Goal: Task Accomplishment & Management: Use online tool/utility

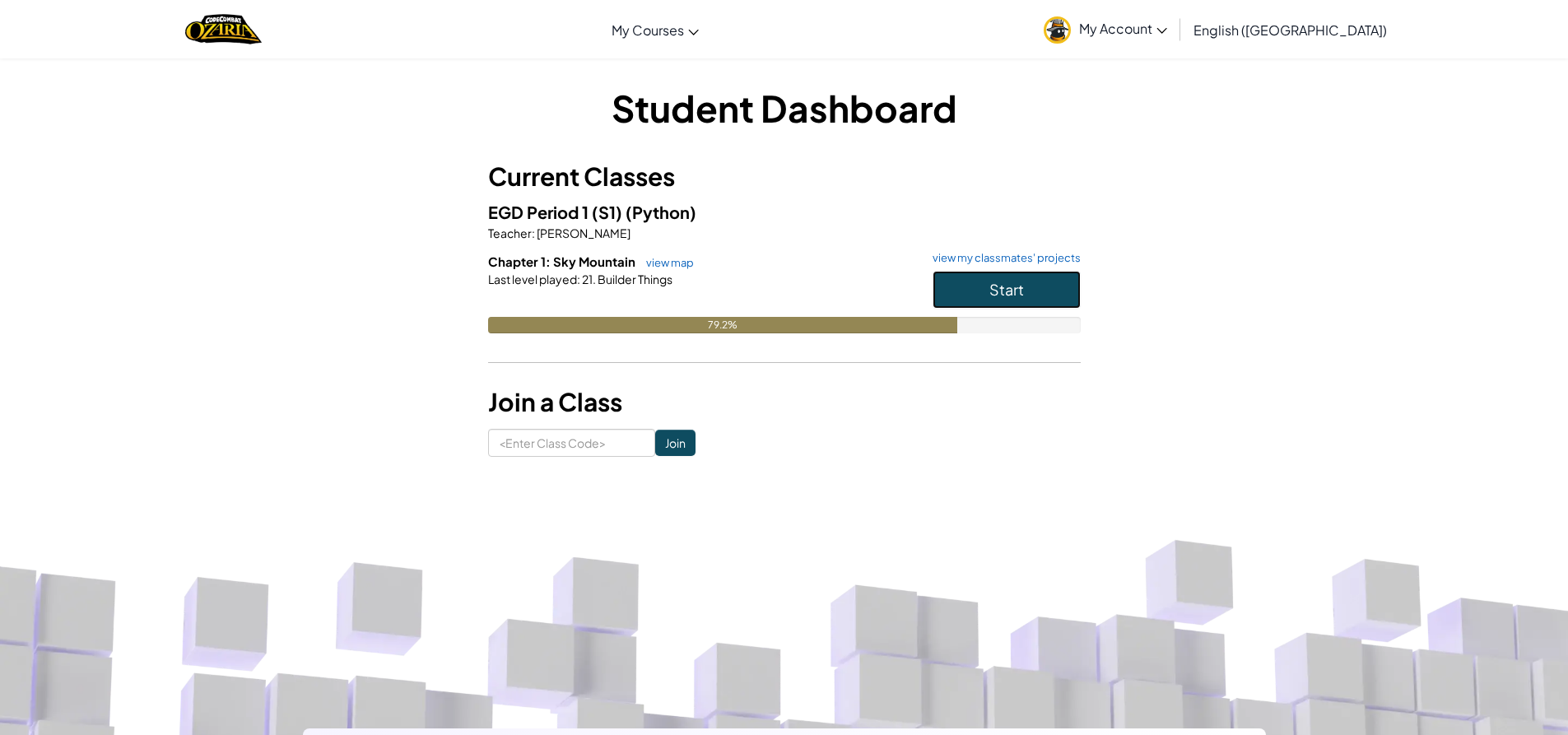
click at [1002, 300] on button "Start" at bounding box center [1007, 290] width 148 height 38
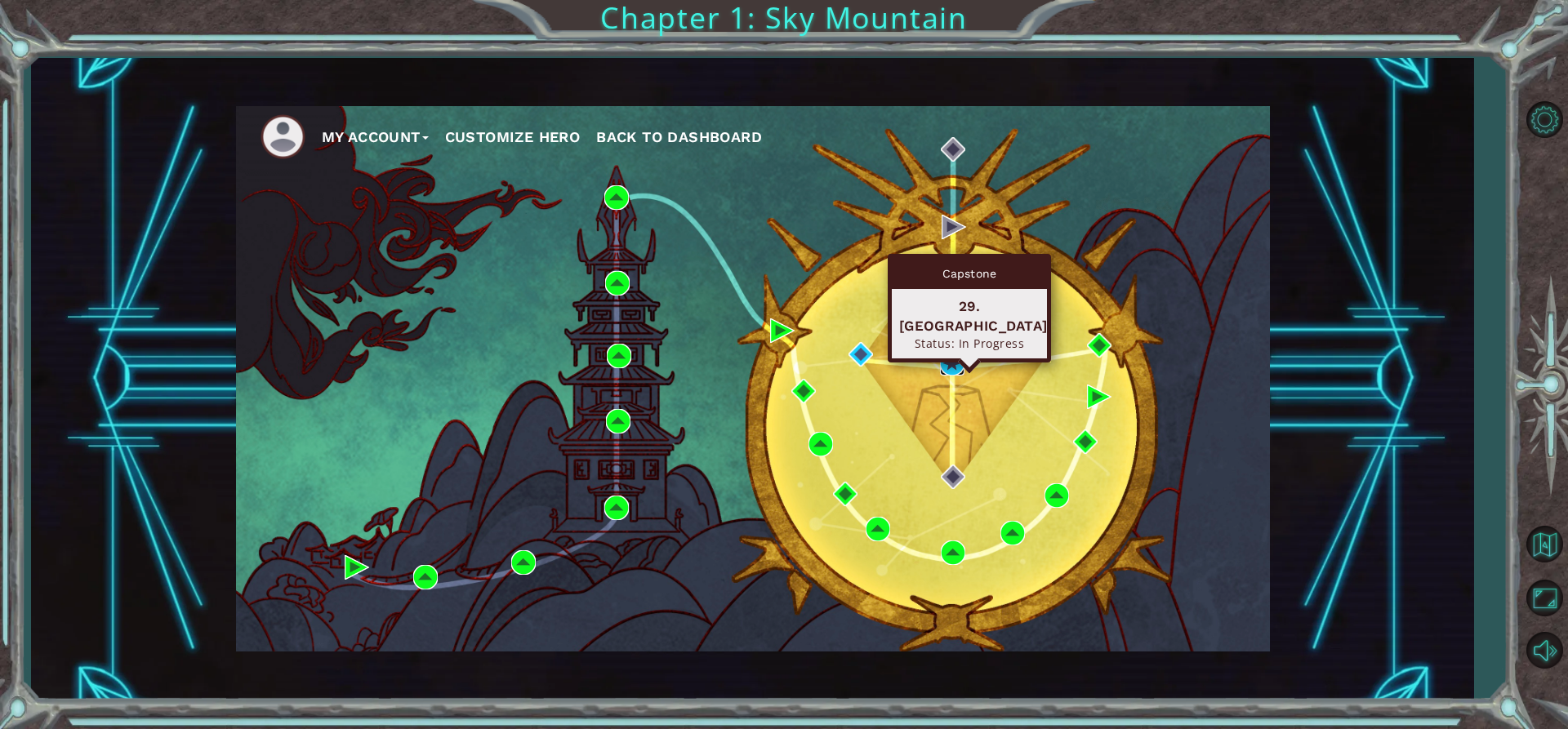
click at [944, 355] on img at bounding box center [952, 363] width 25 height 25
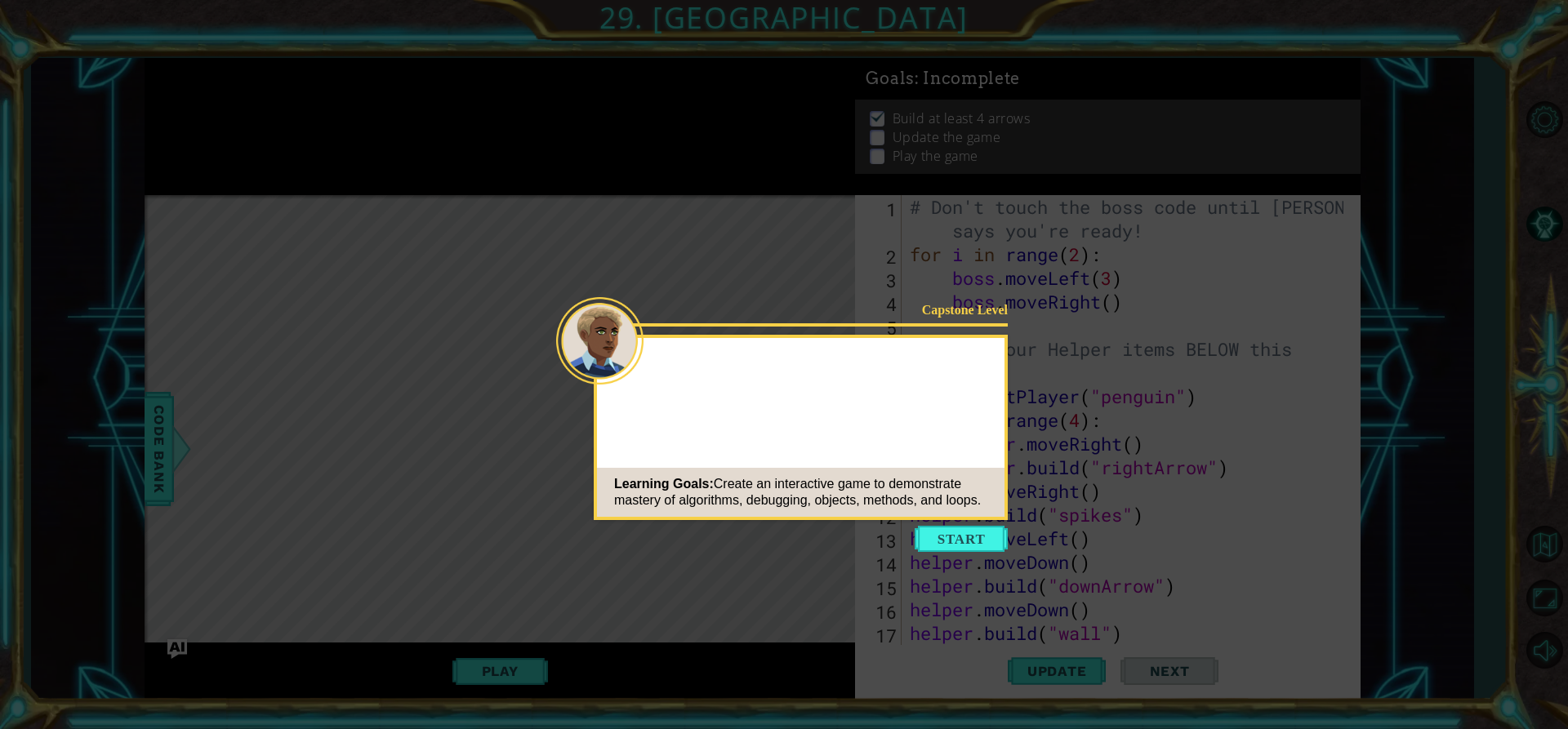
click at [933, 522] on icon at bounding box center [784, 364] width 1568 height 729
click at [934, 529] on button "Start" at bounding box center [961, 539] width 93 height 26
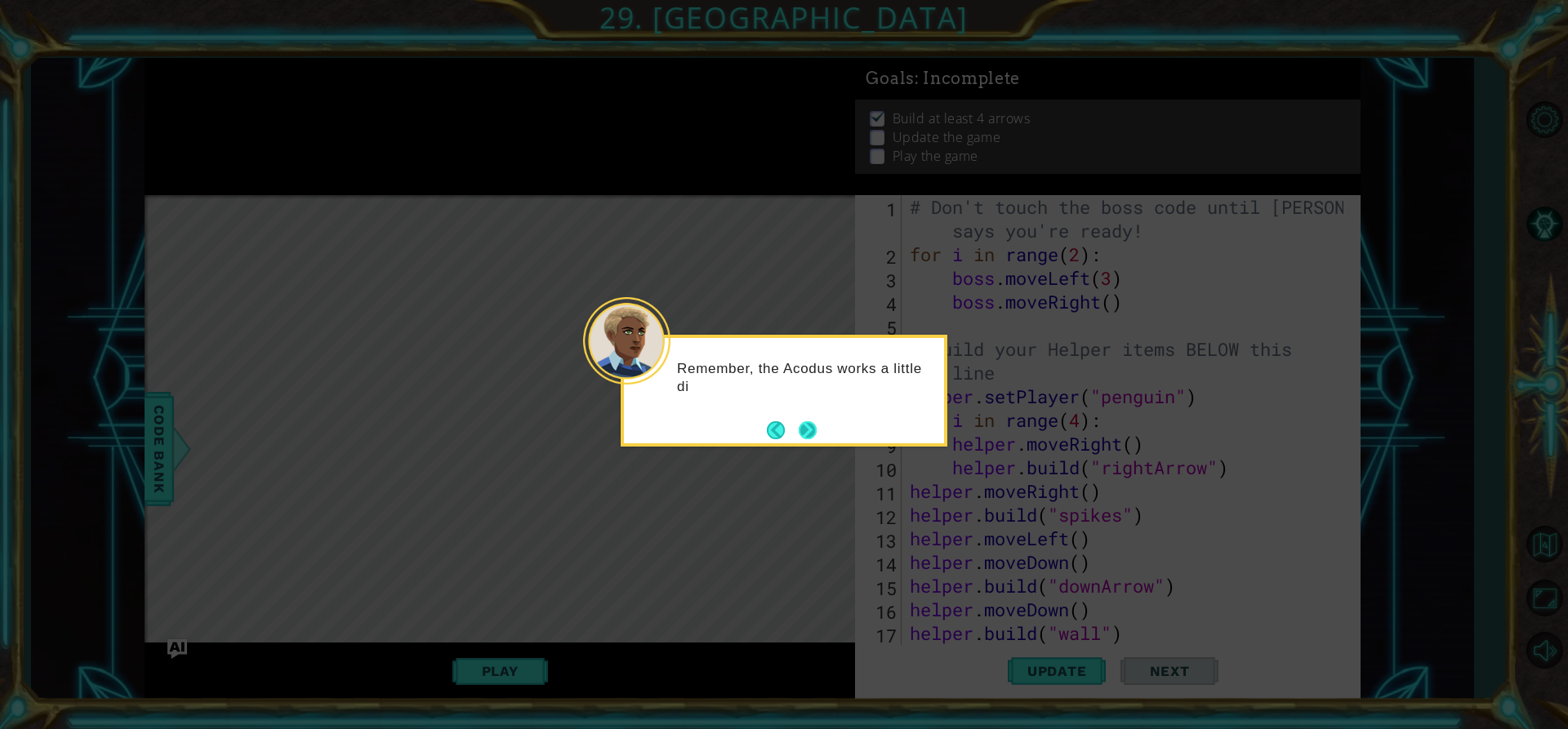
click at [806, 436] on button "Next" at bounding box center [807, 430] width 23 height 23
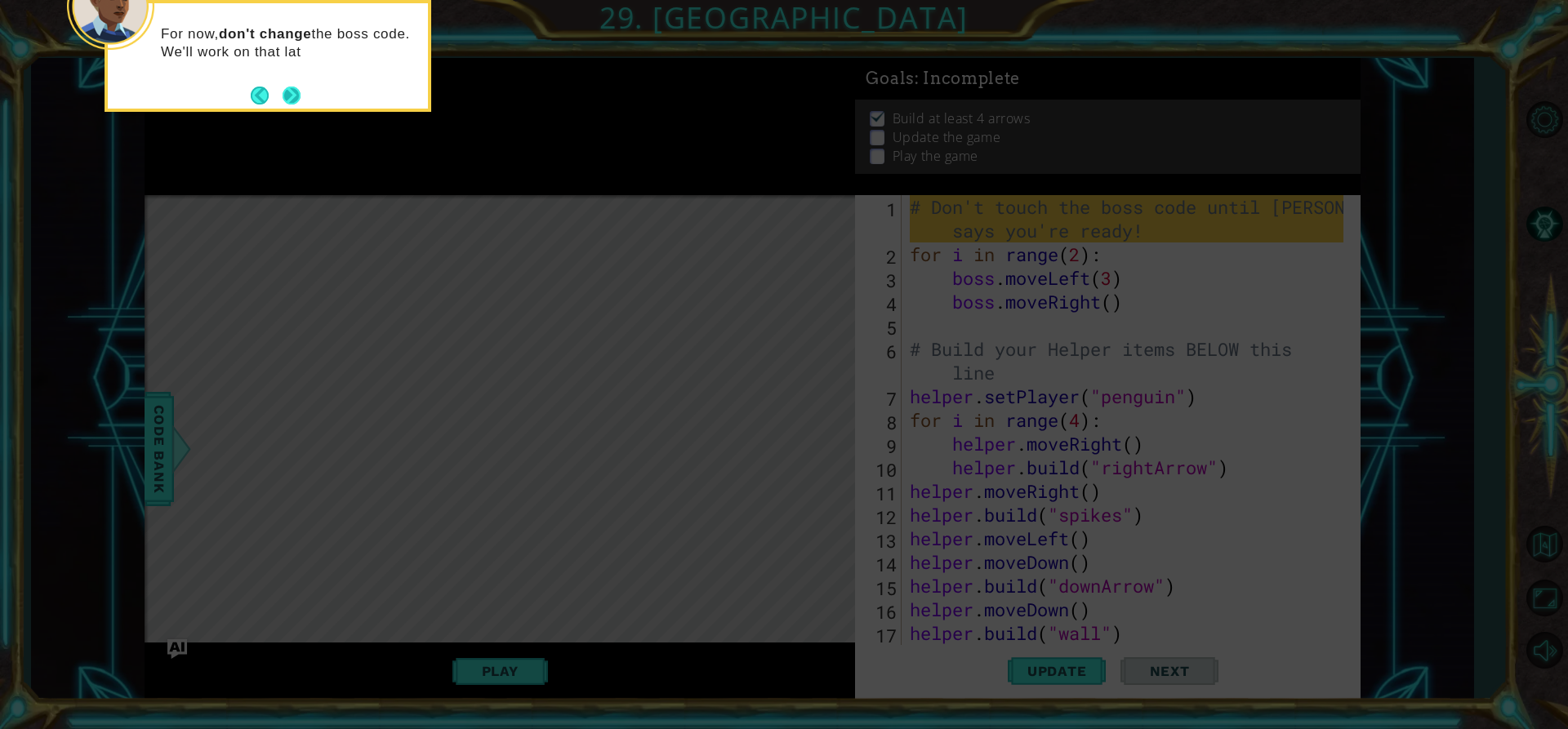
click at [298, 90] on button "Next" at bounding box center [292, 96] width 27 height 27
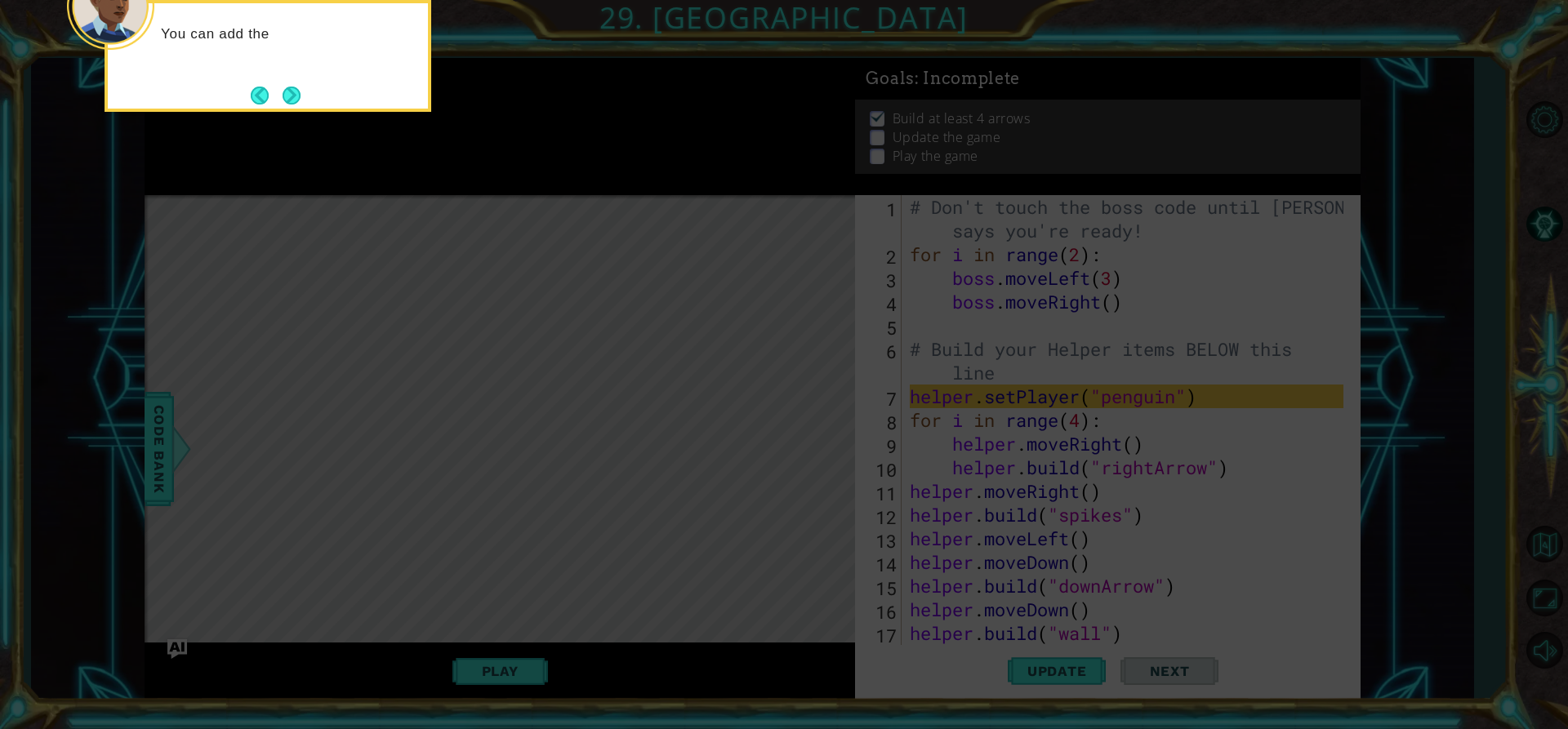
click at [294, 87] on button "Next" at bounding box center [291, 95] width 22 height 22
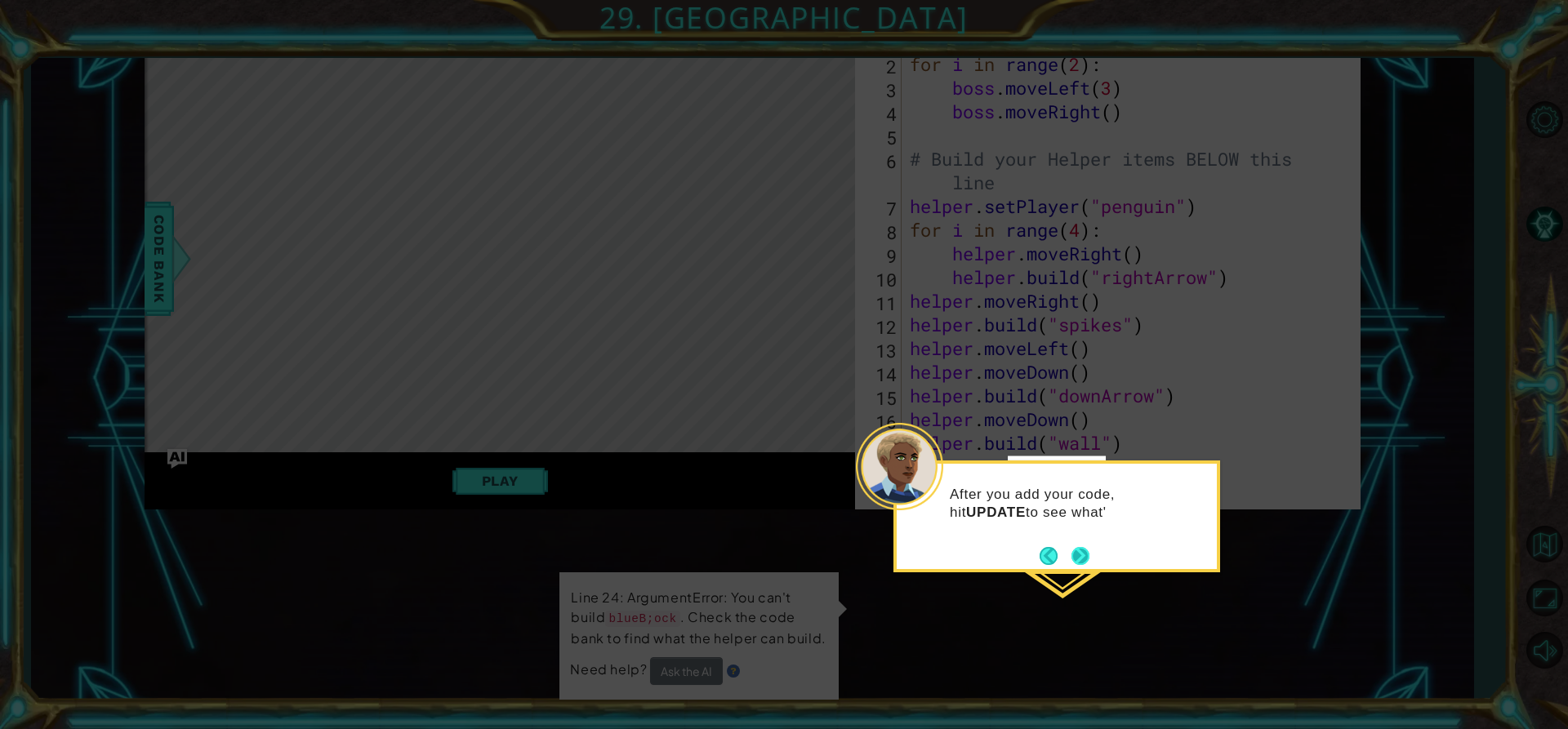
click at [1073, 549] on button "Next" at bounding box center [1081, 556] width 26 height 26
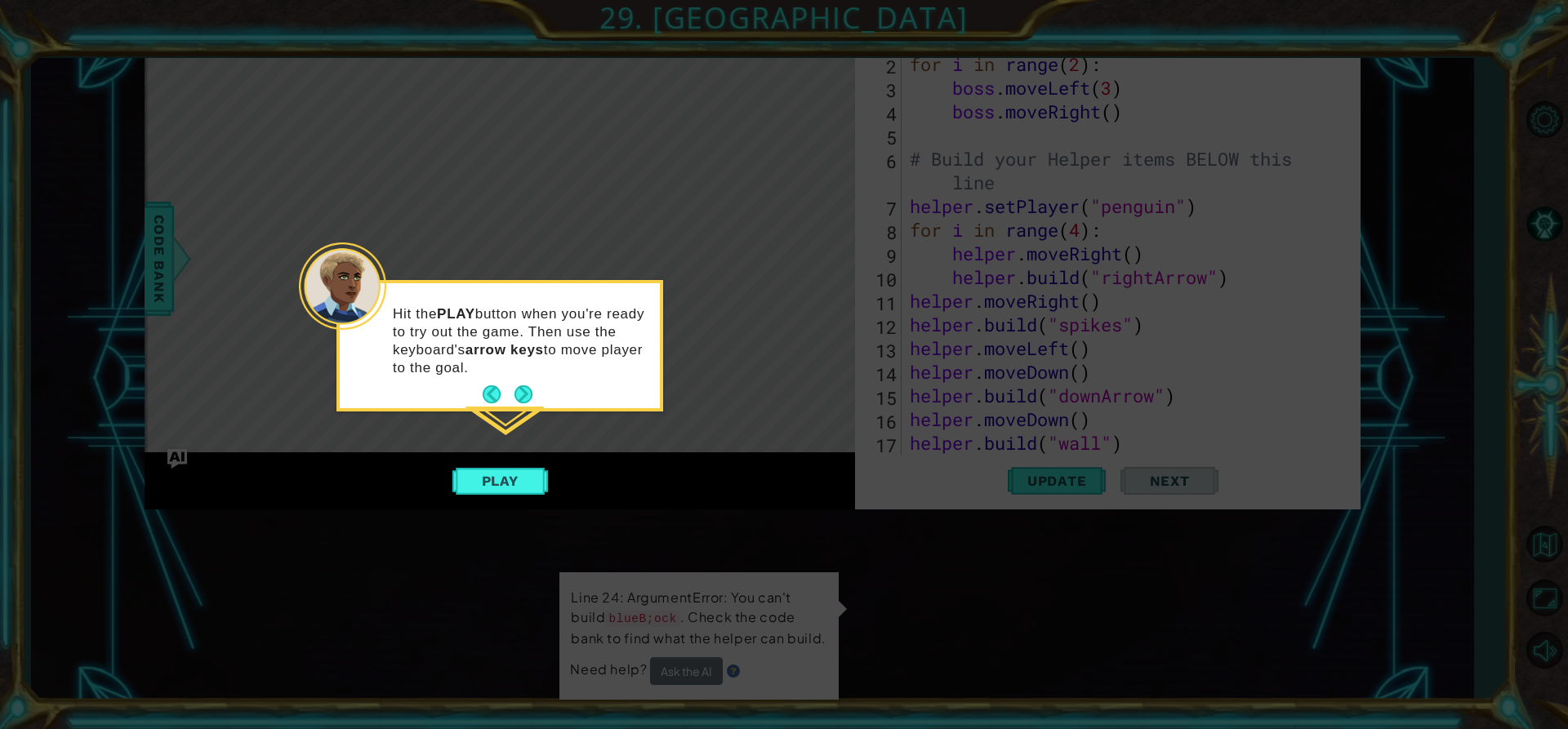
click at [525, 390] on button "Next" at bounding box center [523, 395] width 19 height 19
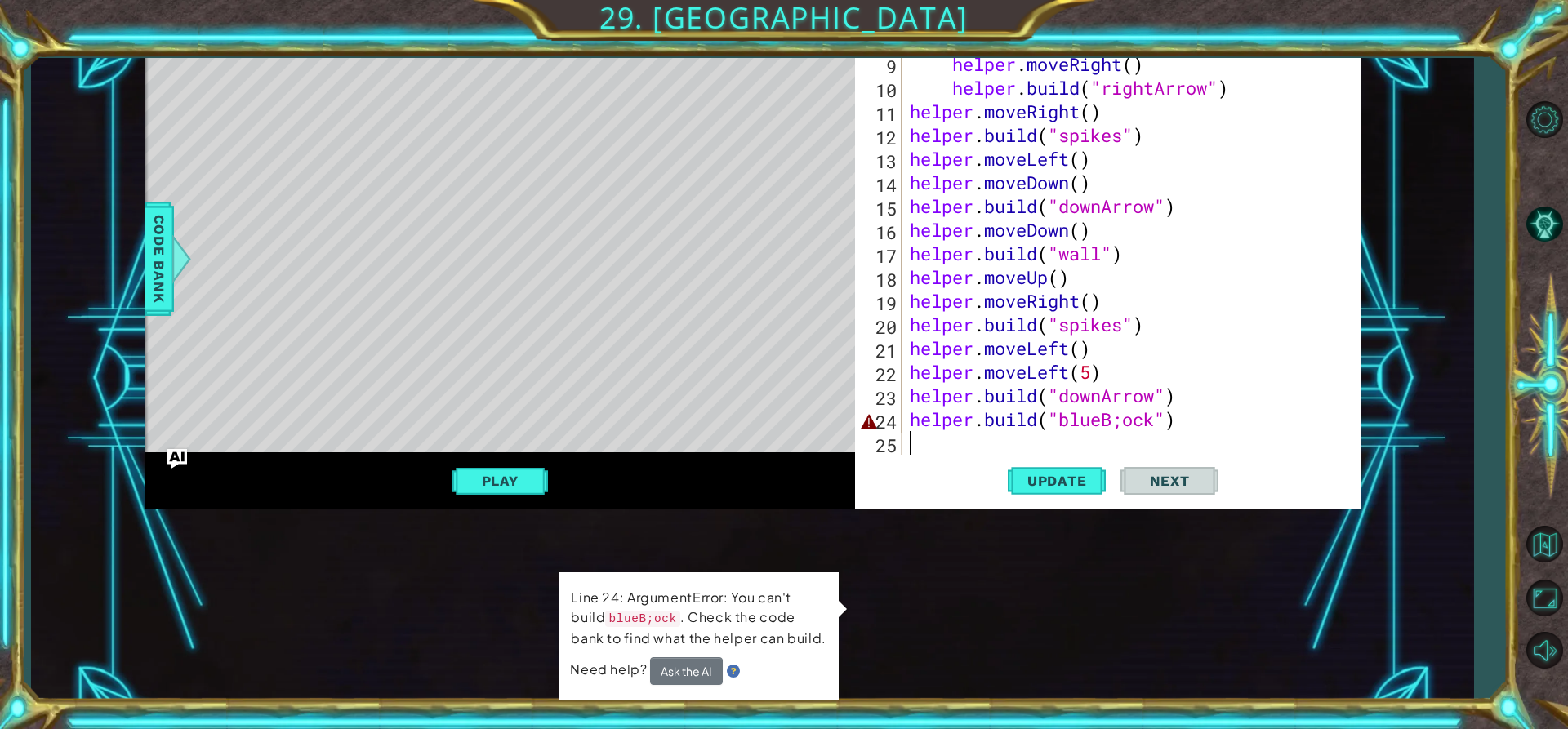
scroll to position [189, 0]
click at [1120, 424] on div "helper . setPlayer ( "penguin" ) for i in range ( 4 ) : helper . moveRight ( ) …" at bounding box center [1129, 254] width 445 height 497
click at [1125, 425] on div "helper . setPlayer ( "penguin" ) for i in range ( 4 ) : helper . moveRight ( ) …" at bounding box center [1129, 254] width 445 height 497
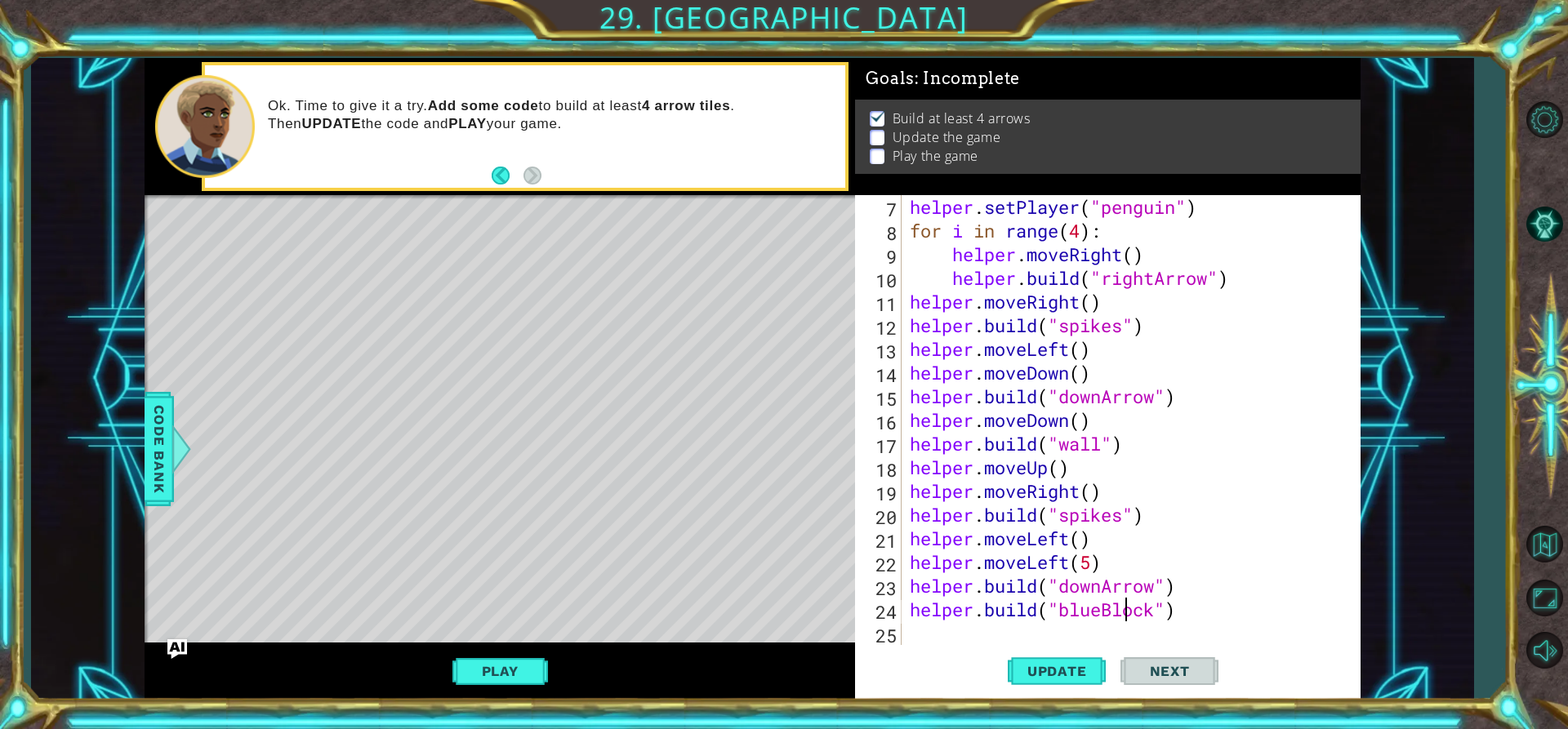
scroll to position [0, 11]
click at [1091, 677] on span "Update" at bounding box center [1057, 671] width 92 height 16
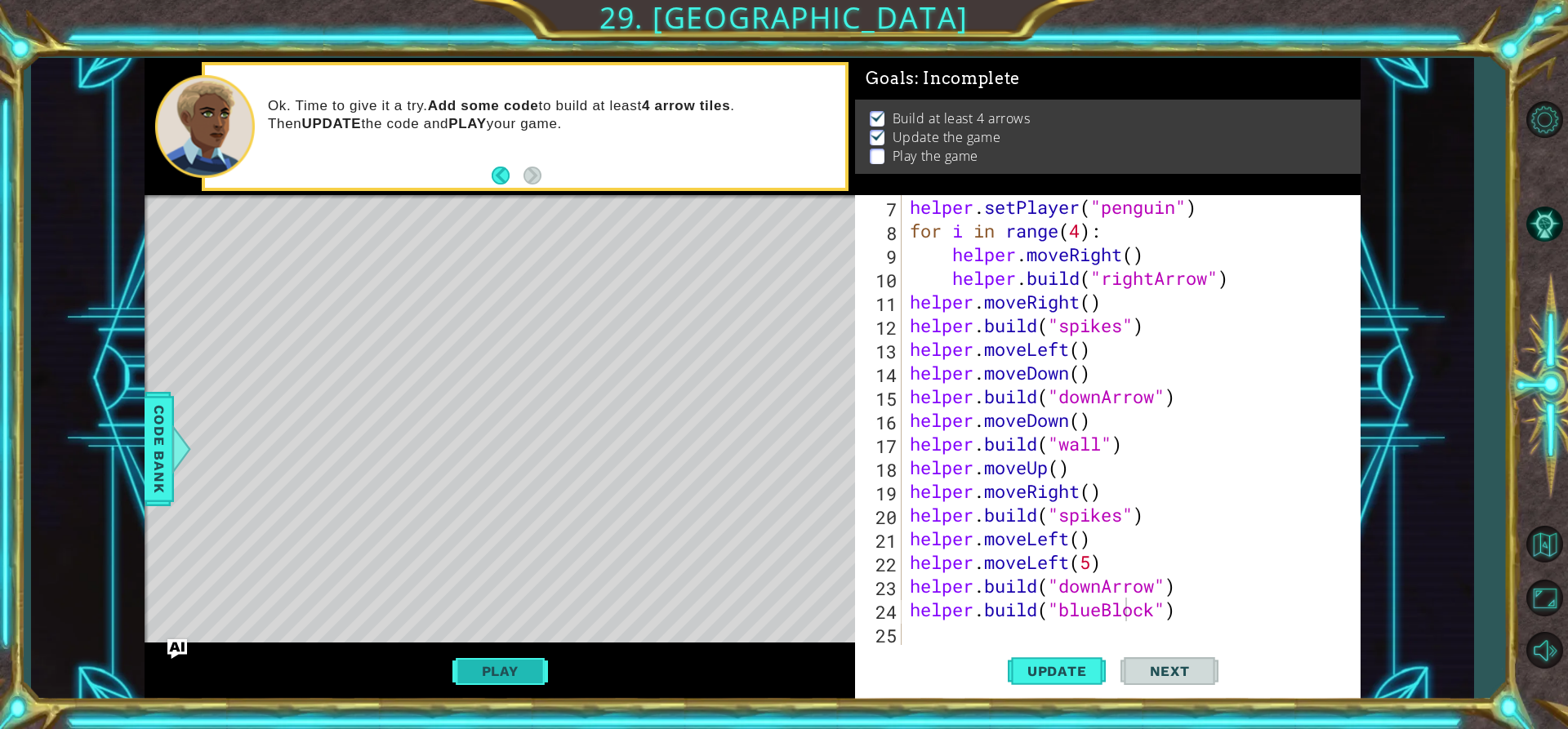
click at [474, 657] on button "Play" at bounding box center [500, 671] width 96 height 31
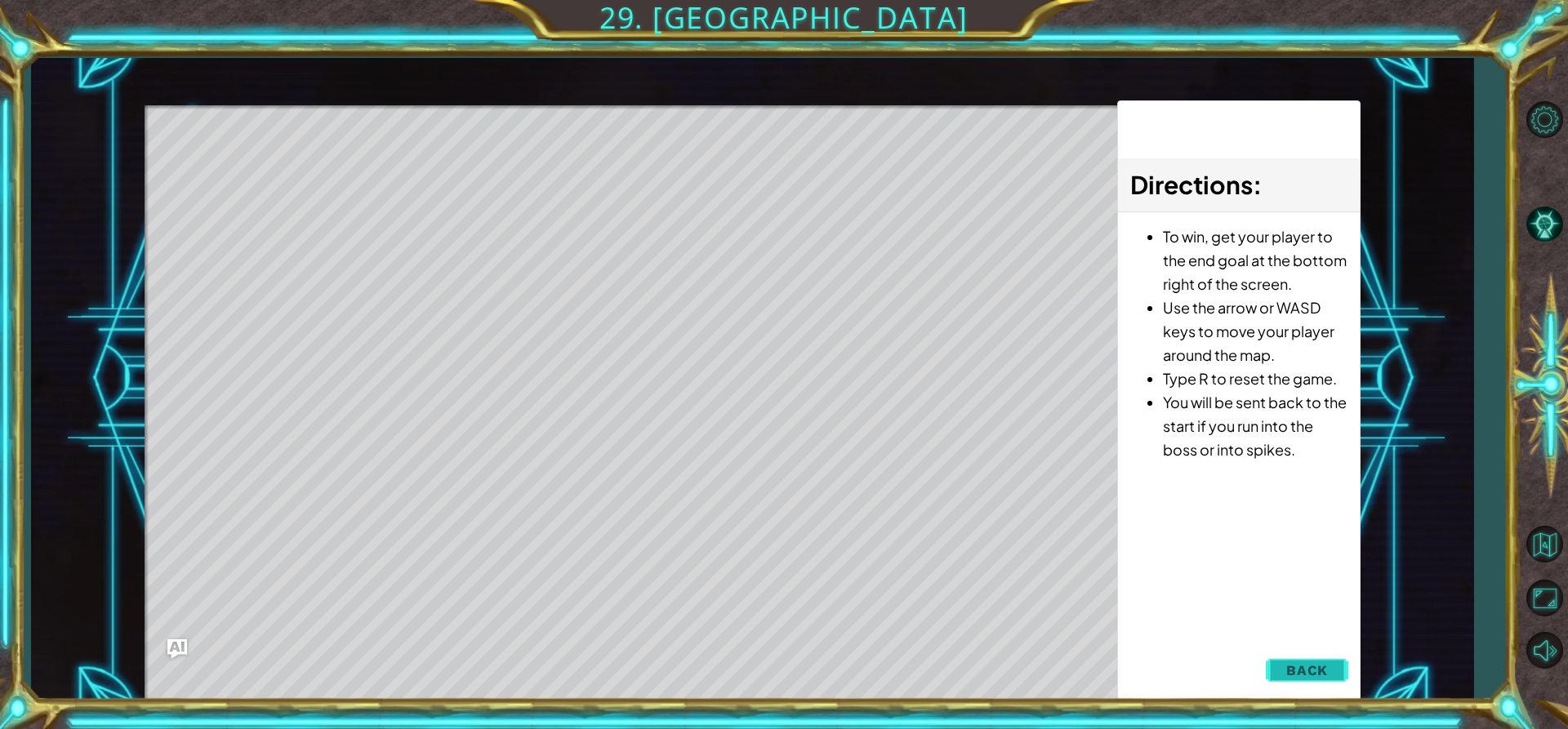
click at [1296, 662] on span "Back" at bounding box center [1307, 670] width 41 height 16
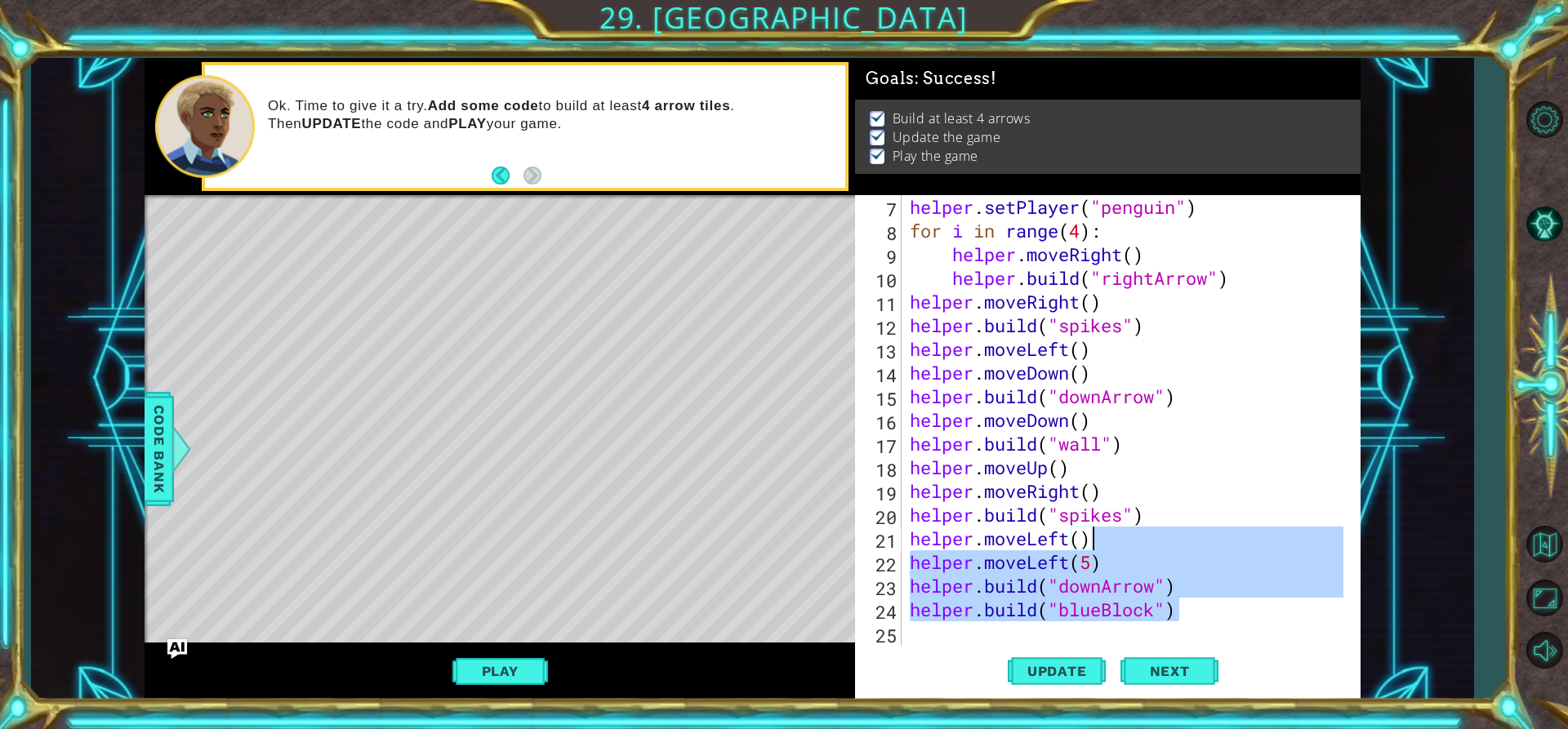
drag, startPoint x: 1205, startPoint y: 617, endPoint x: 1213, endPoint y: 535, distance: 82.4
click at [1213, 535] on div "helper . setPlayer ( "penguin" ) for i in range ( 4 ) : helper . moveRight ( ) …" at bounding box center [1129, 444] width 445 height 497
click at [1213, 535] on div "helper . setPlayer ( "penguin" ) for i in range ( 4 ) : helper . moveRight ( ) …" at bounding box center [1125, 420] width 437 height 450
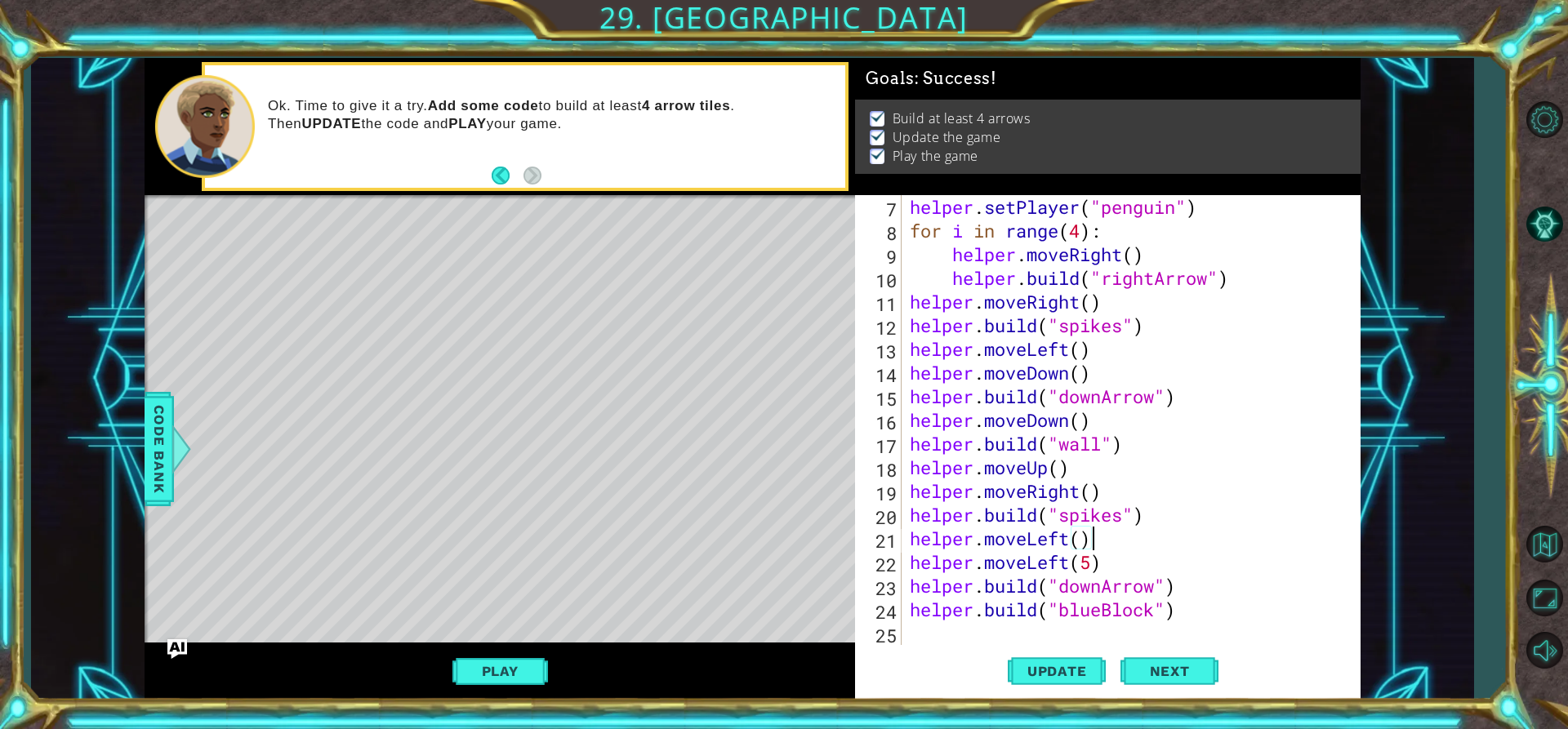
scroll to position [0, 8]
click at [1201, 569] on div "helper . setPlayer ( "penguin" ) for i in range ( 4 ) : helper . moveRight ( ) …" at bounding box center [1129, 444] width 445 height 497
type textarea "helper.moveLeft(5)"
click at [971, 630] on div "helper . setPlayer ( "penguin" ) for i in range ( 4 ) : helper . moveRight ( ) …" at bounding box center [1129, 444] width 445 height 497
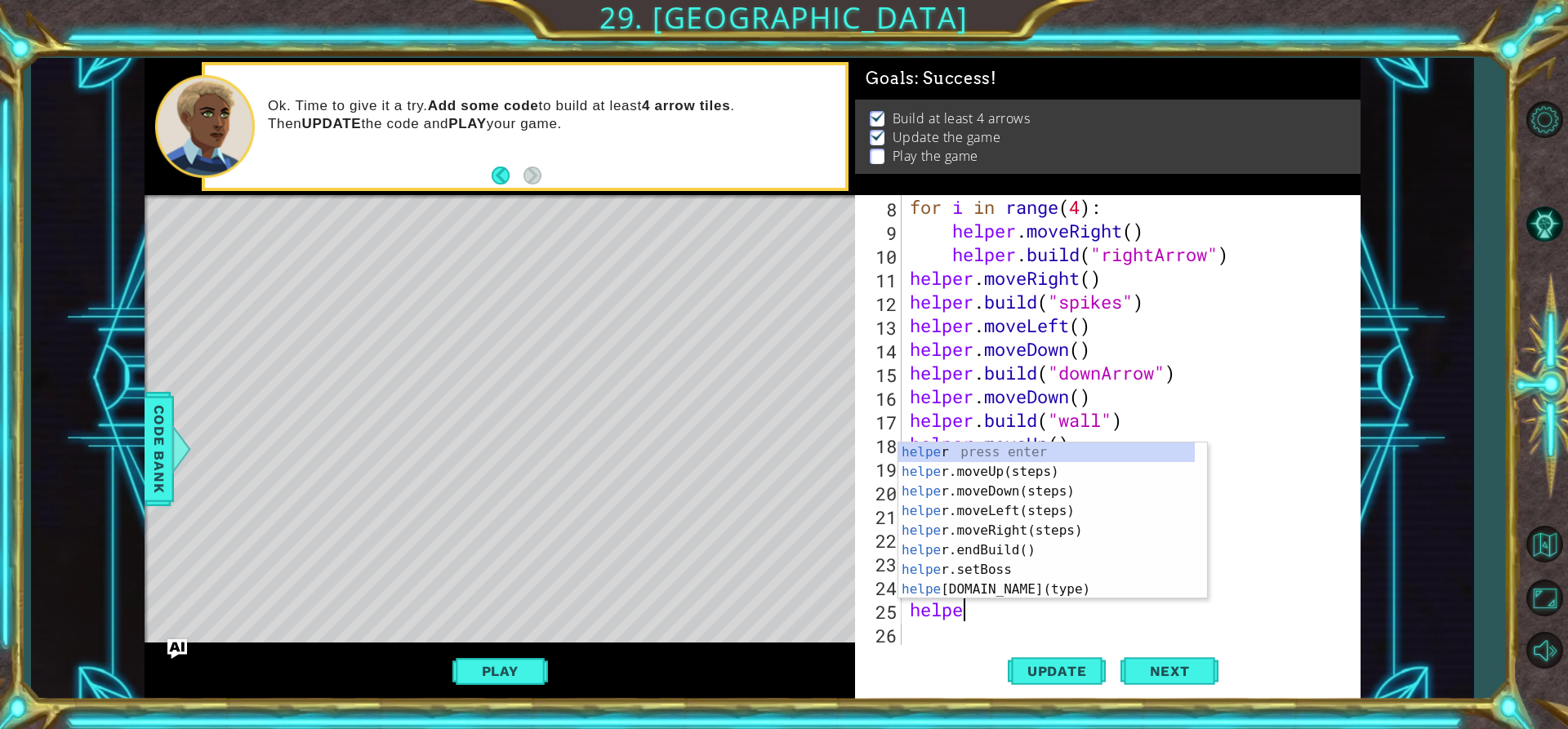
scroll to position [0, 3]
type textarea "helper"
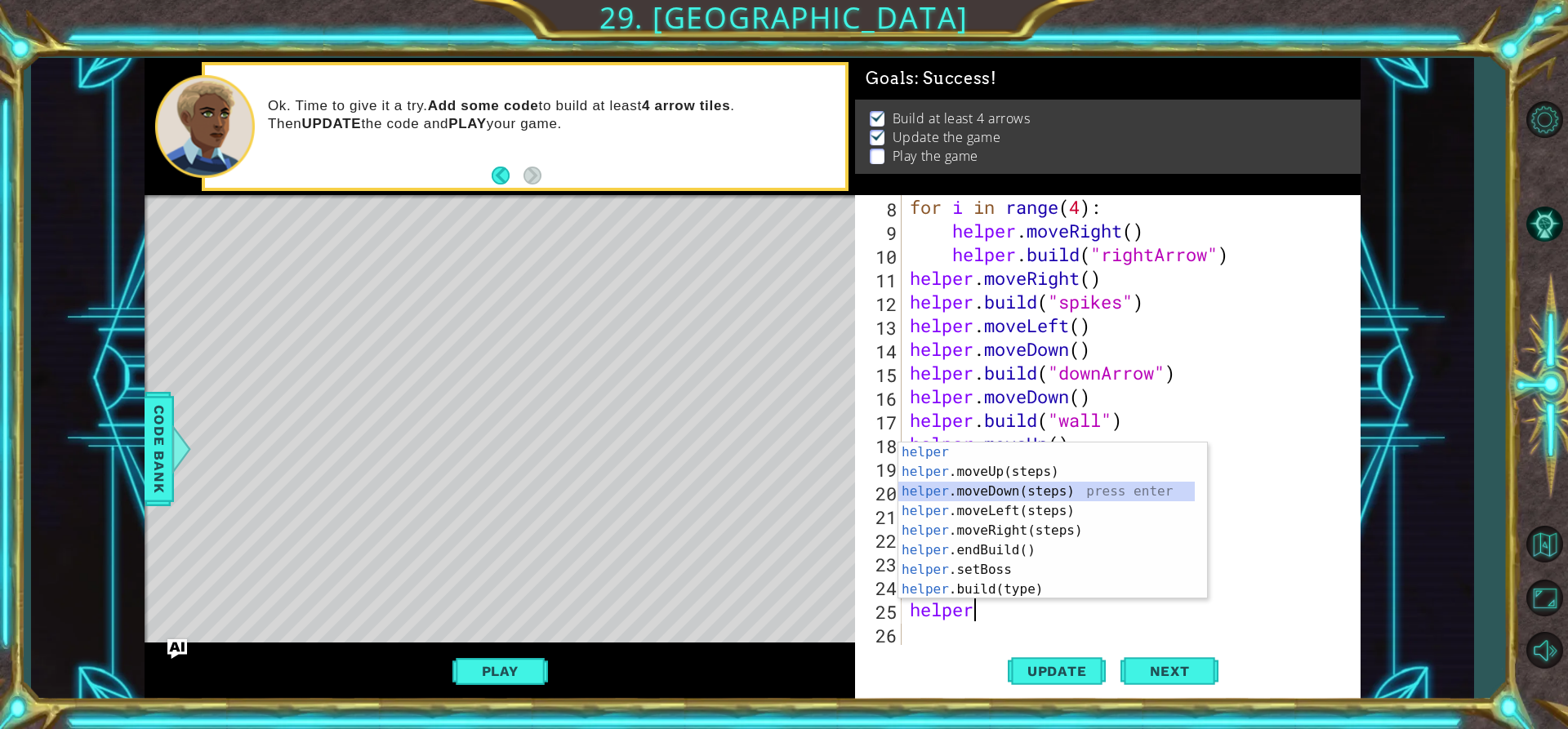
click at [1004, 496] on div "helper press enter helper .moveUp(steps) press enter helper .moveDown(steps) pr…" at bounding box center [1047, 540] width 296 height 196
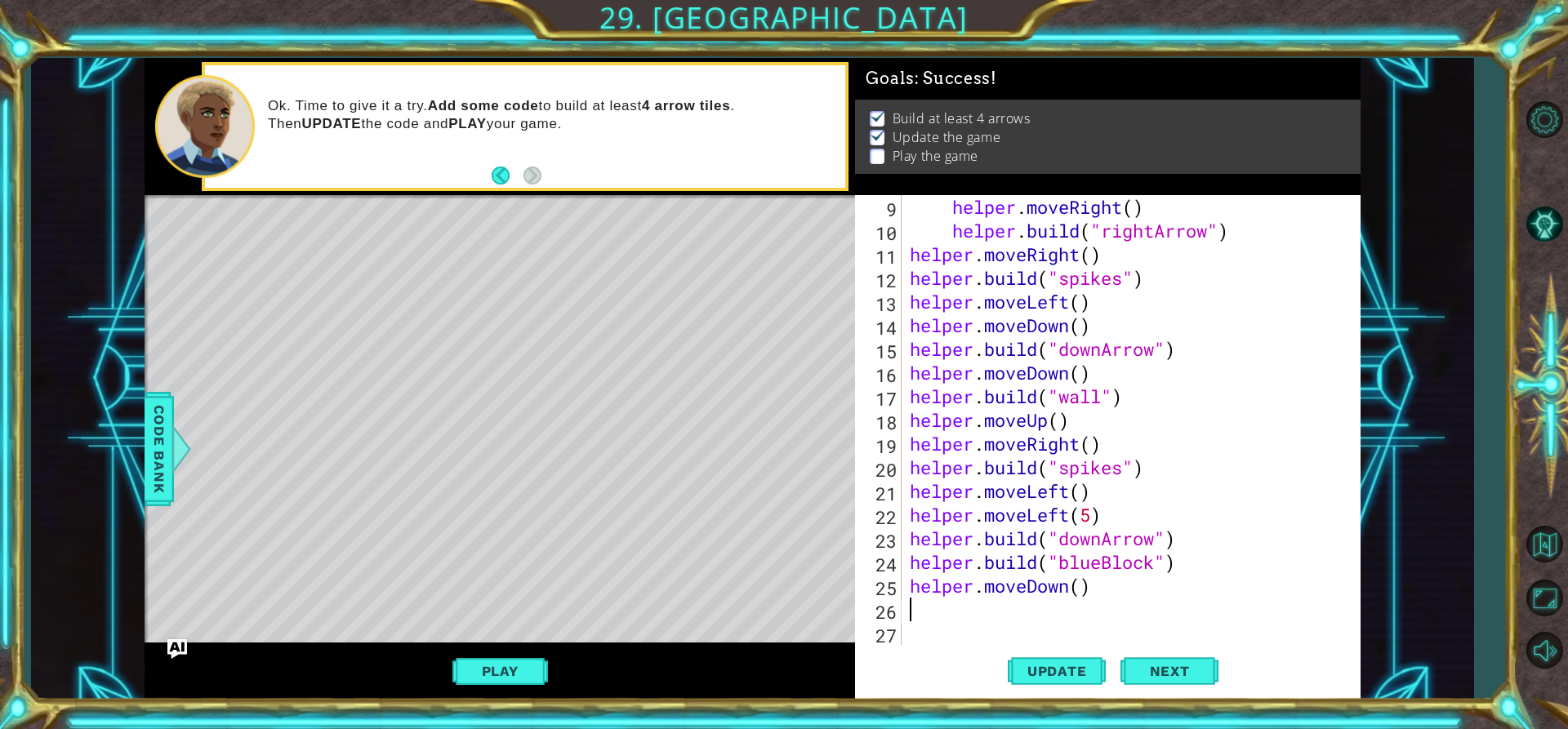
click at [1077, 592] on div "helper . moveRight ( ) helper . build ( "rightArrow" ) helper . moveRight ( ) h…" at bounding box center [1129, 444] width 445 height 497
type textarea "helper.moveDown()"
click at [1083, 590] on div "helper . moveRight ( ) helper . build ( "rightArrow" ) helper . moveRight ( ) h…" at bounding box center [1129, 444] width 445 height 497
click at [953, 613] on div "helper . moveRight ( ) helper . build ( "rightArrow" ) helper . moveRight ( ) h…" at bounding box center [1129, 444] width 445 height 497
click at [171, 437] on div at bounding box center [181, 449] width 20 height 49
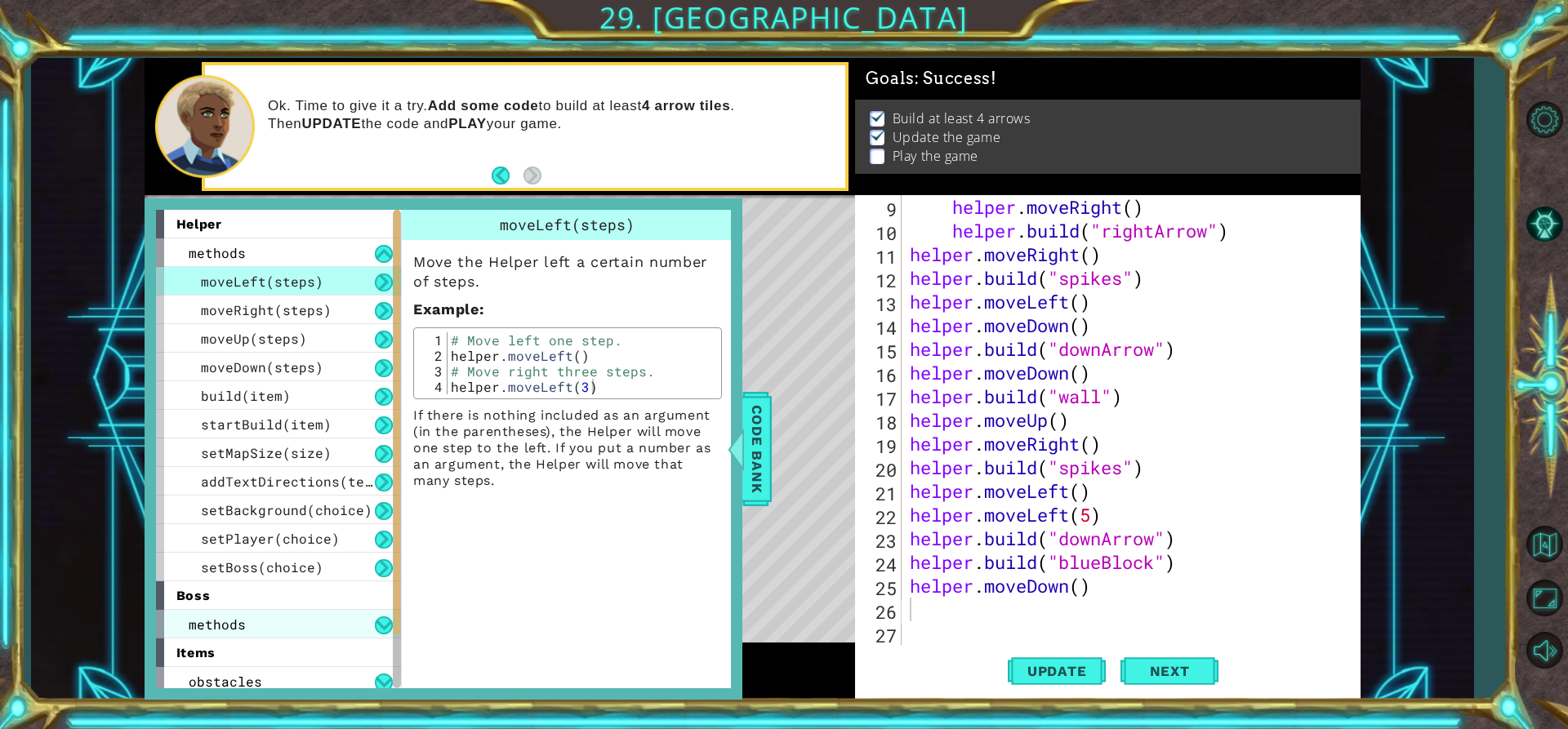
scroll to position [92, 0]
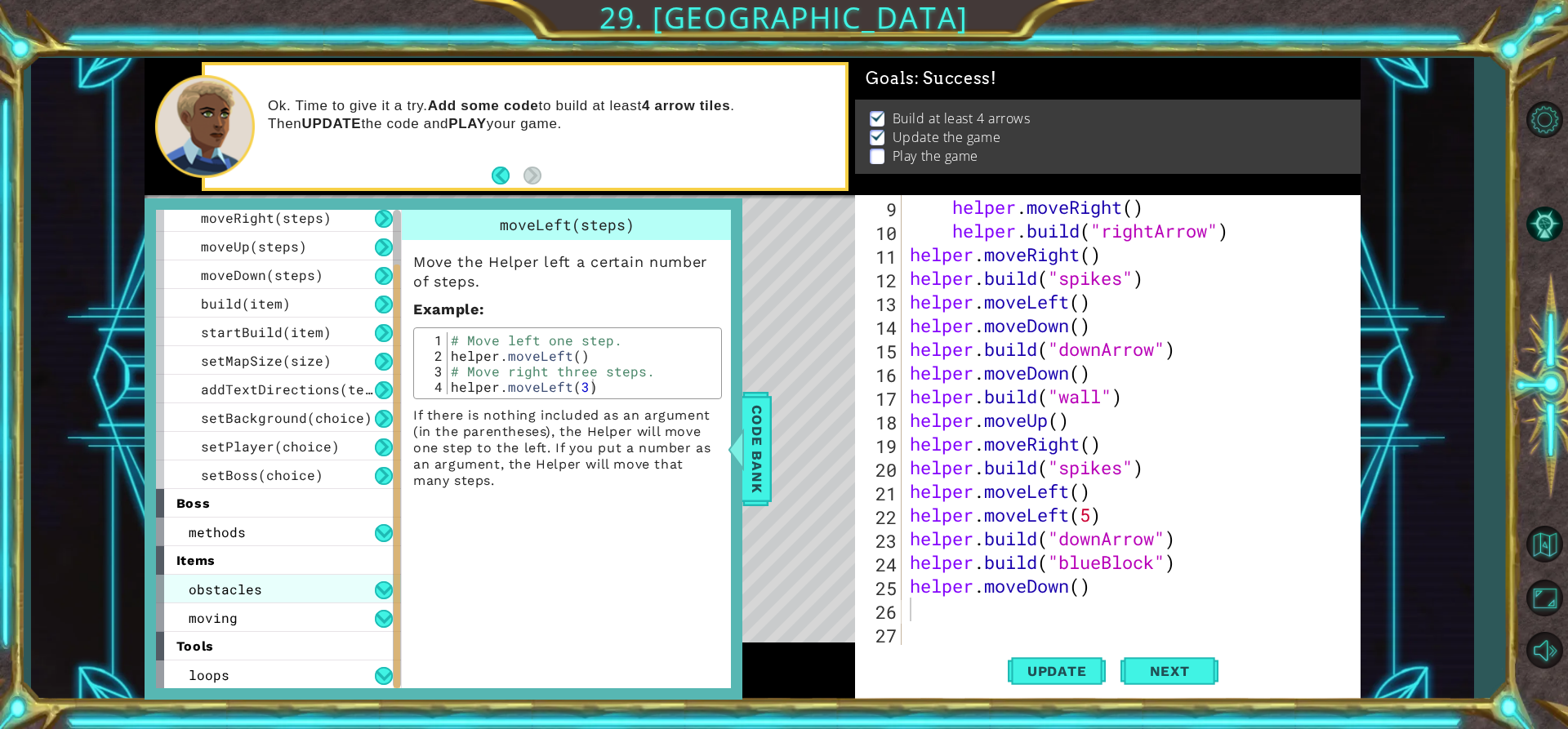
click at [313, 583] on div "obstacles" at bounding box center [278, 589] width 245 height 29
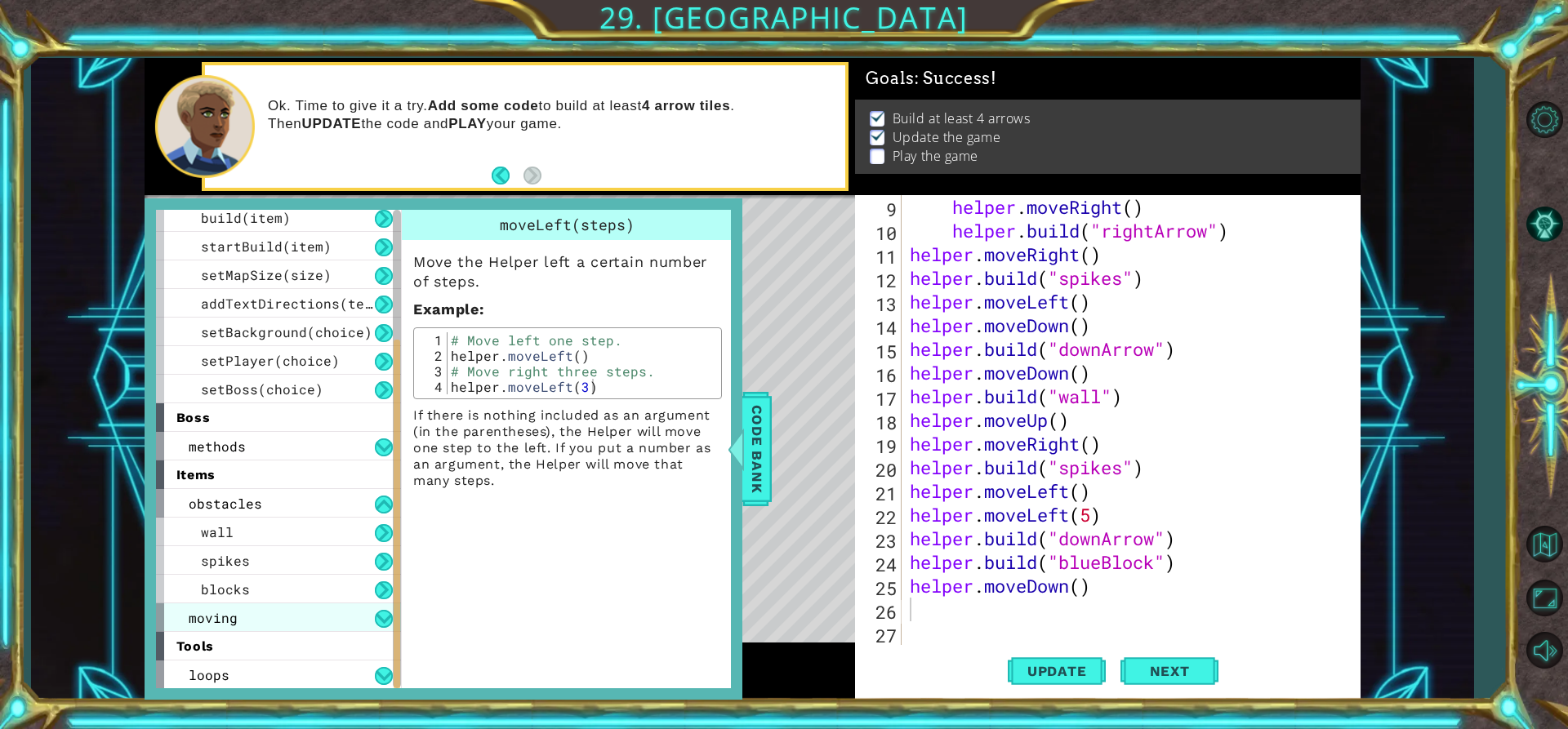
click at [312, 617] on div "moving" at bounding box center [278, 617] width 245 height 29
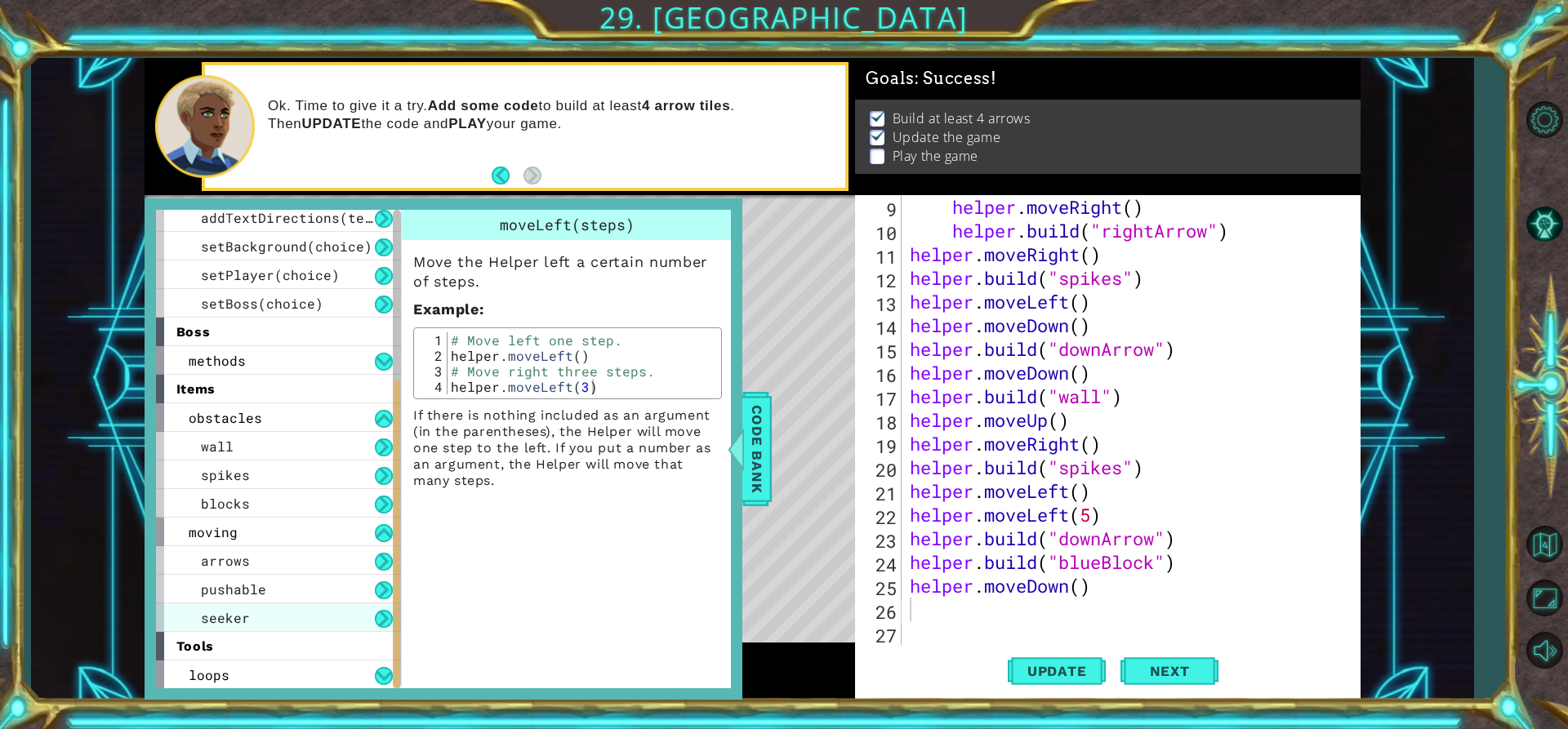
click at [312, 609] on div "seeker" at bounding box center [278, 617] width 245 height 29
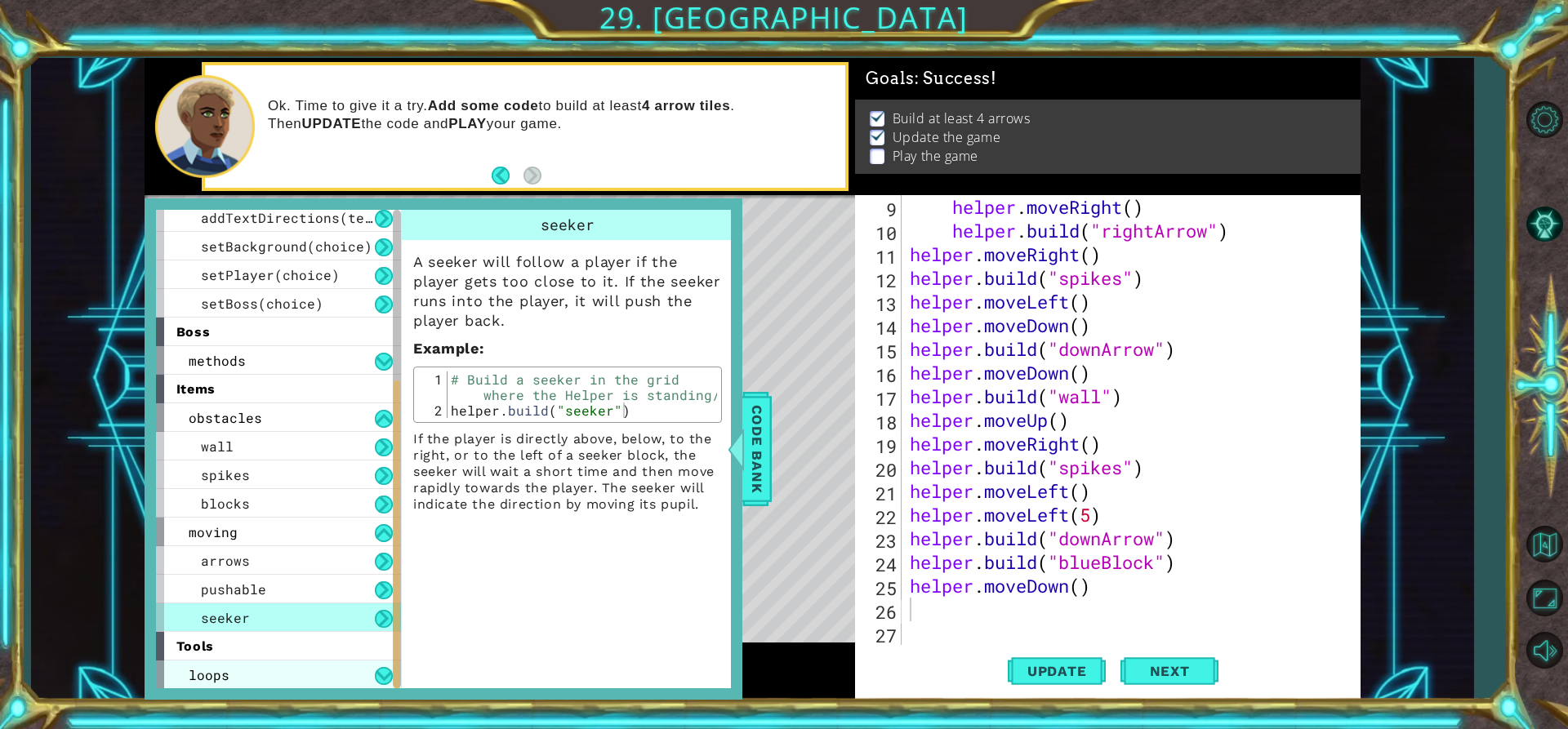
click at [339, 663] on div "loops" at bounding box center [278, 675] width 245 height 29
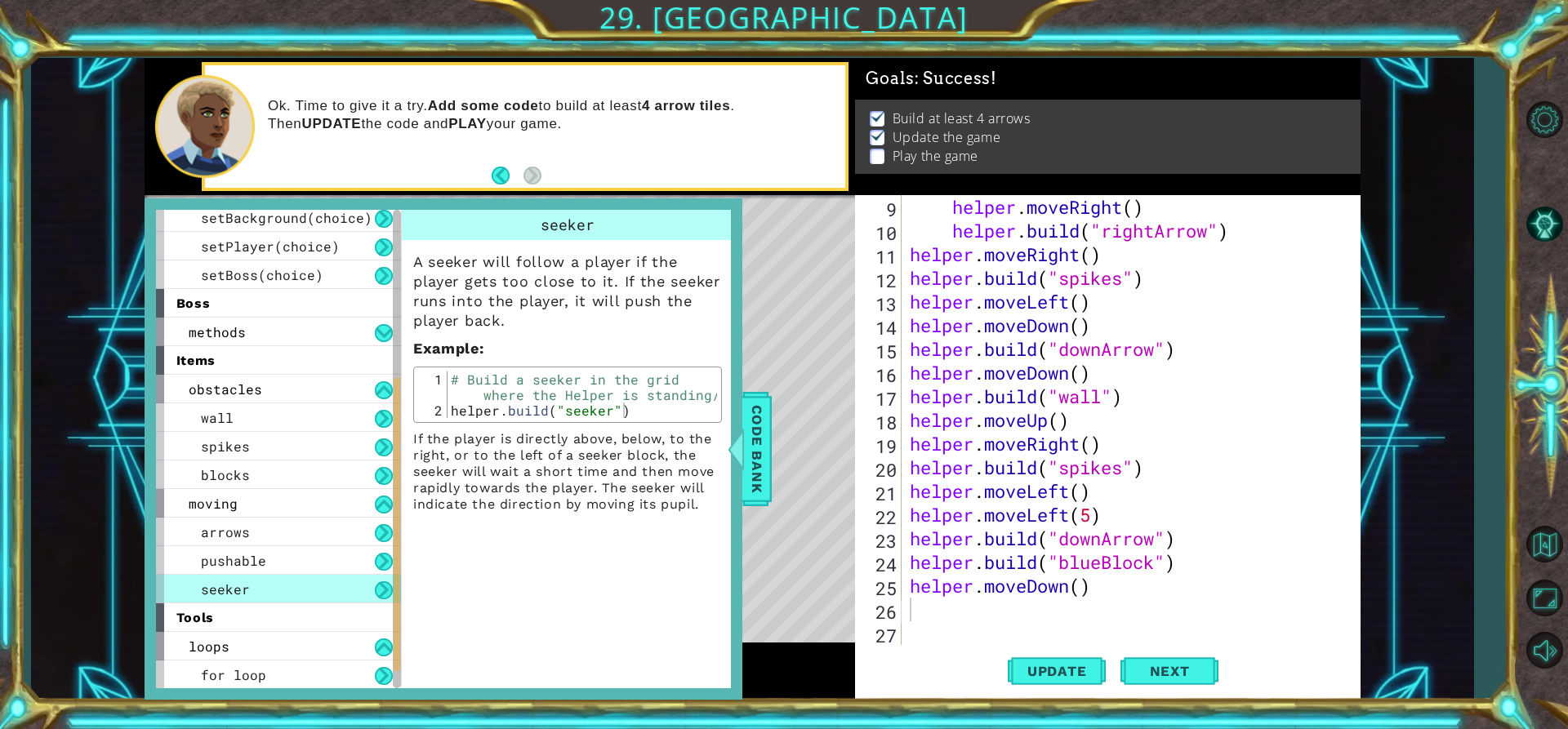
click at [399, 676] on div at bounding box center [397, 449] width 8 height 480
click at [326, 559] on div "pushable" at bounding box center [278, 561] width 245 height 29
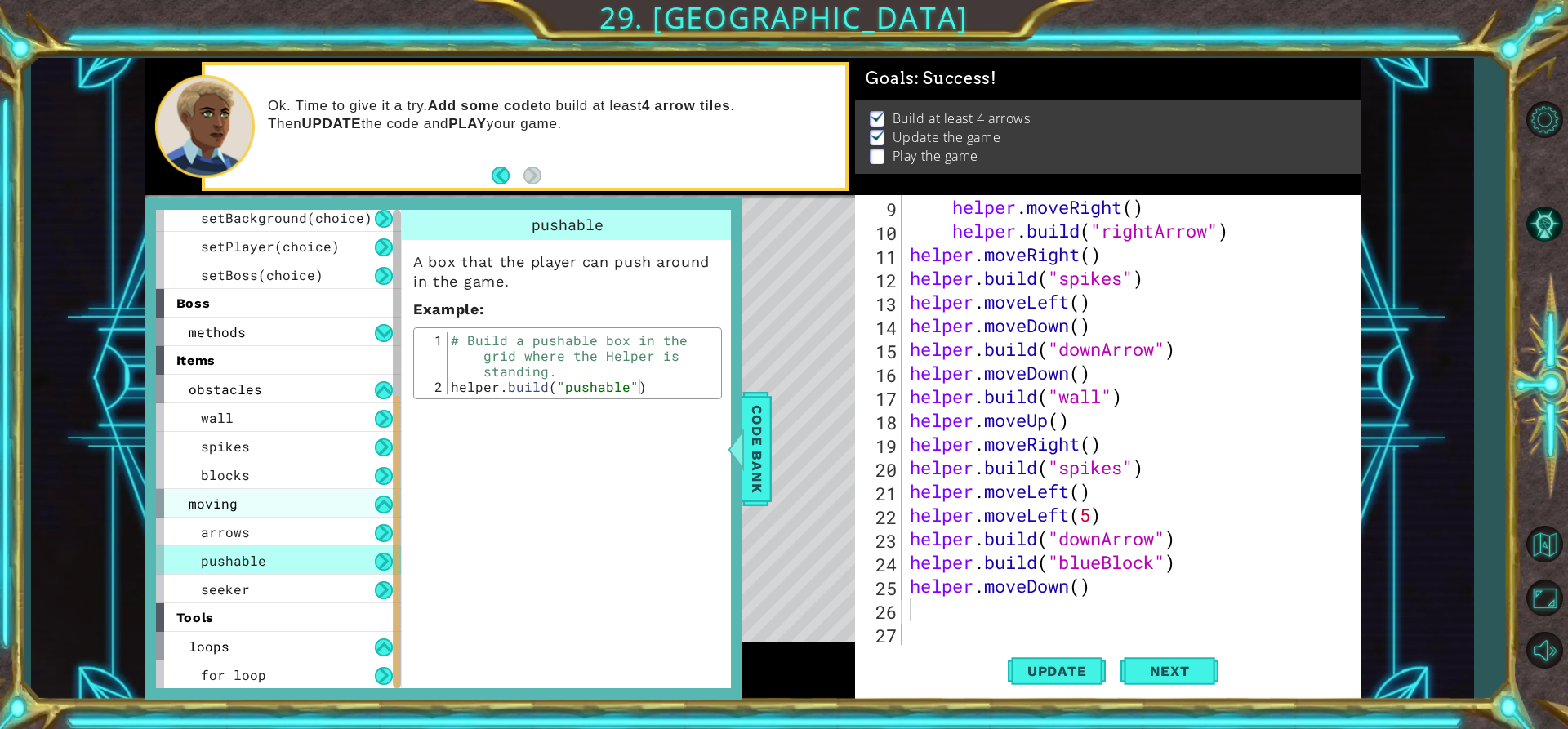
click at [334, 503] on div "moving" at bounding box center [278, 503] width 245 height 29
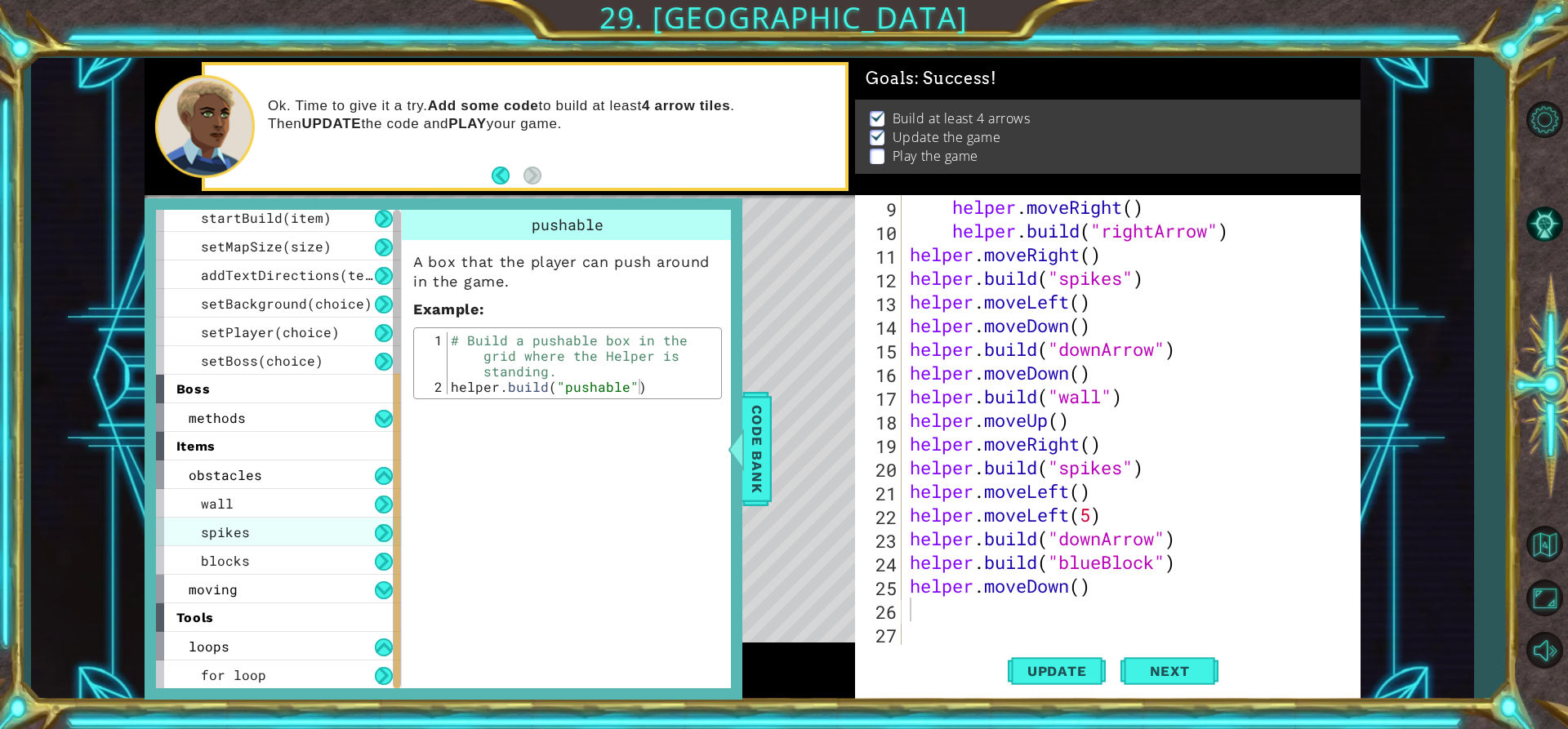
scroll to position [206, 0]
click at [309, 518] on div "wall spikes blocks" at bounding box center [278, 531] width 245 height 85
click at [308, 492] on div "wall" at bounding box center [278, 503] width 245 height 29
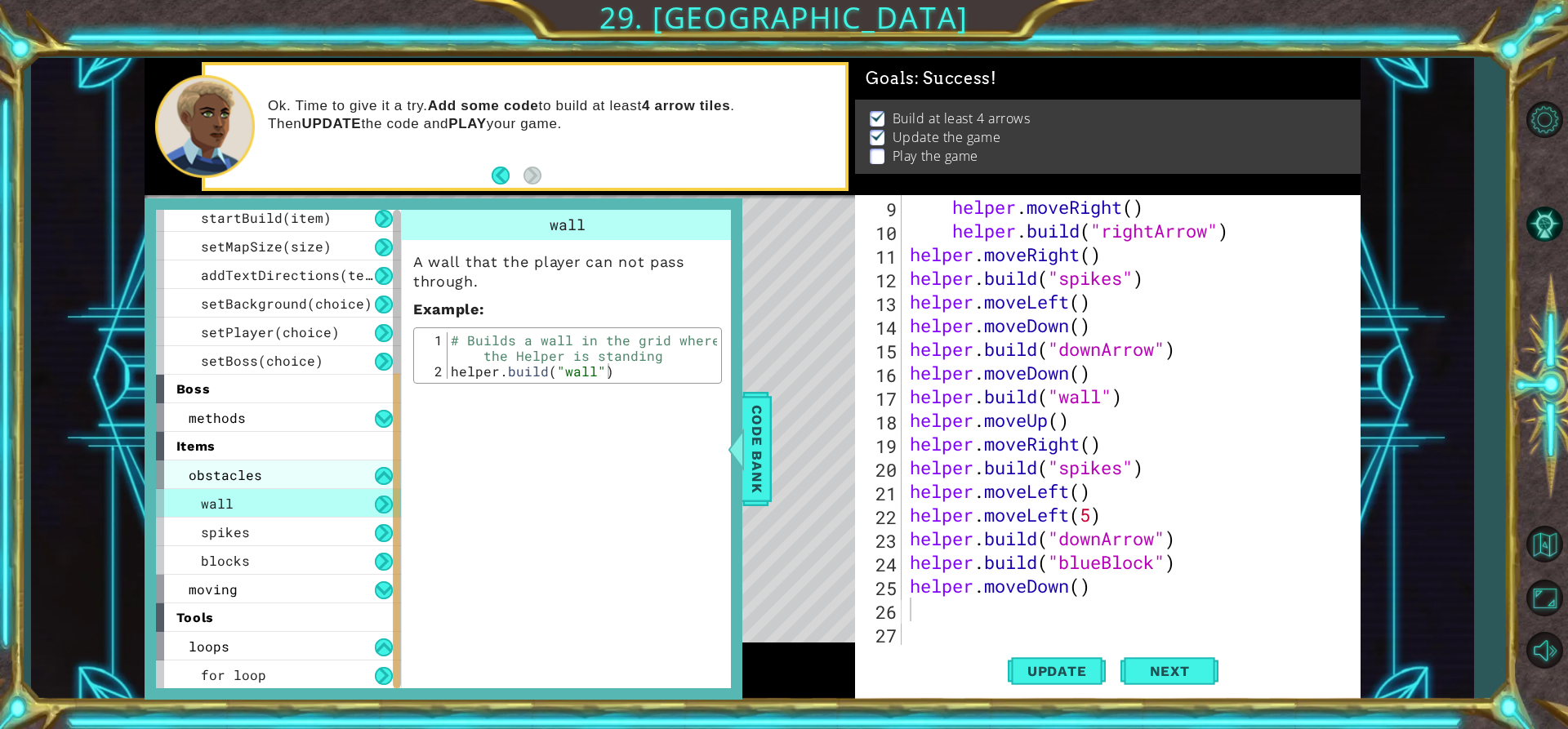
click at [312, 477] on div "obstacles" at bounding box center [278, 474] width 245 height 29
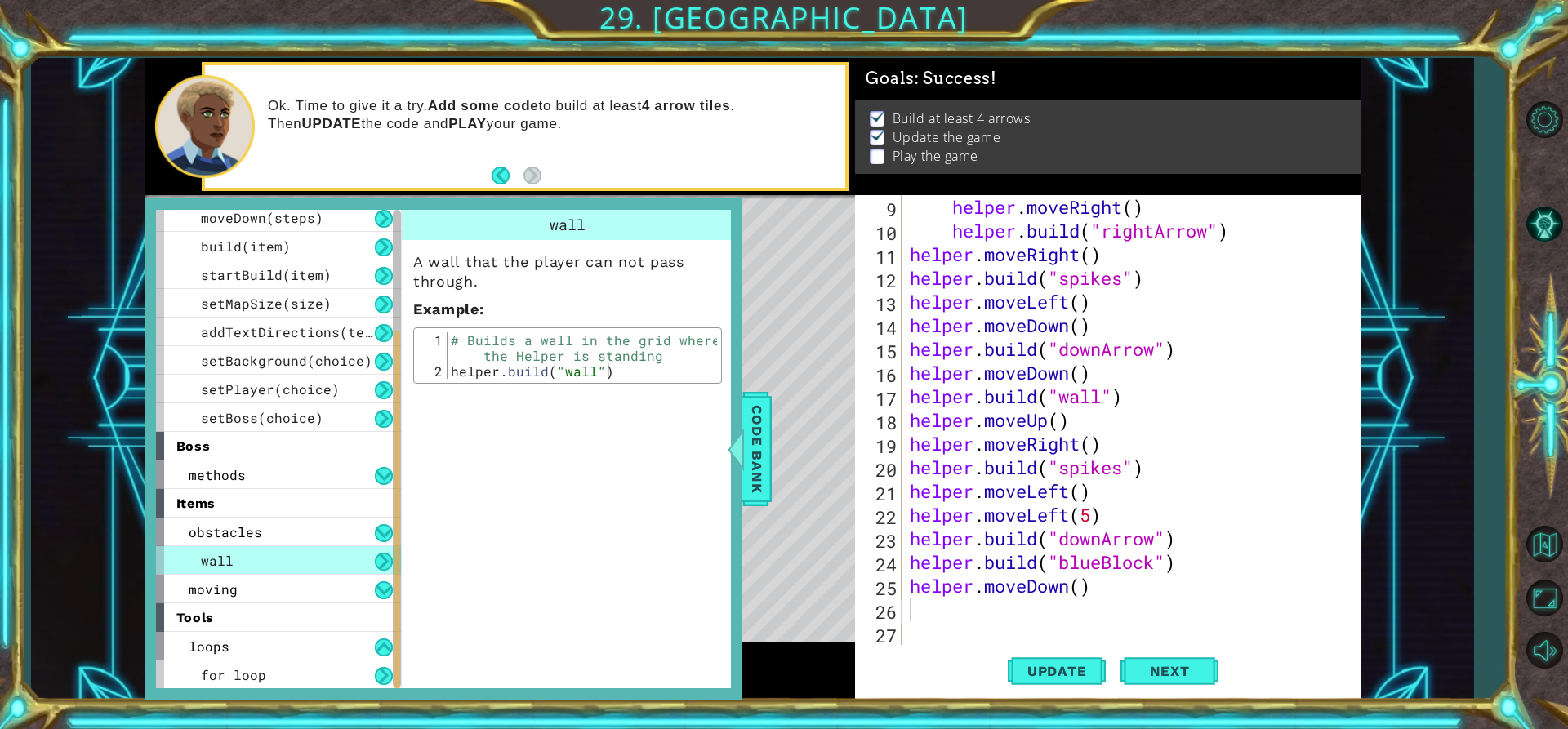
scroll to position [121, 0]
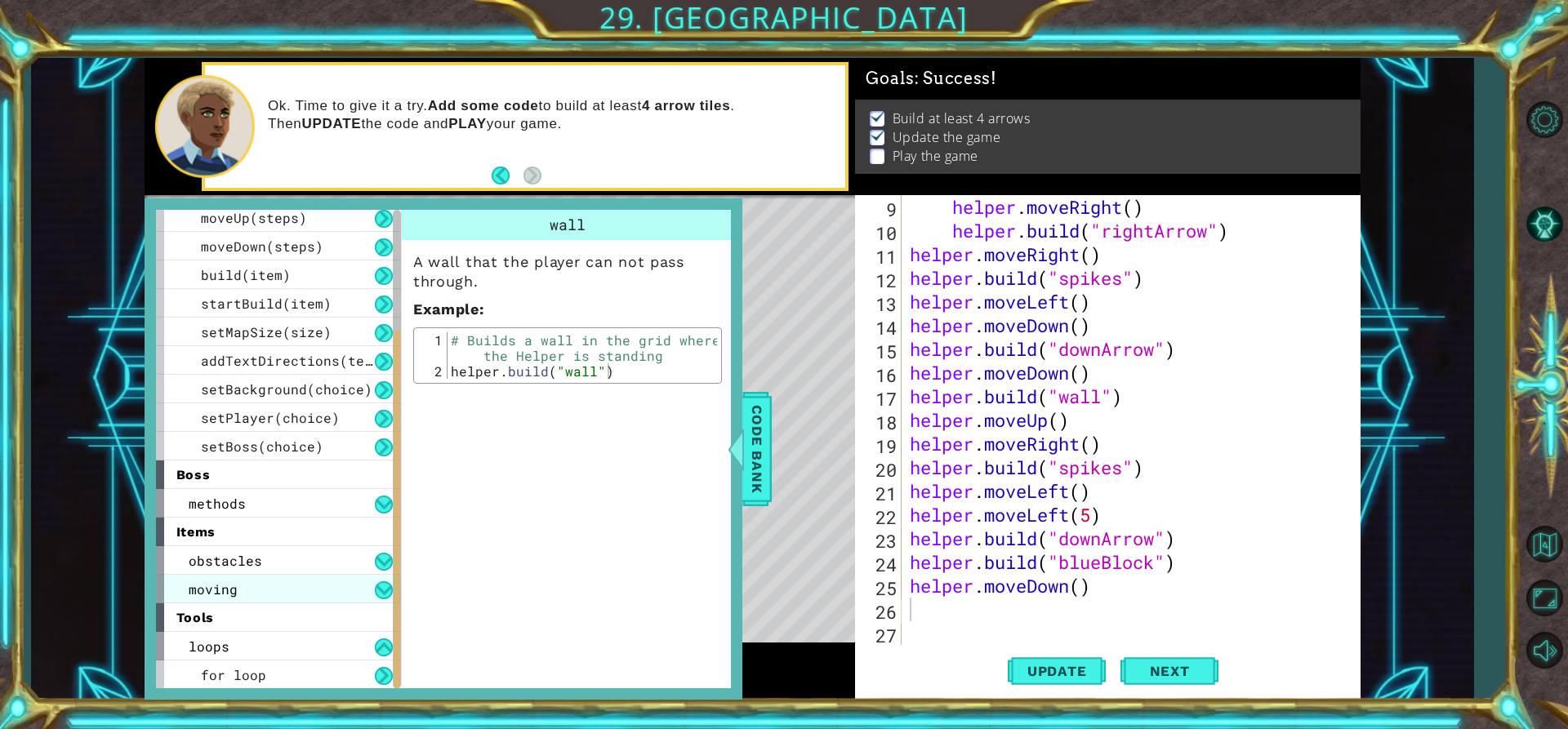
click at [371, 593] on div "moving" at bounding box center [278, 589] width 245 height 29
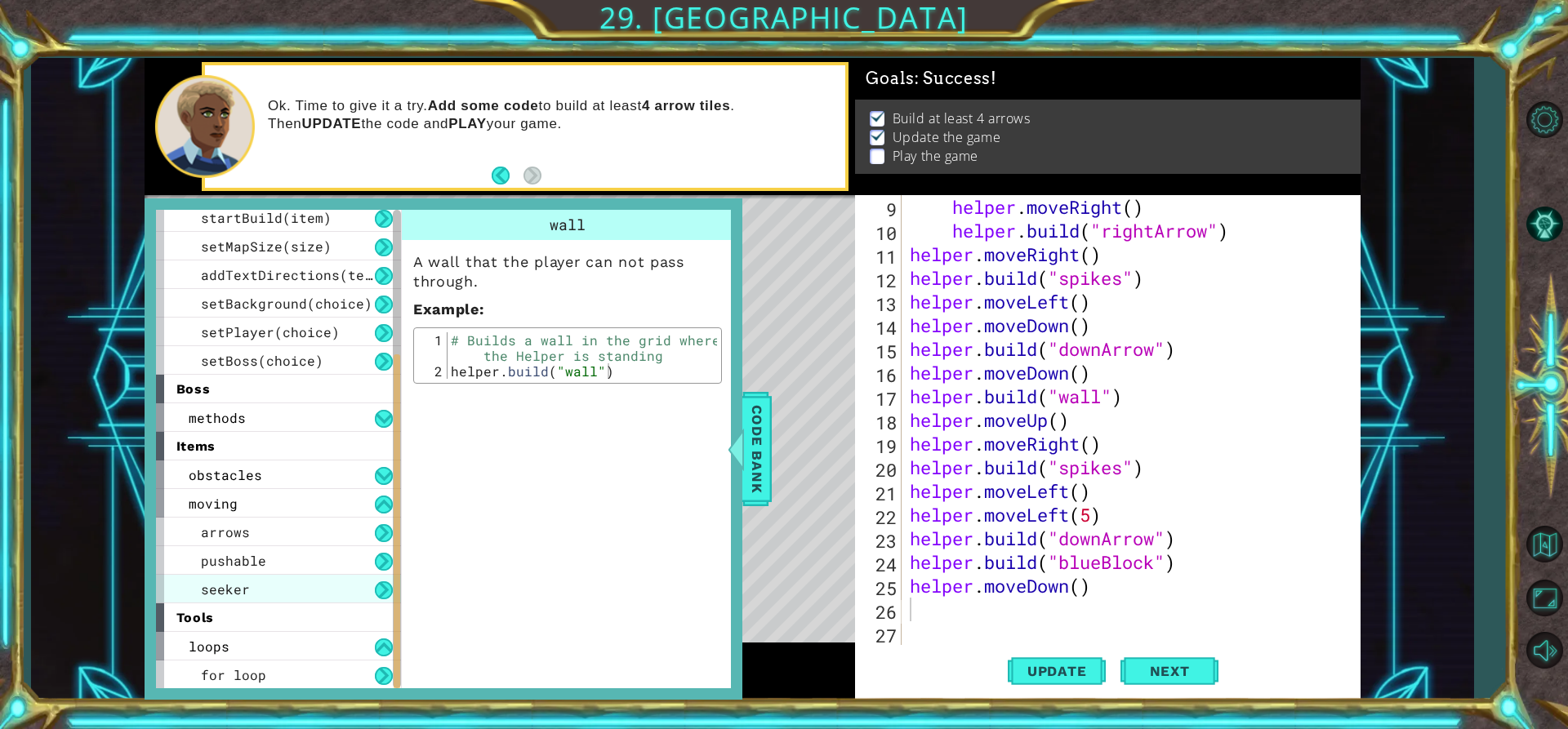
scroll to position [206, 0]
click at [330, 592] on div "seeker" at bounding box center [278, 589] width 245 height 29
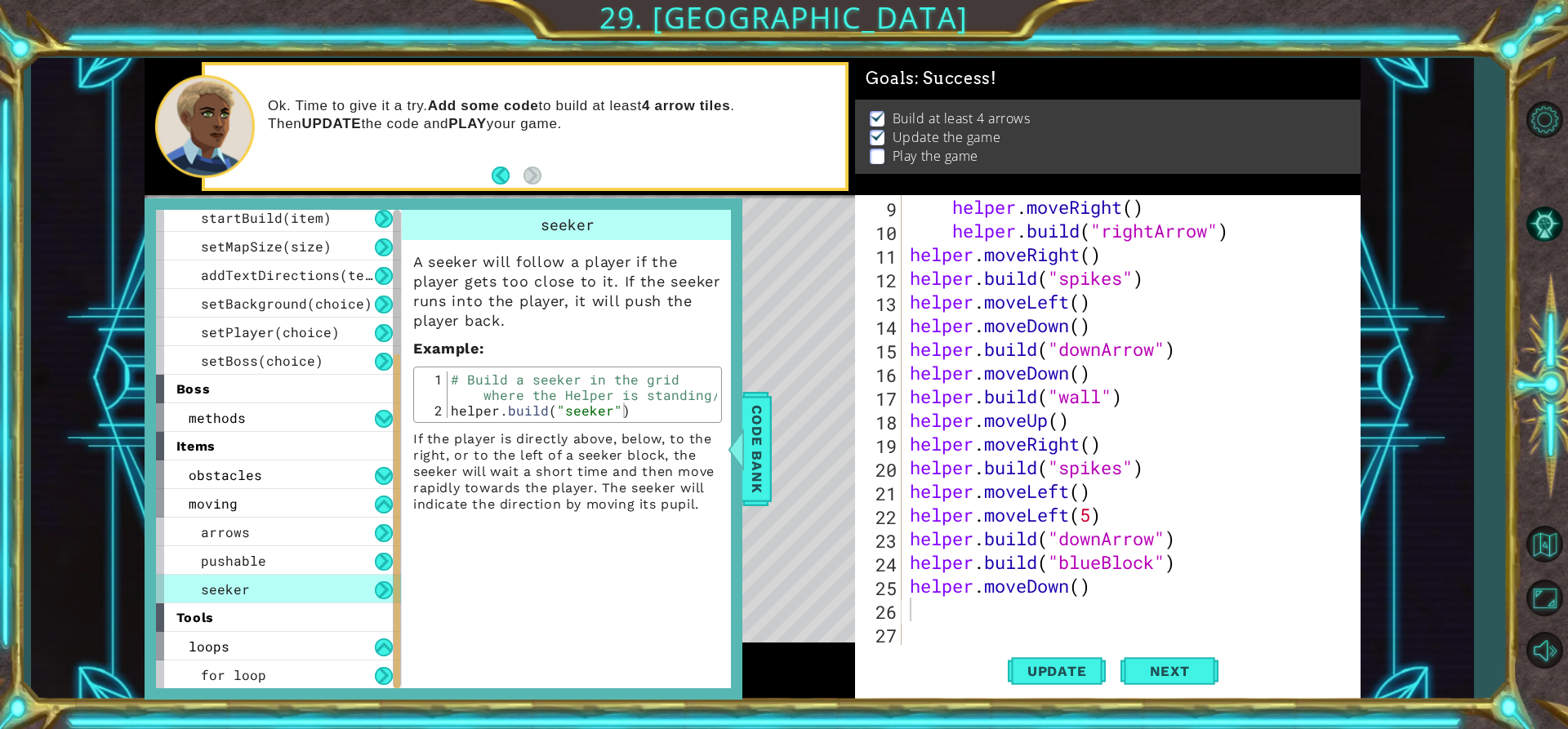
click at [944, 606] on div "helper . moveRight ( ) helper . build ( "rightArrow" ) helper . moveRight ( ) h…" at bounding box center [1129, 444] width 445 height 497
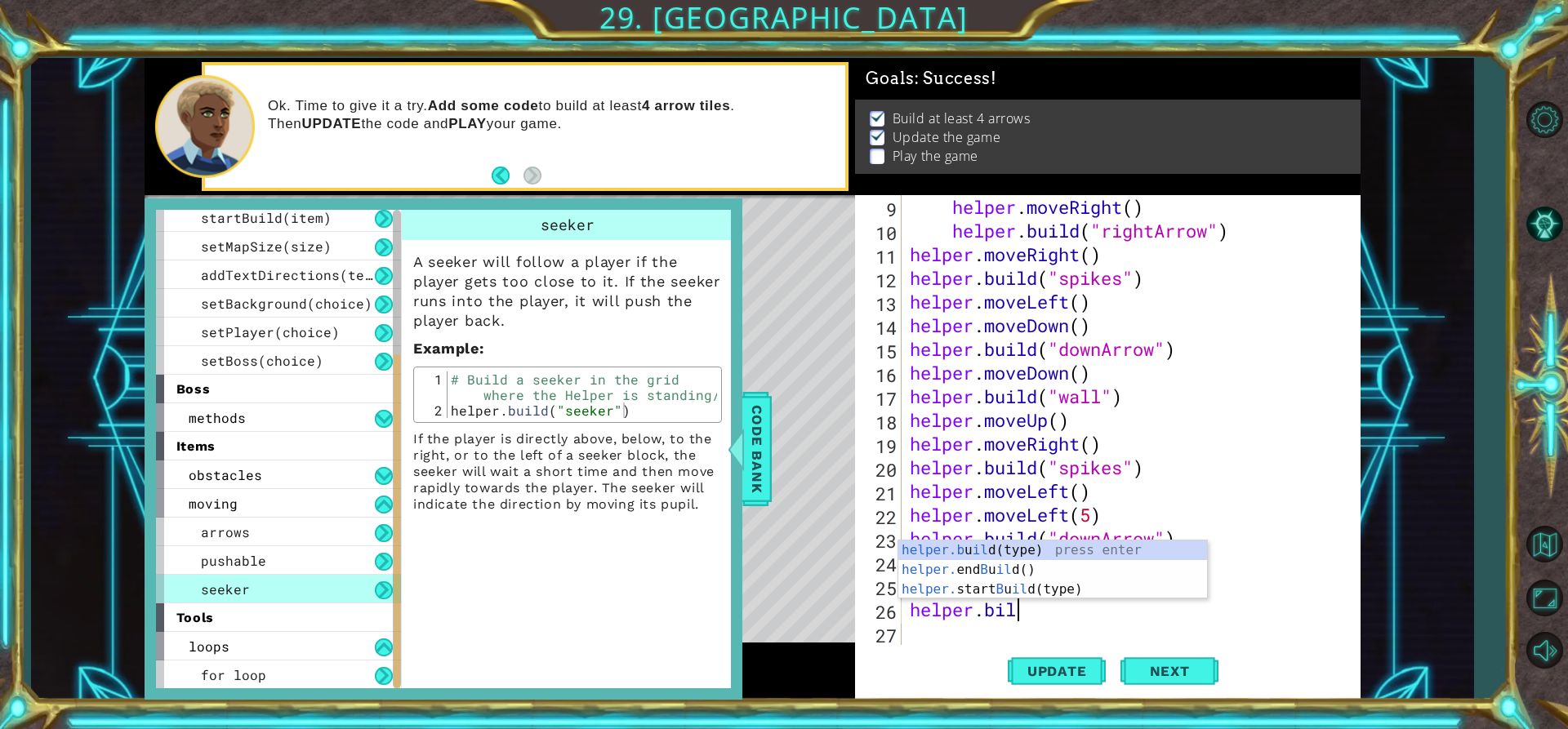
scroll to position [0, 3]
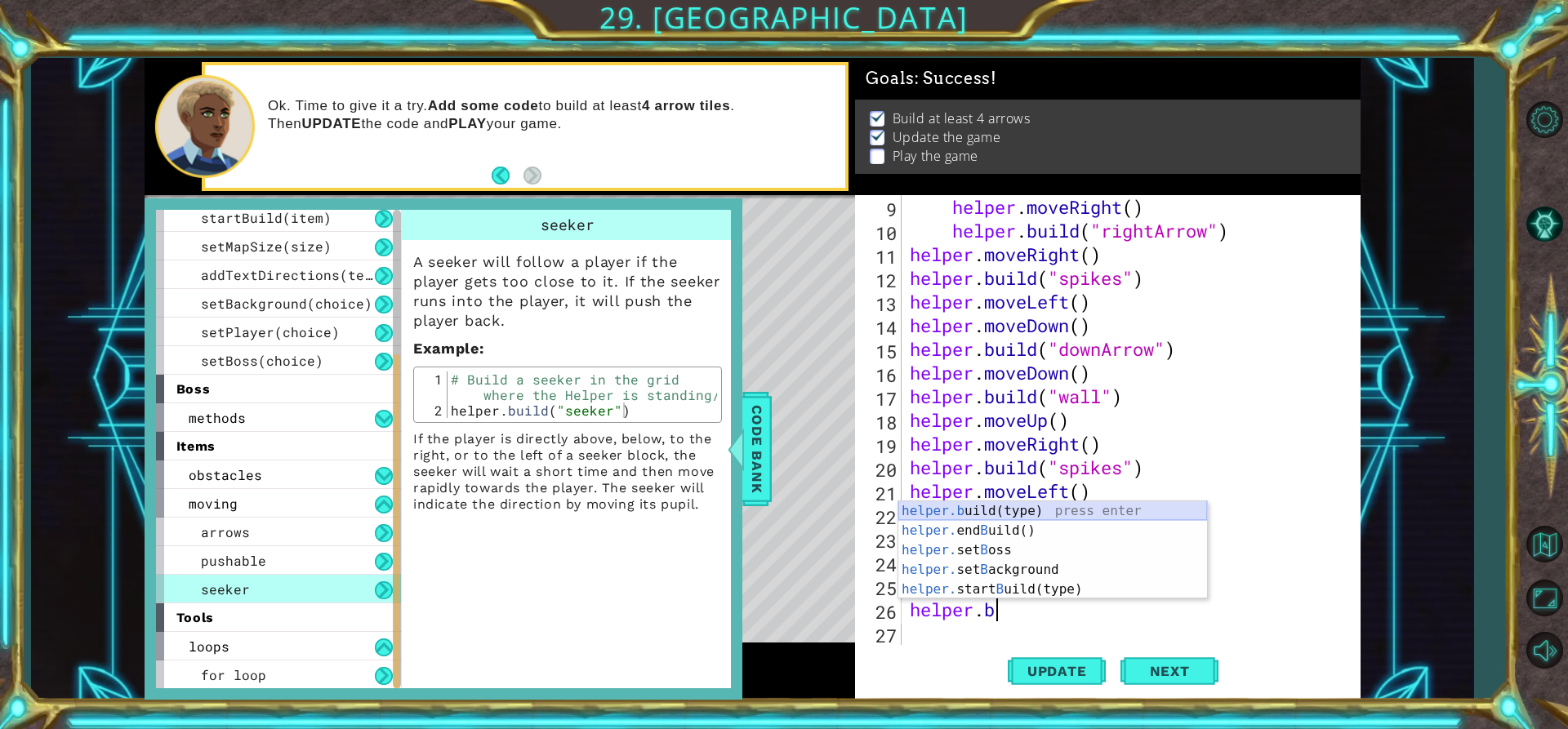
click at [998, 512] on div "helper.b uild(type) press enter helper. end B uild() press enter helper. set B …" at bounding box center [1053, 570] width 309 height 137
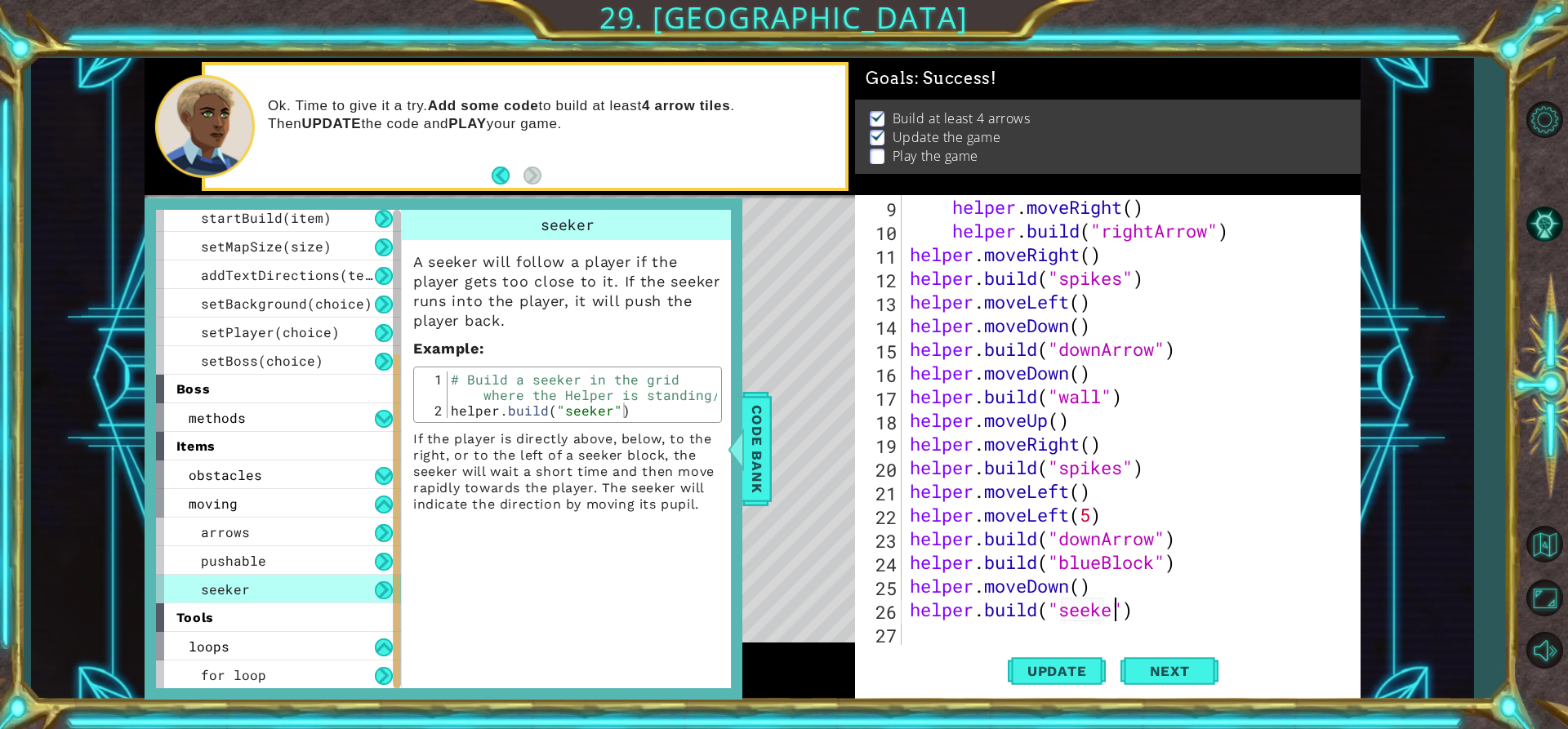
scroll to position [0, 10]
click at [766, 417] on span "Code Bank" at bounding box center [756, 449] width 26 height 100
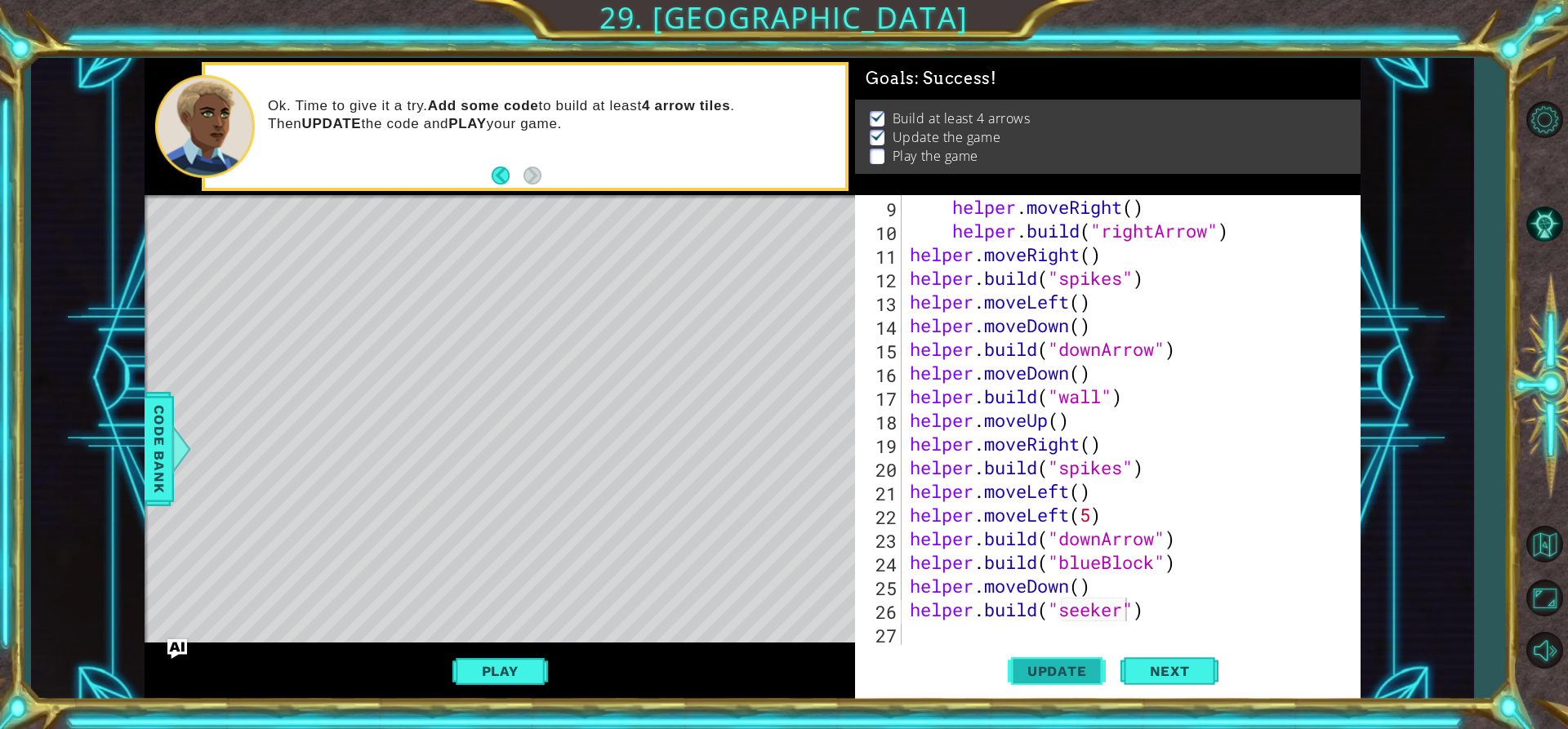
click at [1032, 650] on button "Update" at bounding box center [1057, 671] width 98 height 51
click at [519, 661] on button "Play" at bounding box center [500, 671] width 96 height 31
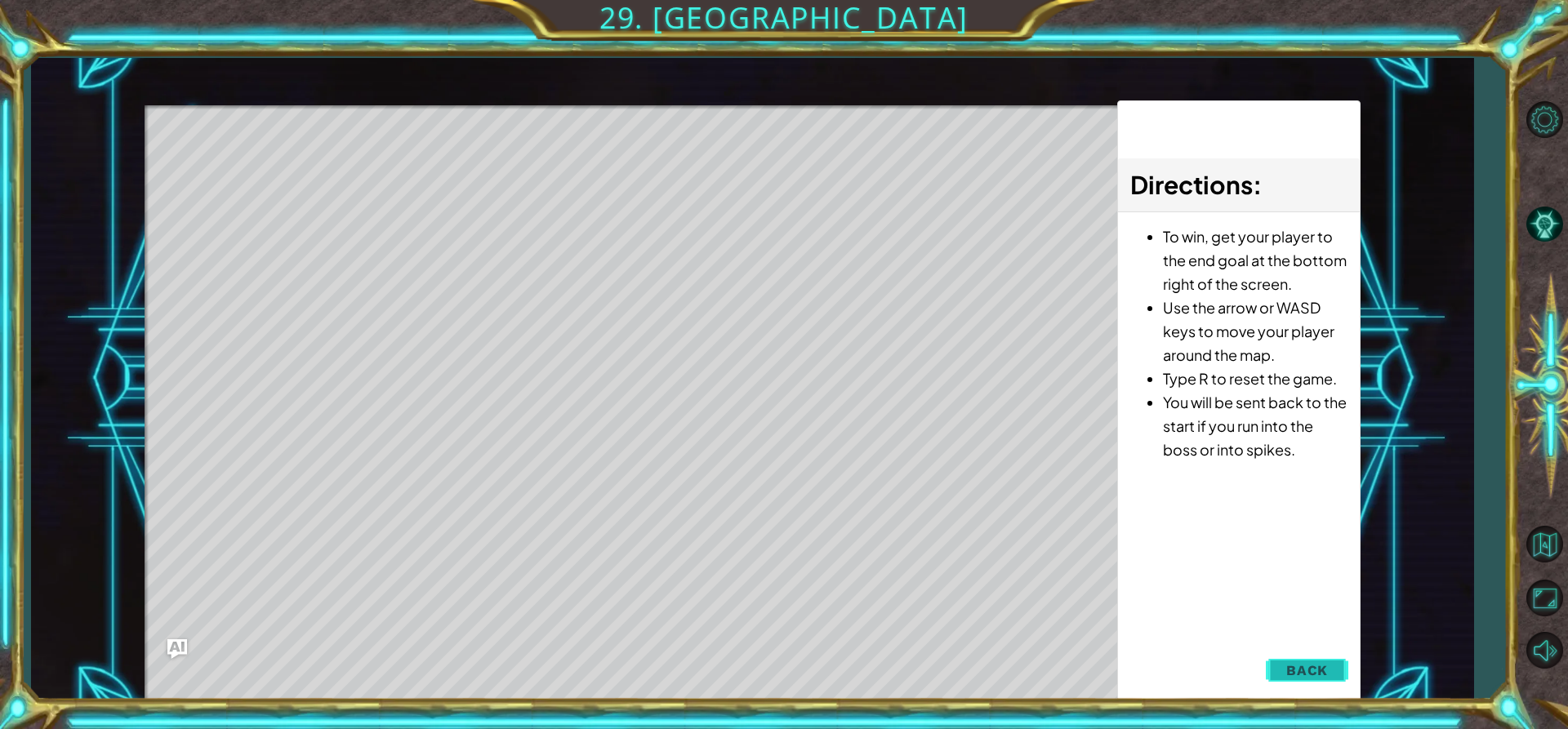
click at [1291, 671] on span "Back" at bounding box center [1307, 670] width 41 height 16
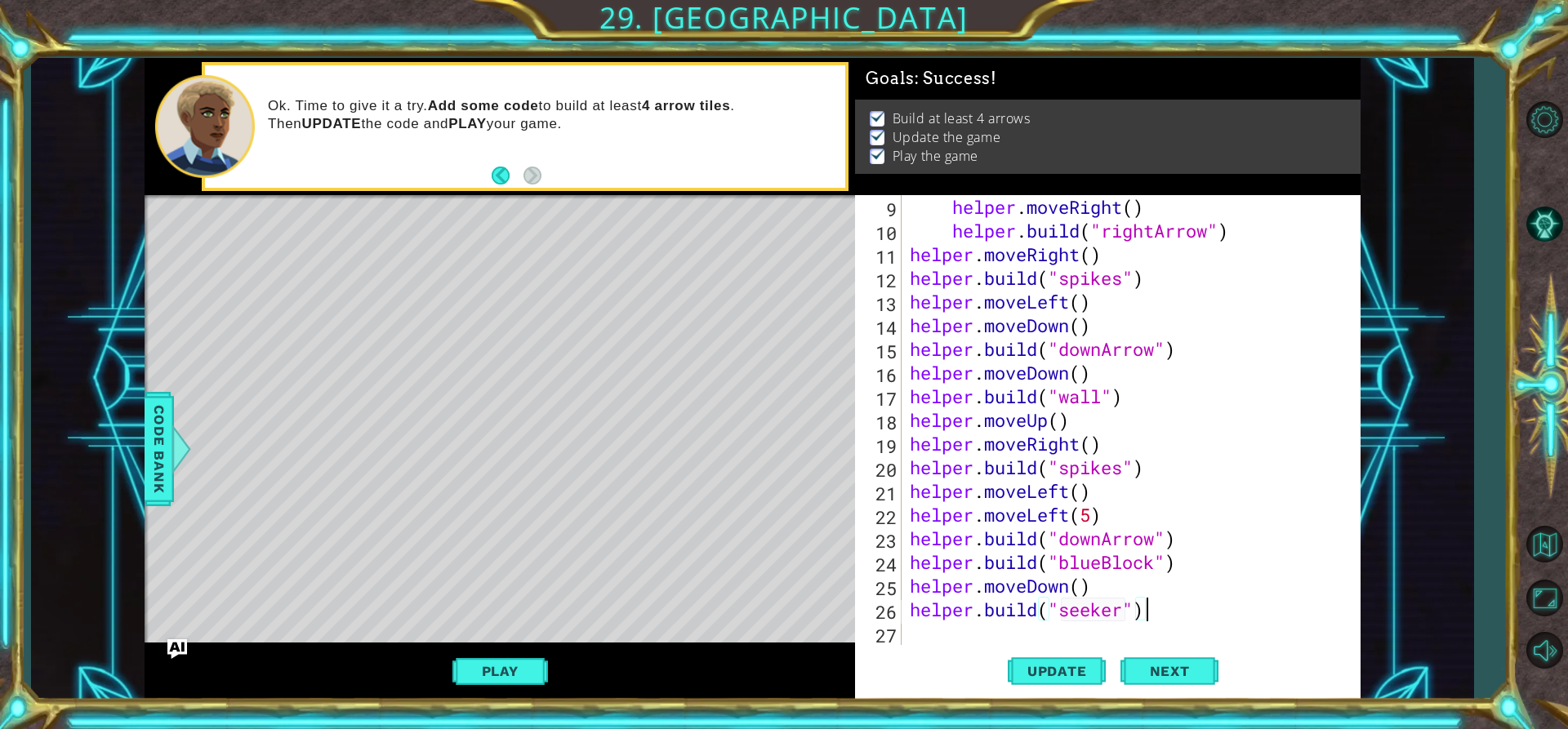
click at [1199, 611] on div "helper . moveRight ( ) helper . build ( "rightArrow" ) helper . moveRight ( ) h…" at bounding box center [1129, 444] width 445 height 497
drag, startPoint x: 1199, startPoint y: 611, endPoint x: 1114, endPoint y: 614, distance: 85.1
click at [1114, 614] on div "helper . moveRight ( ) helper . build ( "rightArrow" ) helper . moveRight ( ) h…" at bounding box center [1129, 444] width 445 height 497
click at [1079, 667] on span "Update" at bounding box center [1057, 671] width 92 height 16
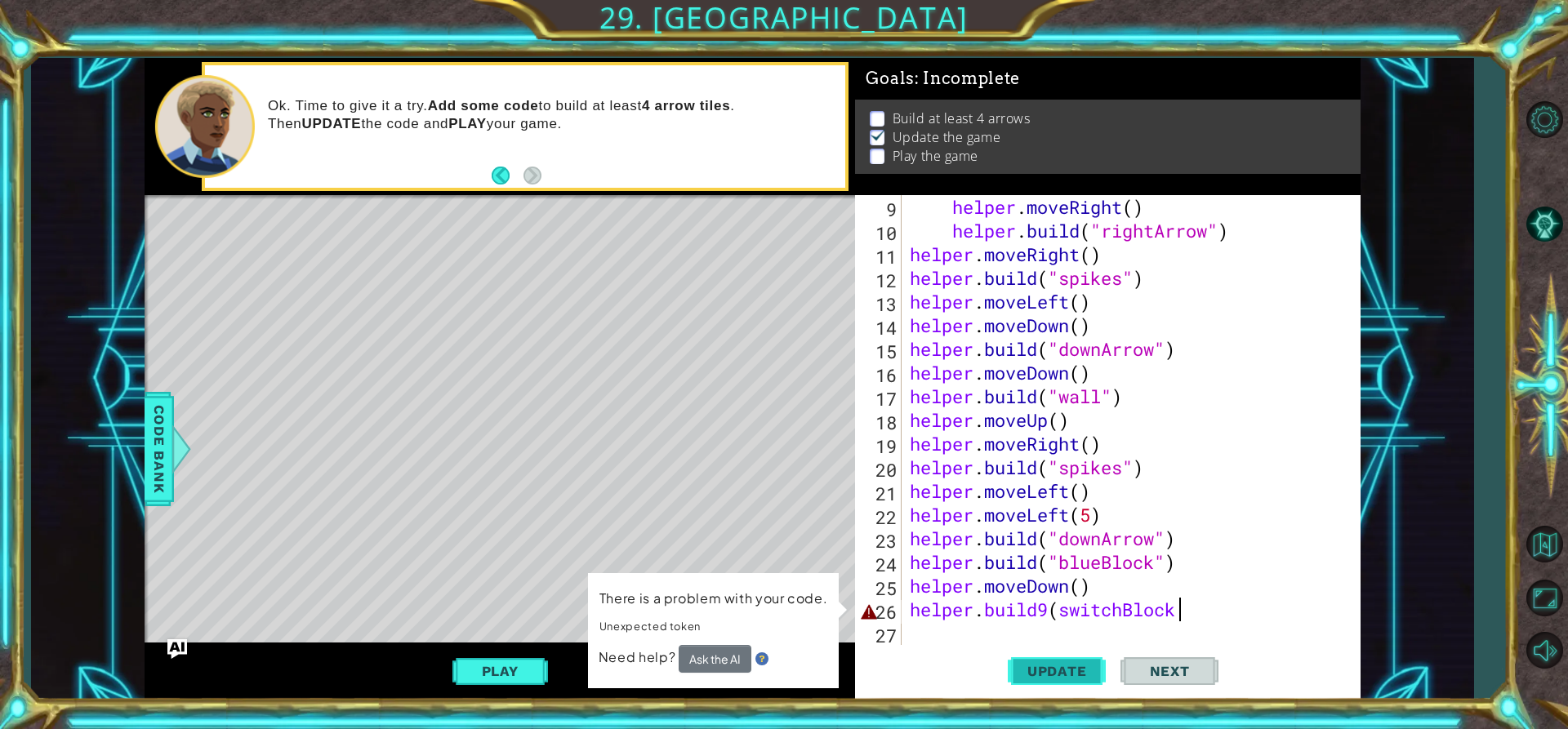
scroll to position [0, 12]
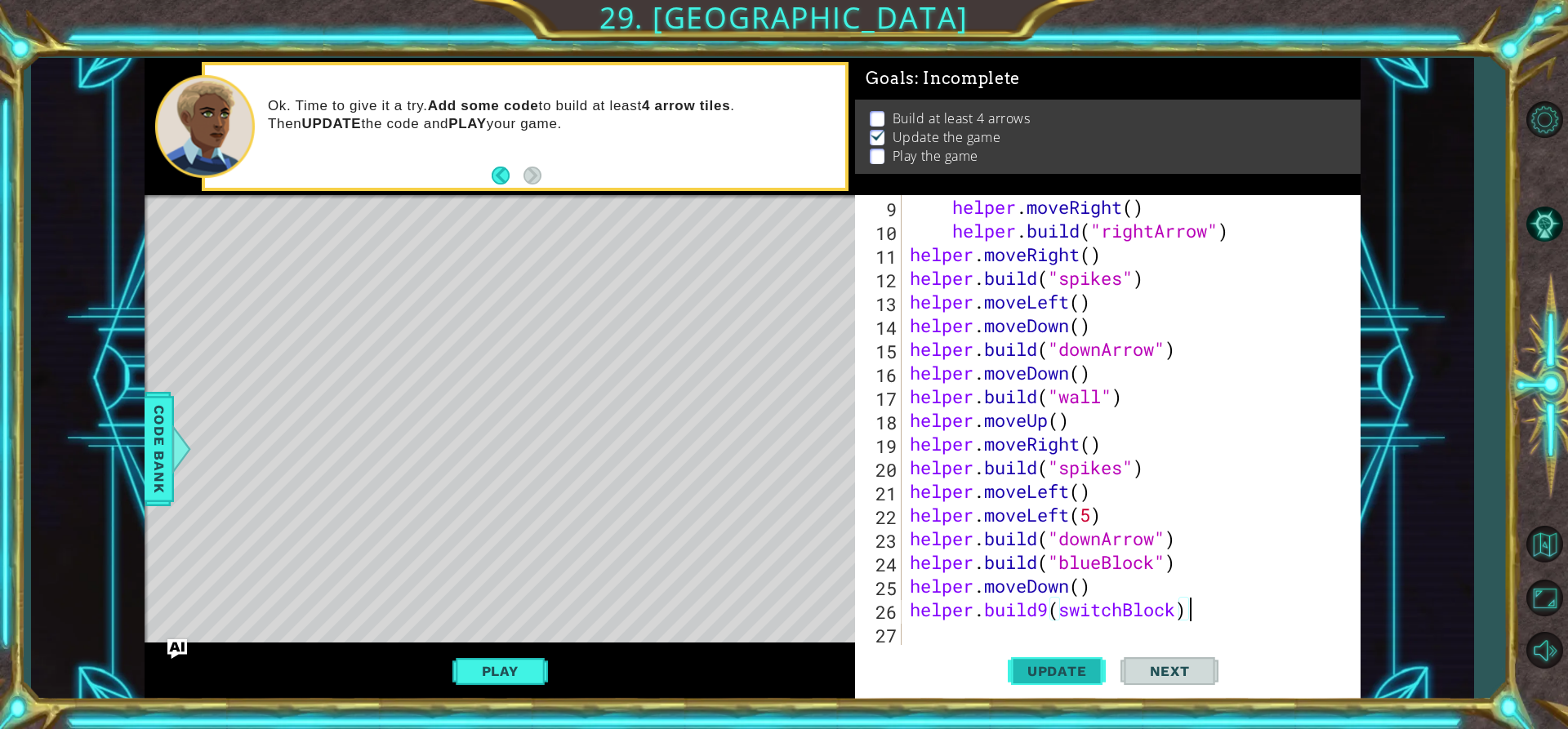
click at [1062, 673] on span "Update" at bounding box center [1057, 671] width 92 height 16
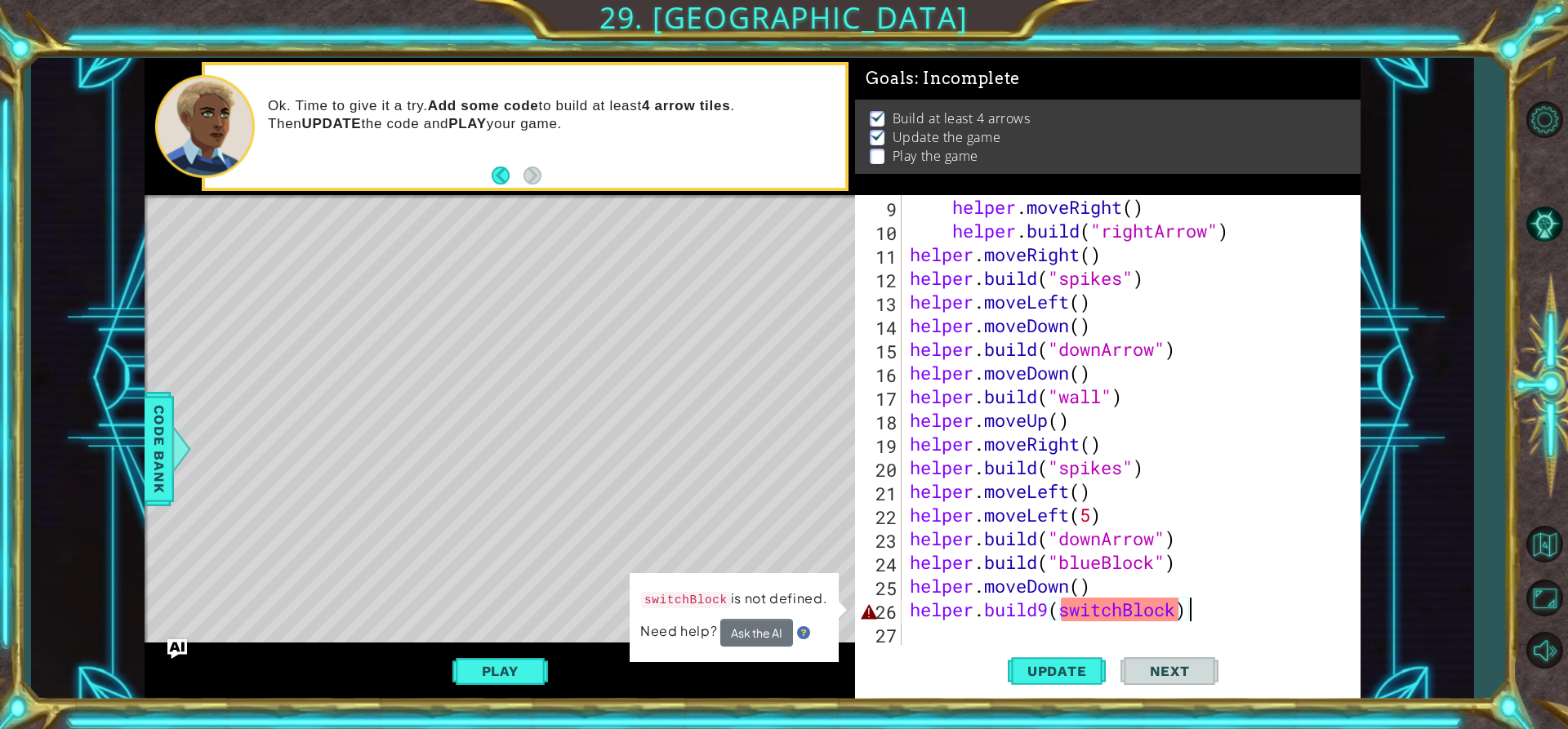
click at [1059, 604] on div "helper . moveRight ( ) helper . build ( "rightArrow" ) helper . moveRight ( ) h…" at bounding box center [1129, 444] width 445 height 497
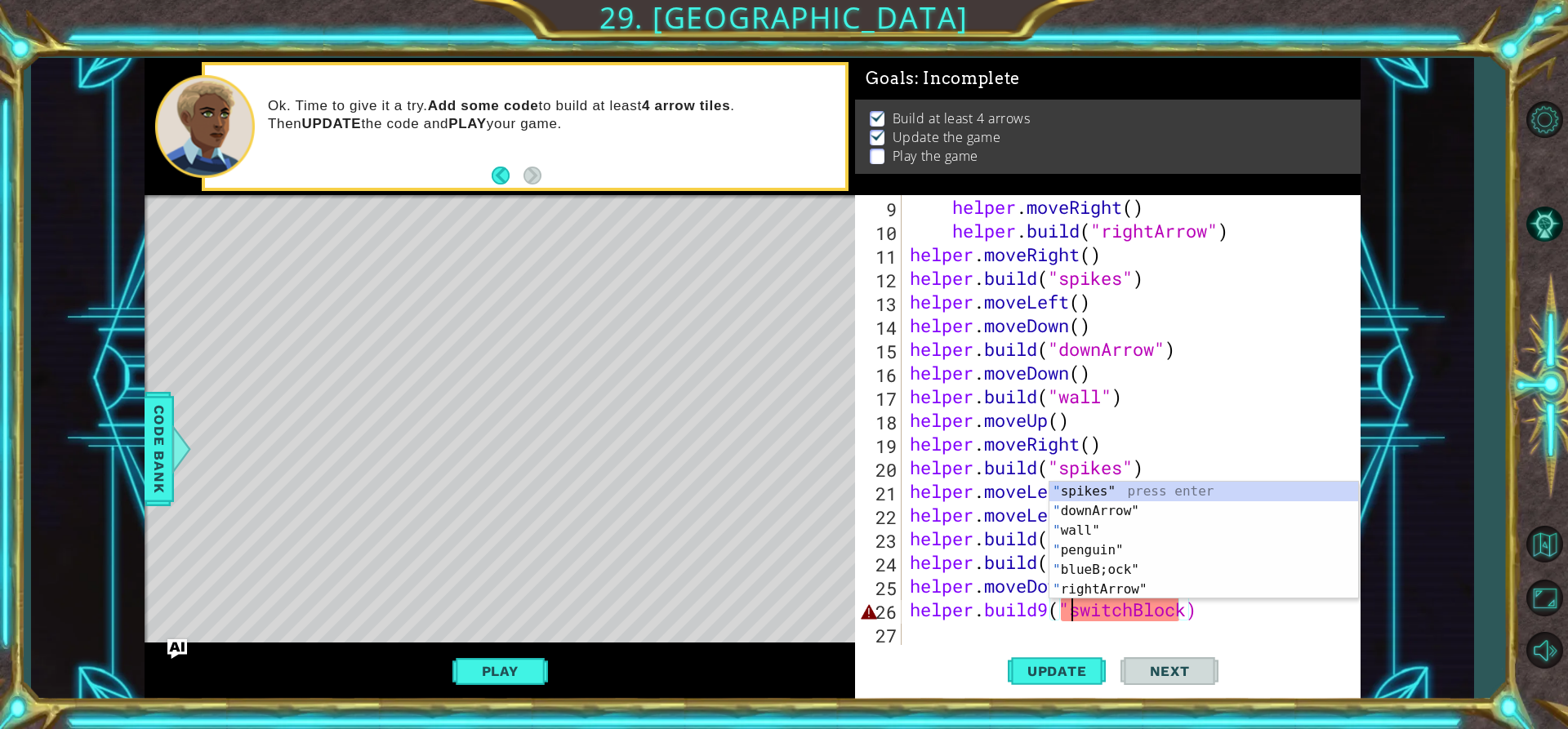
scroll to position [0, 8]
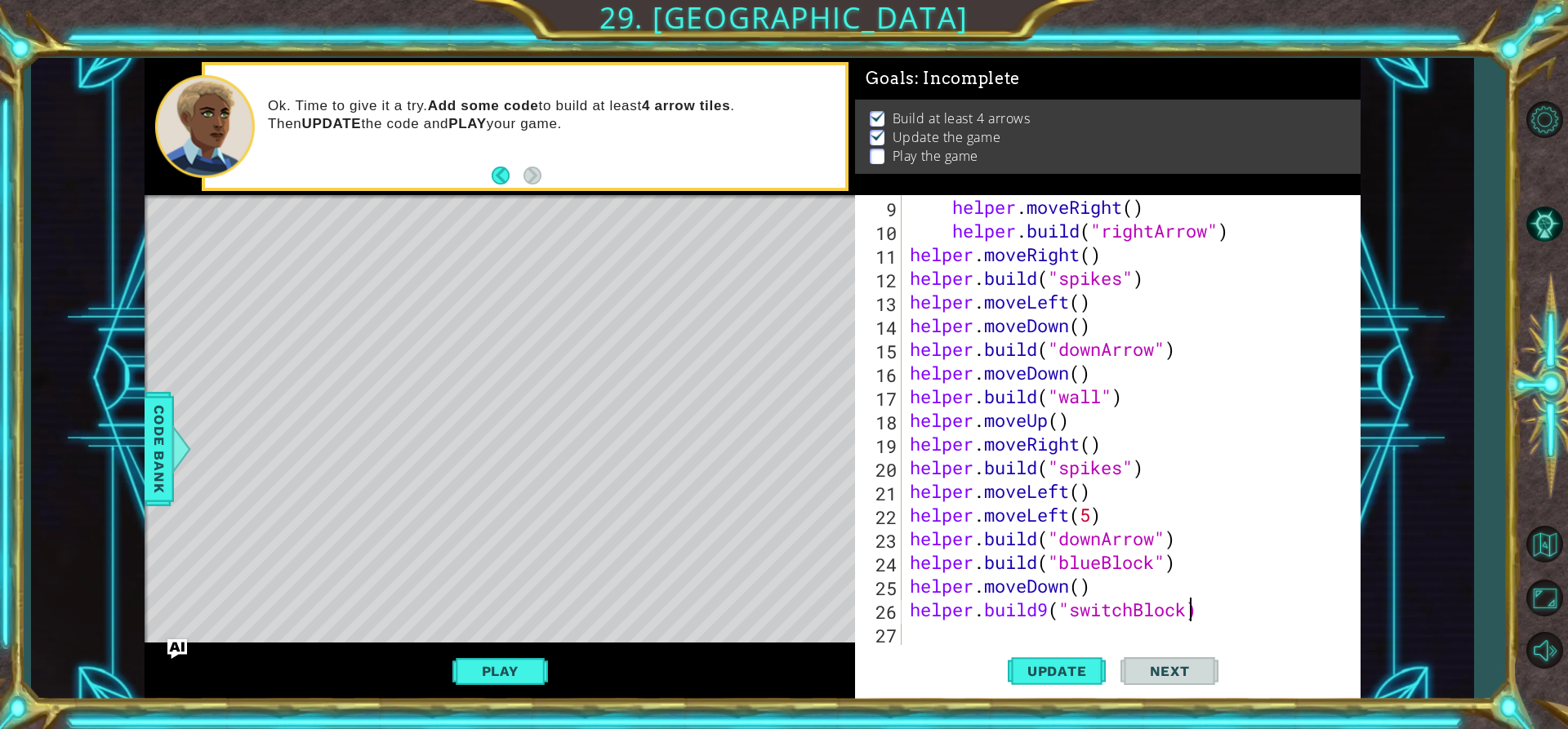
click at [1188, 610] on div "helper . moveRight ( ) helper . build ( "rightArrow" ) helper . moveRight ( ) h…" at bounding box center [1129, 444] width 445 height 497
click at [1048, 661] on button "Update" at bounding box center [1057, 671] width 98 height 51
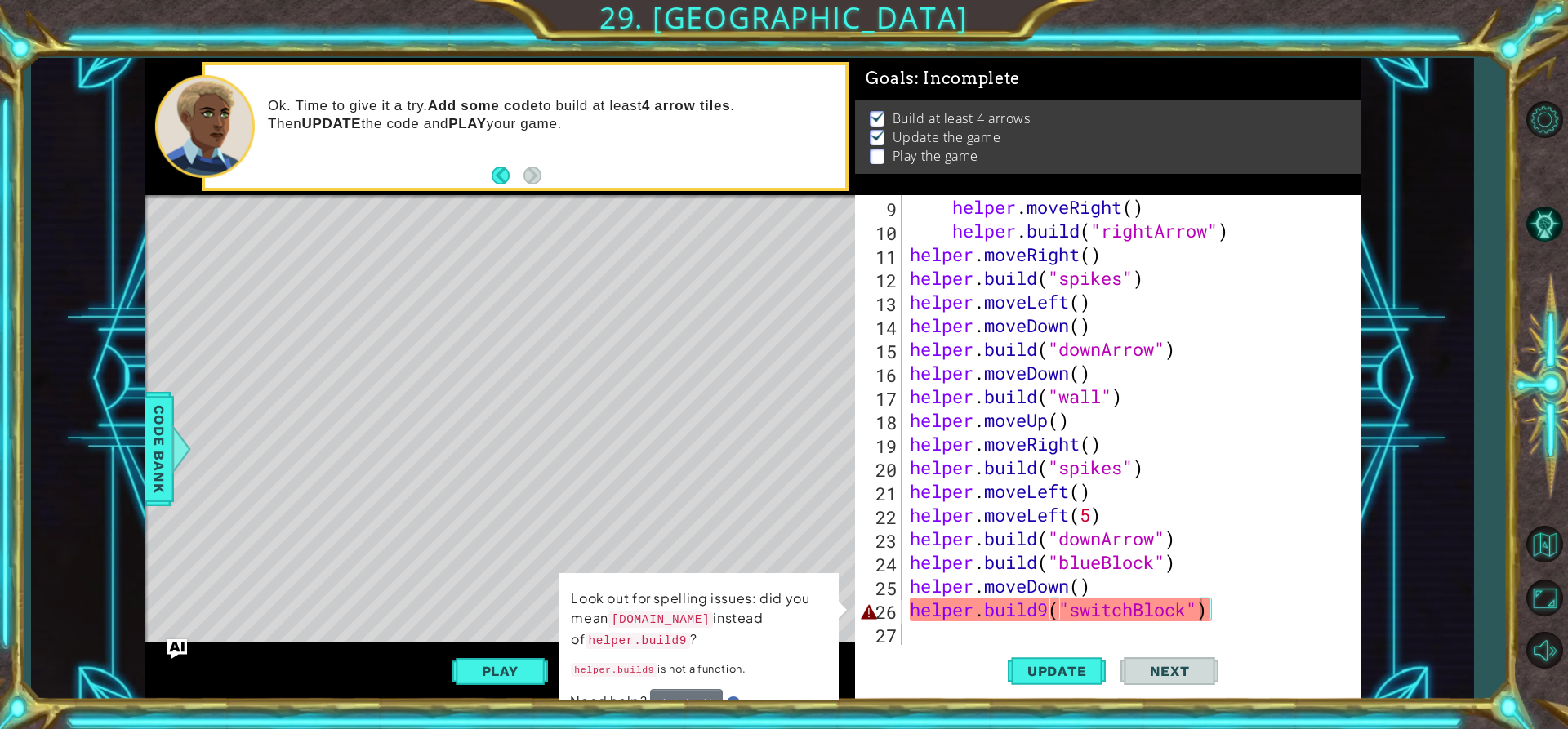
drag, startPoint x: 520, startPoint y: 556, endPoint x: 522, endPoint y: 538, distance: 18.1
click at [522, 538] on div "Level Map" at bounding box center [522, 436] width 755 height 481
click at [1044, 610] on div "helper . moveRight ( ) helper . build ( "rightArrow" ) helper . moveRight ( ) h…" at bounding box center [1129, 444] width 445 height 497
click at [1047, 610] on div "helper . moveRight ( ) helper . build ( "rightArrow" ) helper . moveRight ( ) h…" at bounding box center [1129, 444] width 445 height 497
type textarea "[DOMAIN_NAME]("switchBlock")"
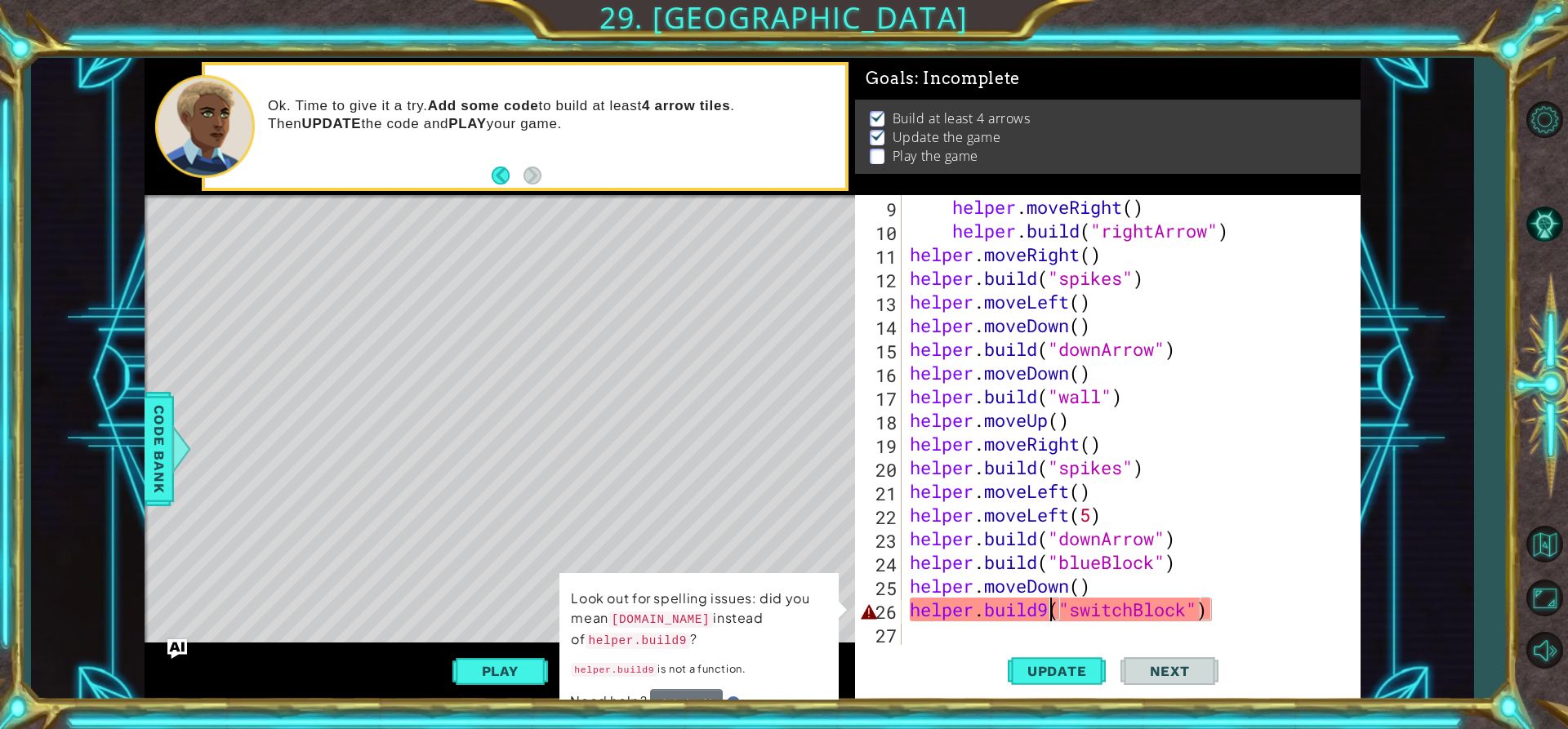
scroll to position [0, 12]
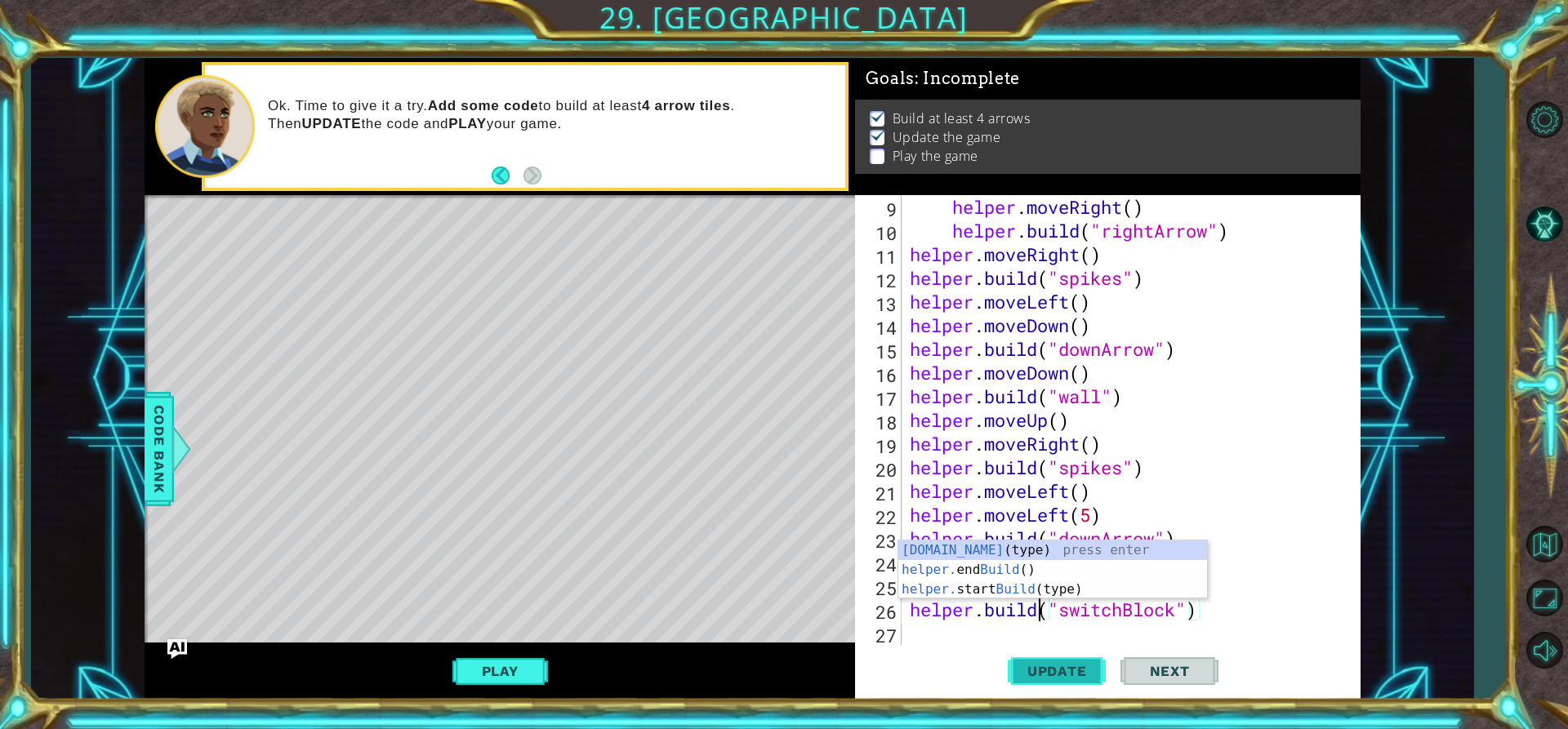
click at [1075, 680] on button "Update" at bounding box center [1057, 671] width 98 height 51
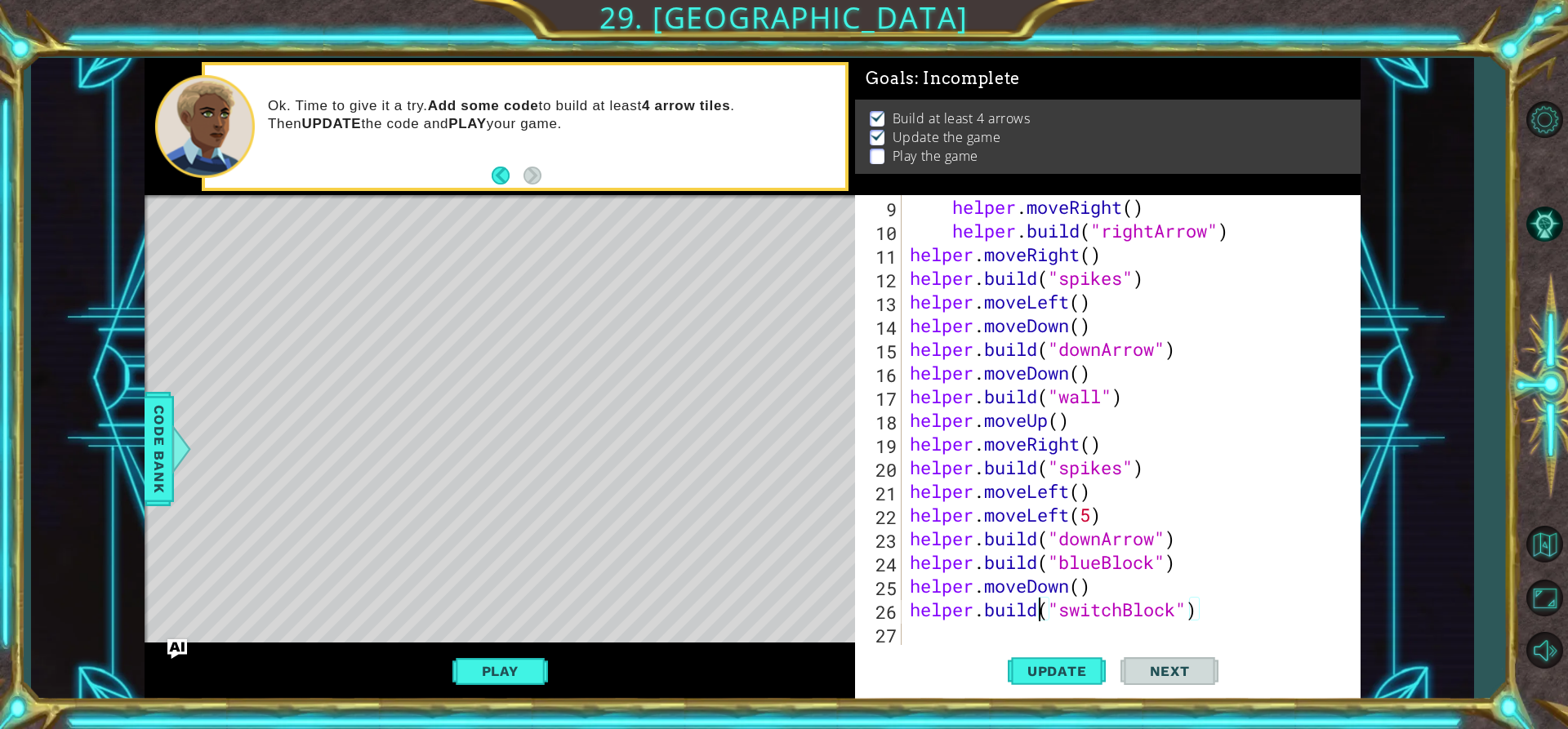
scroll to position [0, 0]
type textarea "h"
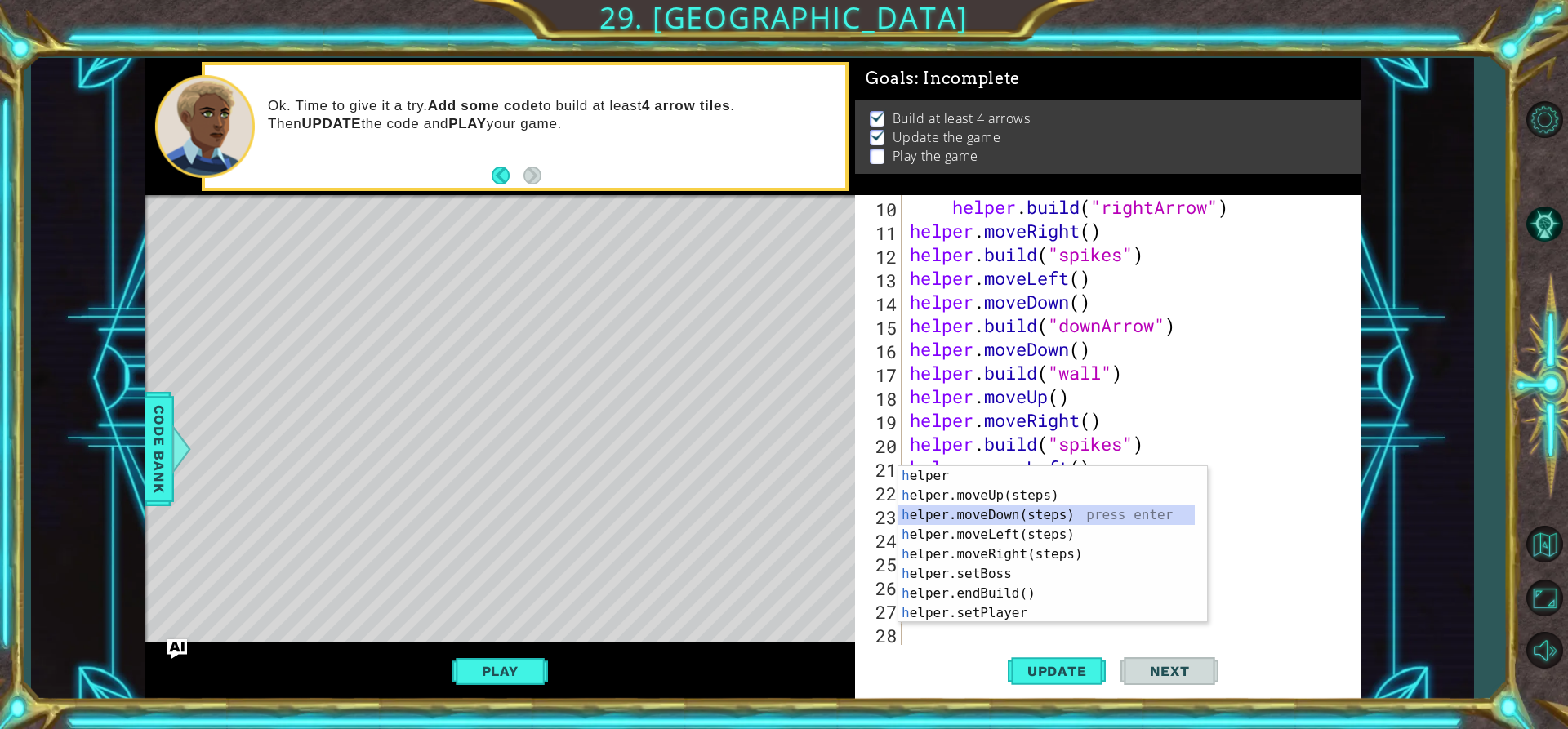
click at [995, 519] on div "h elper press enter h elper.moveUp(steps) press enter h elper.moveDown(steps) p…" at bounding box center [1047, 564] width 296 height 196
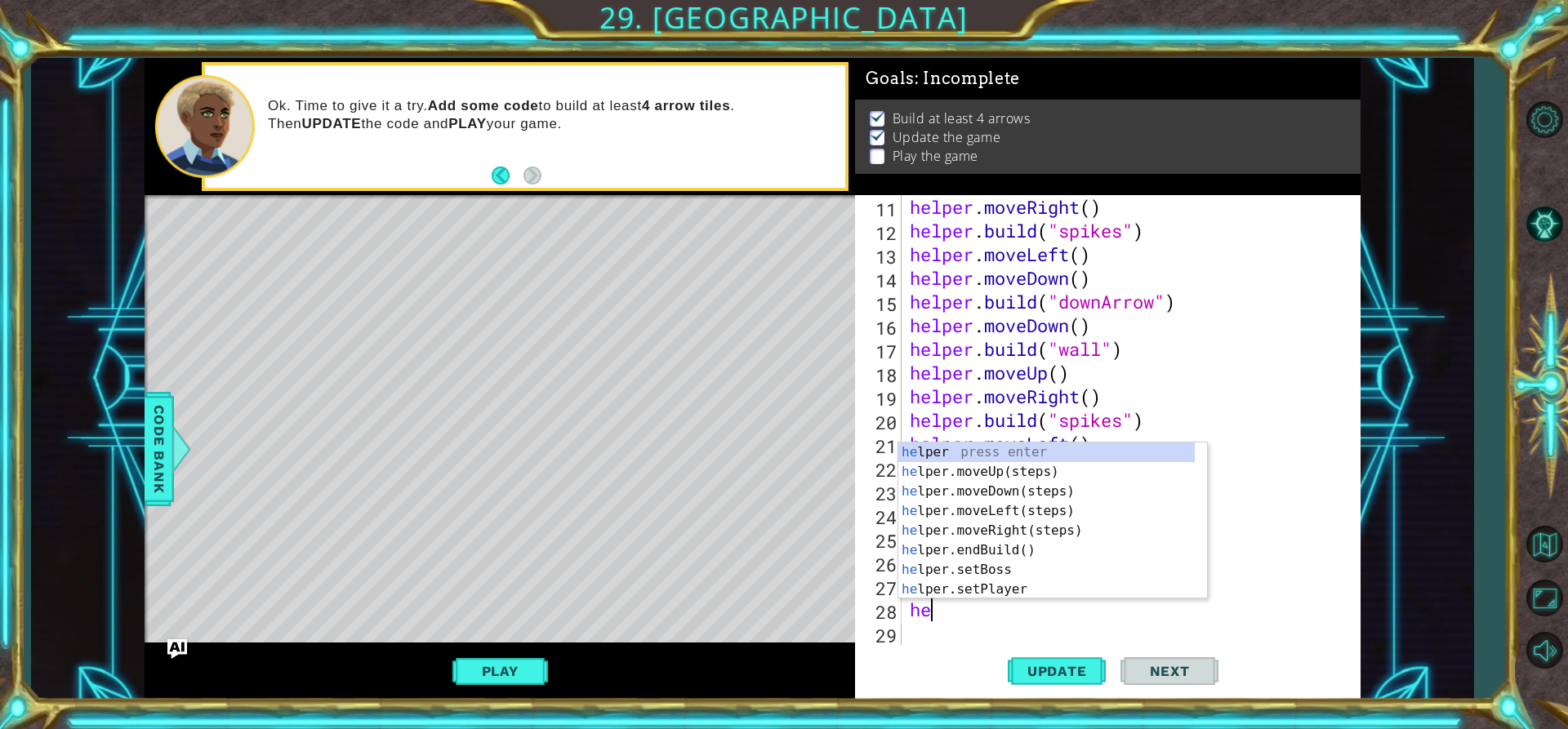
scroll to position [0, 1]
click at [994, 593] on div "hel per press enter hel per.moveUp(steps) press enter hel per.moveDown(steps) p…" at bounding box center [1047, 540] width 296 height 196
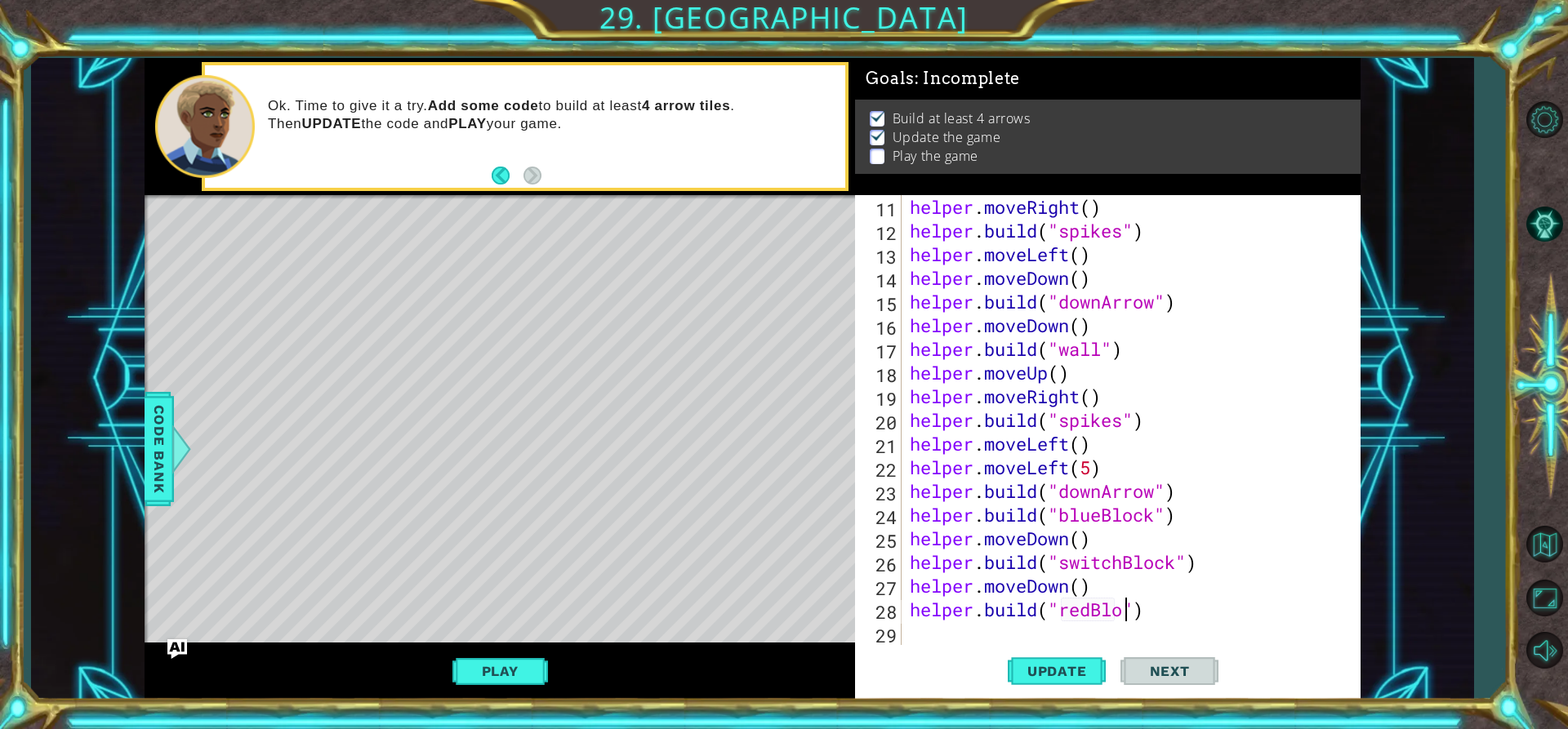
scroll to position [0, 11]
click at [1080, 673] on span "Update" at bounding box center [1057, 671] width 92 height 16
click at [543, 673] on button "Play" at bounding box center [500, 671] width 96 height 31
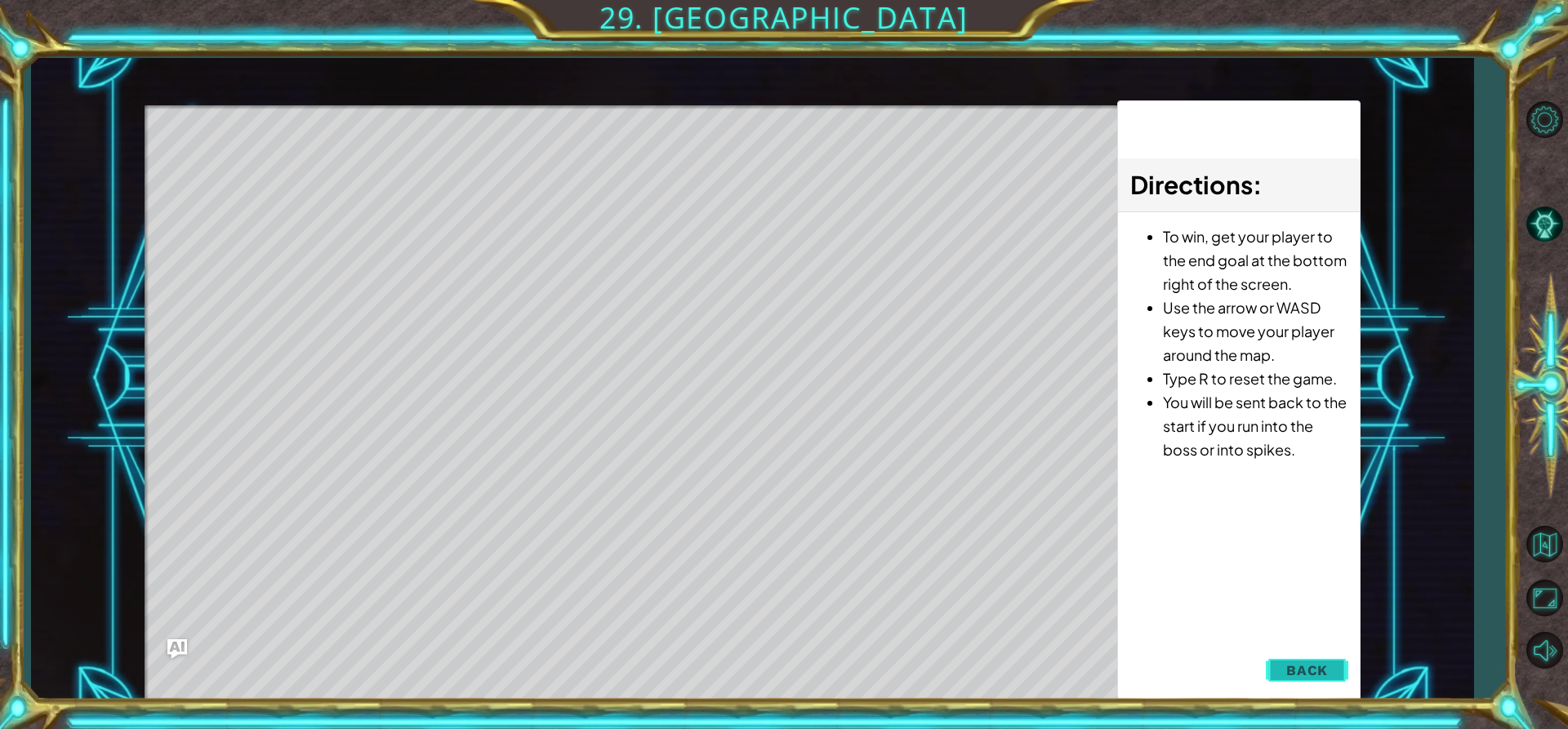
click at [1307, 654] on button "Back" at bounding box center [1307, 670] width 82 height 33
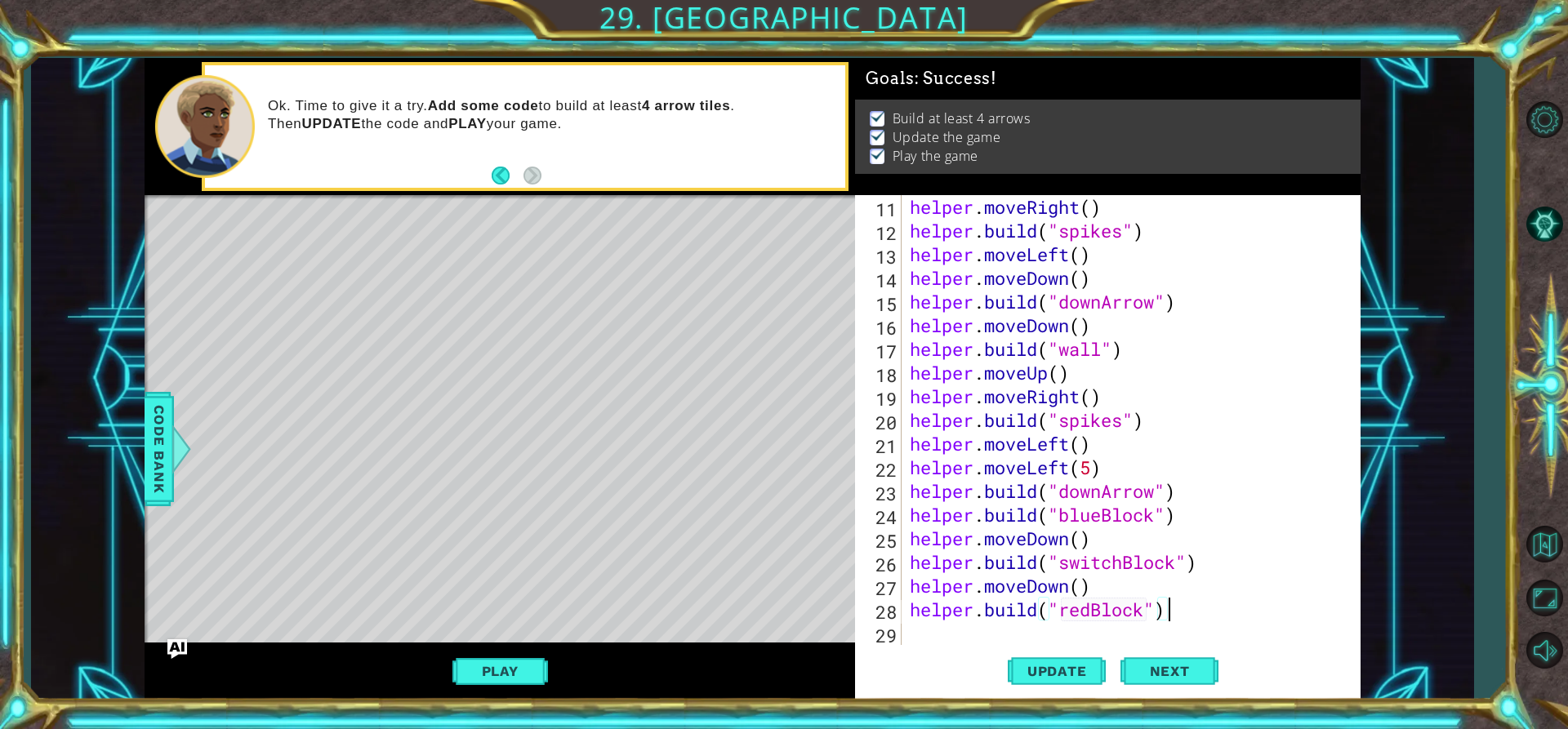
click at [1165, 617] on div "helper . moveRight ( ) helper . build ( "spikes" ) helper . moveLeft ( ) helper…" at bounding box center [1129, 444] width 445 height 497
click at [1179, 616] on div "helper . moveRight ( ) helper . build ( "spikes" ) helper . moveLeft ( ) helper…" at bounding box center [1129, 444] width 445 height 497
drag, startPoint x: 1106, startPoint y: 586, endPoint x: 913, endPoint y: 586, distance: 193.0
click at [913, 586] on div "helper . moveRight ( ) helper . build ( "spikes" ) helper . moveLeft ( ) helper…" at bounding box center [1129, 444] width 445 height 497
type textarea "helper.moveDown()"
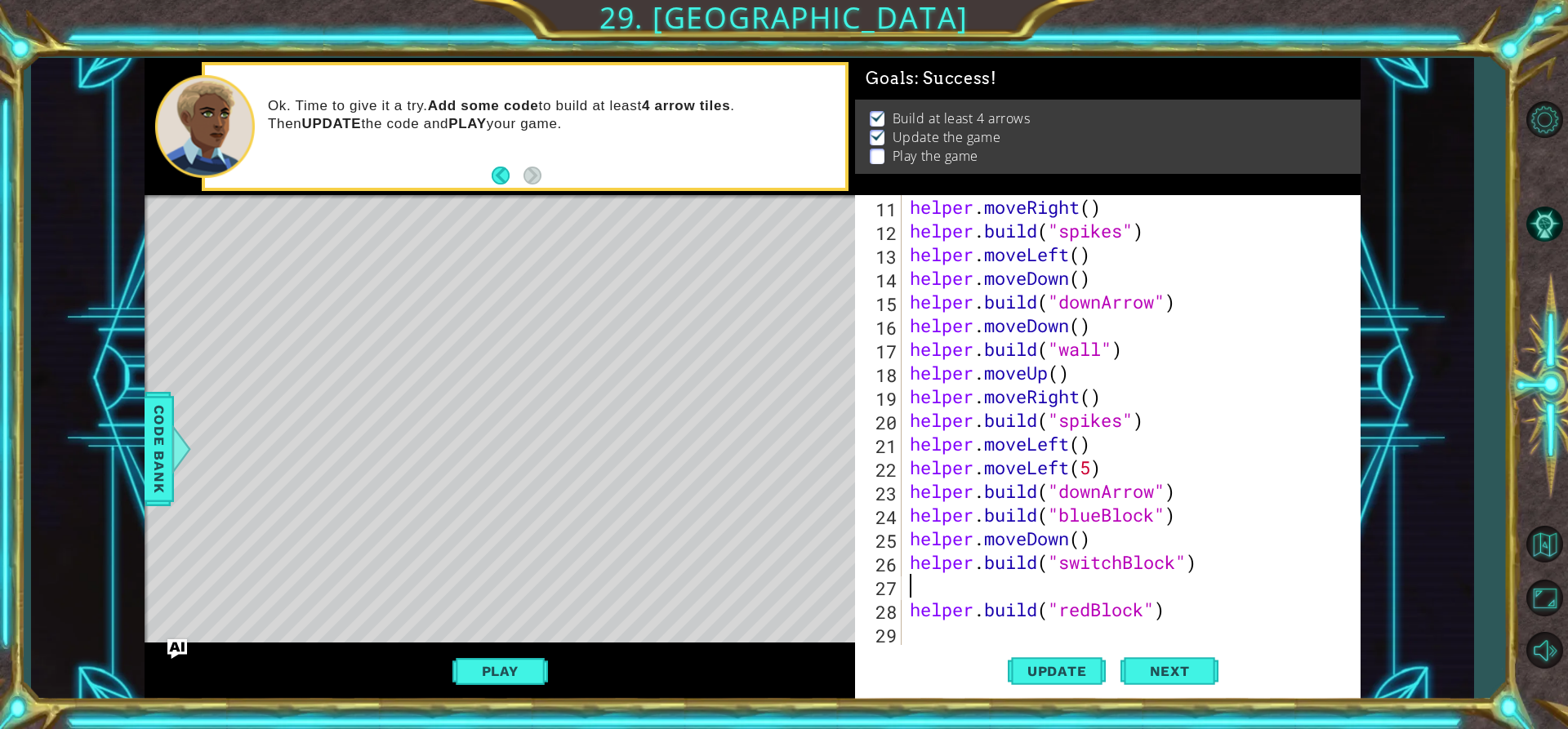
scroll to position [0, 0]
click at [905, 606] on div "11 12 13 14 15 16 17 18 19 20 21 22 23 24 25 26 27 28 29 helper . moveRight ( )…" at bounding box center [1106, 420] width 501 height 450
click at [912, 611] on div "helper . moveRight ( ) helper . build ( "spikes" ) helper . moveLeft ( ) helper…" at bounding box center [1129, 444] width 445 height 497
type textarea "[DOMAIN_NAME]("redBlock")"
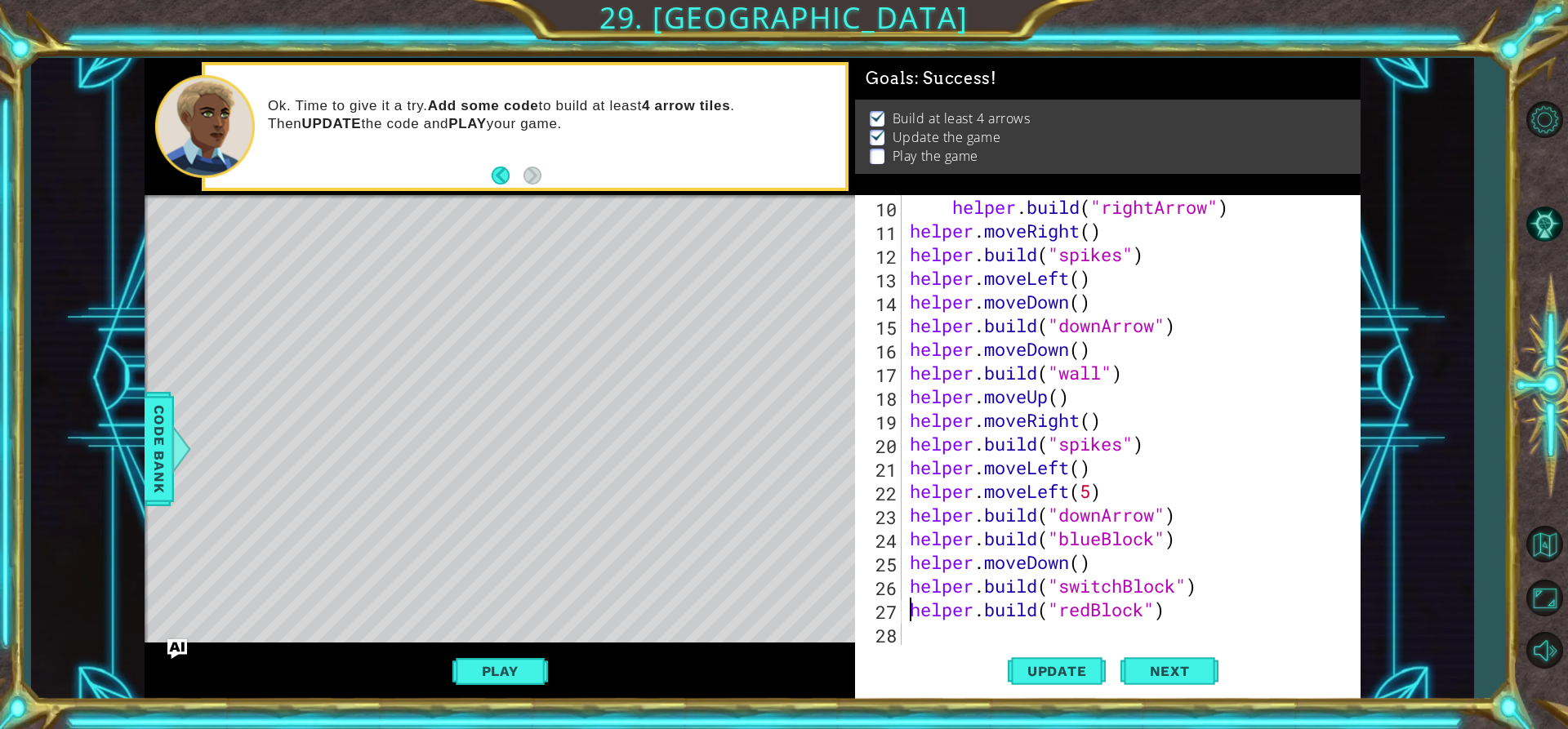
scroll to position [260, 0]
click at [1058, 671] on span "Update" at bounding box center [1057, 671] width 92 height 16
click at [933, 646] on div "Update Next" at bounding box center [1114, 671] width 506 height 51
click at [907, 633] on div "helper . build ( "rightArrow" ) helper . moveRight ( ) helper . build ( "spikes…" at bounding box center [1129, 444] width 445 height 497
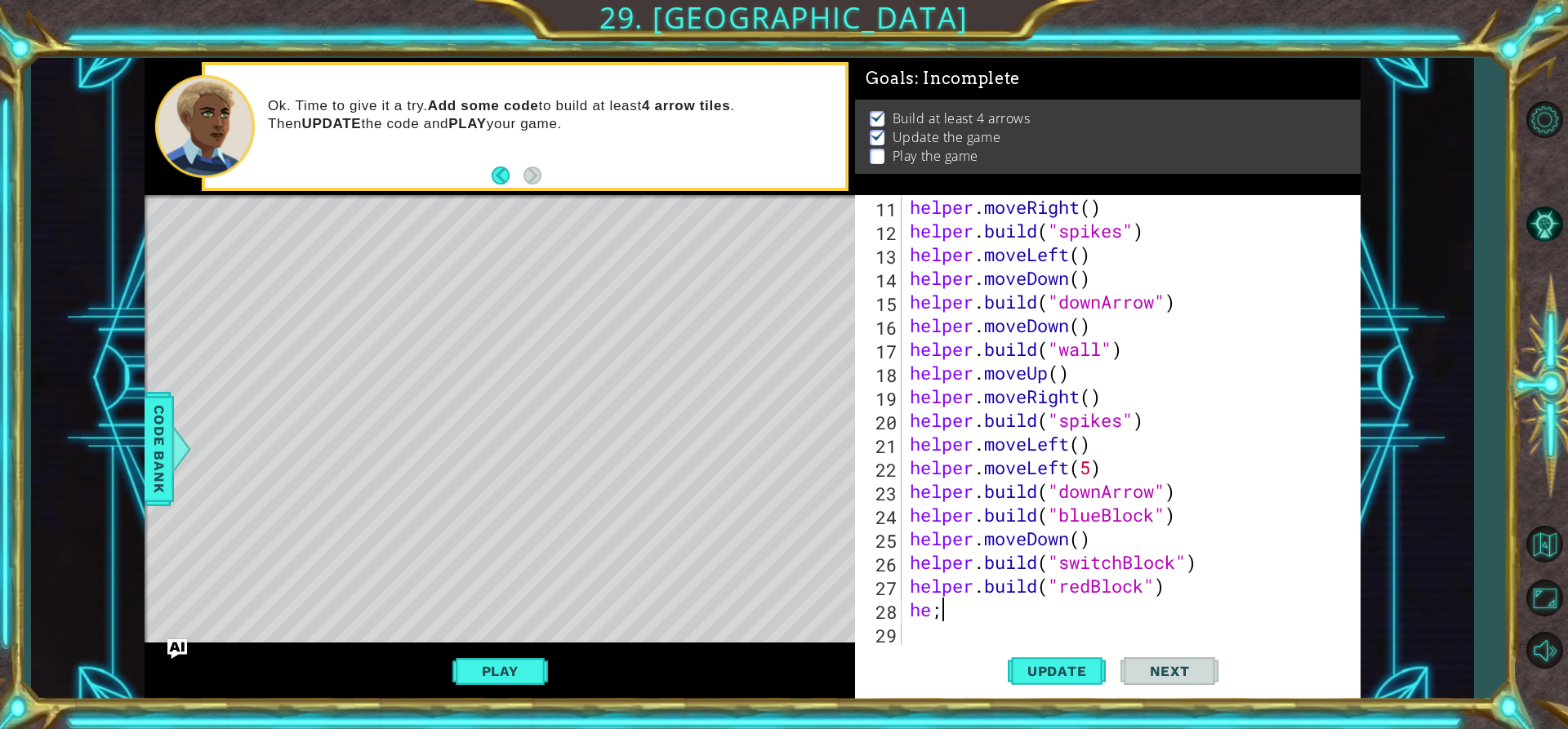
scroll to position [0, 0]
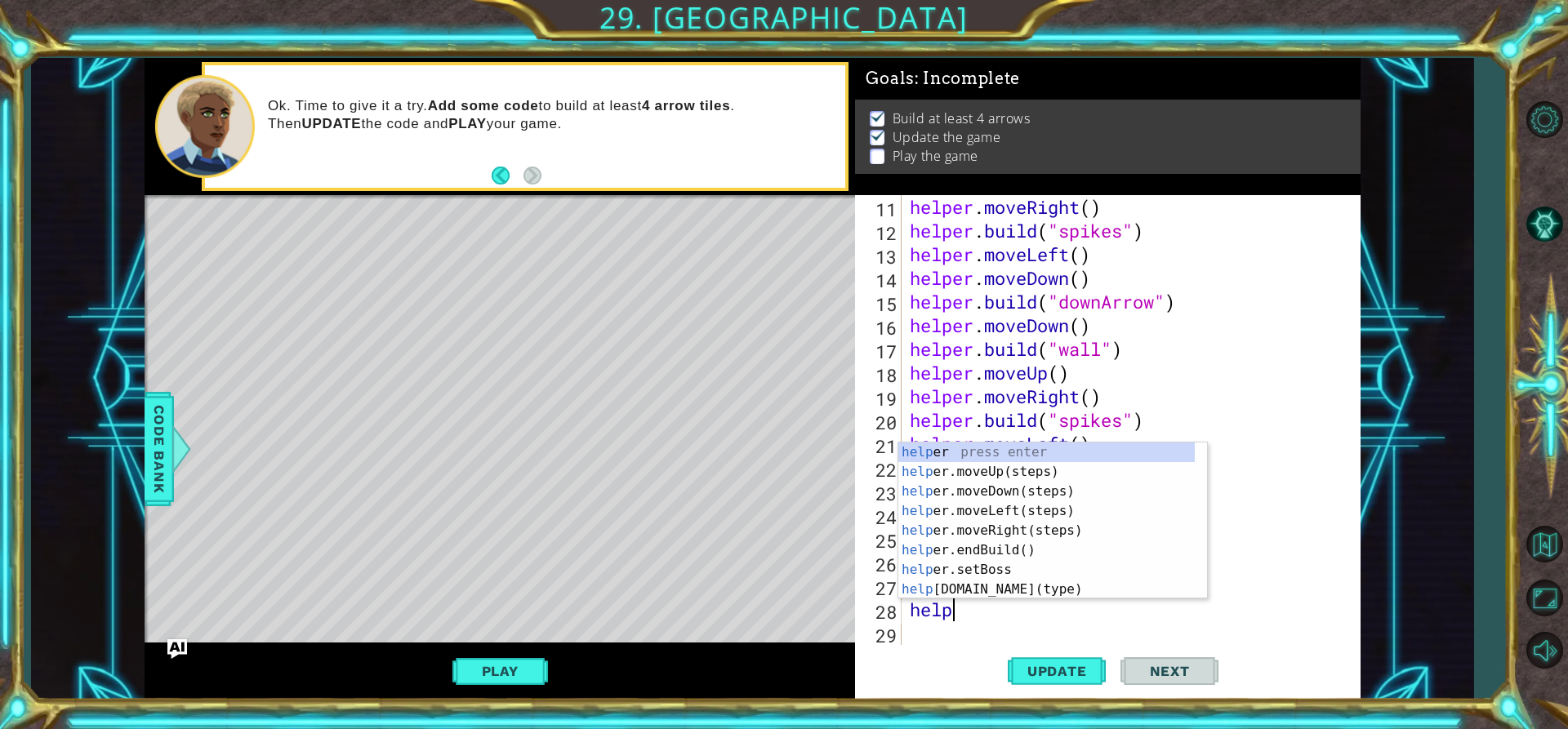
type textarea "helper"
click at [960, 473] on div "helper press enter helper .moveUp(steps) press enter helper .moveDown(steps) pr…" at bounding box center [1047, 540] width 296 height 196
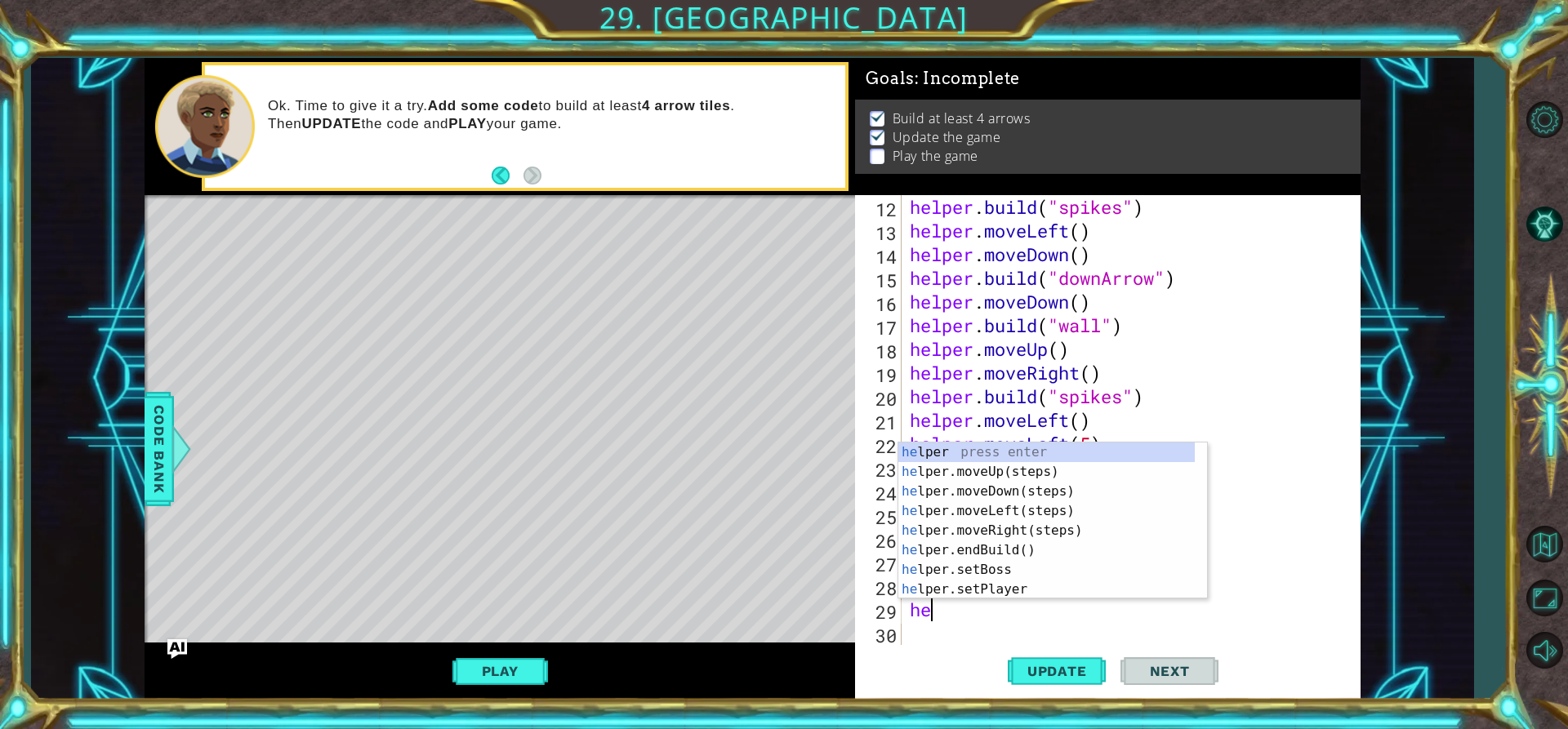
scroll to position [0, 0]
type textarea "hel"
click at [1042, 530] on div "hel per press enter hel per.moveUp(steps) press enter hel per.moveDown(steps) p…" at bounding box center [1047, 540] width 296 height 196
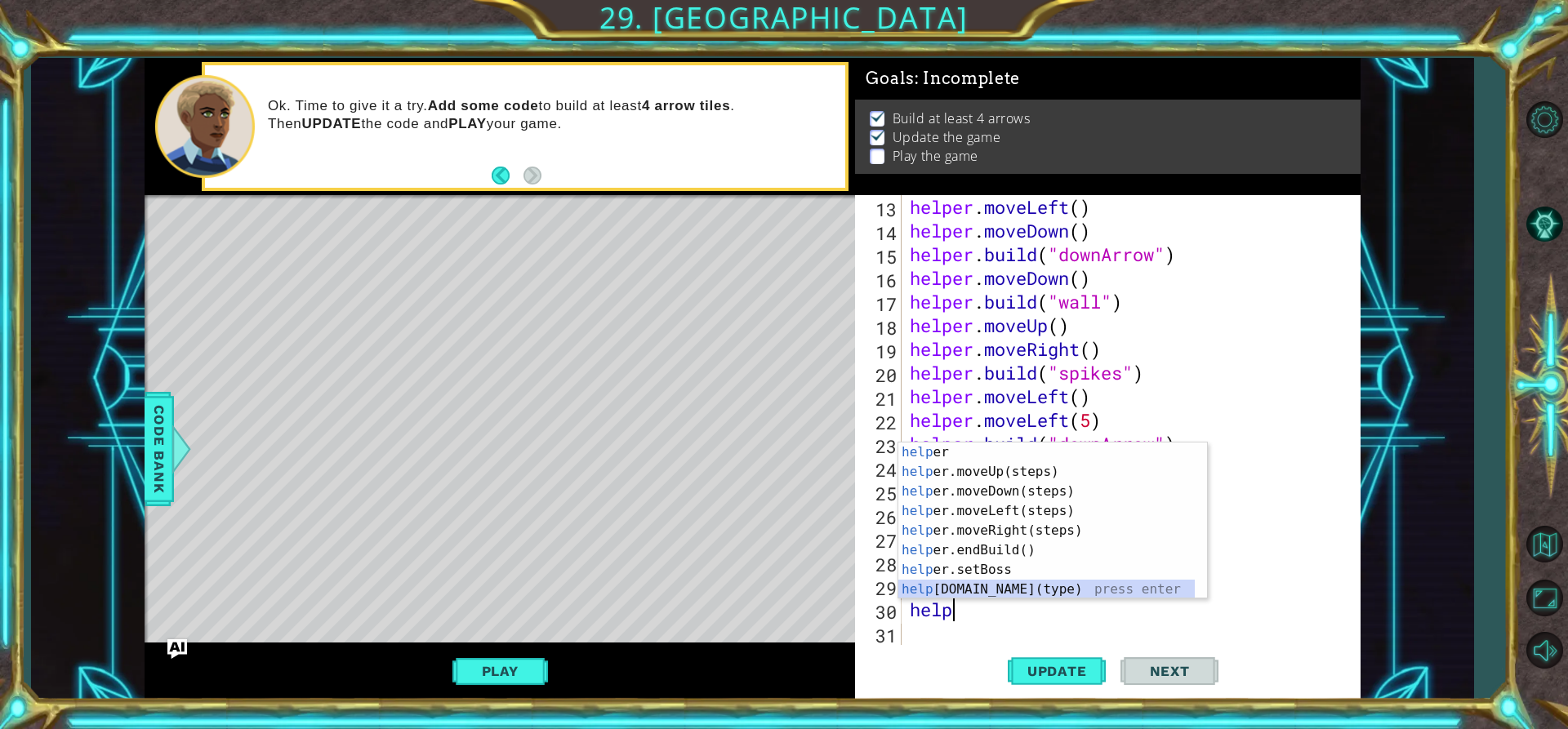
click at [988, 586] on div "help er press enter help er.moveUp(steps) press enter help er.moveDown(steps) p…" at bounding box center [1047, 540] width 296 height 196
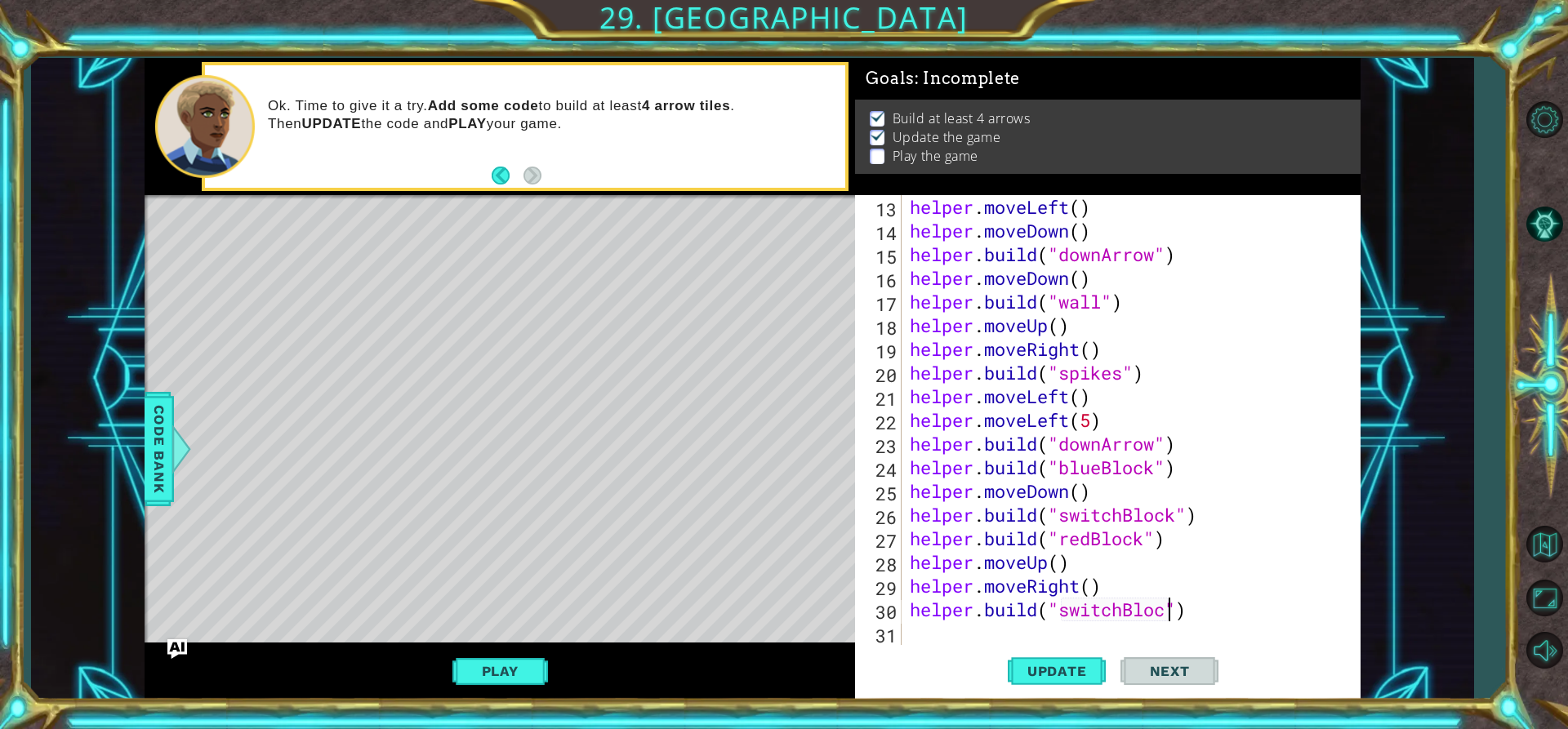
scroll to position [0, 12]
click at [1087, 672] on span "Update" at bounding box center [1057, 671] width 92 height 16
click at [487, 670] on button "Play" at bounding box center [500, 671] width 96 height 31
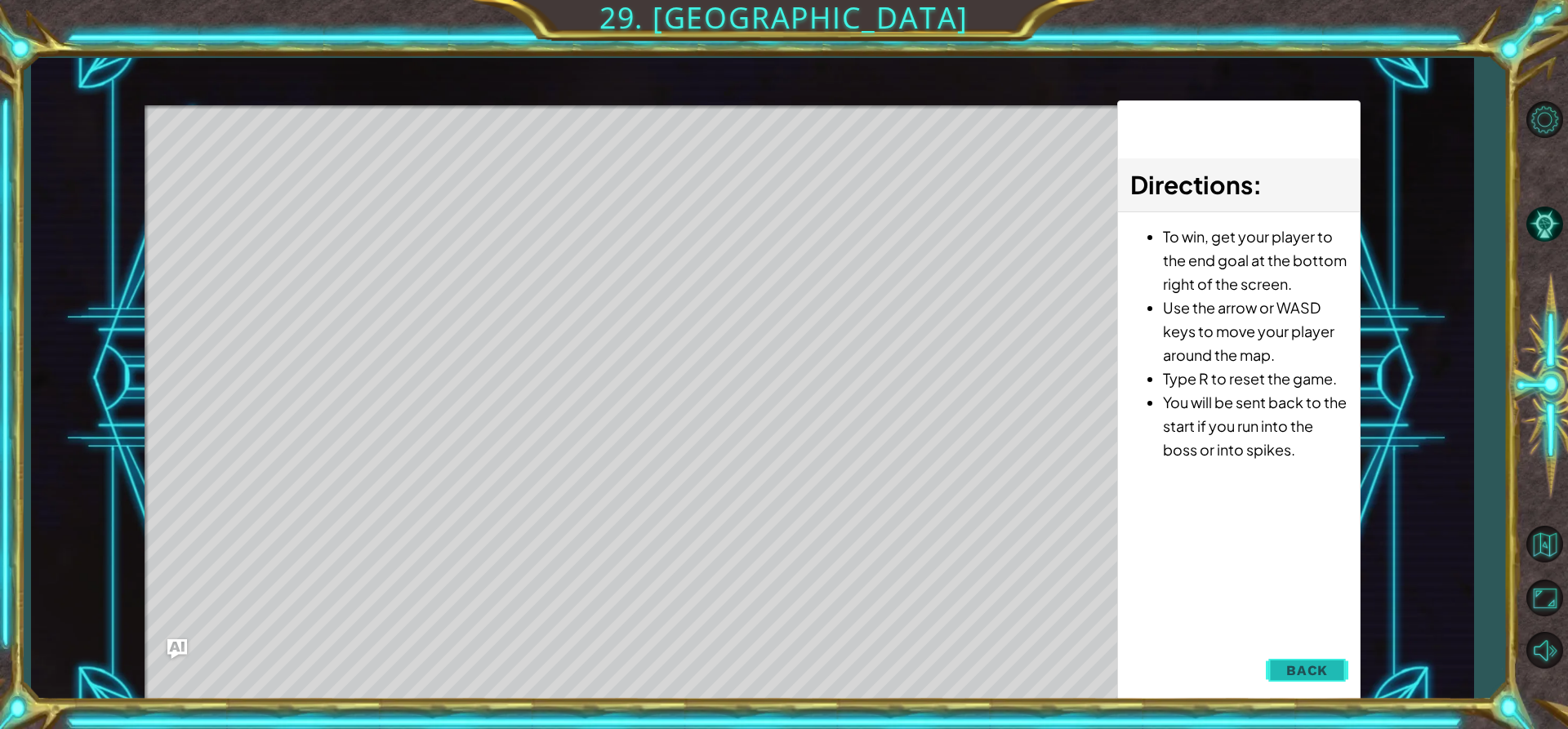
click at [1325, 665] on span "Back" at bounding box center [1307, 670] width 41 height 16
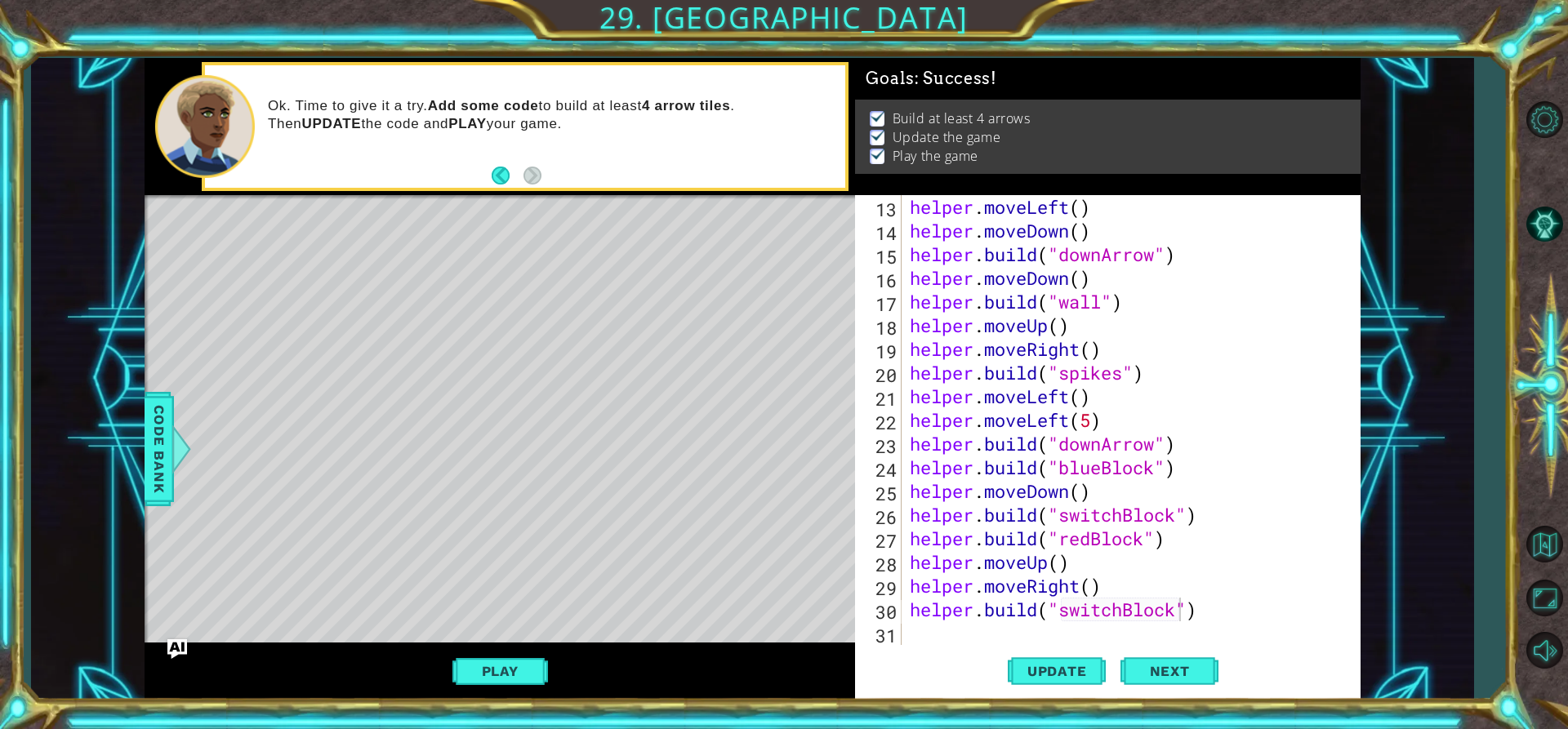
type textarea "[DOMAIN_NAME]("redBlock")"
drag, startPoint x: 1187, startPoint y: 549, endPoint x: 900, endPoint y: 529, distance: 287.7
click at [900, 529] on div "[DOMAIN_NAME]("redBlock") 13 14 15 16 17 18 19 20 21 22 23 24 25 26 27 28 29 30…" at bounding box center [1106, 420] width 501 height 450
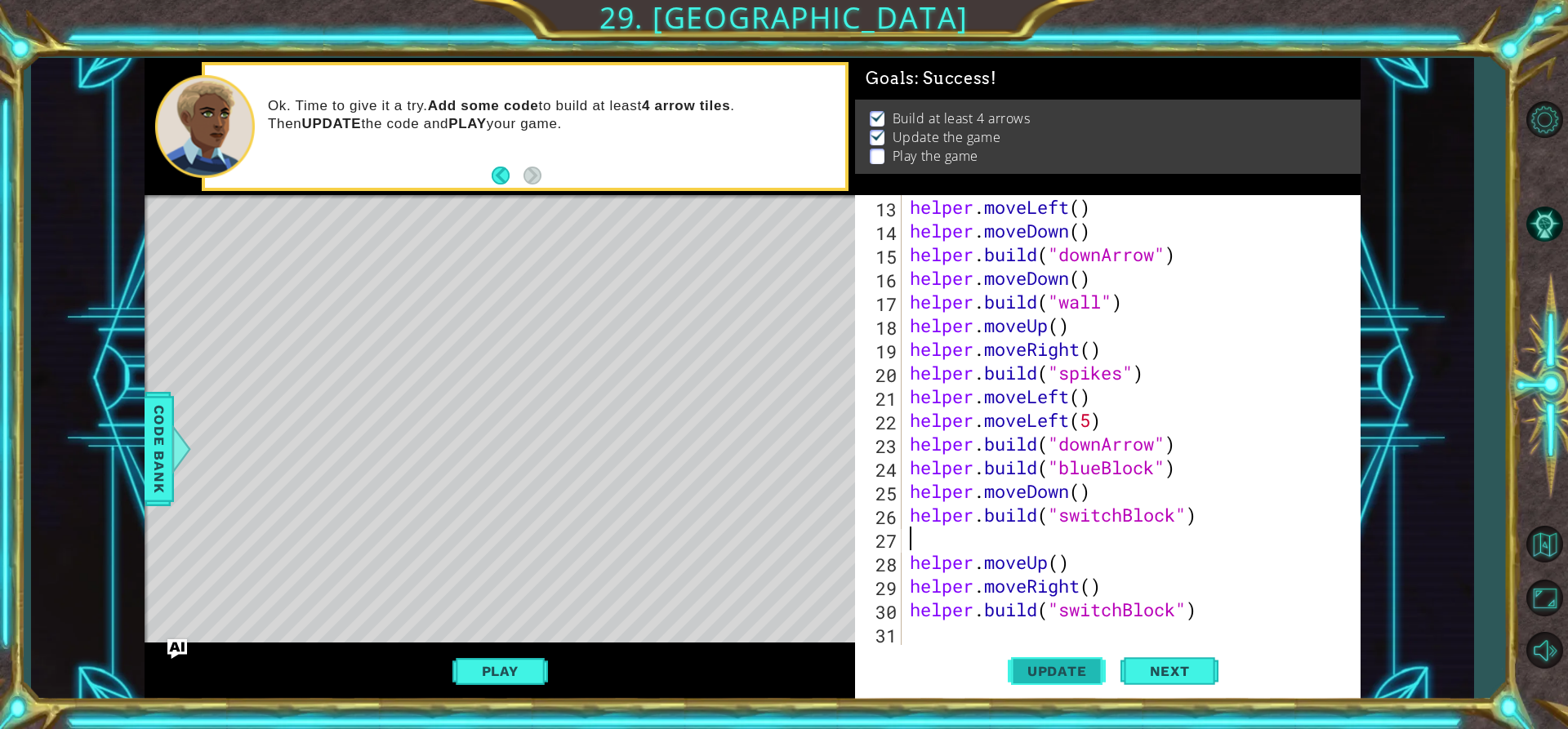
type textarea "[DOMAIN_NAME]("switchBlock")"
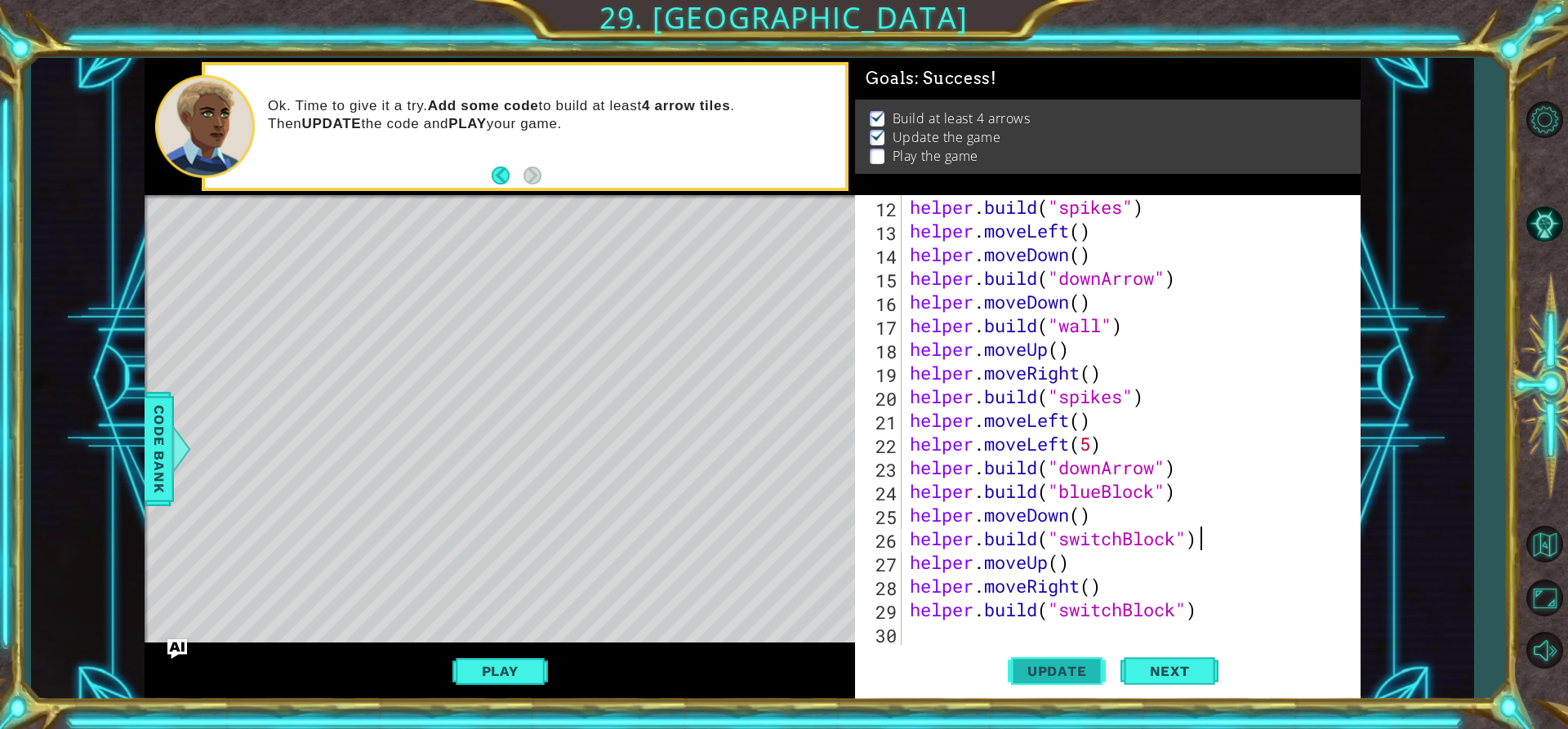
scroll to position [308, 0]
click at [1087, 672] on span "Update" at bounding box center [1057, 671] width 92 height 16
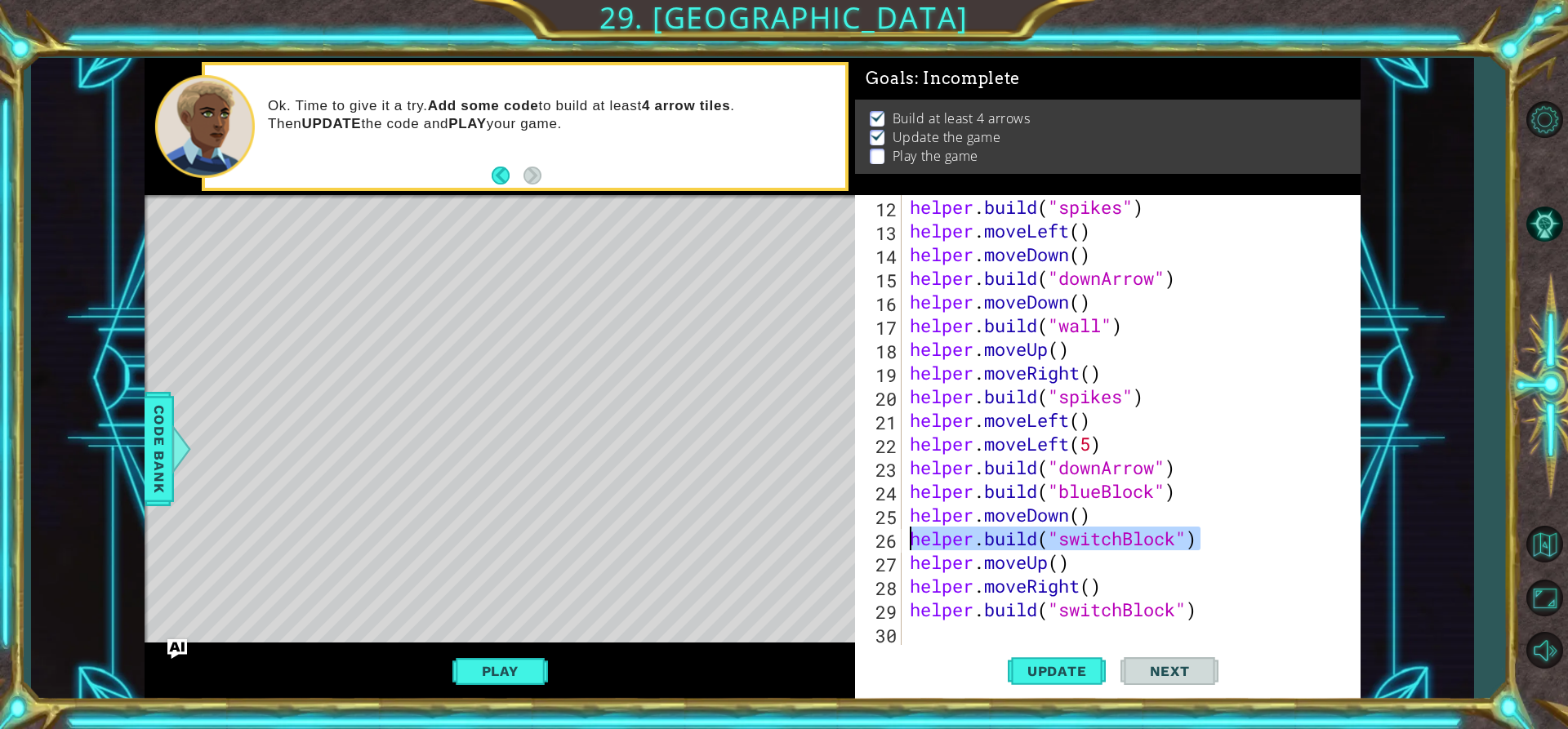
drag, startPoint x: 1221, startPoint y: 547, endPoint x: 907, endPoint y: 548, distance: 314.0
click at [907, 548] on div "helper . build ( "spikes" ) helper . moveLeft ( ) helper . moveDown ( ) helper …" at bounding box center [1129, 444] width 445 height 497
type textarea "helper.moveDown()"
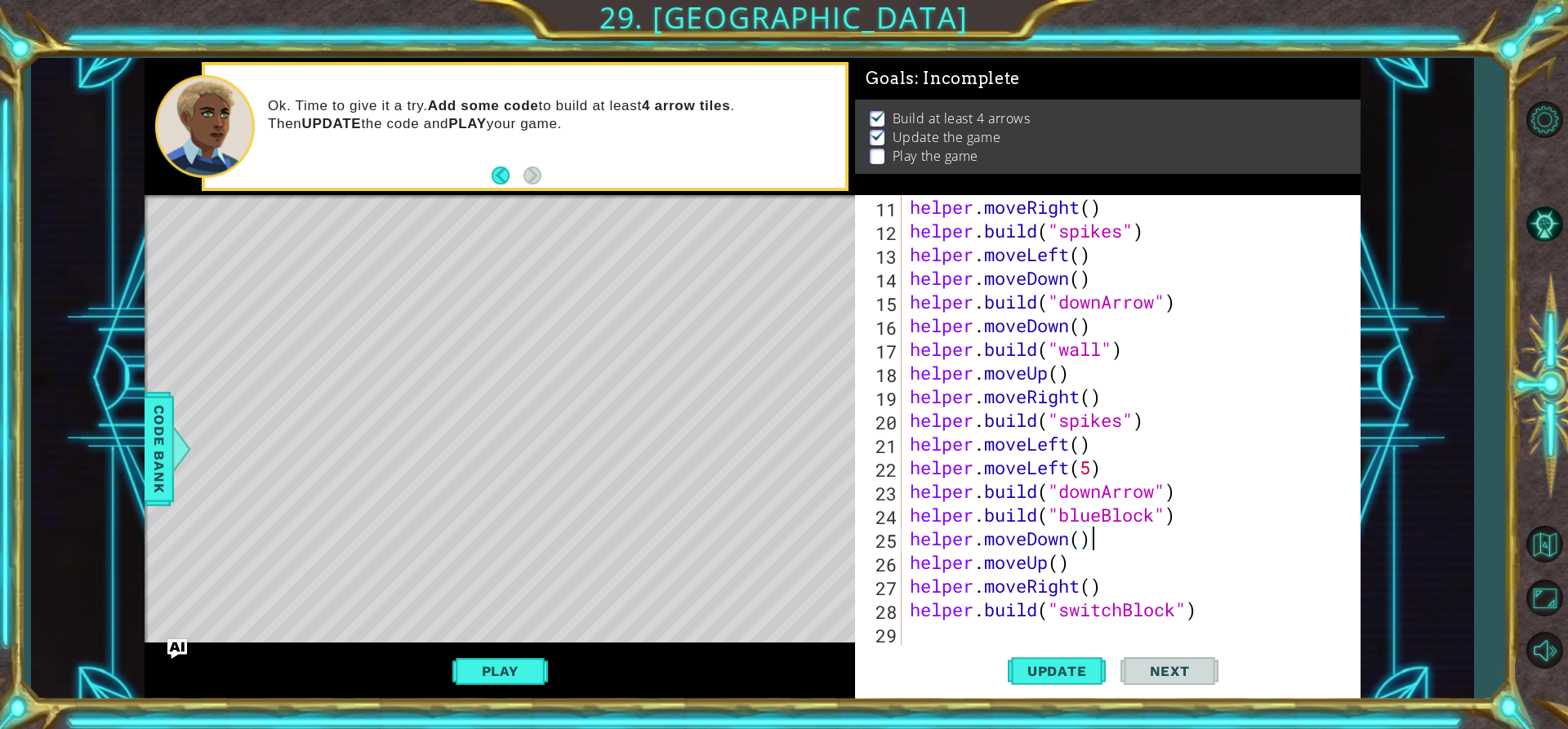
scroll to position [284, 0]
click at [1026, 665] on span "Update" at bounding box center [1057, 671] width 92 height 16
click at [940, 632] on div "helper . moveRight ( ) helper . build ( "spikes" ) helper . moveLeft ( ) helper…" at bounding box center [1129, 444] width 445 height 497
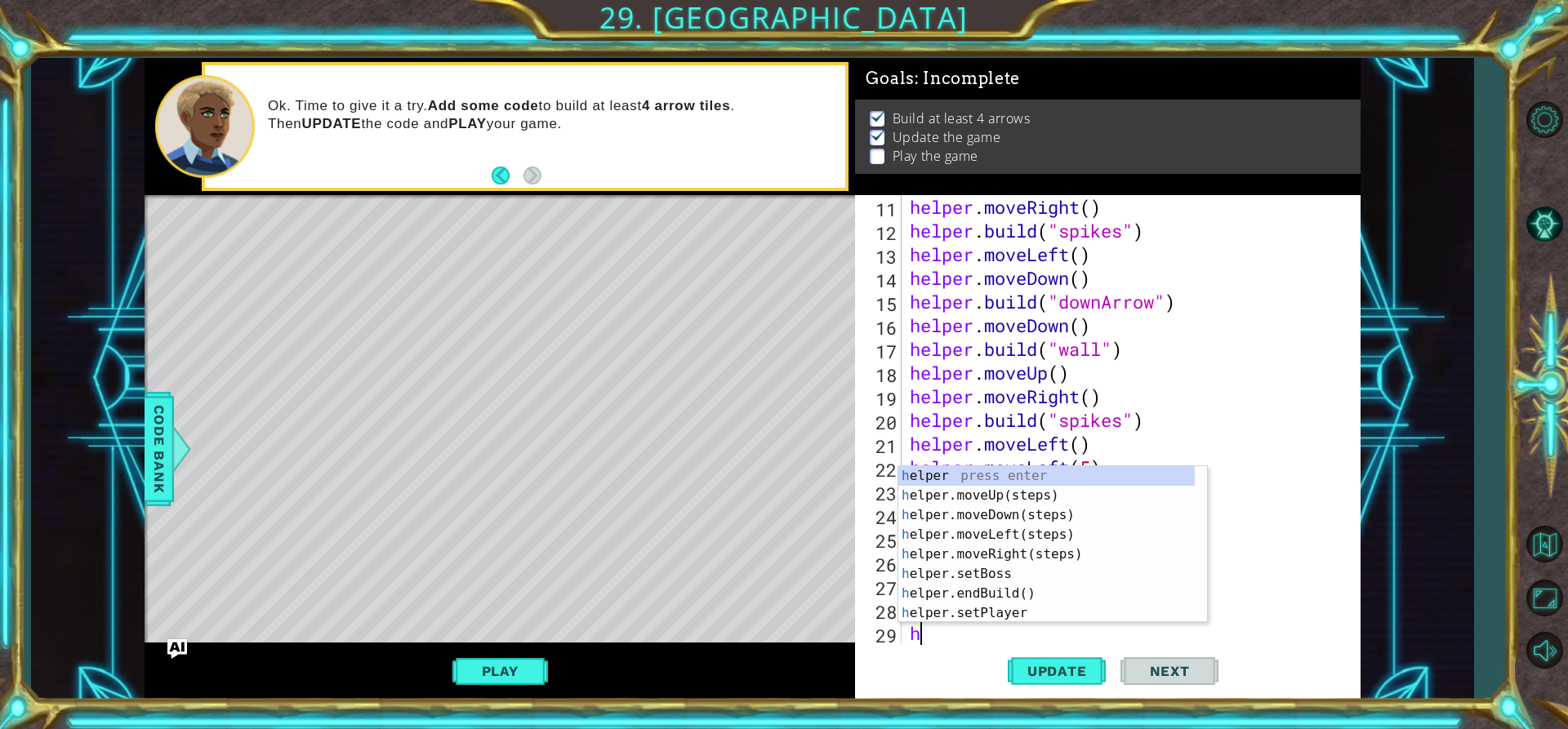
scroll to position [308, 0]
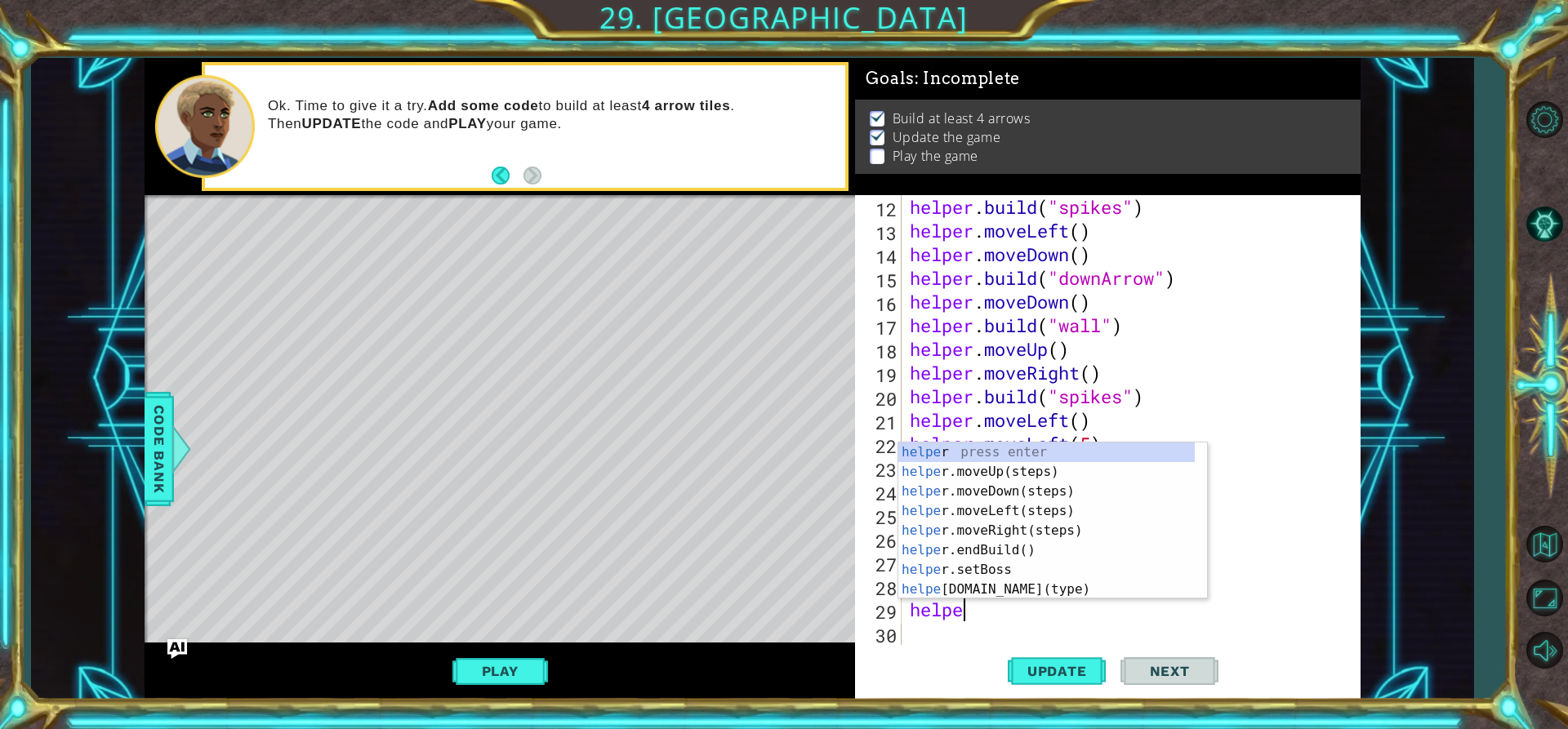
type textarea "helper"
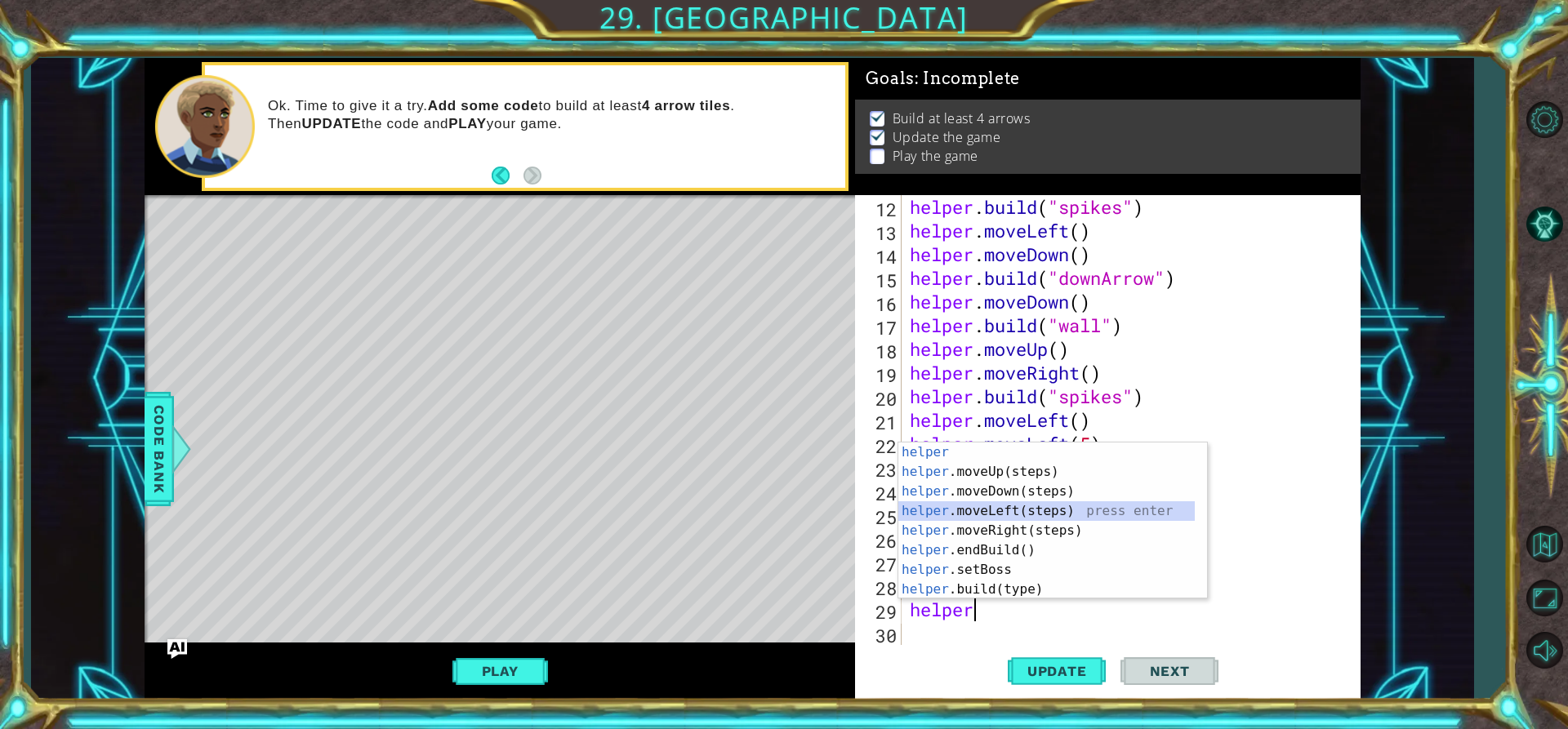
click at [1012, 518] on div "helper press enter helper .moveUp(steps) press enter helper .moveDown(steps) pr…" at bounding box center [1047, 540] width 296 height 196
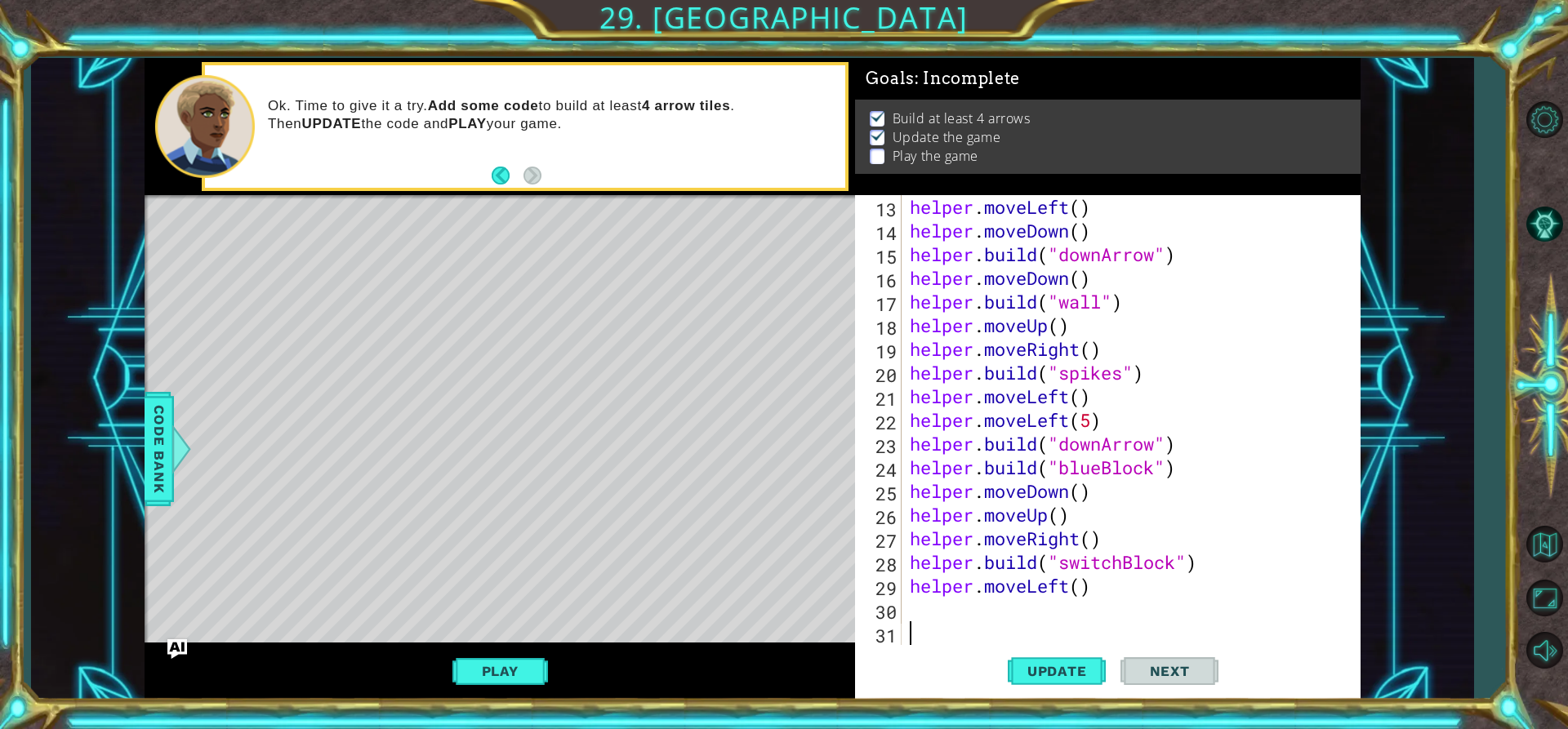
click at [920, 609] on div "helper . moveLeft ( ) helper . moveDown ( ) helper . build ( "downArrow" ) help…" at bounding box center [1129, 444] width 445 height 497
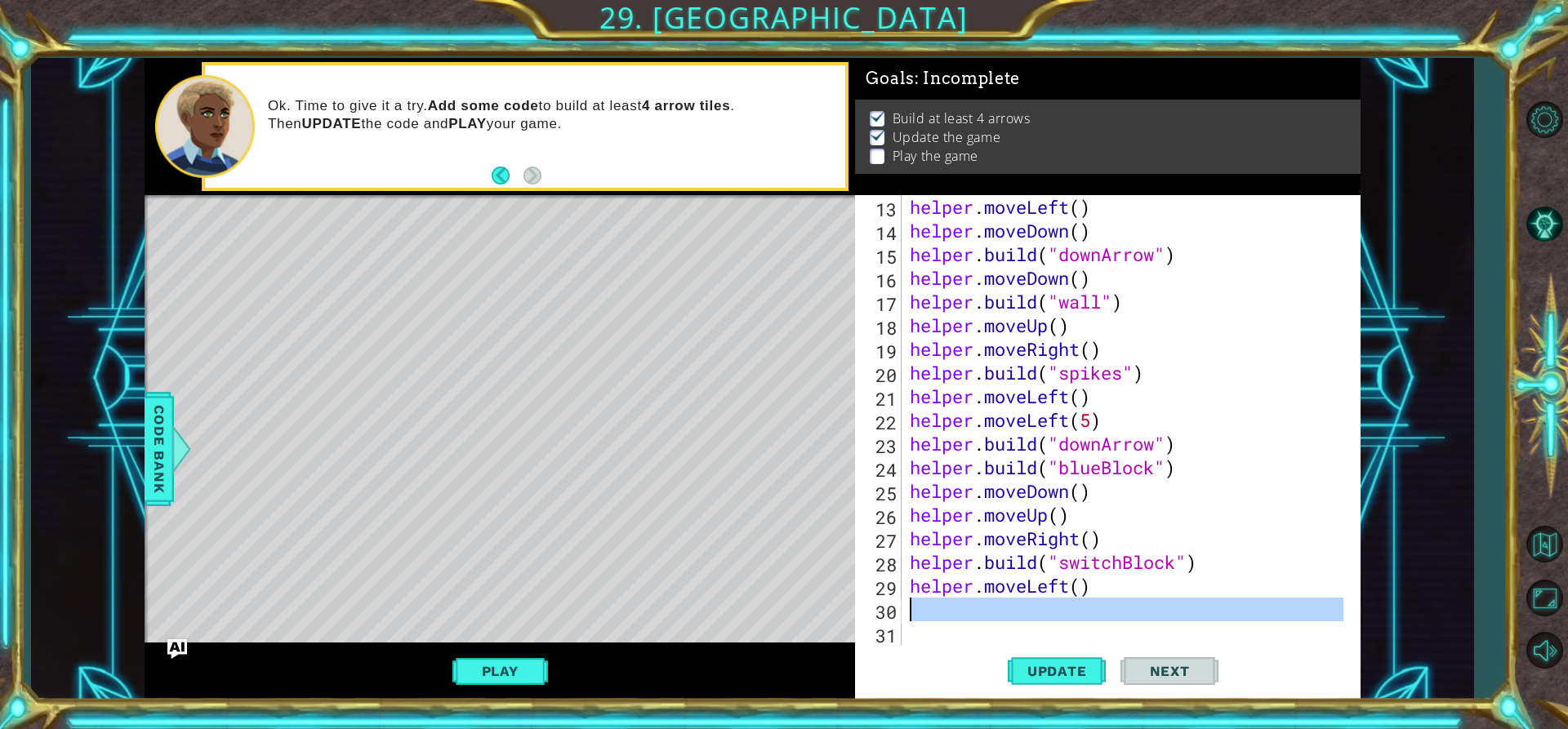
click at [911, 599] on div "helper . moveLeft ( ) helper . moveDown ( ) helper . build ( "downArrow" ) help…" at bounding box center [1125, 420] width 437 height 450
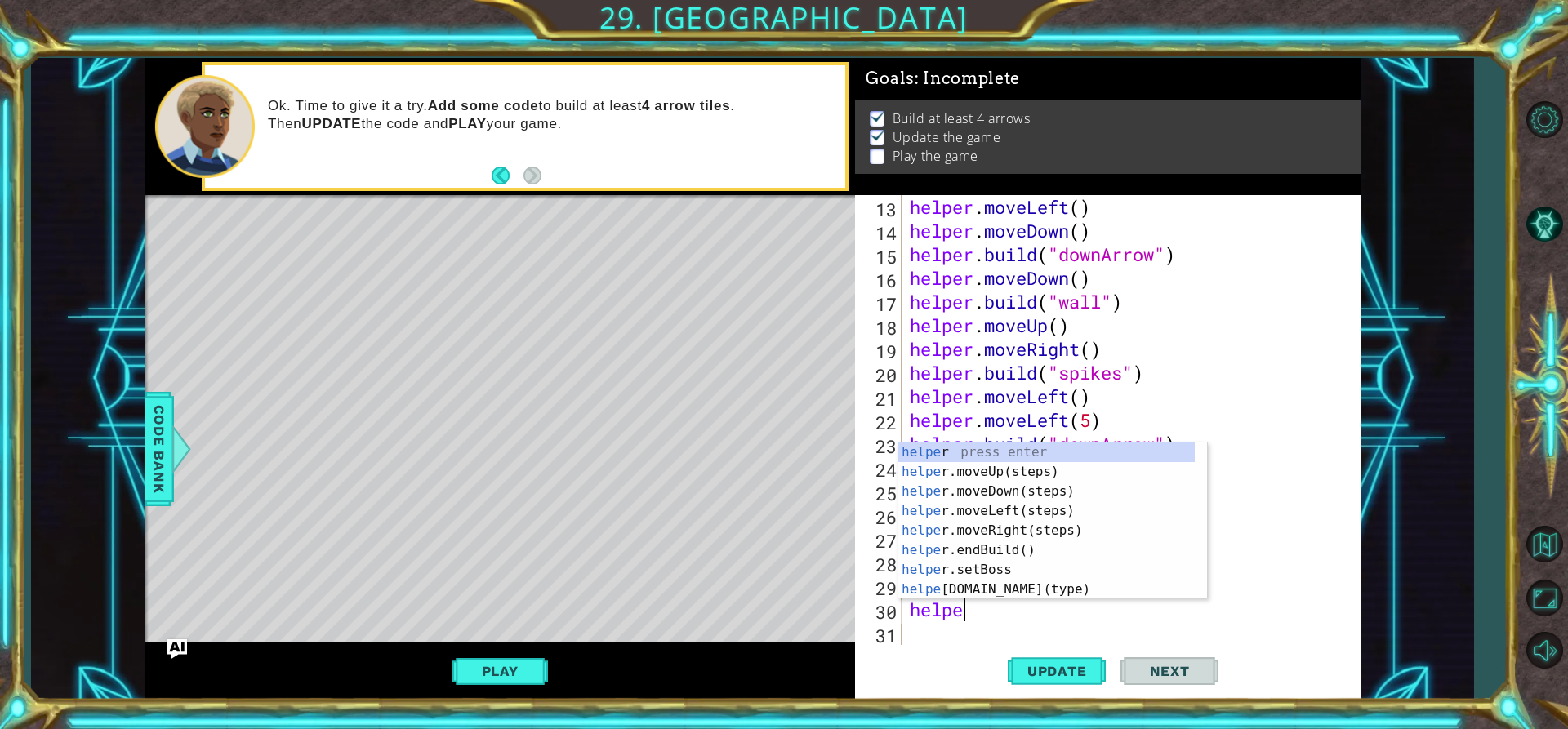
type textarea "helper"
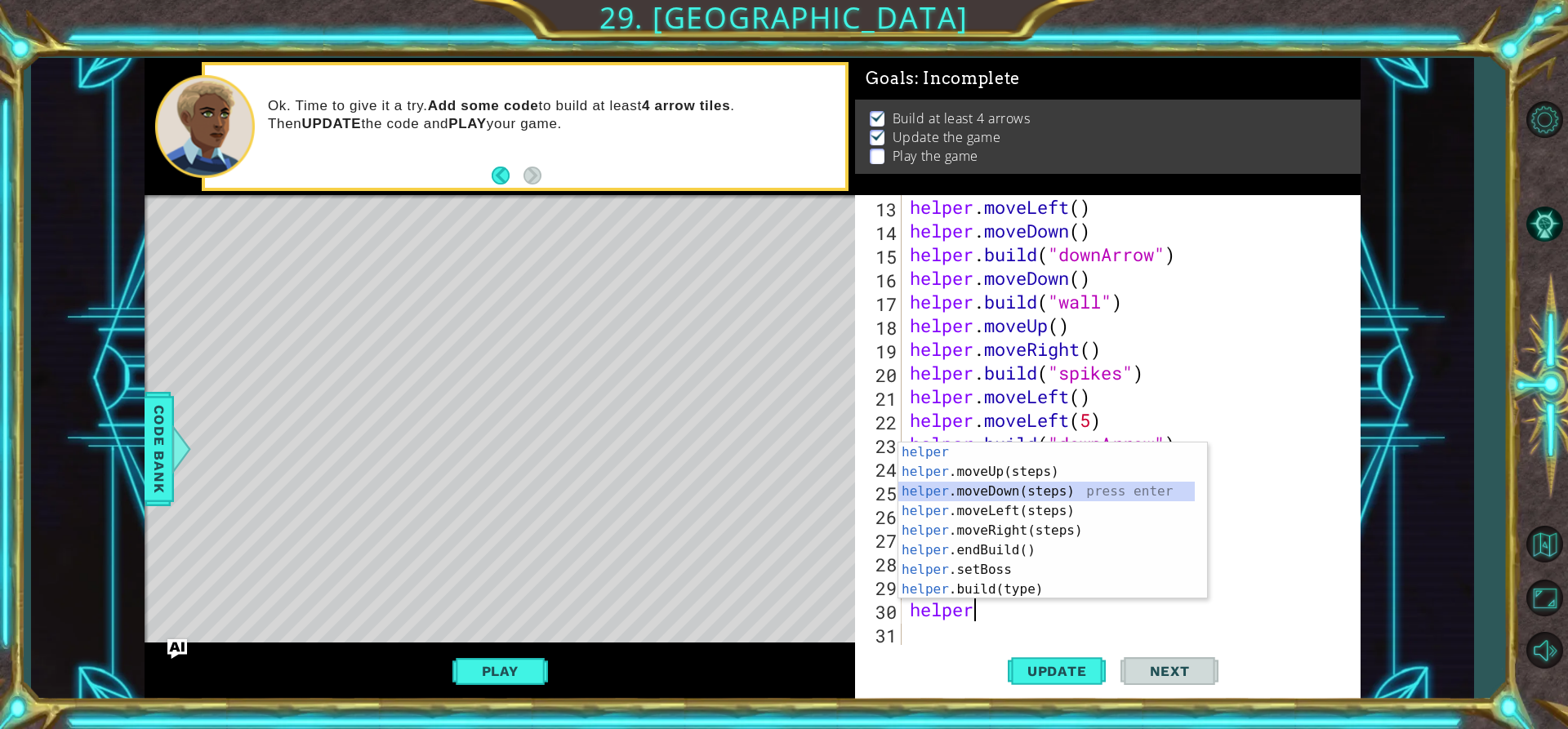
click at [1042, 489] on div "helper press enter helper .moveUp(steps) press enter helper .moveDown(steps) pr…" at bounding box center [1047, 540] width 296 height 196
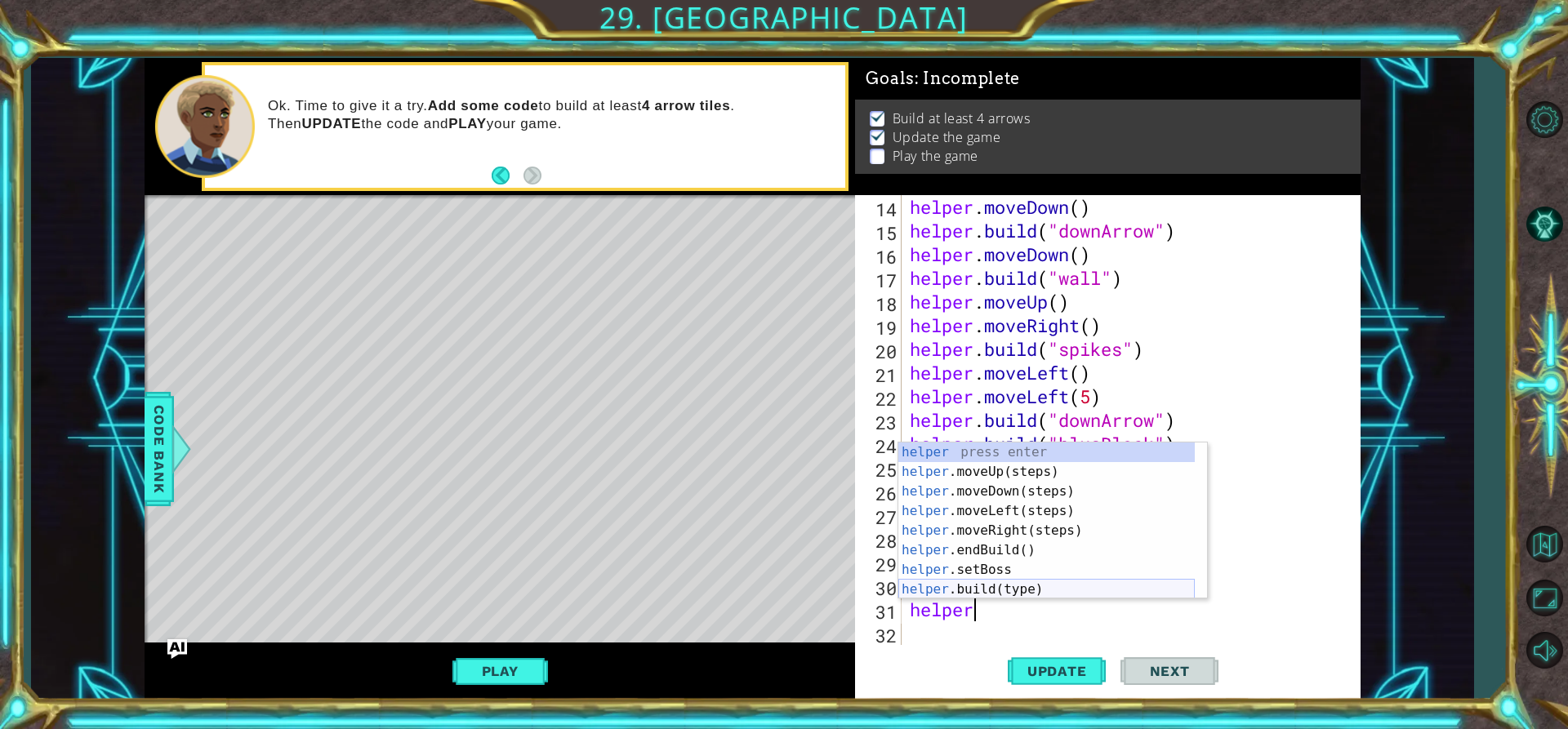
click at [1015, 587] on div "helper press enter helper .moveUp(steps) press enter helper .moveDown(steps) pr…" at bounding box center [1047, 540] width 296 height 196
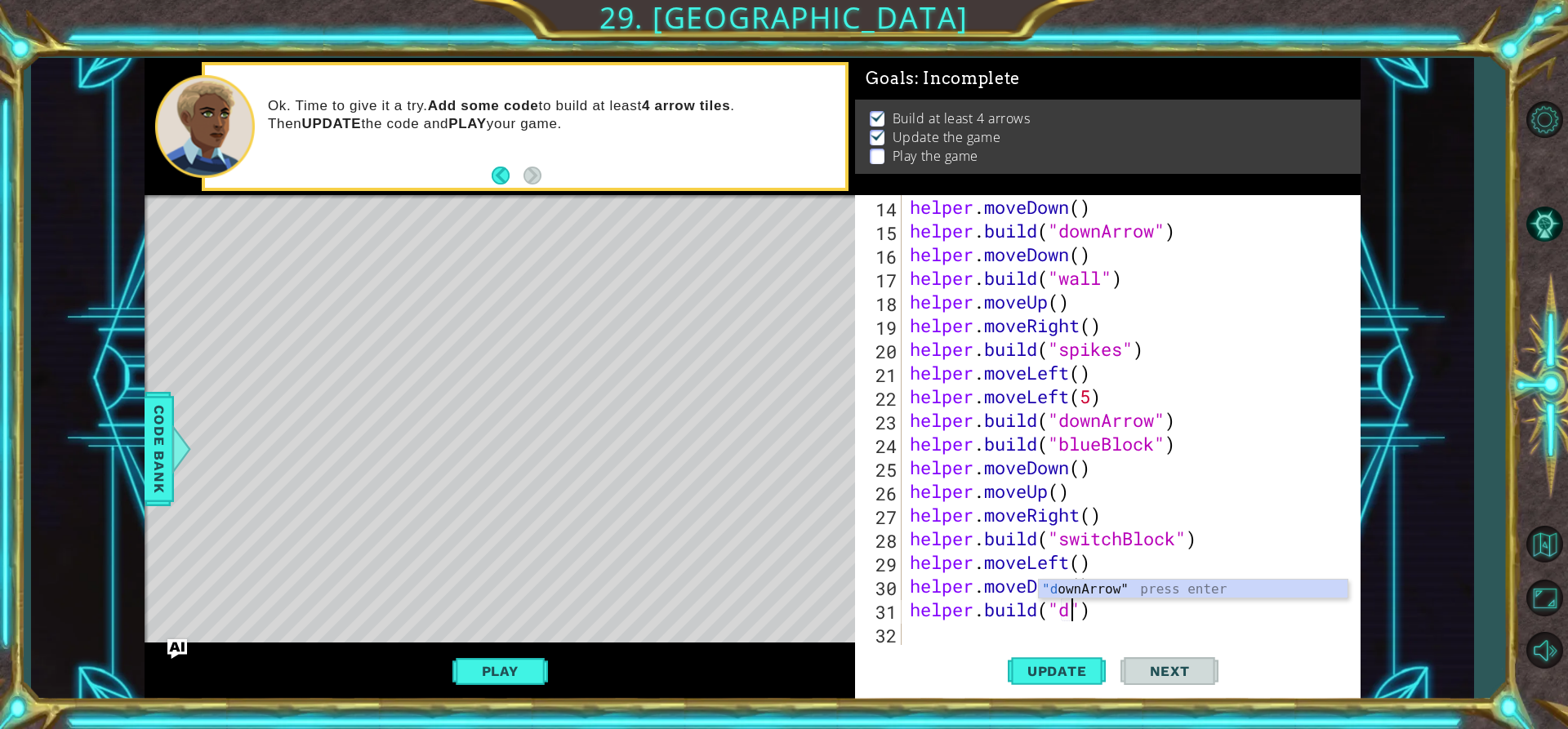
scroll to position [0, 8]
click at [1217, 580] on div ""d ownArrow" press enter" at bounding box center [1193, 609] width 309 height 59
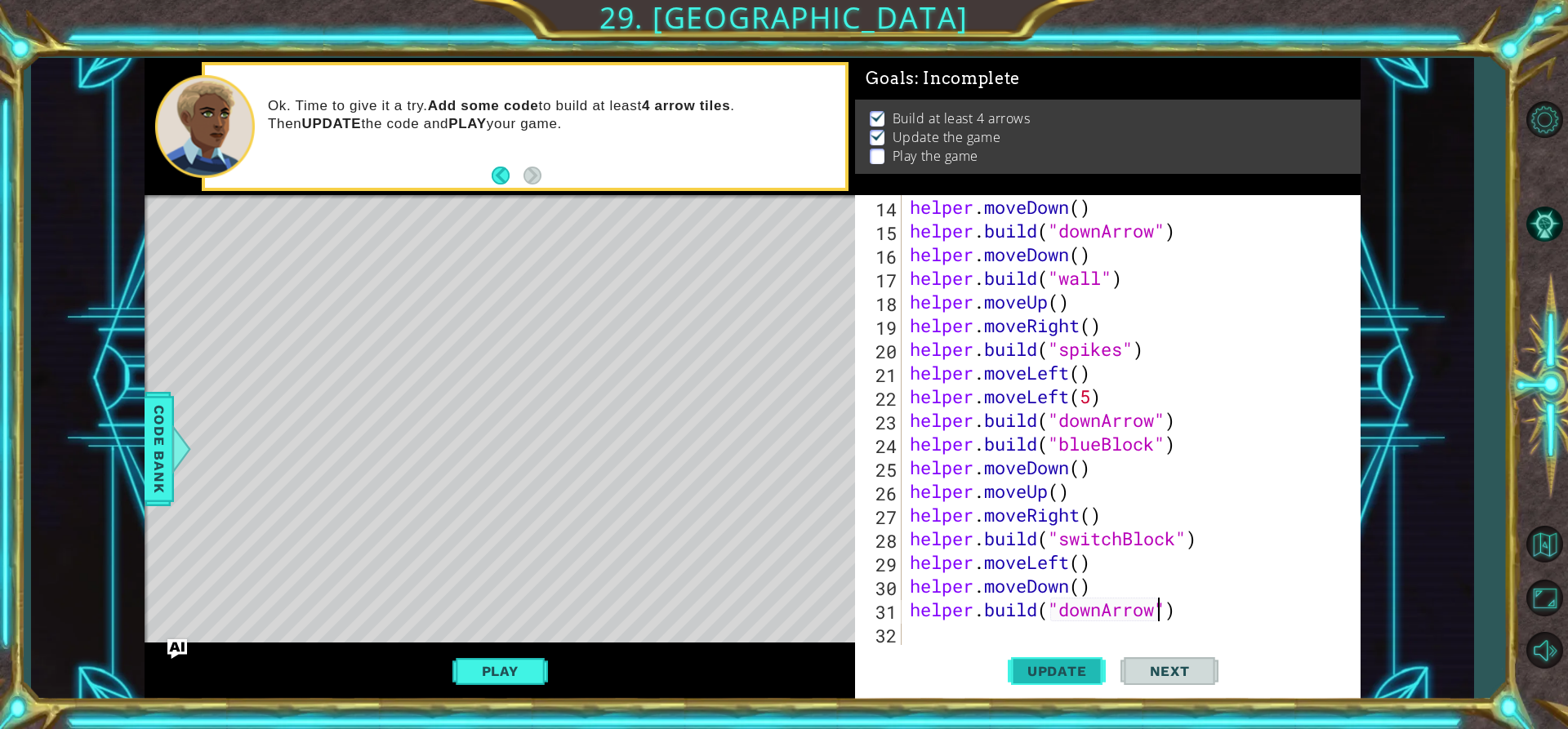
click at [1059, 657] on button "Update" at bounding box center [1057, 671] width 98 height 51
drag, startPoint x: 1199, startPoint y: 530, endPoint x: 906, endPoint y: 538, distance: 293.1
click at [906, 538] on div "[DOMAIN_NAME]("downArrow") 14 15 16 17 18 19 20 21 22 23 24 25 26 27 28 29 30 3…" at bounding box center [1106, 420] width 501 height 450
type textarea "[DOMAIN_NAME]("switchBlock")"
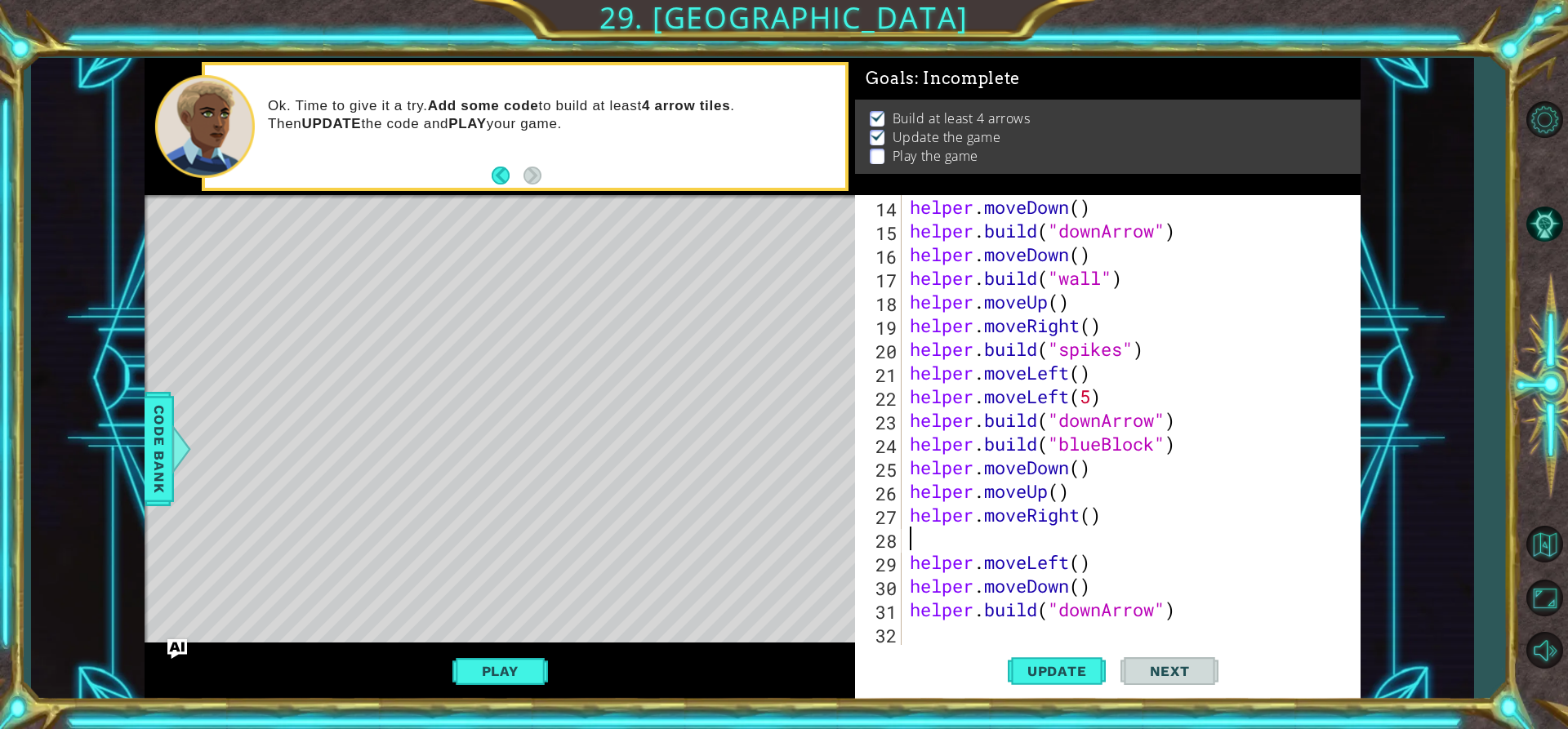
type textarea "helper.moveRight()"
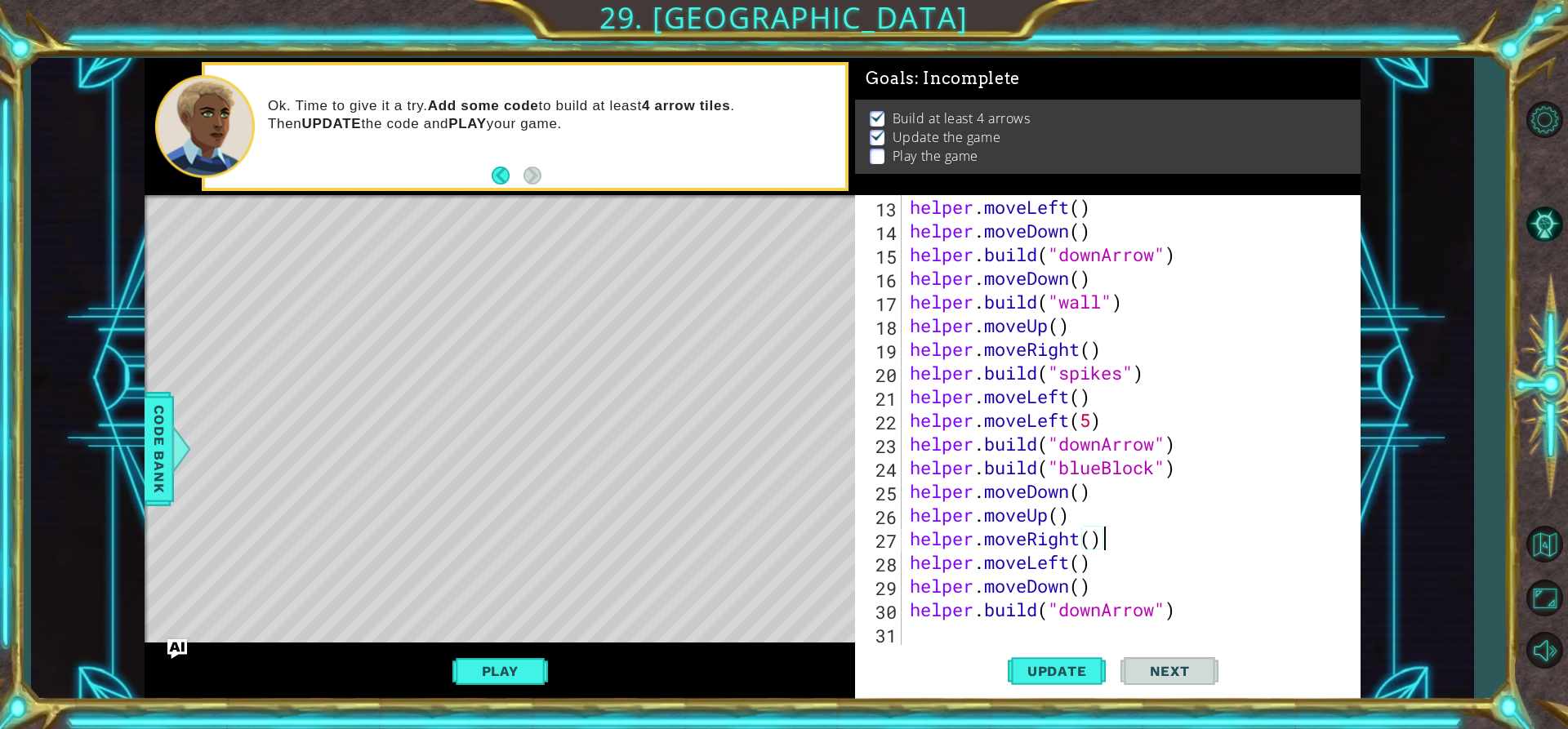
scroll to position [332, 0]
click at [1248, 622] on div "helper . moveLeft ( ) helper . moveDown ( ) helper . build ( "downArrow" ) help…" at bounding box center [1129, 444] width 445 height 497
click at [1187, 613] on div "helper . moveLeft ( ) helper . moveDown ( ) helper . build ( "downArrow" ) help…" at bounding box center [1129, 444] width 445 height 497
type textarea "[DOMAIN_NAME]("downArrow")"
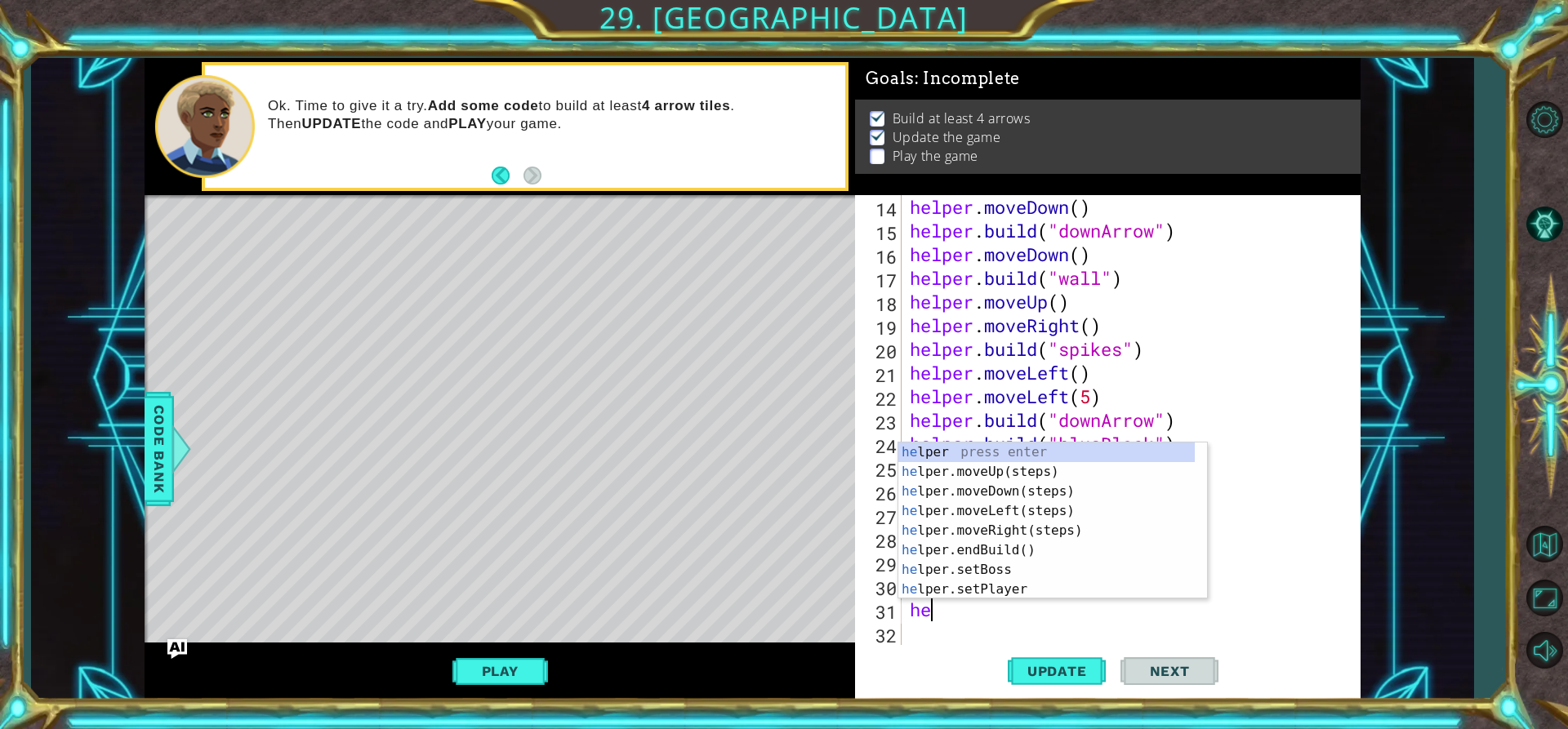
scroll to position [0, 1]
type textarea "helper"
click at [1043, 523] on div "helper press enter helper .moveUp(steps) press enter helper .moveDown(steps) pr…" at bounding box center [1047, 540] width 296 height 196
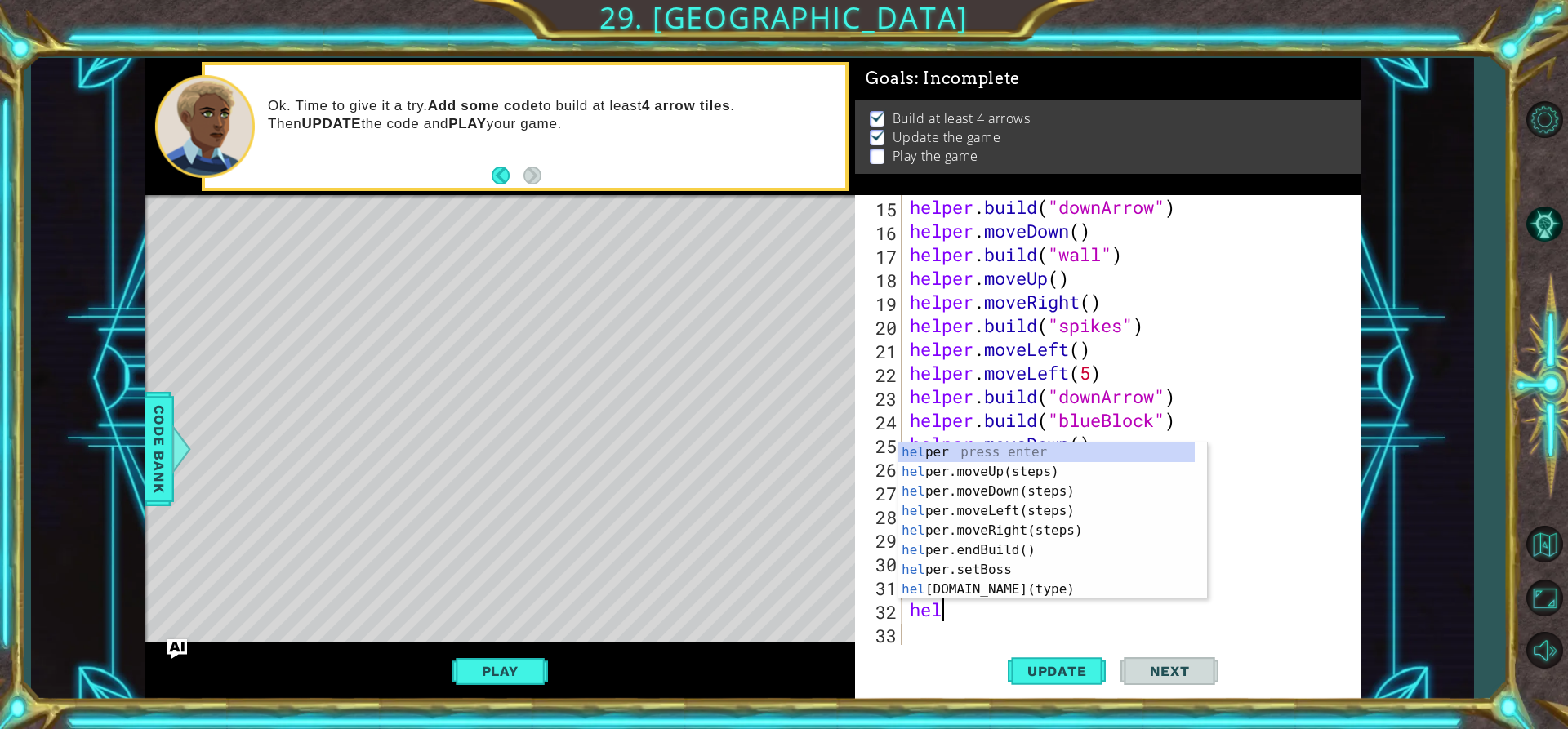
scroll to position [0, 1]
click at [1067, 668] on span "Update" at bounding box center [1057, 671] width 92 height 16
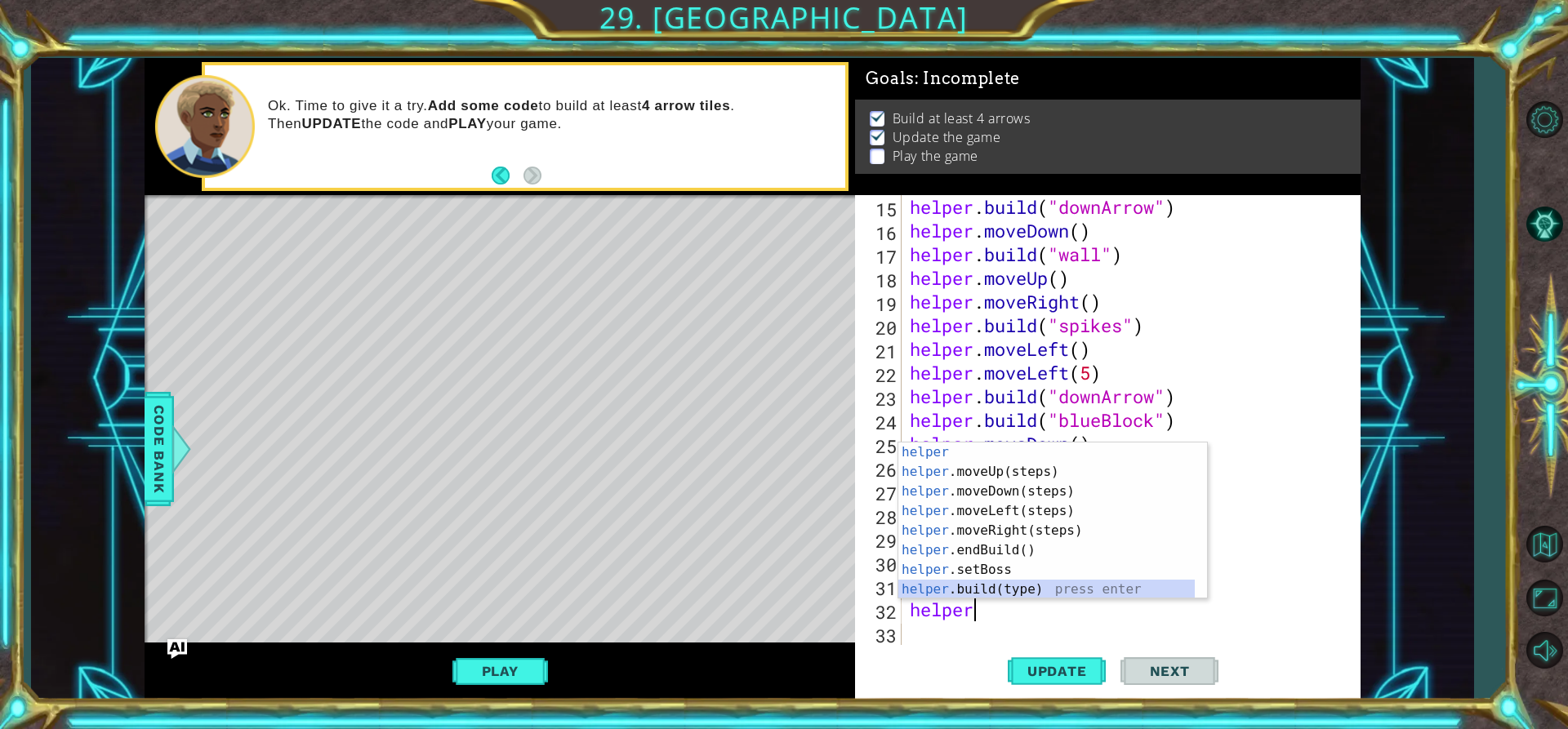
click at [1006, 584] on div "helper press enter helper .moveUp(steps) press enter helper .moveDown(steps) pr…" at bounding box center [1047, 540] width 296 height 196
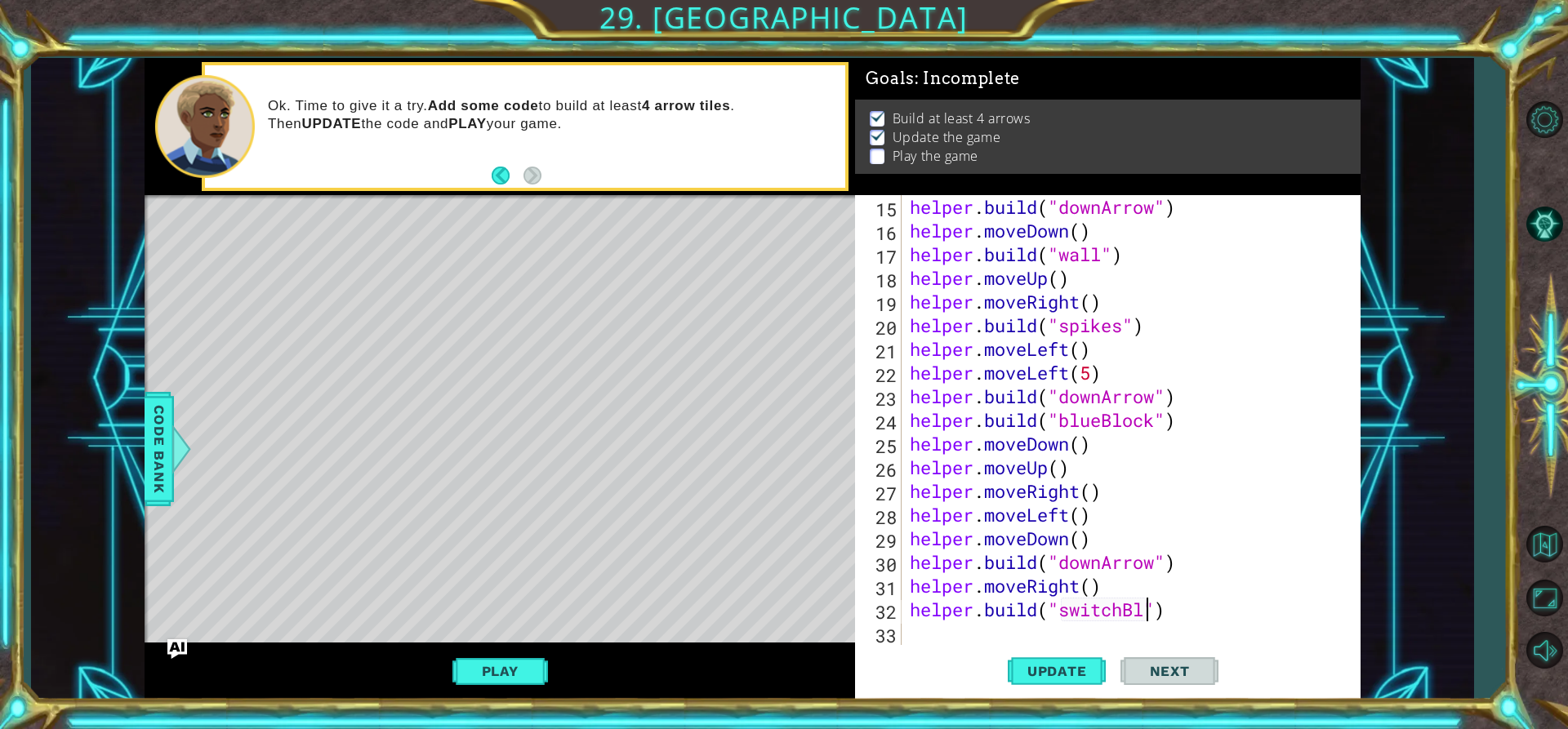
scroll to position [0, 12]
type textarea "[DOMAIN_NAME]("switchBlock")"
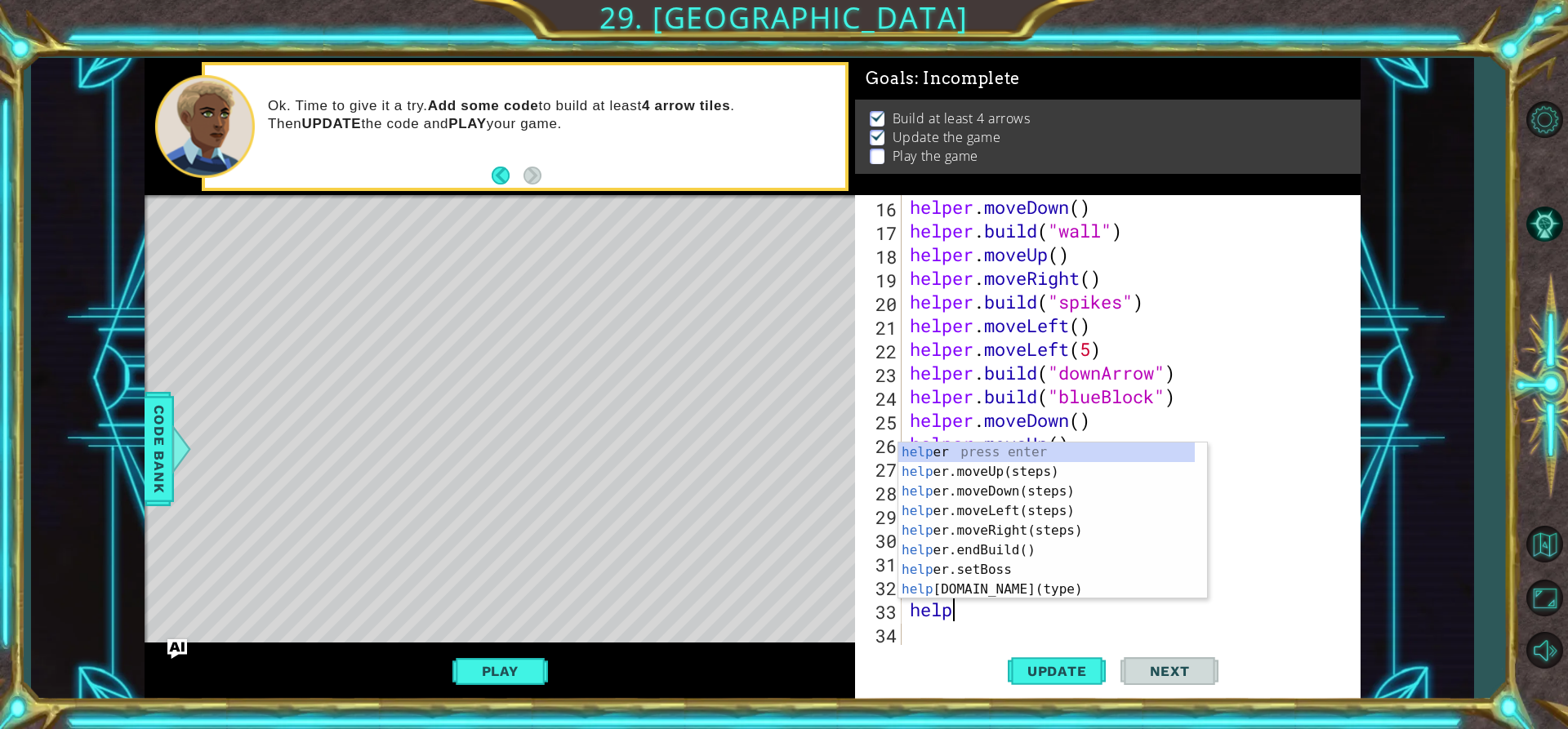
type textarea "helpe"
click at [1015, 505] on div "helpe r press enter helpe [PERSON_NAME]moveUp(steps) press enter helpe r.moveDo…" at bounding box center [1047, 540] width 296 height 196
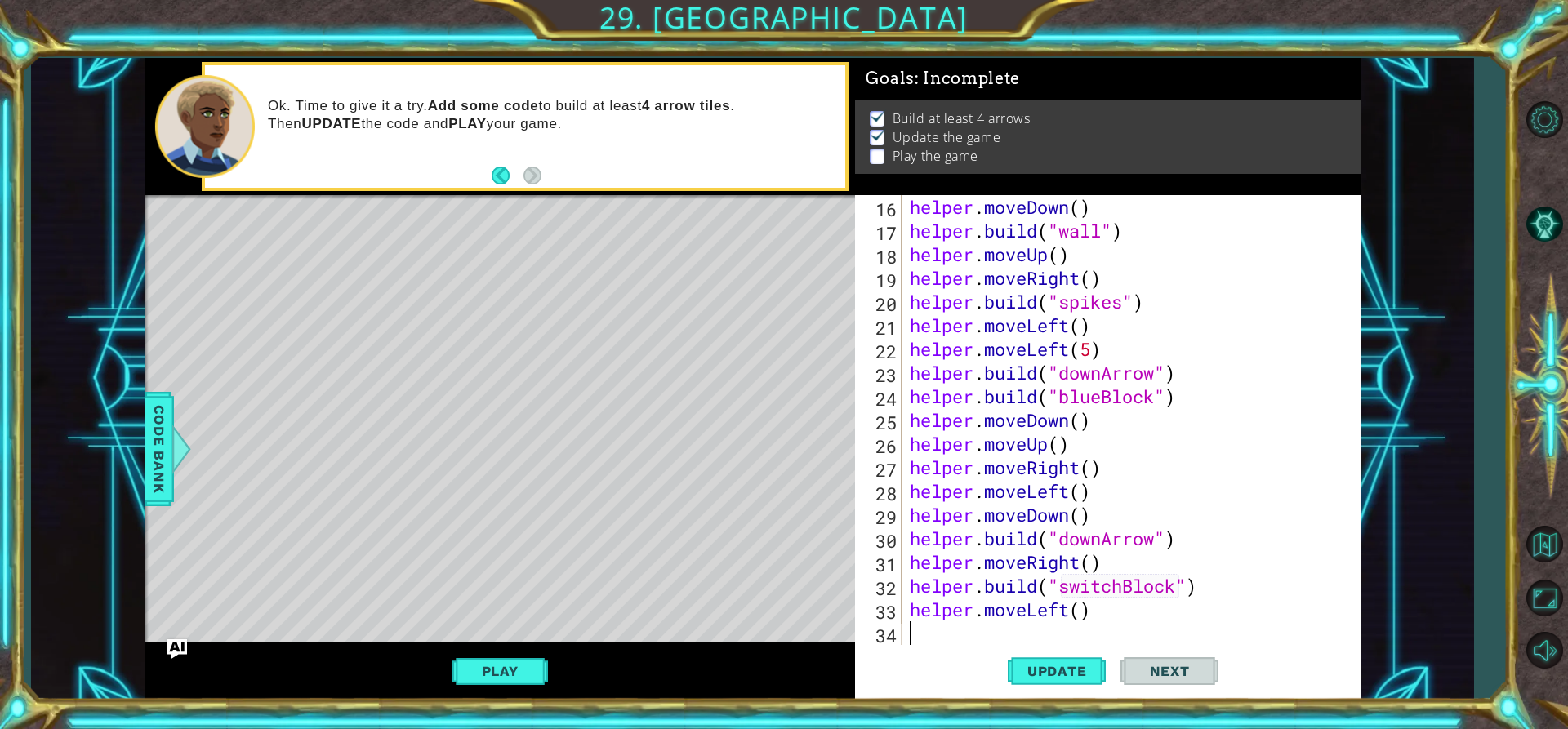
scroll to position [426, 0]
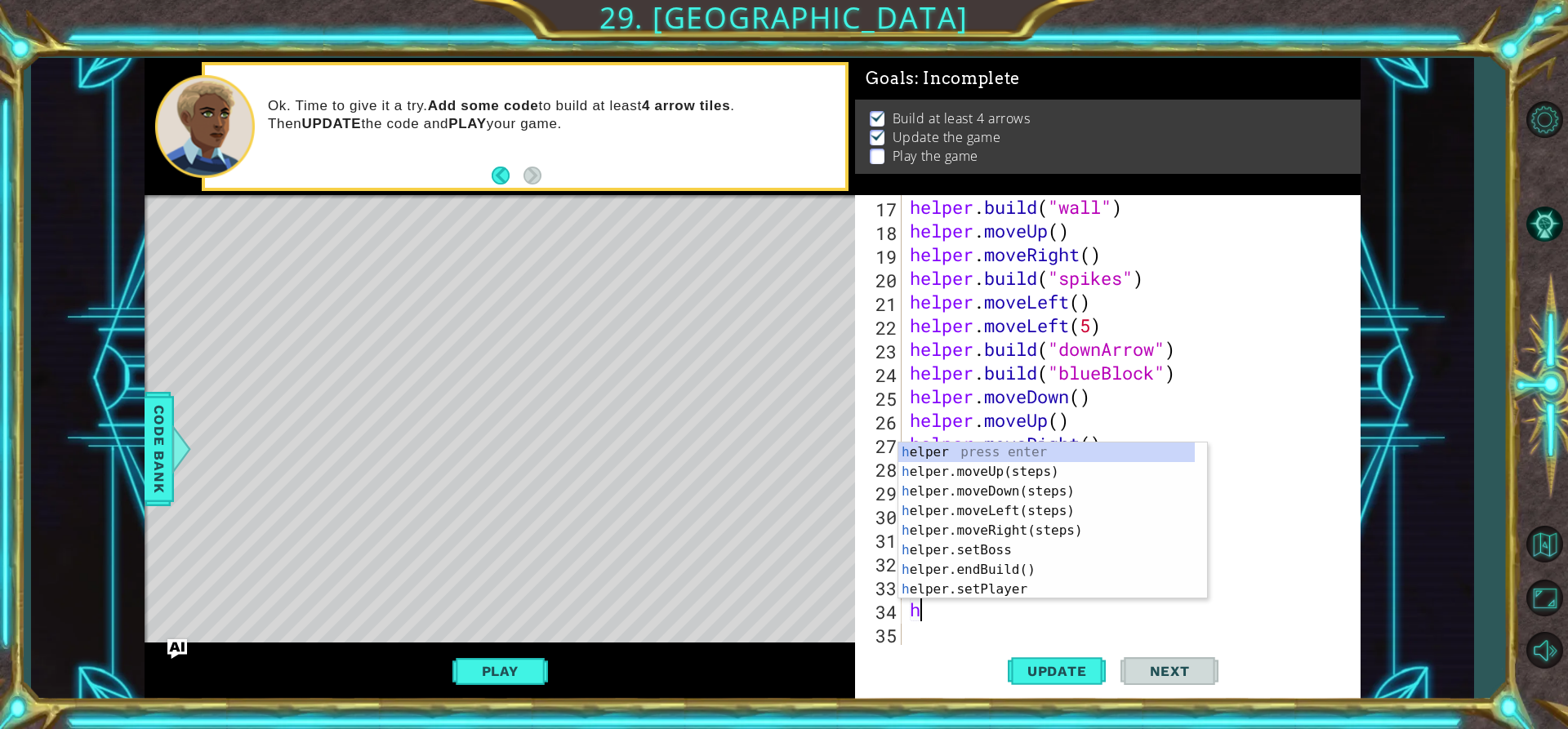
type textarea "he"
click at [1017, 488] on div "he lper press enter he lper.moveUp(steps) press enter he lper.moveDown(steps) p…" at bounding box center [1047, 540] width 296 height 196
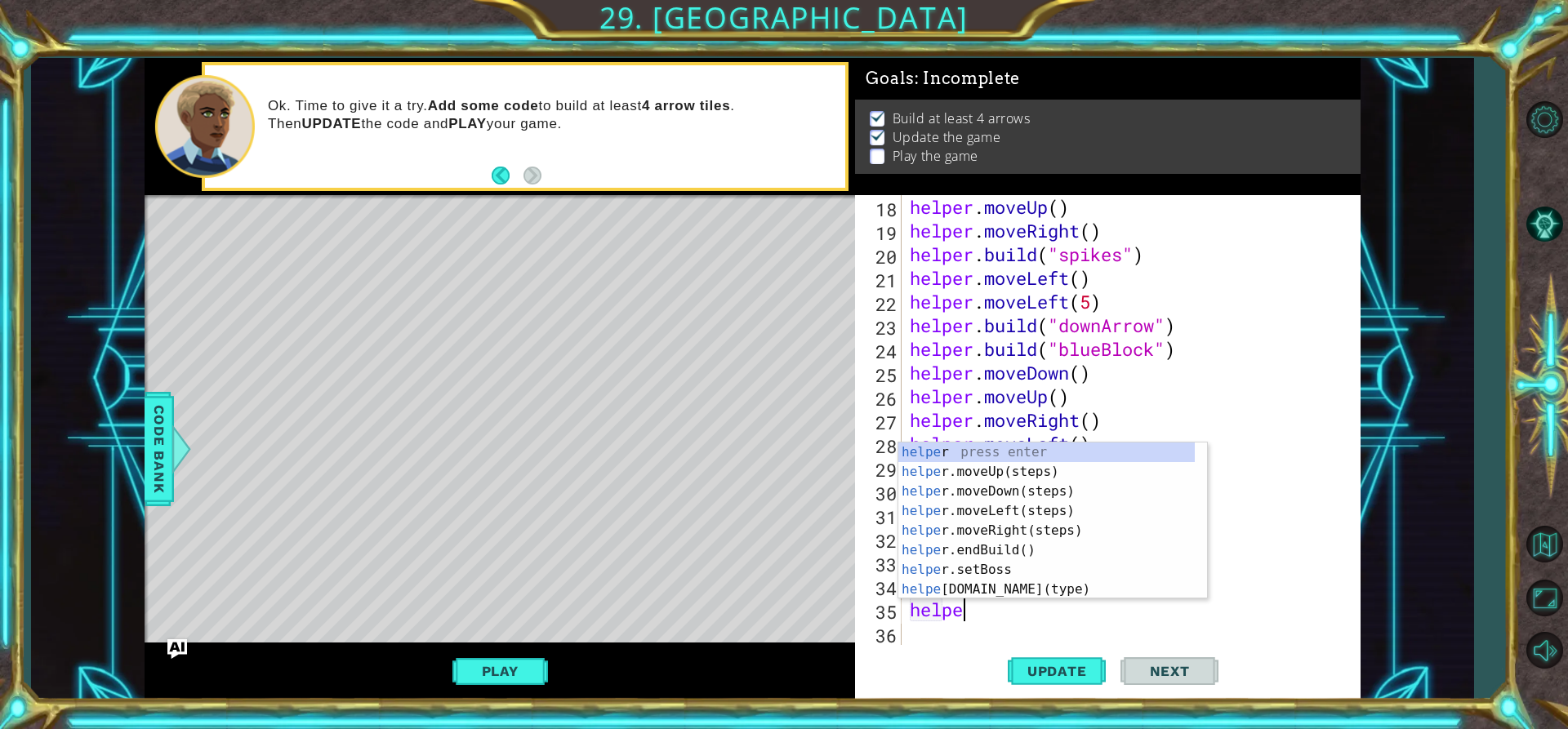
scroll to position [0, 3]
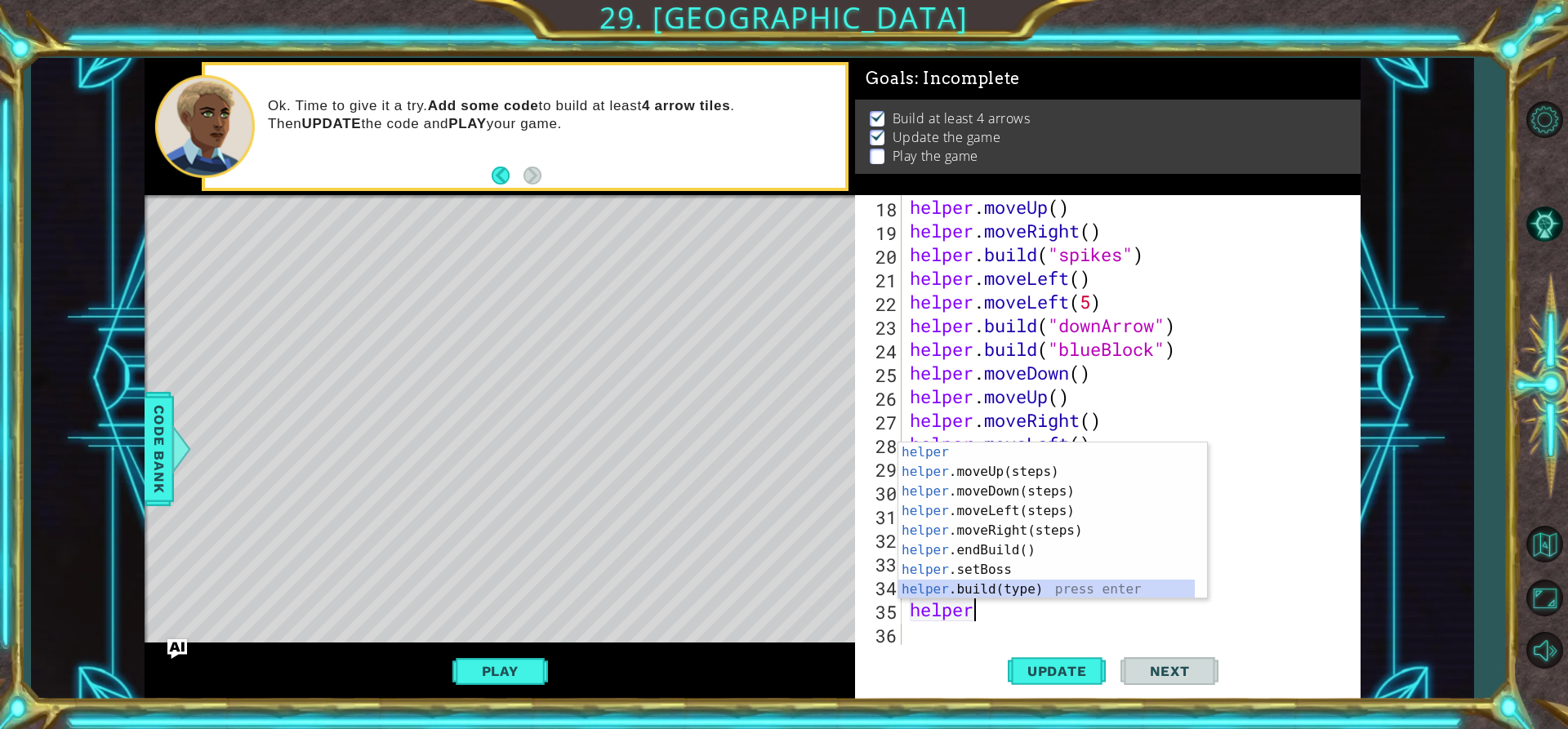
click at [965, 588] on div "helper press enter helper .moveUp(steps) press enter helper .moveDown(steps) pr…" at bounding box center [1047, 540] width 296 height 196
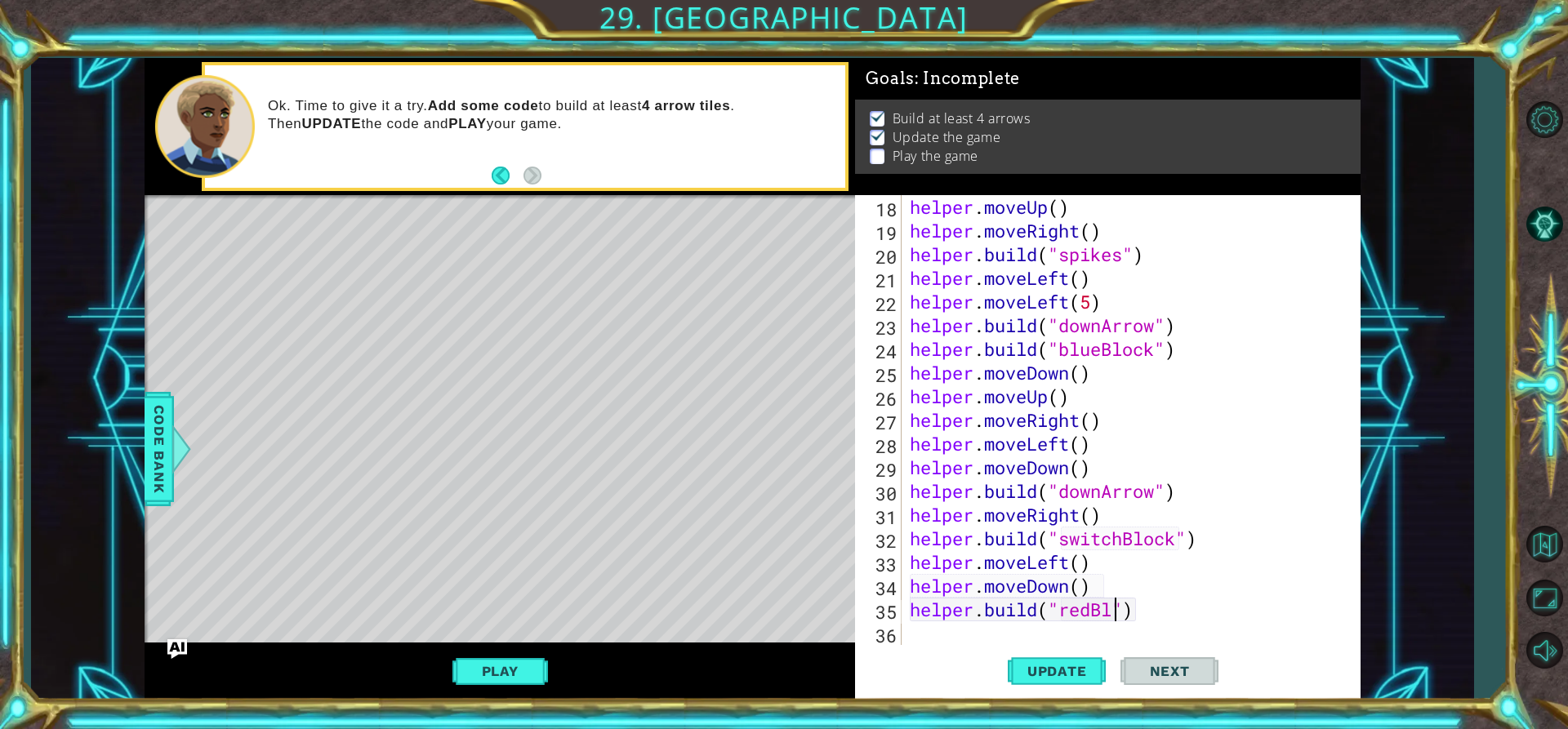
scroll to position [0, 11]
type textarea "[DOMAIN_NAME]("redBlock")"
click at [1075, 666] on span "Update" at bounding box center [1057, 671] width 92 height 16
click at [501, 669] on button "Play" at bounding box center [500, 671] width 96 height 31
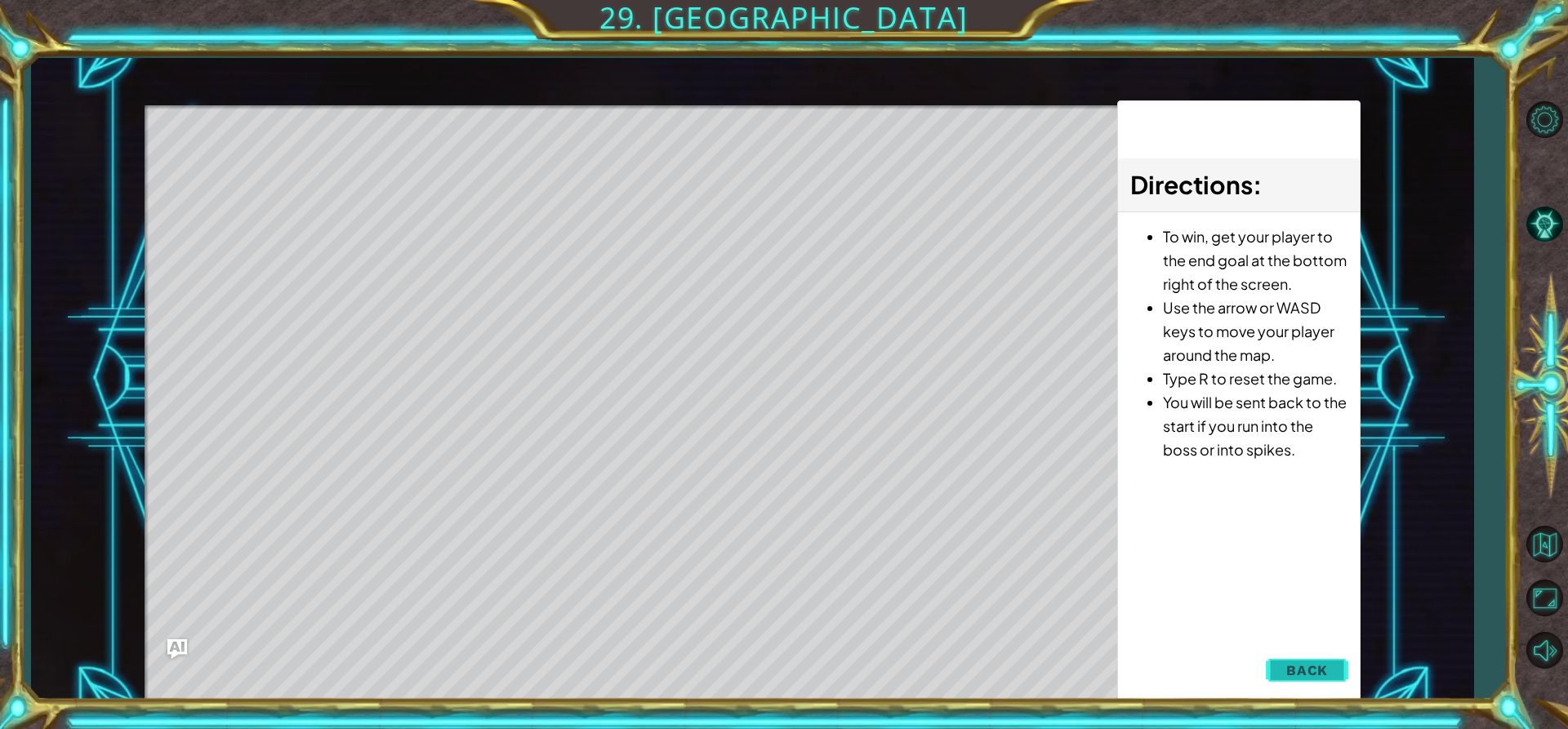
click at [1341, 684] on button "Back" at bounding box center [1307, 670] width 82 height 33
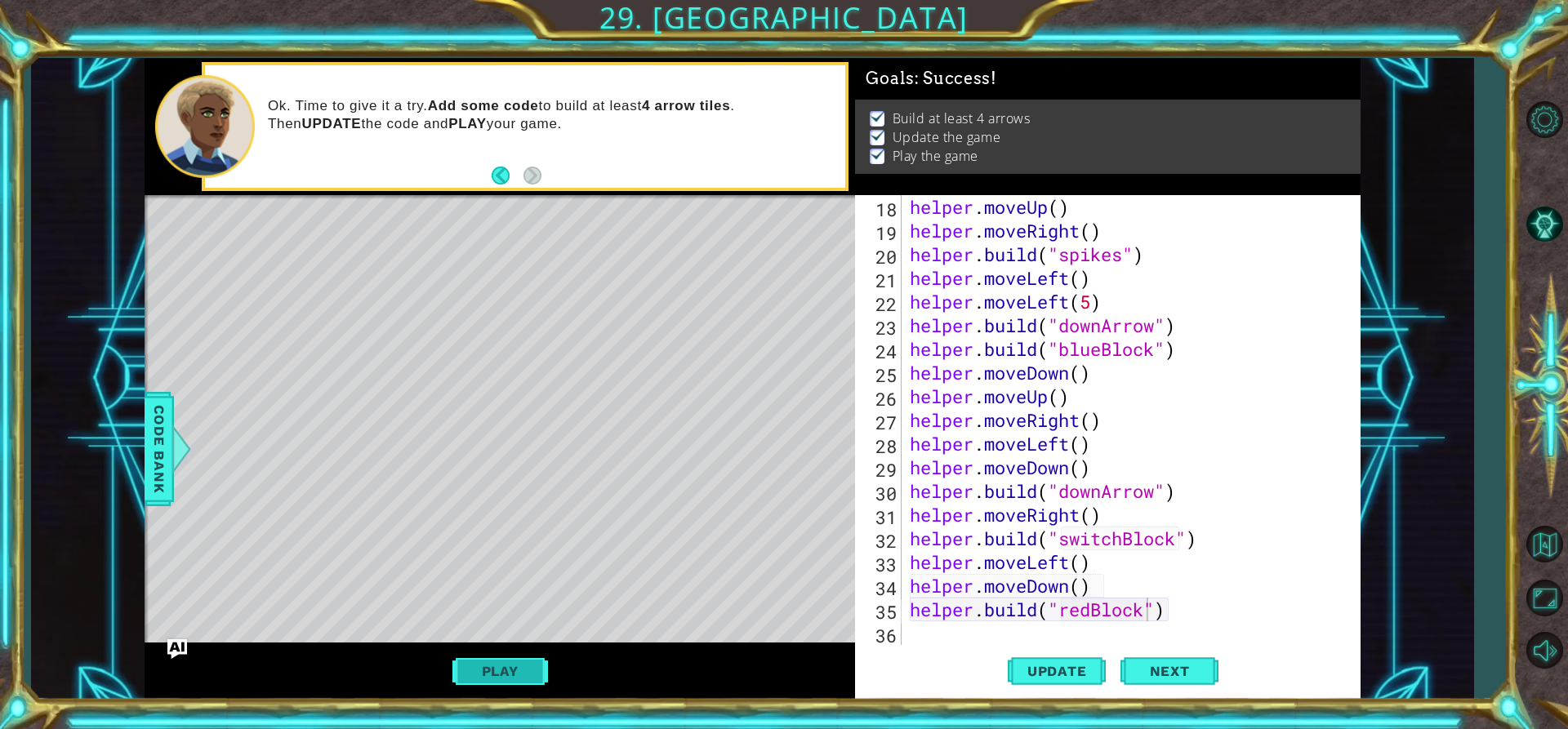
click at [488, 670] on button "Play" at bounding box center [500, 671] width 96 height 31
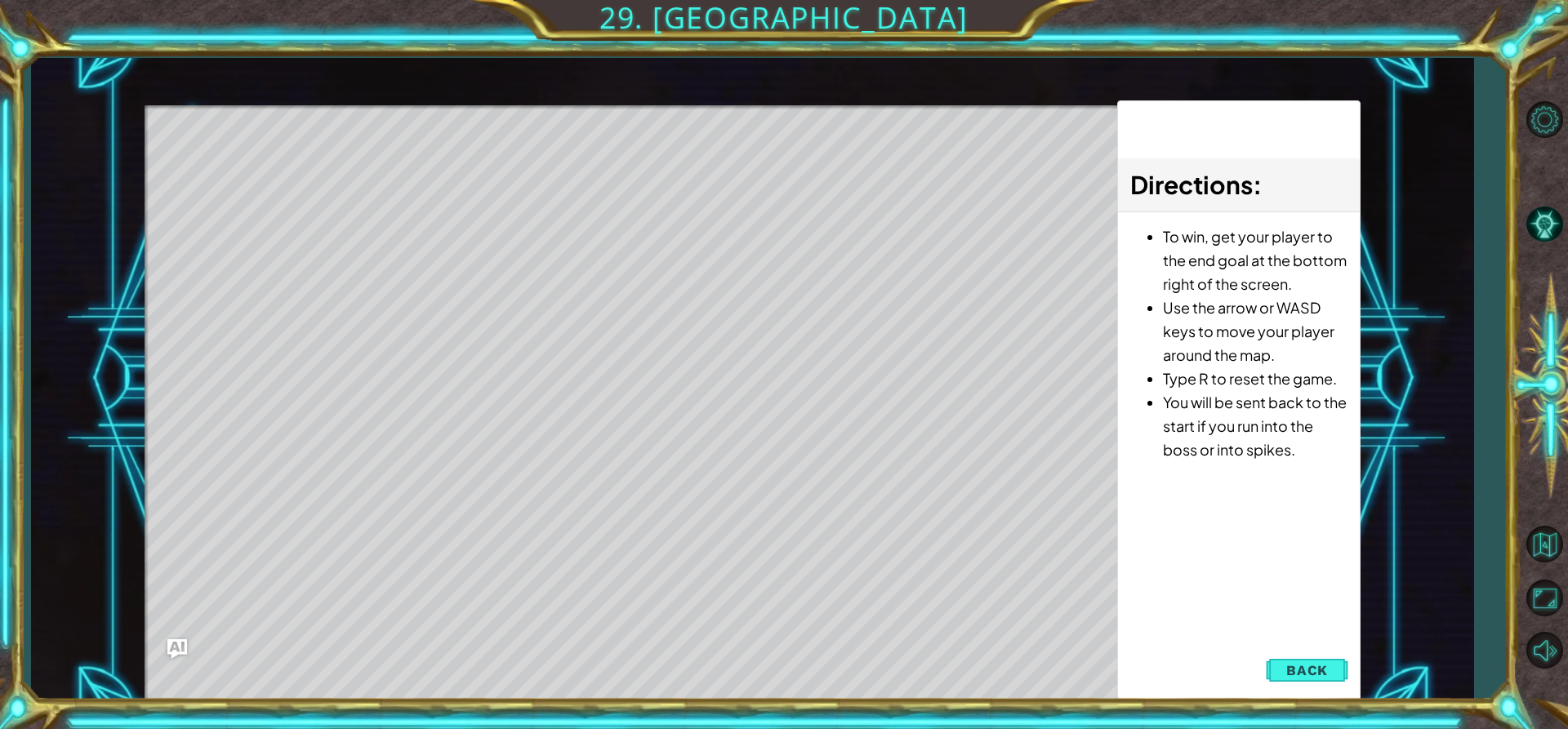
click at [1328, 679] on button "Back" at bounding box center [1307, 670] width 82 height 33
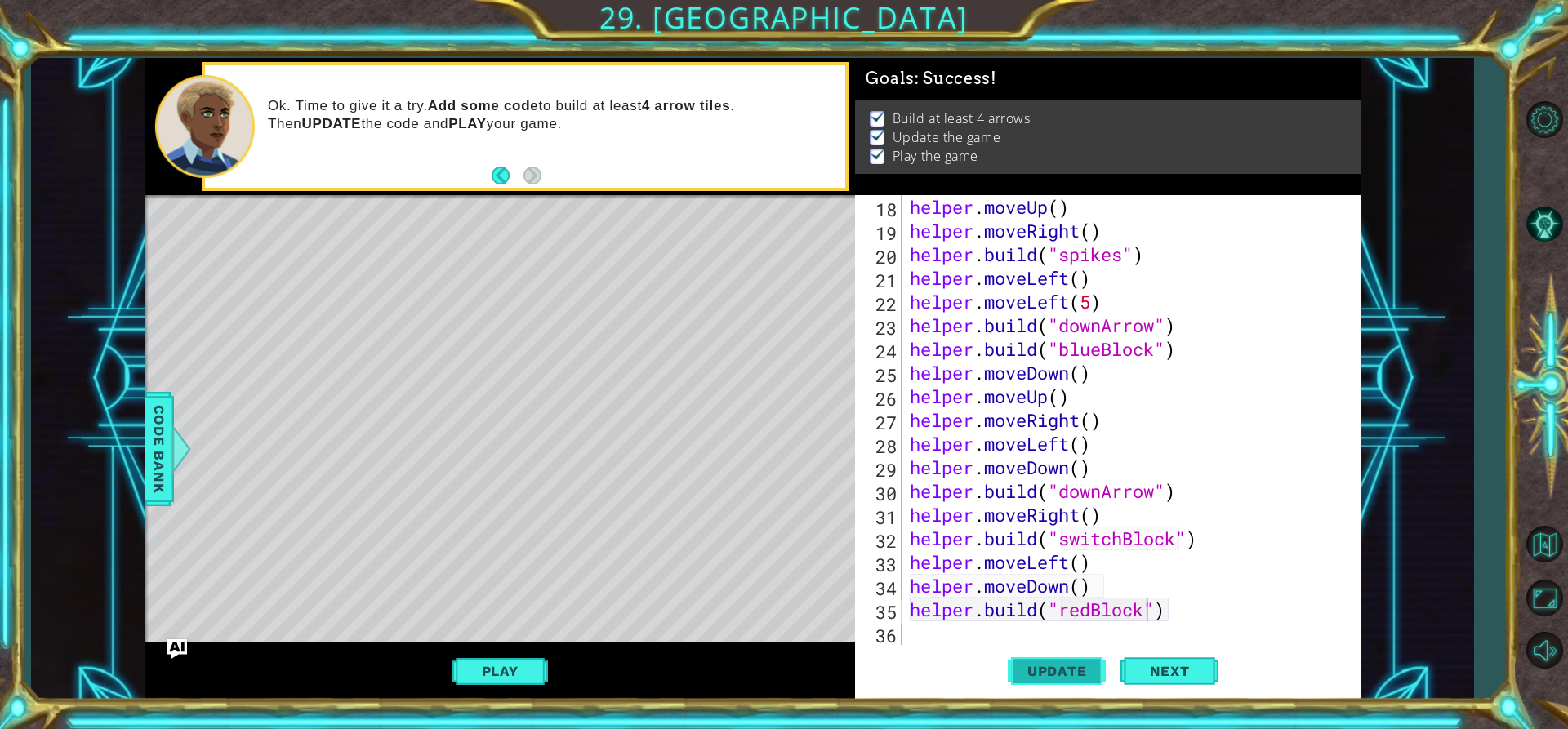
click at [1059, 655] on button "Update" at bounding box center [1057, 671] width 98 height 51
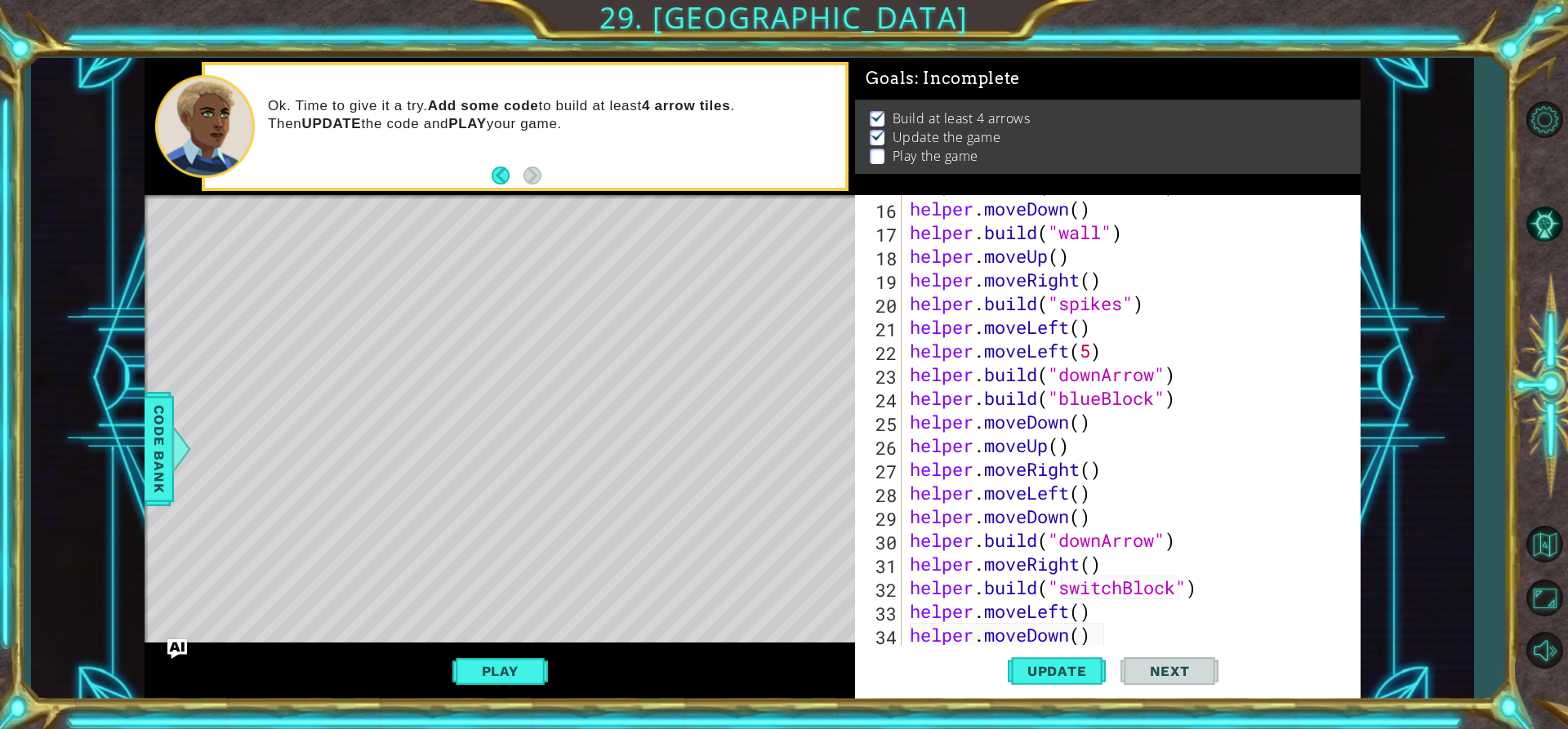
scroll to position [450, 0]
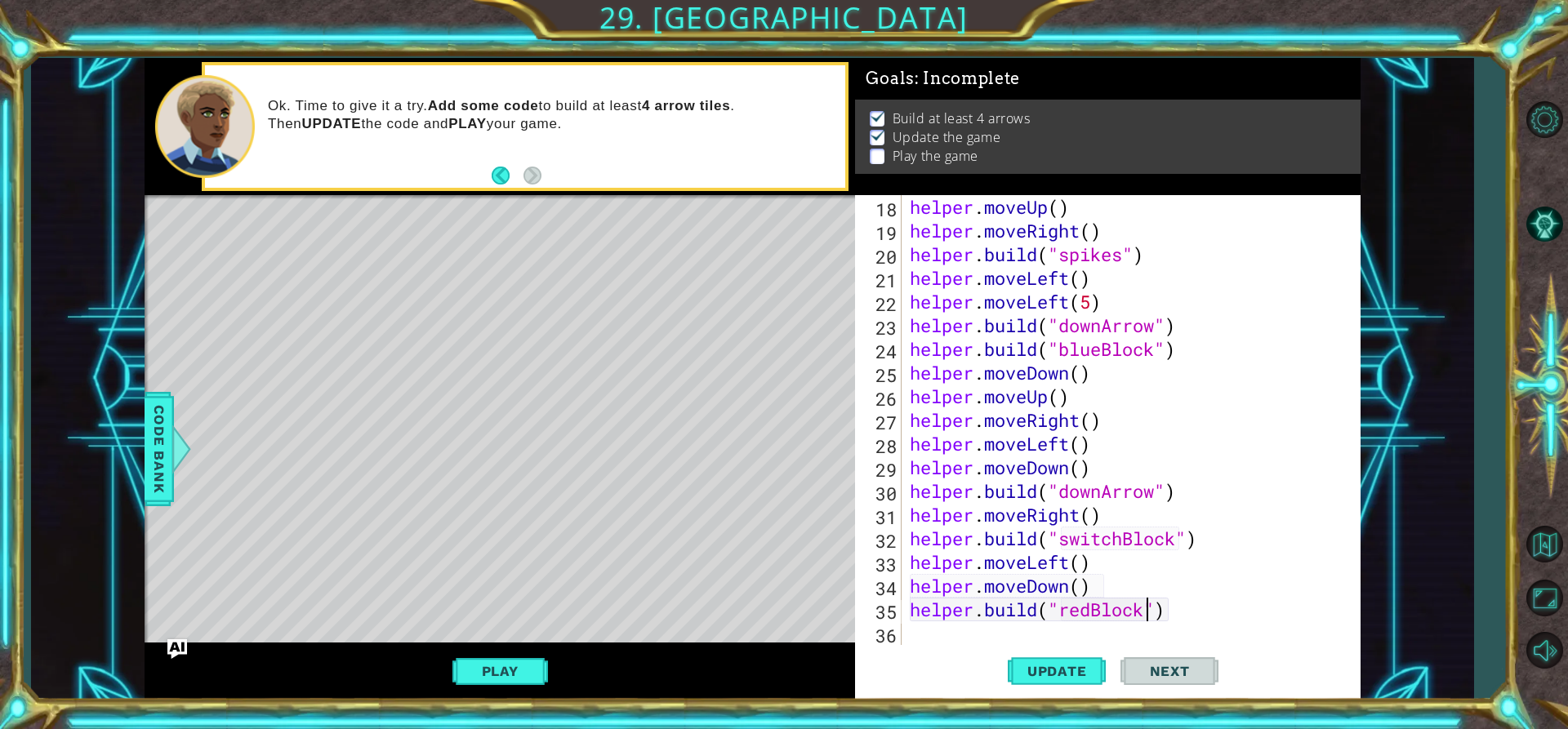
click at [951, 652] on div "[DOMAIN_NAME]("redBlock") 18 19 20 21 22 23 24 25 26 27 28 29 30 31 32 33 34 35…" at bounding box center [1109, 447] width 506 height 505
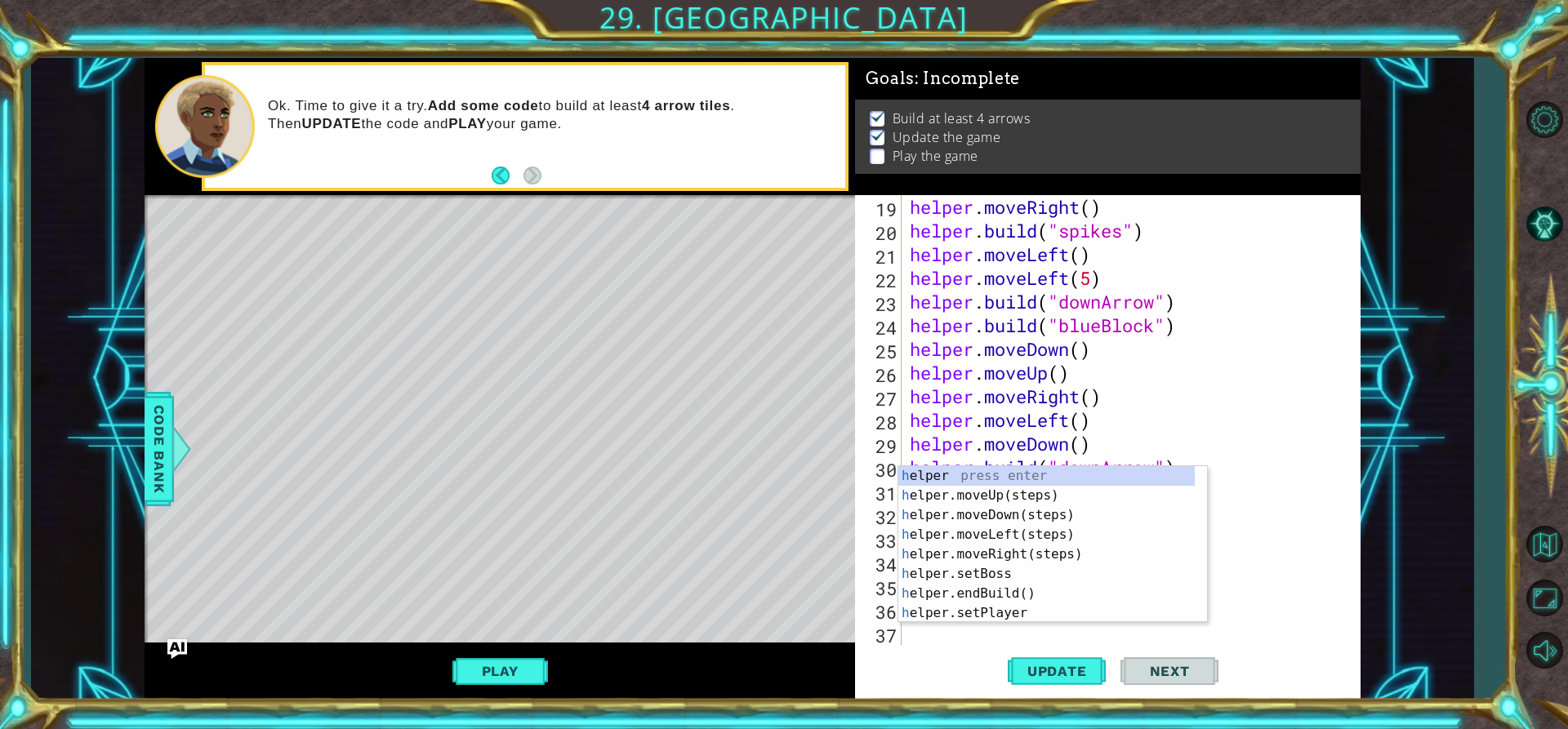
scroll to position [474, 0]
type textarea "he"
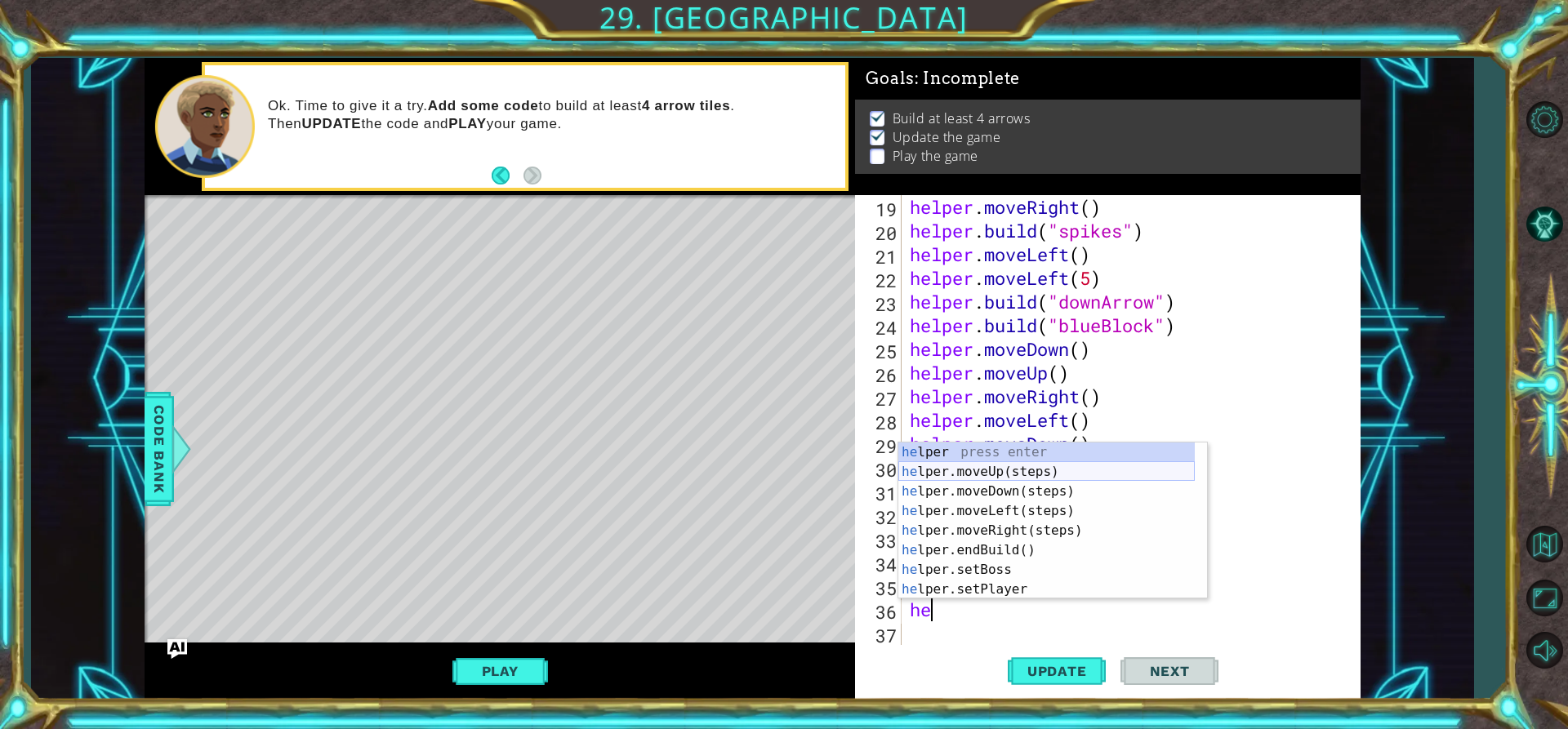
click at [1054, 475] on div "he lper press enter he lper.moveUp(steps) press enter he lper.moveDown(steps) p…" at bounding box center [1047, 540] width 296 height 196
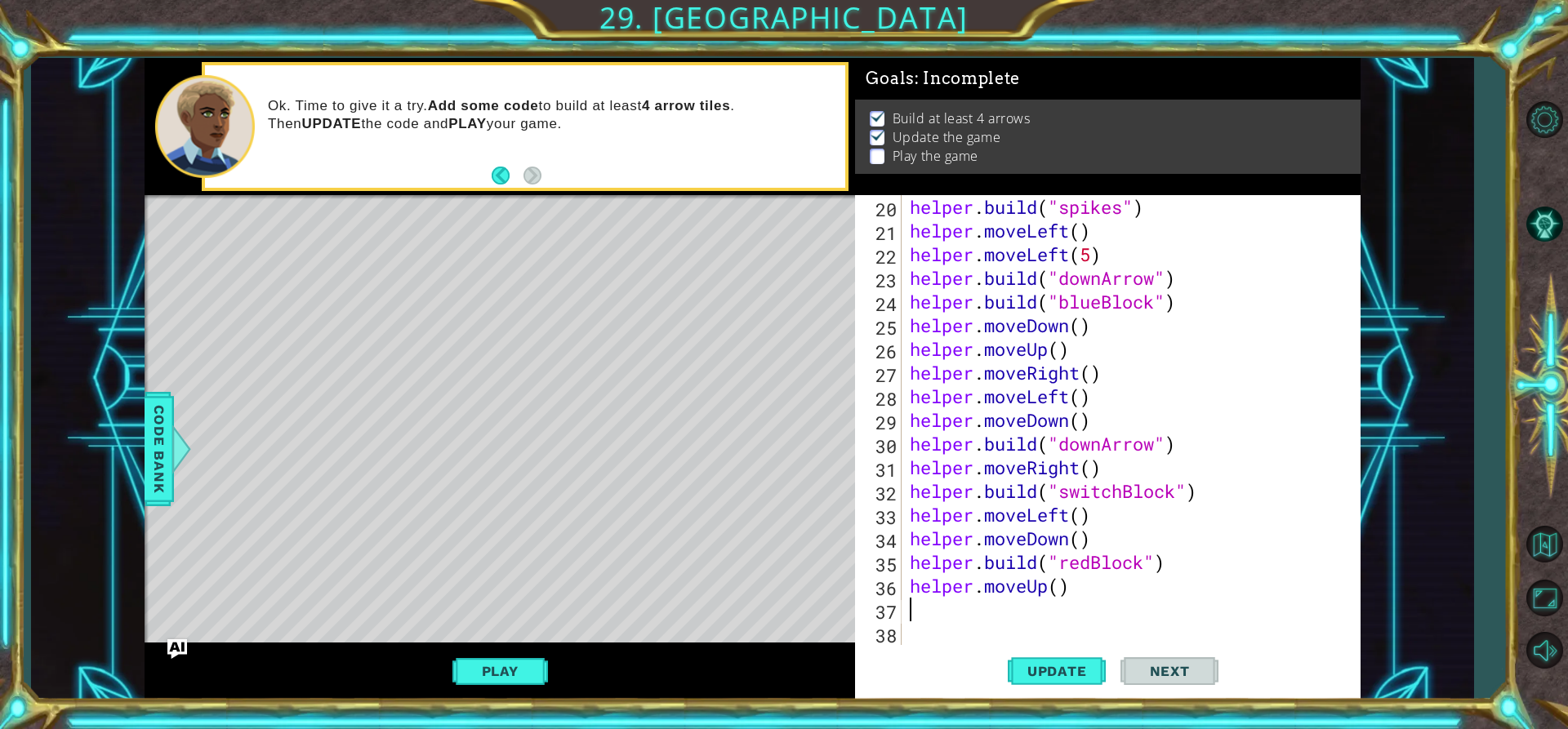
scroll to position [497, 0]
click at [1062, 585] on div "helper . build ( "spikes" ) helper . moveLeft ( ) helper . moveLeft ( 5 ) helpe…" at bounding box center [1129, 444] width 445 height 497
type textarea "helper.moveUp(3)"
click at [913, 614] on div "helper . build ( "spikes" ) helper . moveLeft ( ) helper . moveLeft ( 5 ) helpe…" at bounding box center [1129, 444] width 445 height 497
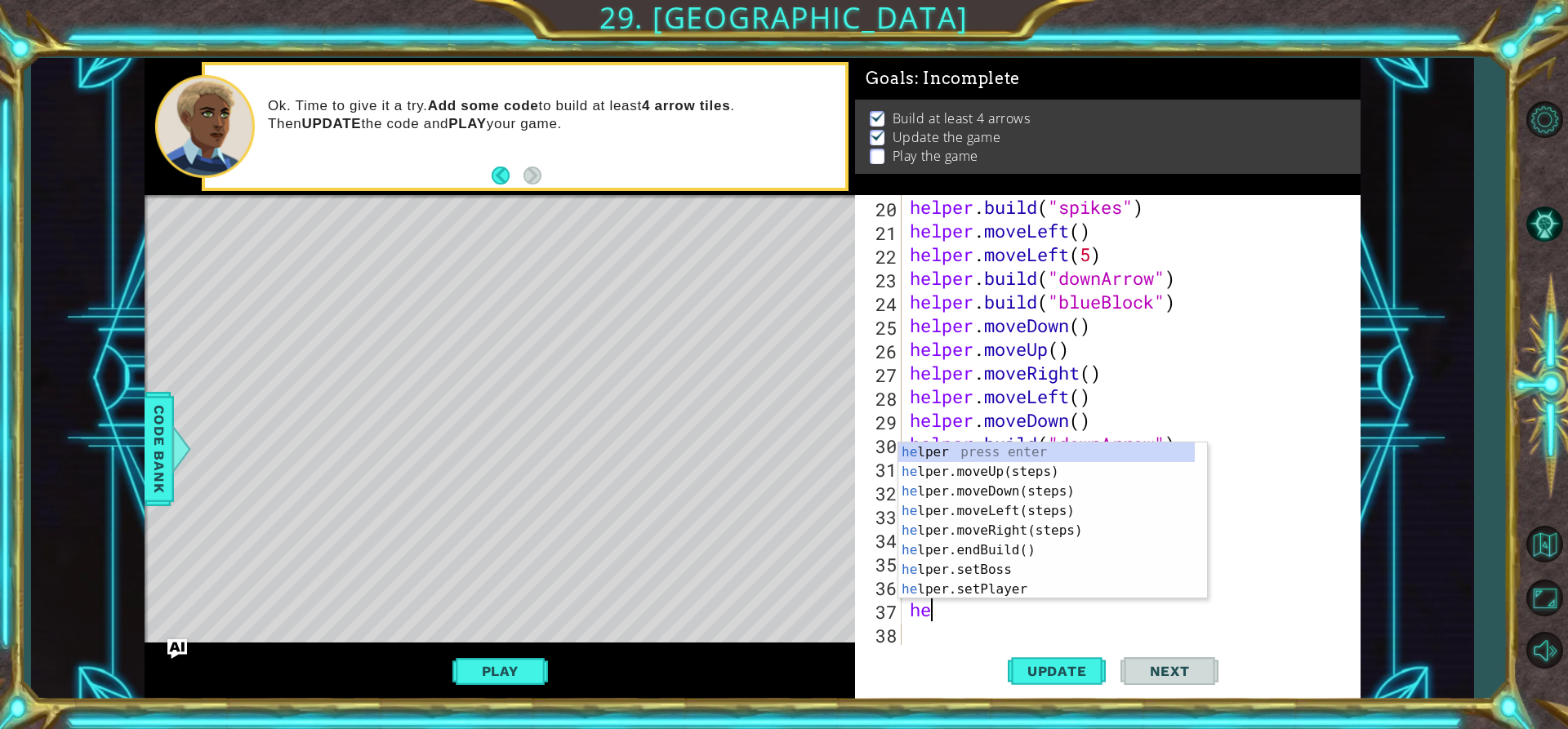
scroll to position [0, 1]
type textarea "helper"
click at [1060, 532] on div "helper press enter helper .moveUp(steps) press enter helper .moveDown(steps) pr…" at bounding box center [1047, 540] width 296 height 196
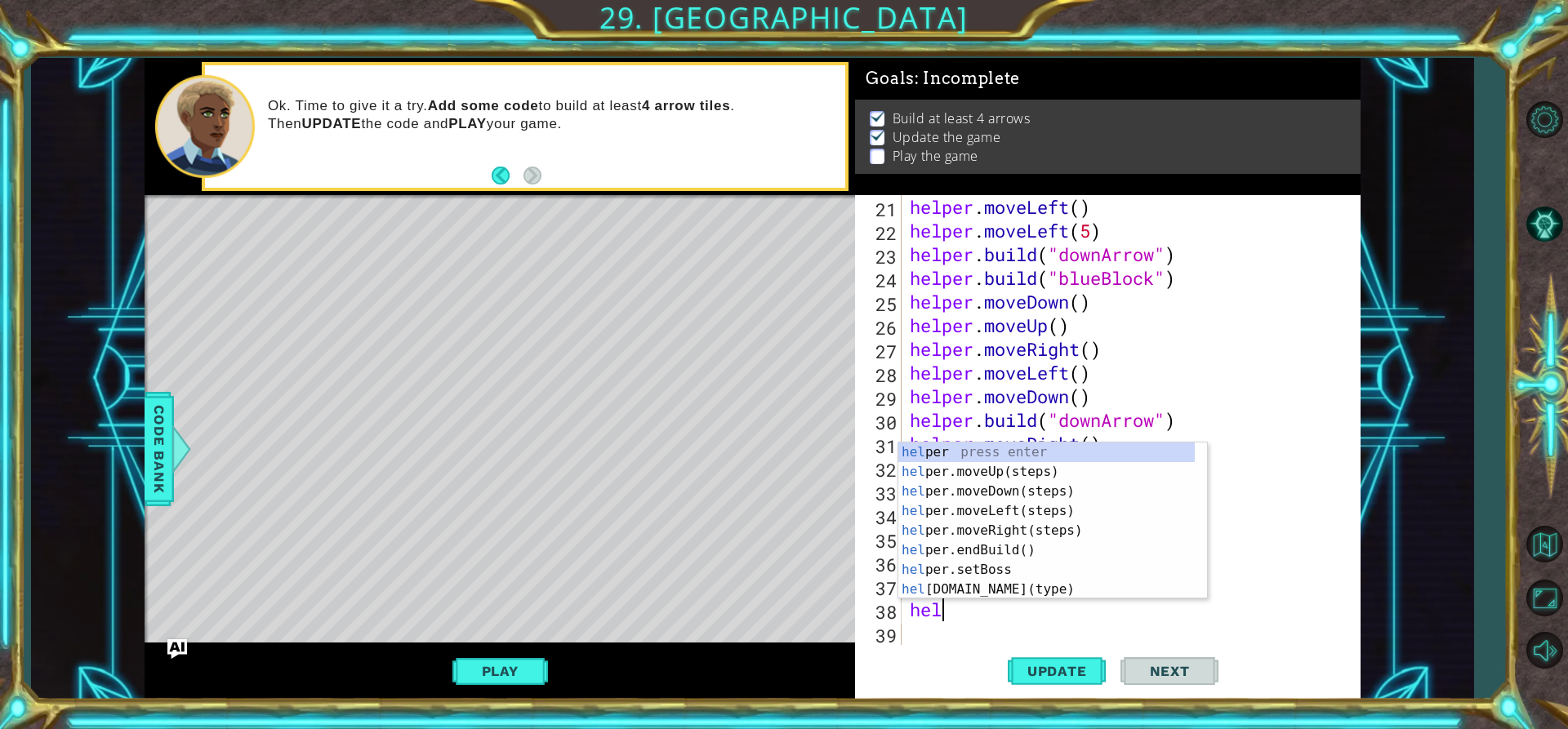
scroll to position [0, 1]
click at [1025, 584] on div "help er press enter help er.moveUp(steps) press enter help er.moveDown(steps) p…" at bounding box center [1047, 540] width 296 height 196
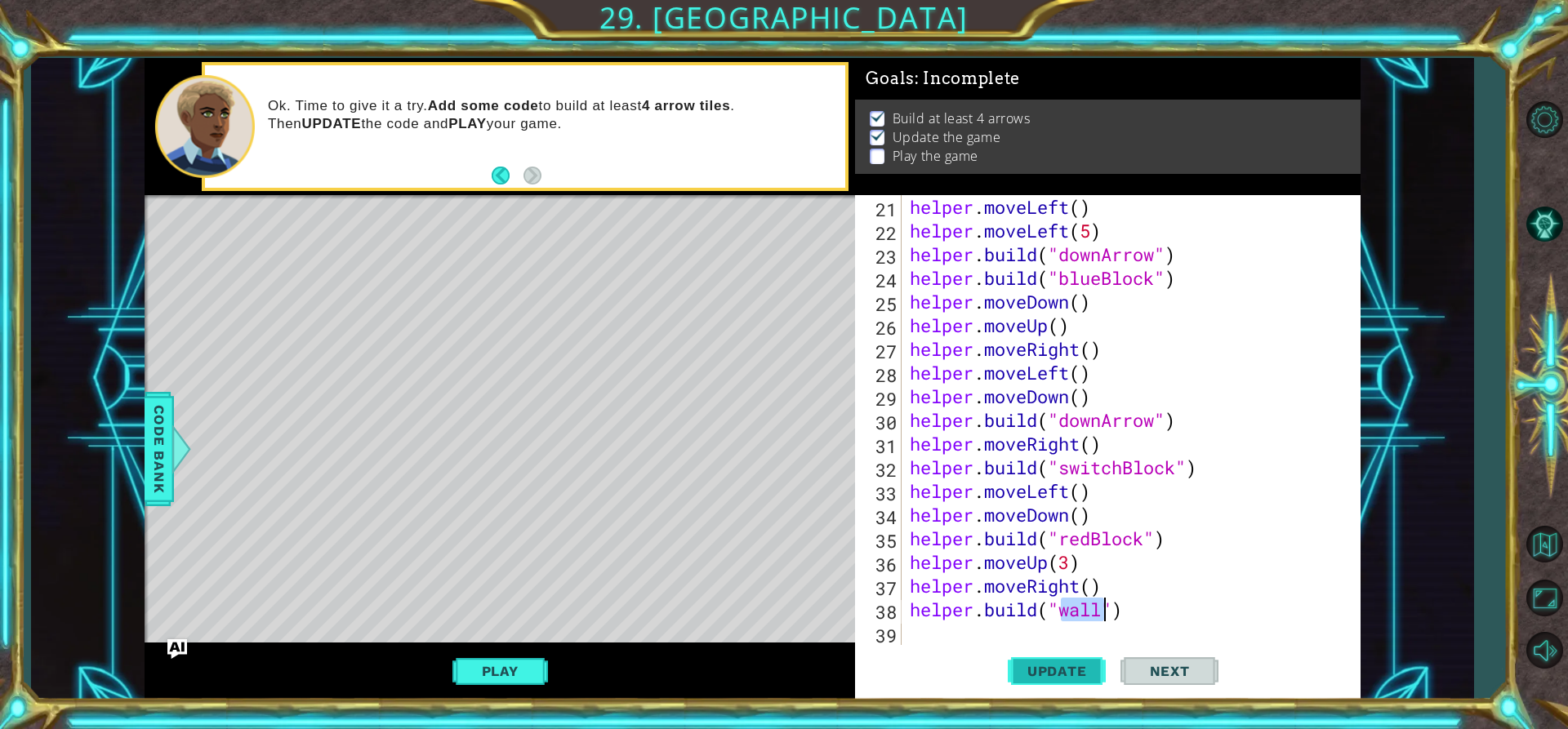
click at [1048, 671] on span "Update" at bounding box center [1057, 671] width 92 height 16
click at [1066, 559] on div "helper . moveLeft ( ) helper . moveLeft ( 5 ) helper . build ( "downArrow" ) he…" at bounding box center [1129, 444] width 445 height 497
click at [1068, 563] on div "helper . moveLeft ( ) helper . moveLeft ( 5 ) helper . build ( "downArrow" ) he…" at bounding box center [1129, 444] width 445 height 497
type textarea "helper.moveUp(2)"
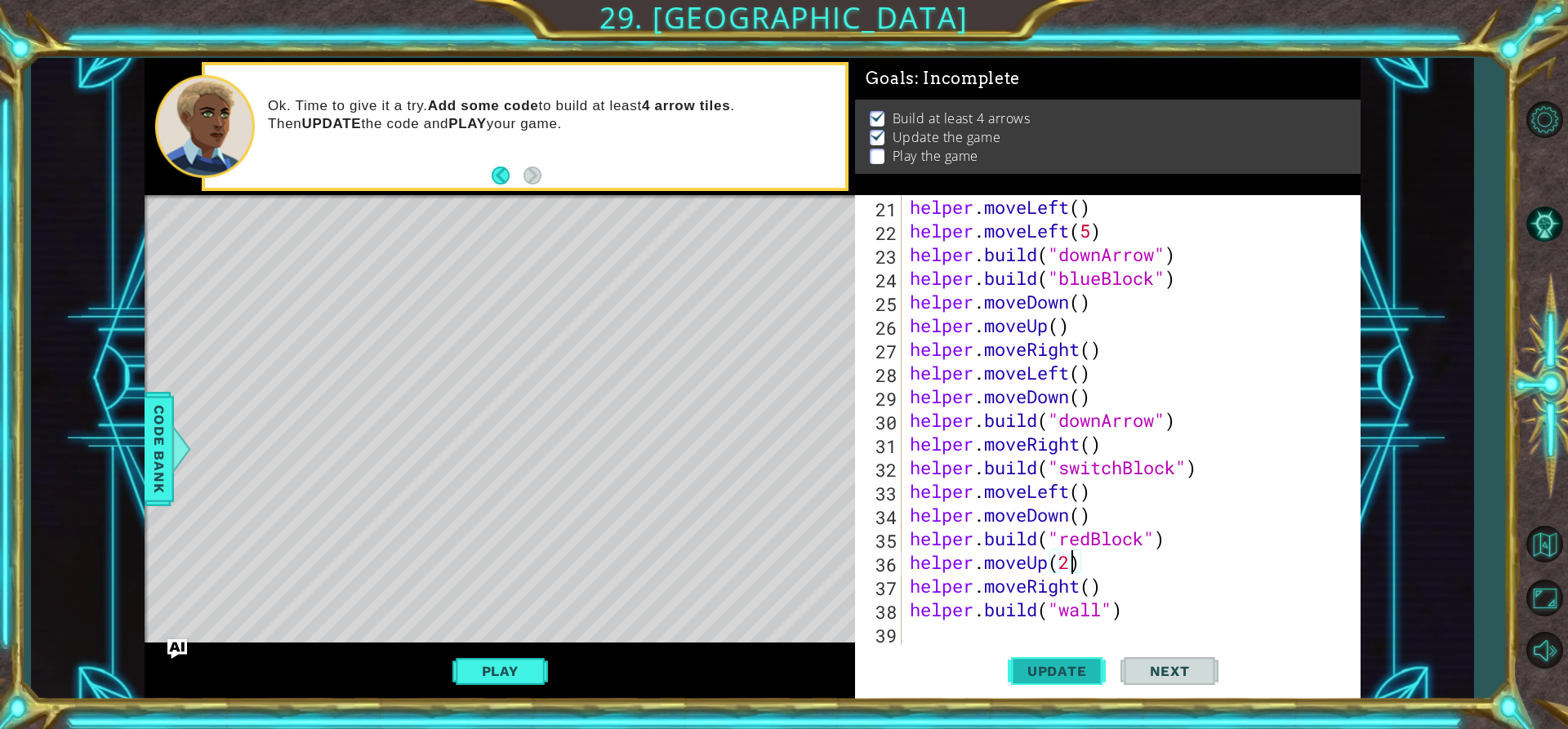
click at [1060, 672] on span "Update" at bounding box center [1057, 671] width 92 height 16
click at [531, 678] on button "Play" at bounding box center [500, 671] width 96 height 31
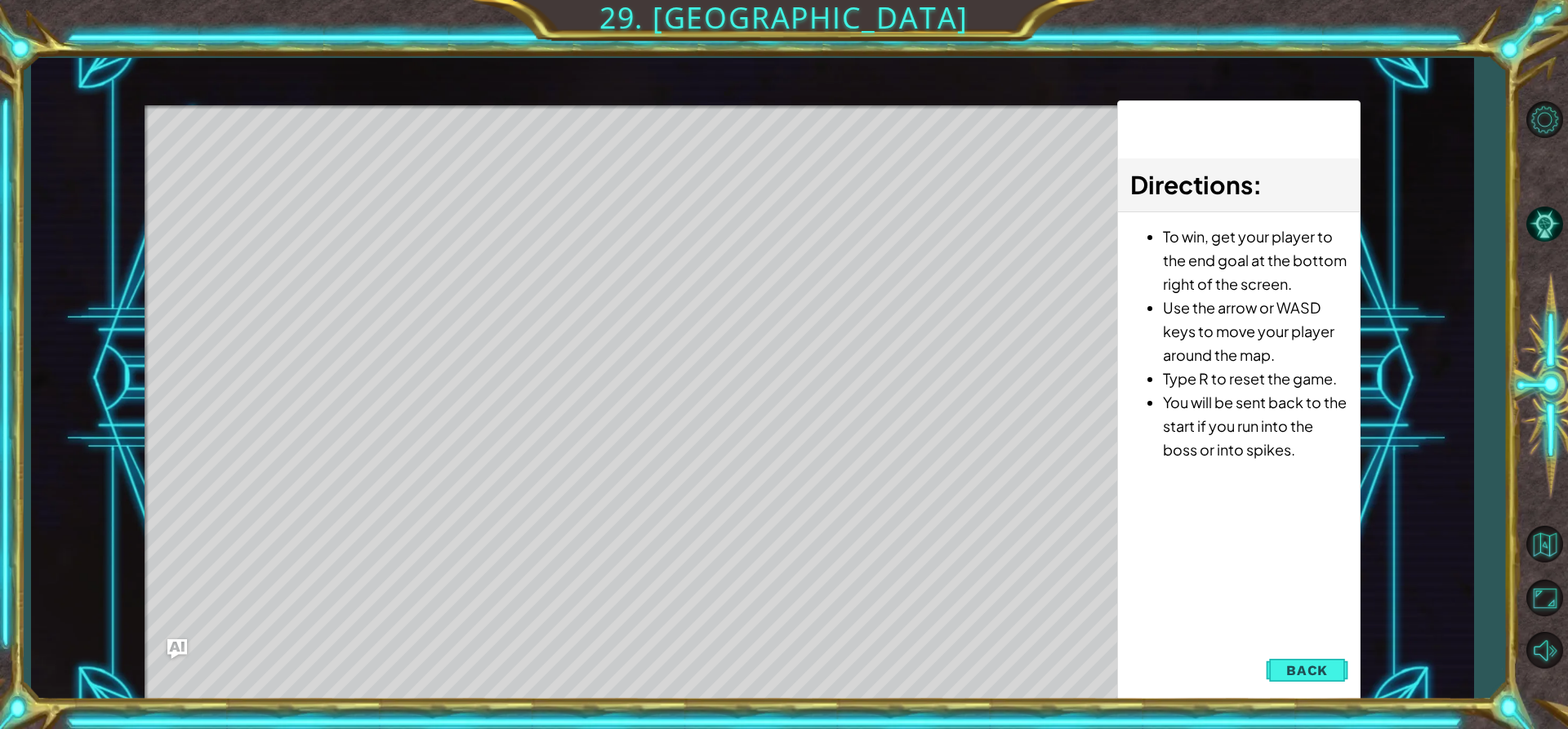
click at [1319, 664] on span "Back" at bounding box center [1307, 670] width 41 height 16
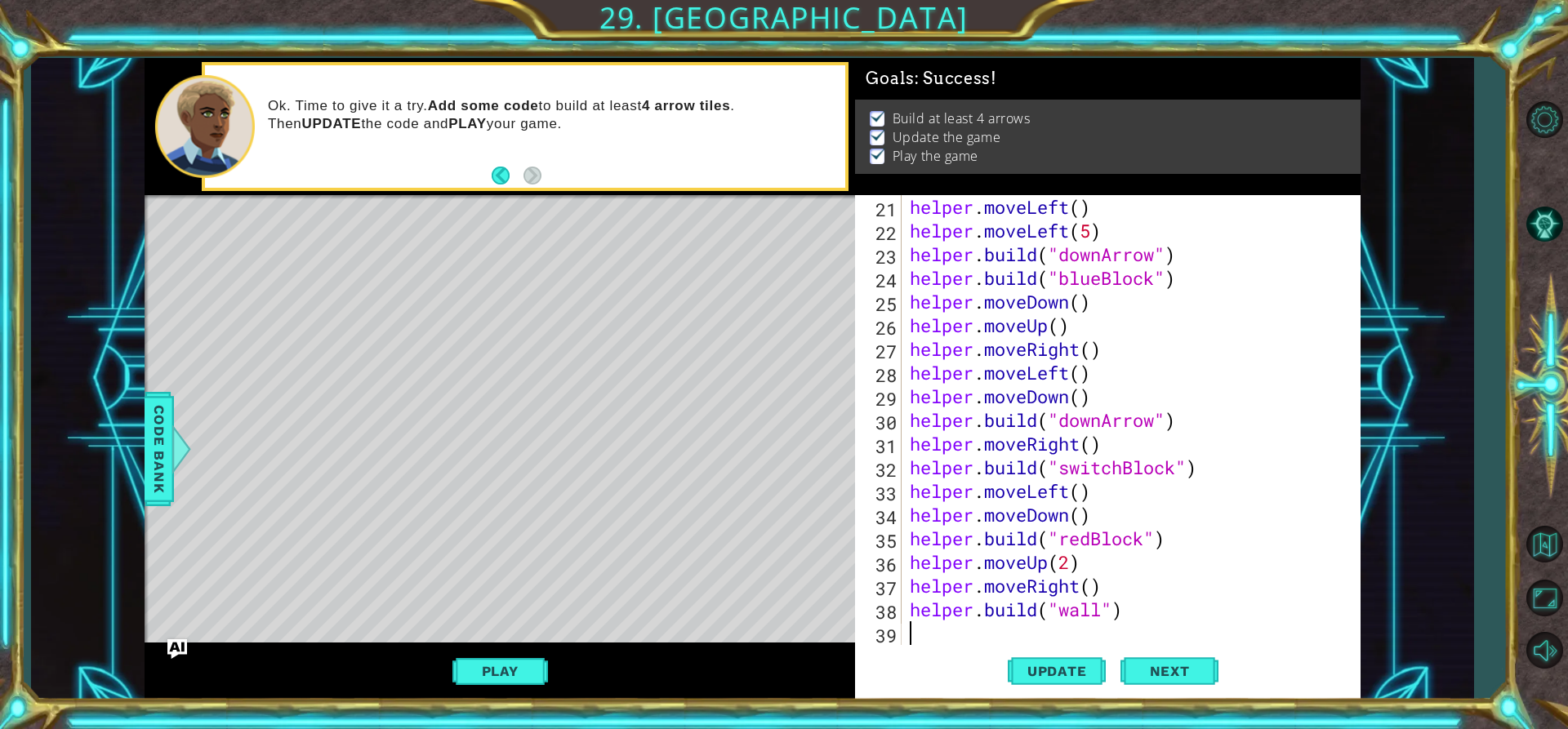
scroll to position [0, 0]
click at [950, 633] on div "helper . moveLeft ( ) helper . moveLeft ( 5 ) helper . build ( "downArrow" ) he…" at bounding box center [1129, 444] width 445 height 497
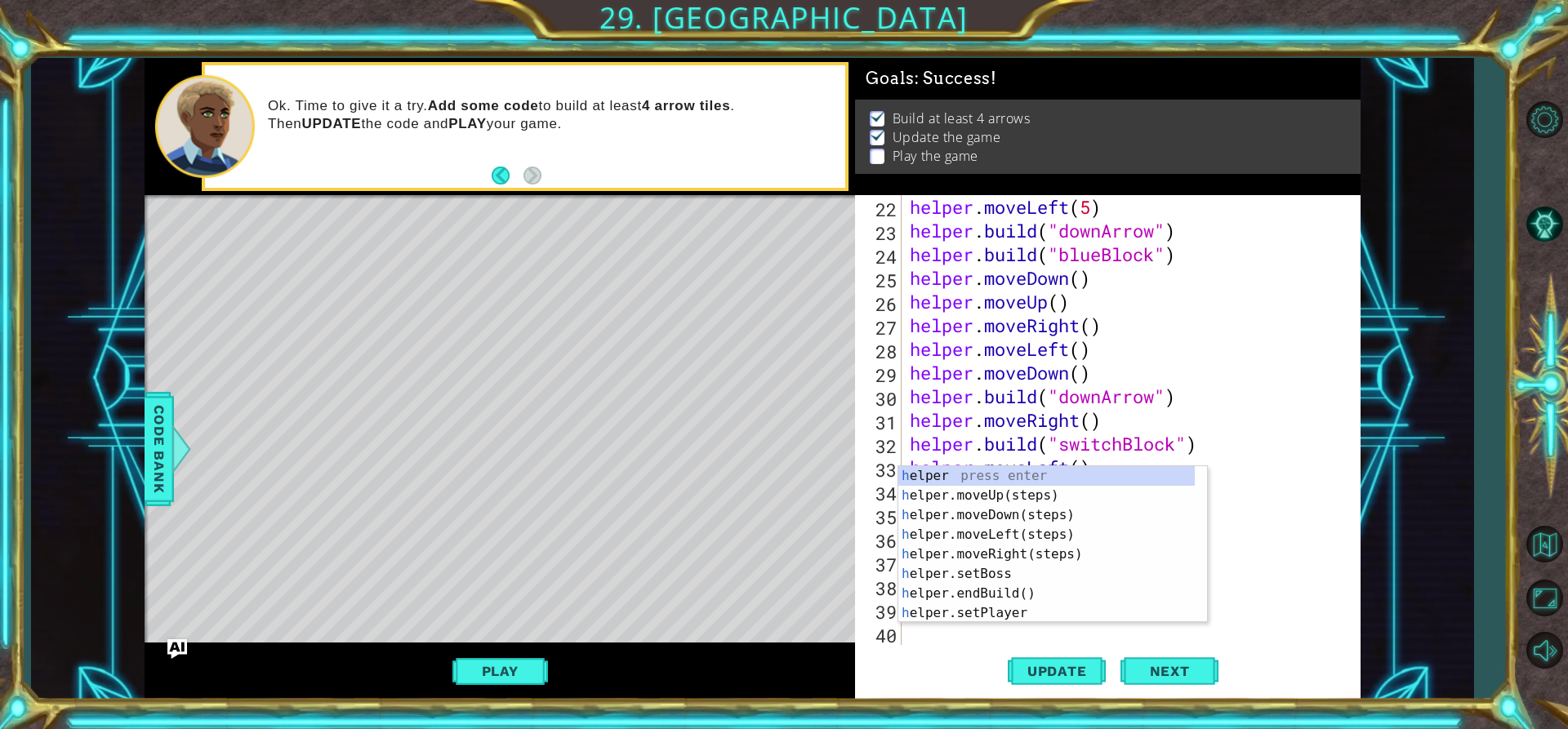
scroll to position [545, 0]
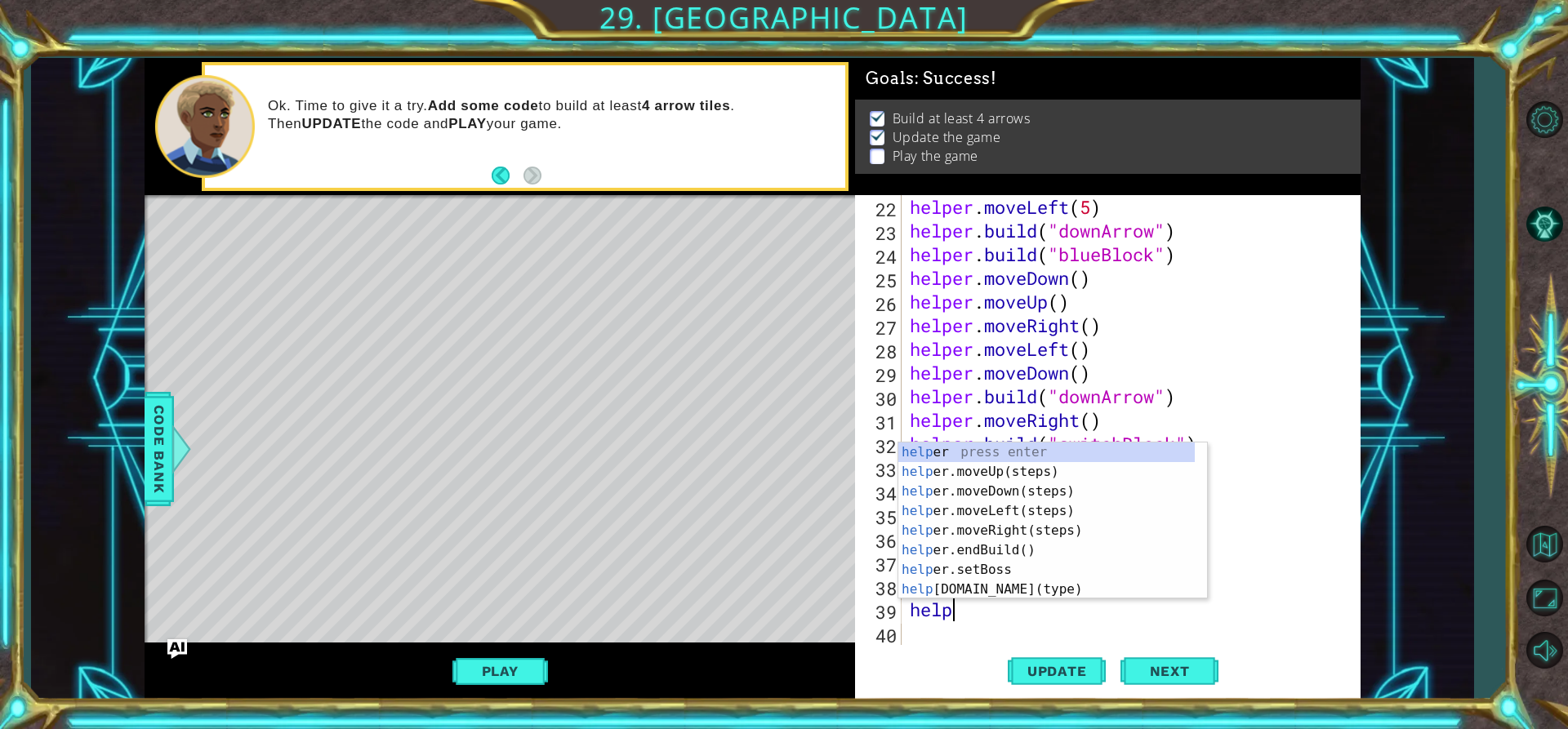
type textarea "helper"
click at [999, 530] on div "helper press enter helper .moveUp(steps) press enter helper .moveDown(steps) pr…" at bounding box center [1047, 540] width 296 height 196
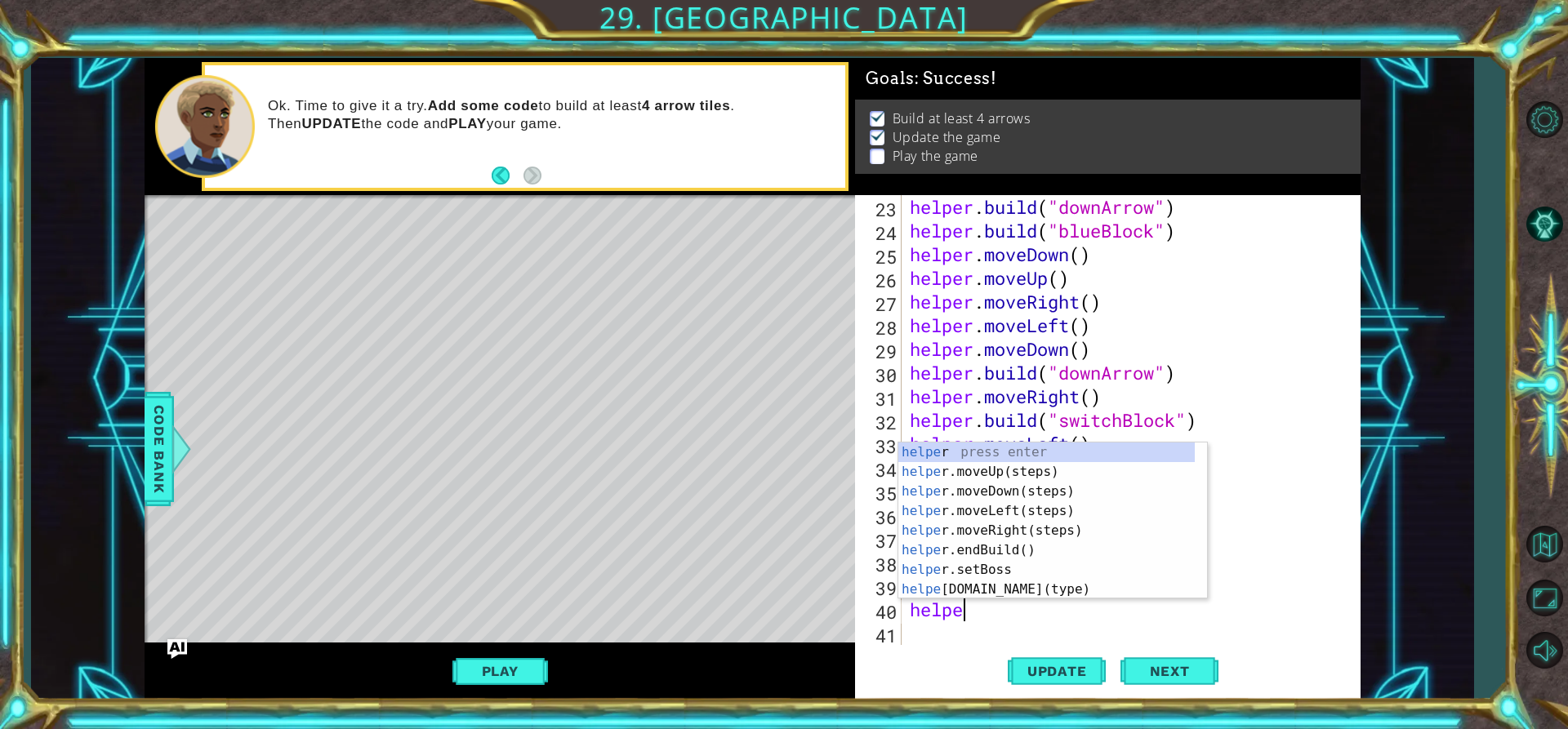
scroll to position [0, 2]
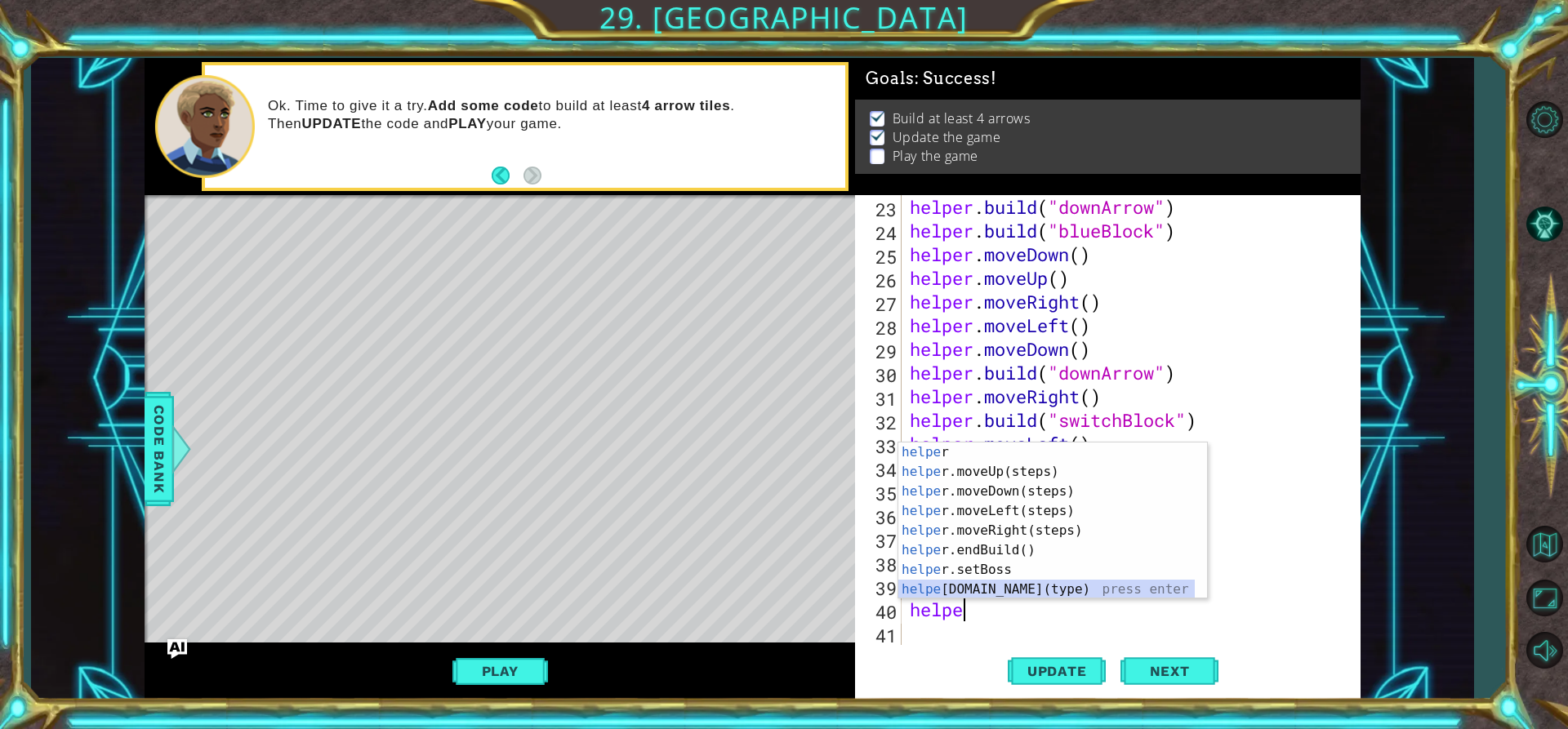
click at [968, 589] on div "helpe r press enter helpe [PERSON_NAME]moveUp(steps) press enter helpe r.moveDo…" at bounding box center [1047, 540] width 296 height 196
type textarea "[DOMAIN_NAME]("wall")"
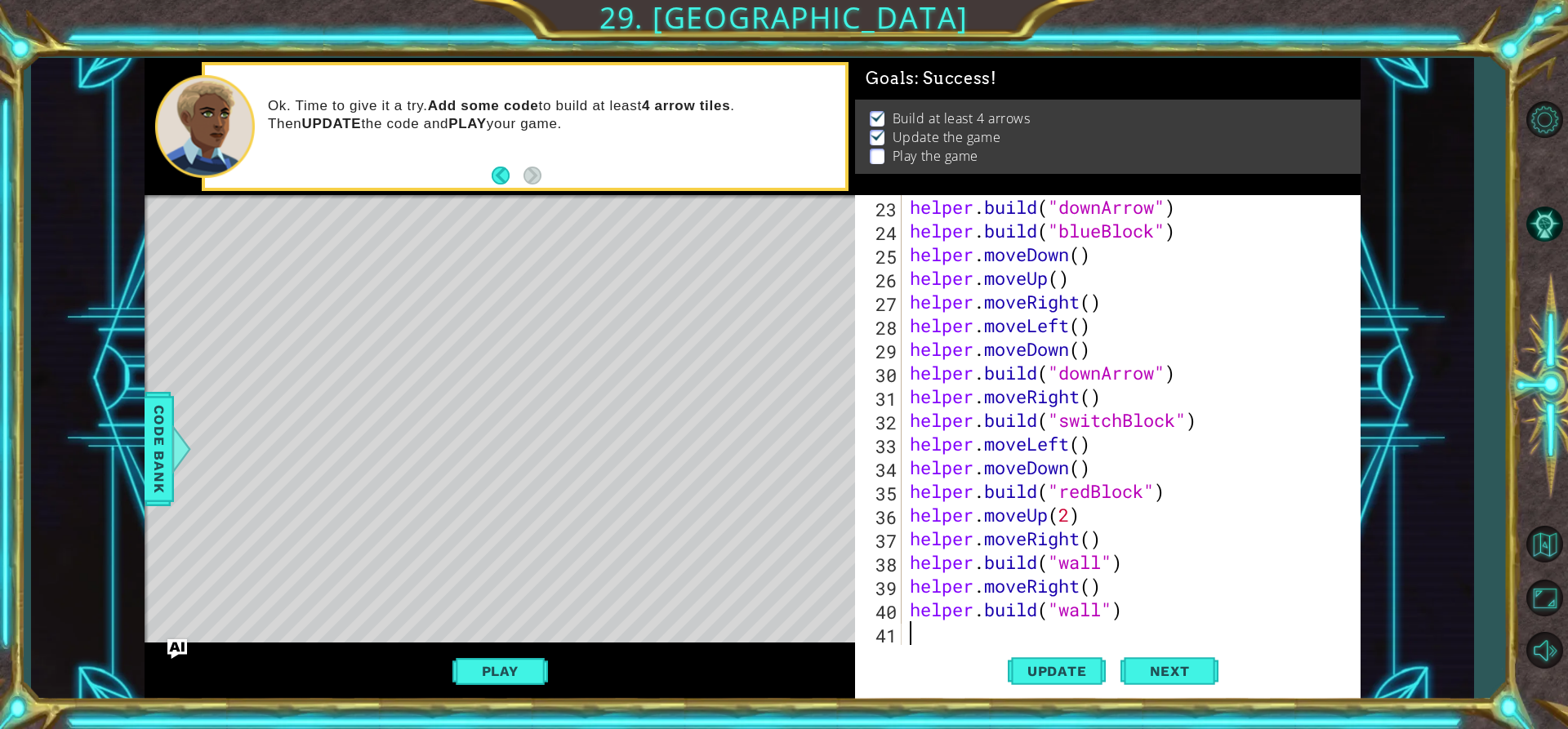
click at [935, 631] on div "helper . build ( "downArrow" ) helper . build ( "blueBlock" ) helper . moveDown…" at bounding box center [1129, 444] width 445 height 497
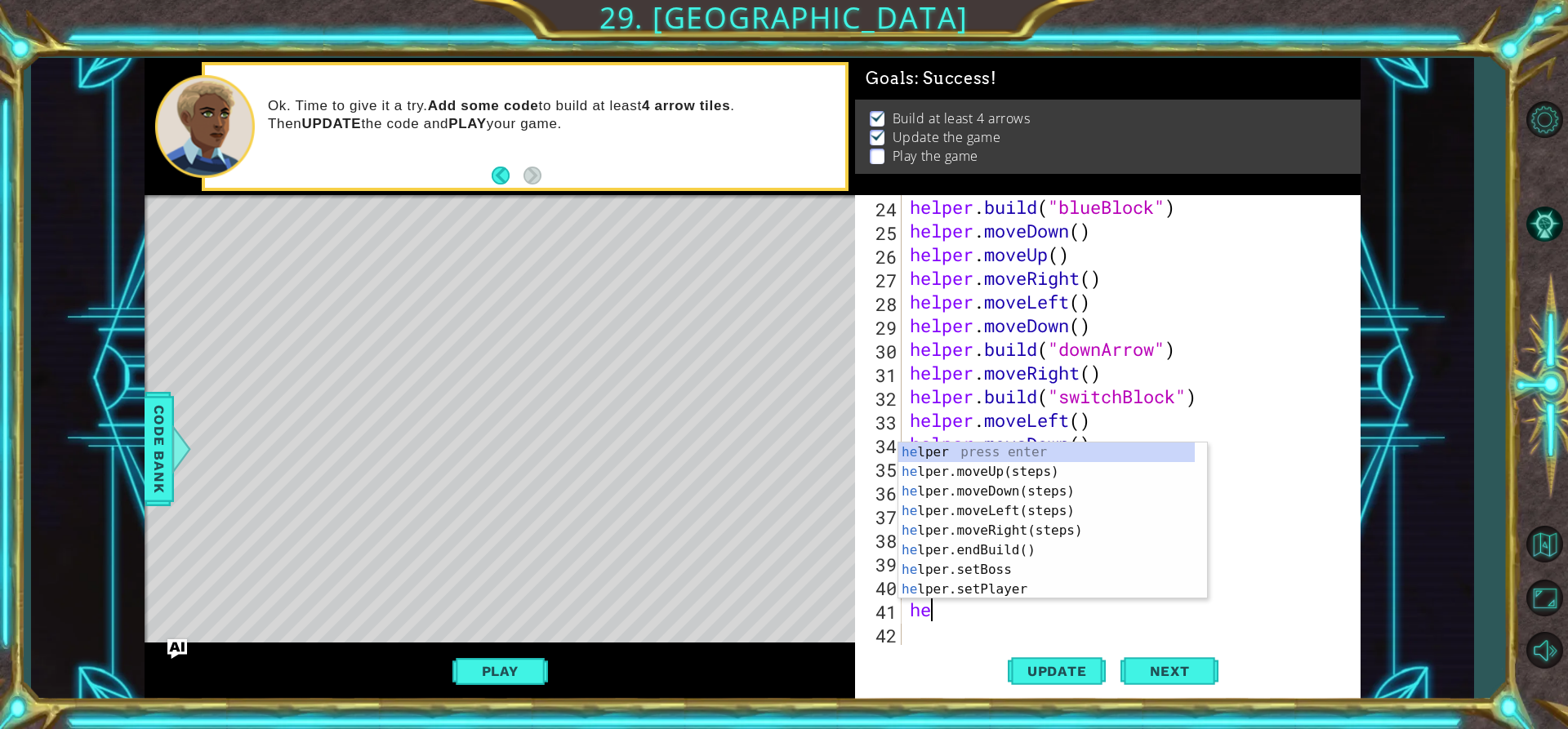
scroll to position [0, 0]
type textarea "h"
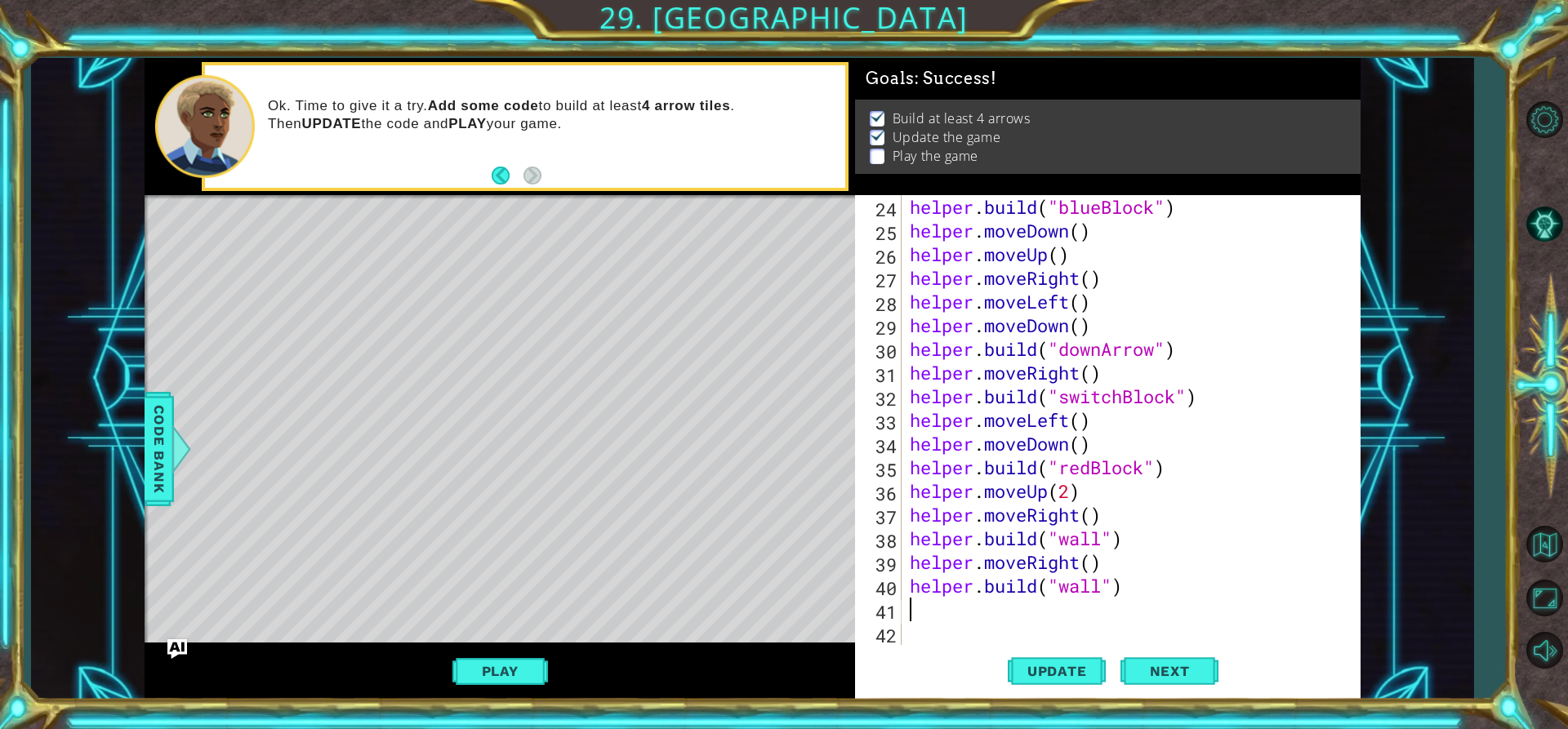
click at [911, 552] on div "helper . build ( "blueBlock" ) helper . moveDown ( ) helper . moveUp ( ) helper…" at bounding box center [1129, 444] width 445 height 497
type textarea "helper.moveRight()"
click at [911, 561] on div "helper . build ( "blueBlock" ) helper . moveDown ( ) helper . moveUp ( ) helper…" at bounding box center [1129, 444] width 445 height 497
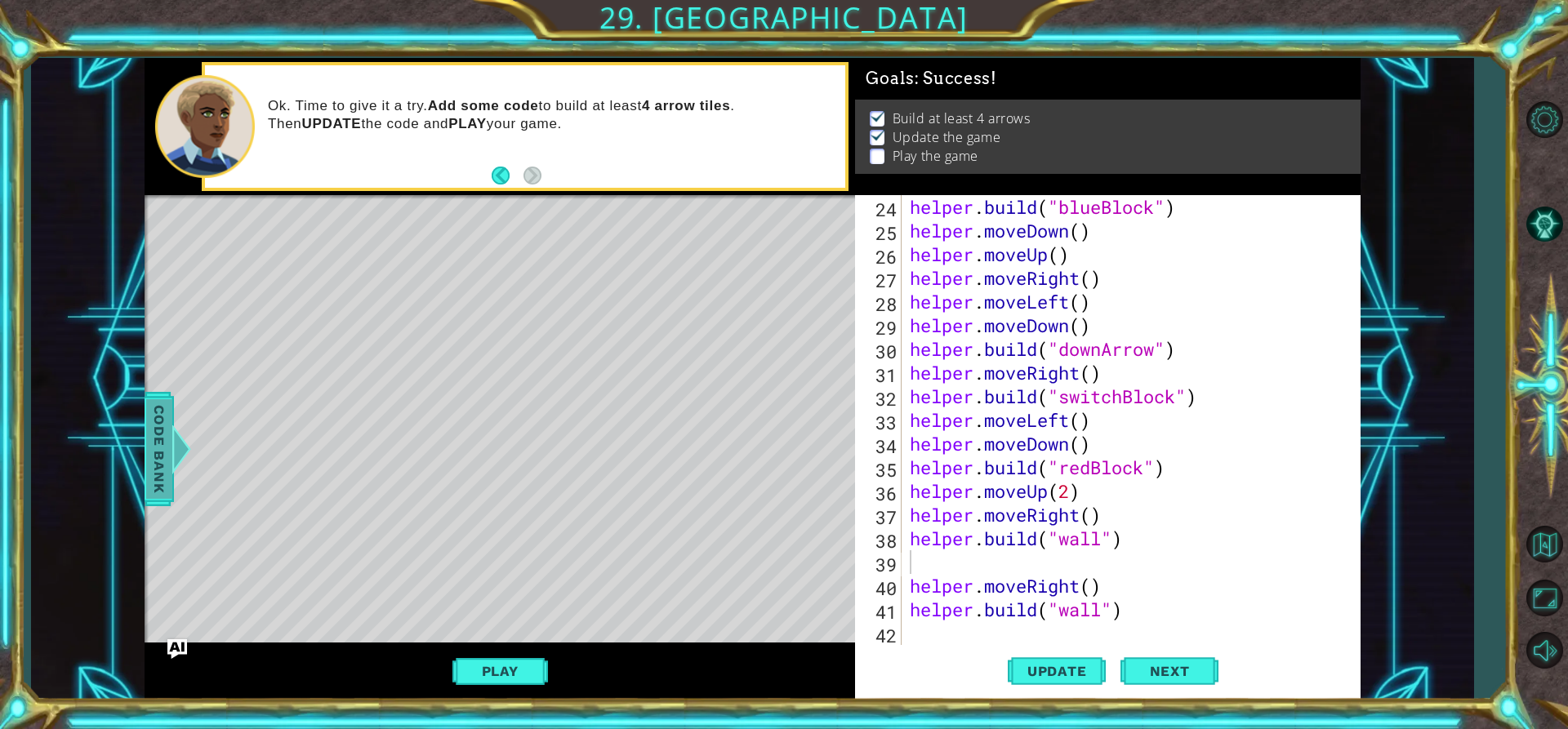
click at [166, 430] on span "Code Bank" at bounding box center [159, 449] width 26 height 100
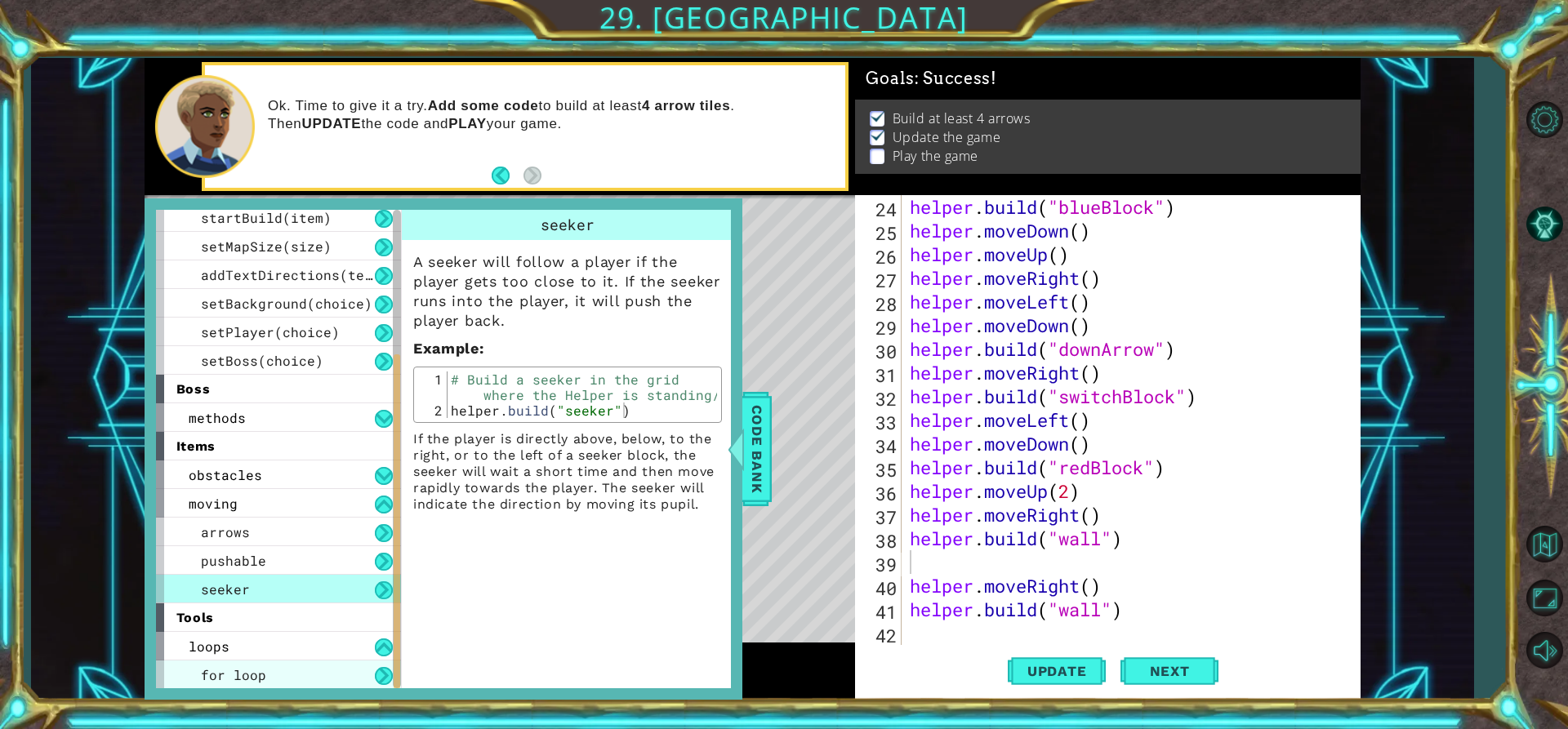
click at [272, 681] on div "for loop" at bounding box center [278, 675] width 245 height 29
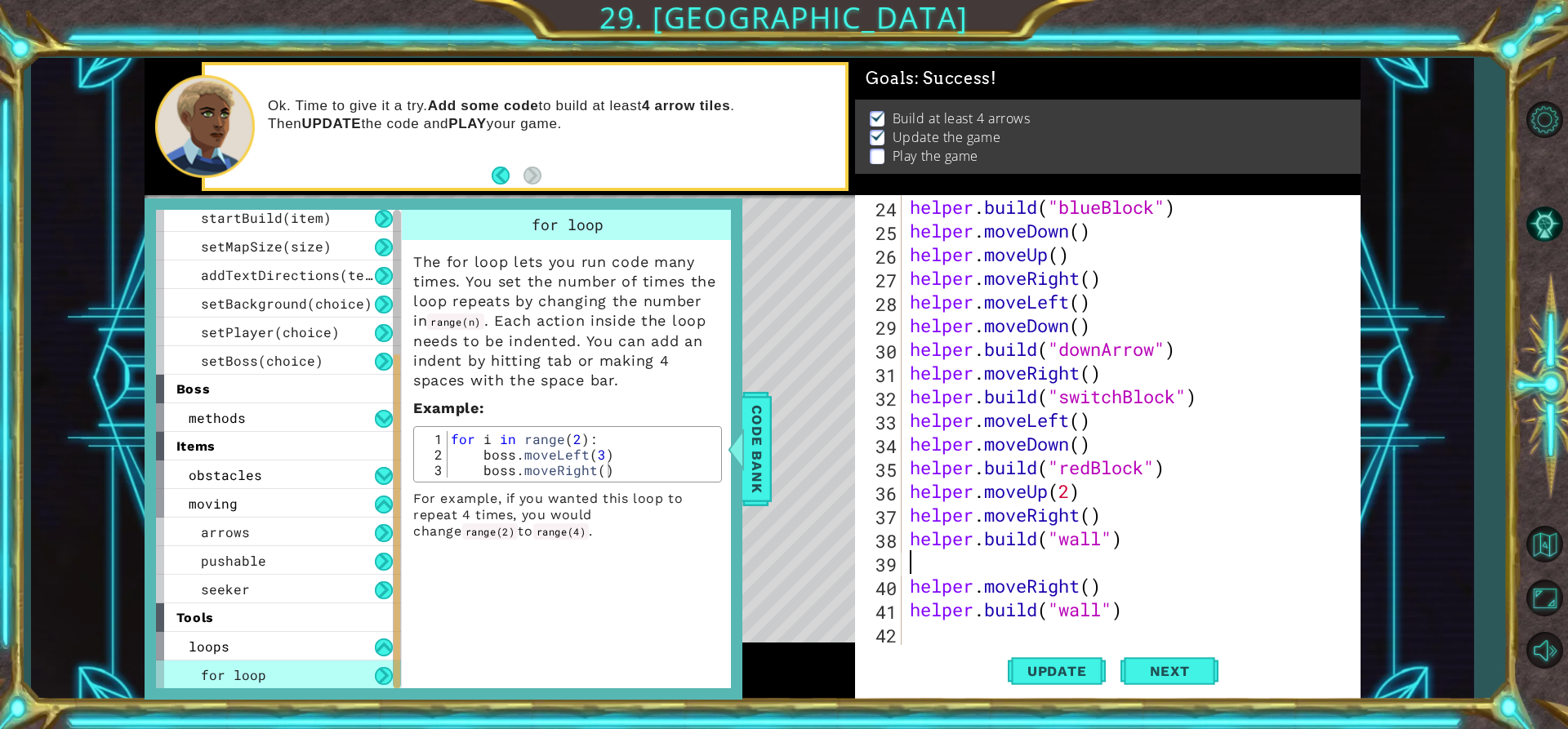
click at [930, 559] on div "helper . build ( "blueBlock" ) helper . moveDown ( ) helper . moveUp ( ) helper…" at bounding box center [1129, 444] width 445 height 497
click at [905, 581] on div "for i in range(2): 24 25 26 27 28 29 30 31 32 33 34 35 36 37 38 39 40 41 42 43 …" at bounding box center [1106, 420] width 501 height 450
click at [913, 582] on div "helper . build ( "blueBlock" ) helper . moveDown ( ) helper . moveUp ( ) helper…" at bounding box center [1129, 444] width 445 height 497
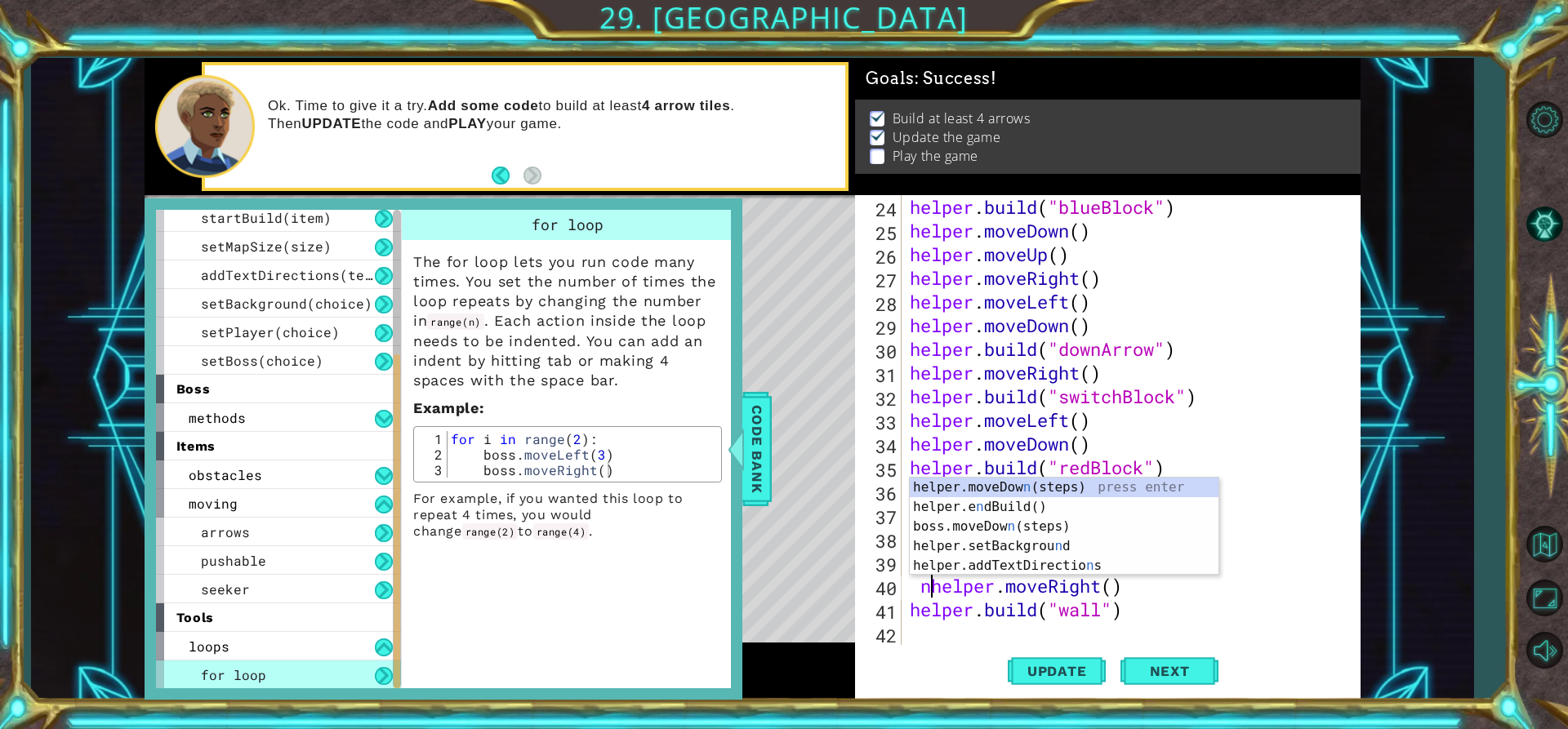
scroll to position [0, 2]
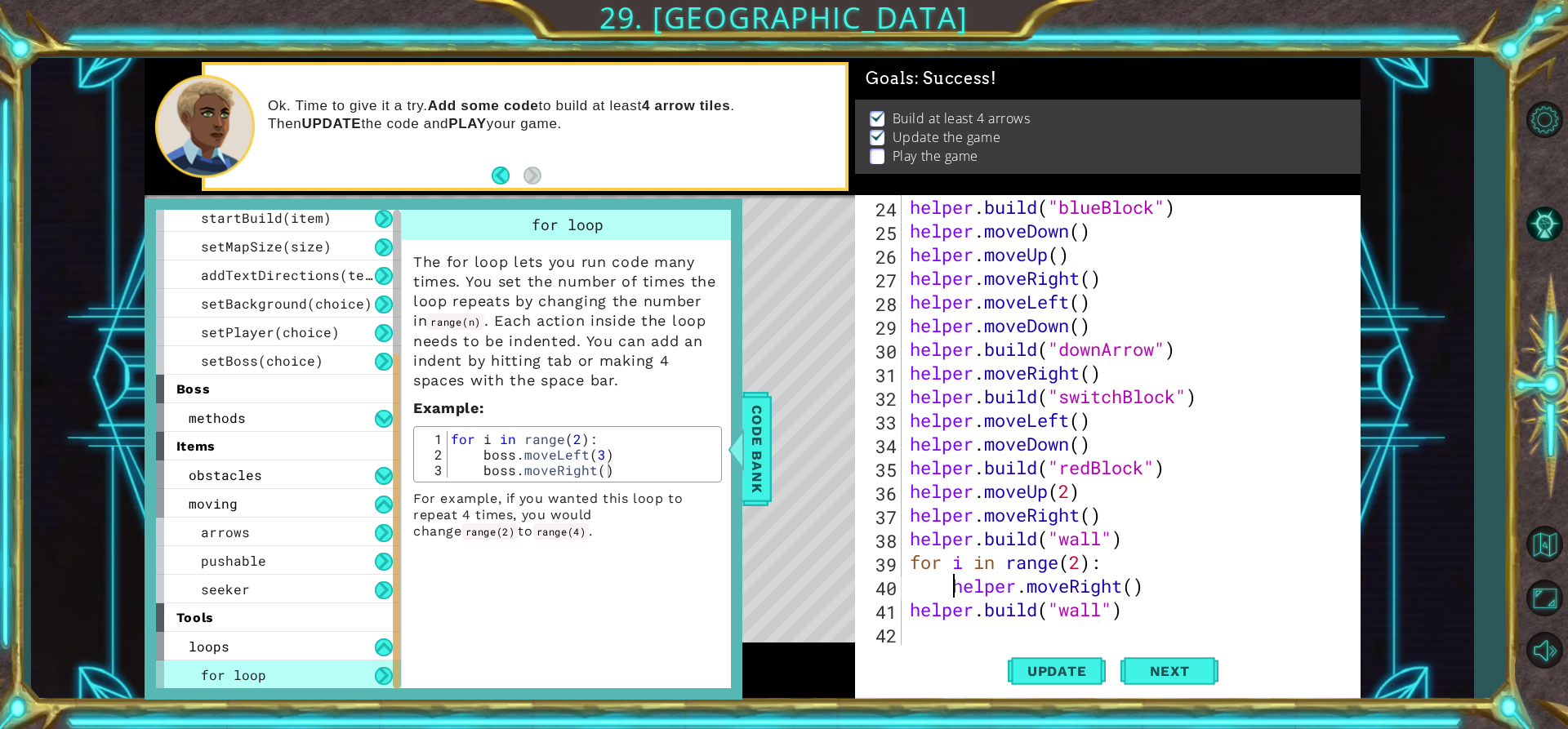
click at [911, 619] on div "helper . build ( "blueBlock" ) helper . moveDown ( ) helper . moveUp ( ) helper…" at bounding box center [1129, 444] width 445 height 497
type textarea "[DOMAIN_NAME]("wall")"
click at [749, 452] on span "Code Bank" at bounding box center [756, 449] width 26 height 100
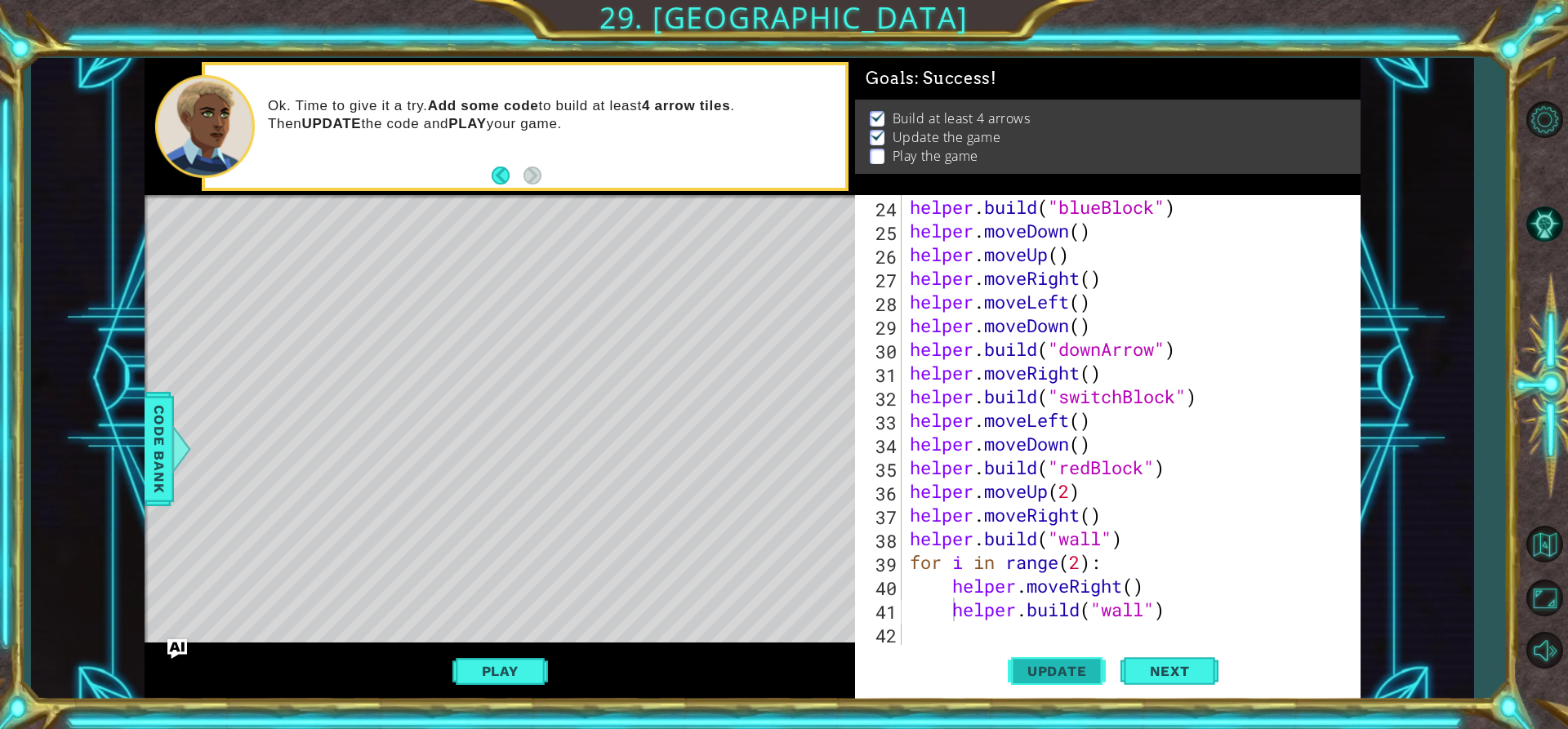
click at [1048, 677] on span "Update" at bounding box center [1057, 671] width 92 height 16
click at [1066, 671] on span "Update" at bounding box center [1057, 671] width 92 height 16
click at [1199, 623] on div "helper . build ( "blueBlock" ) helper . moveDown ( ) helper . moveUp ( ) helper…" at bounding box center [1129, 444] width 445 height 497
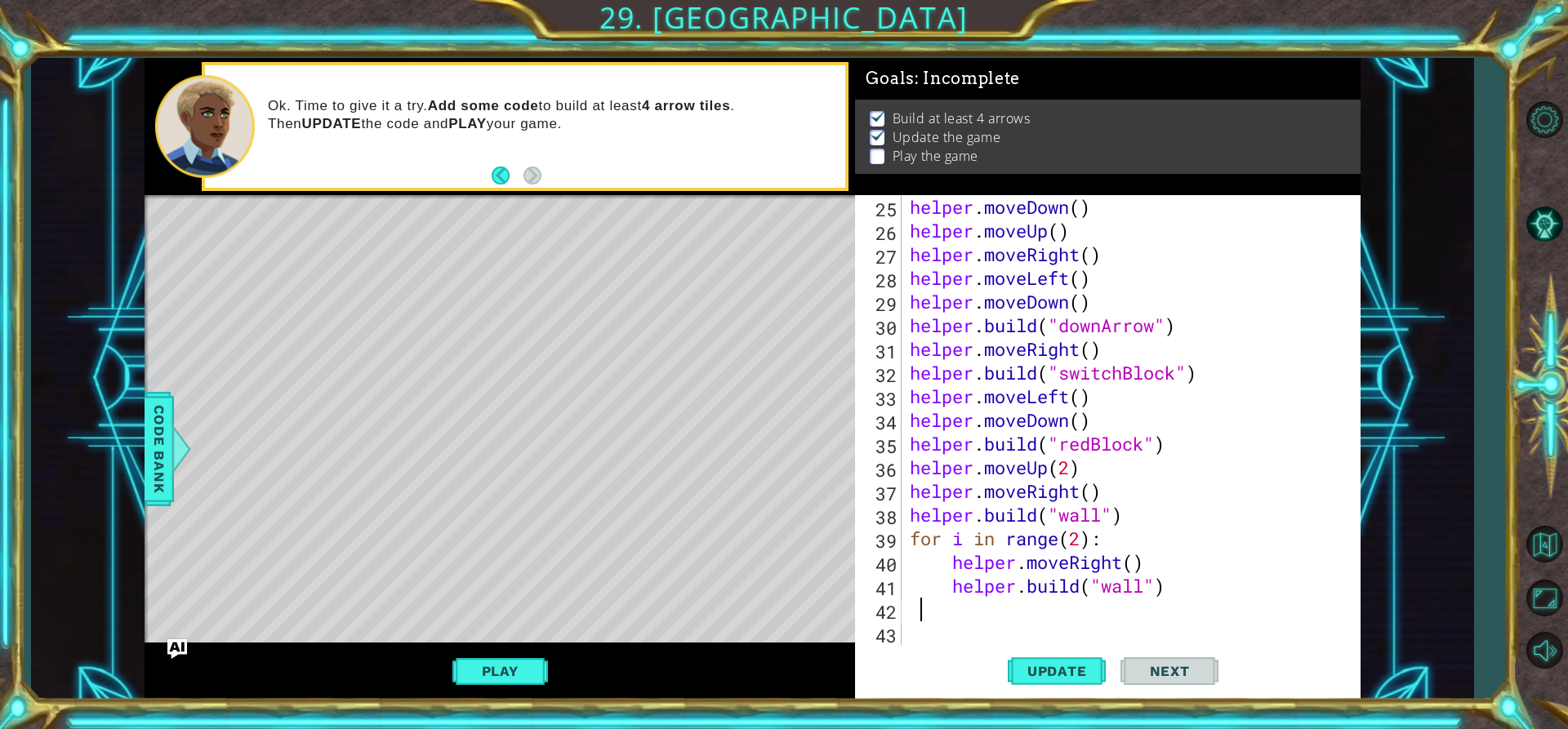
scroll to position [616, 0]
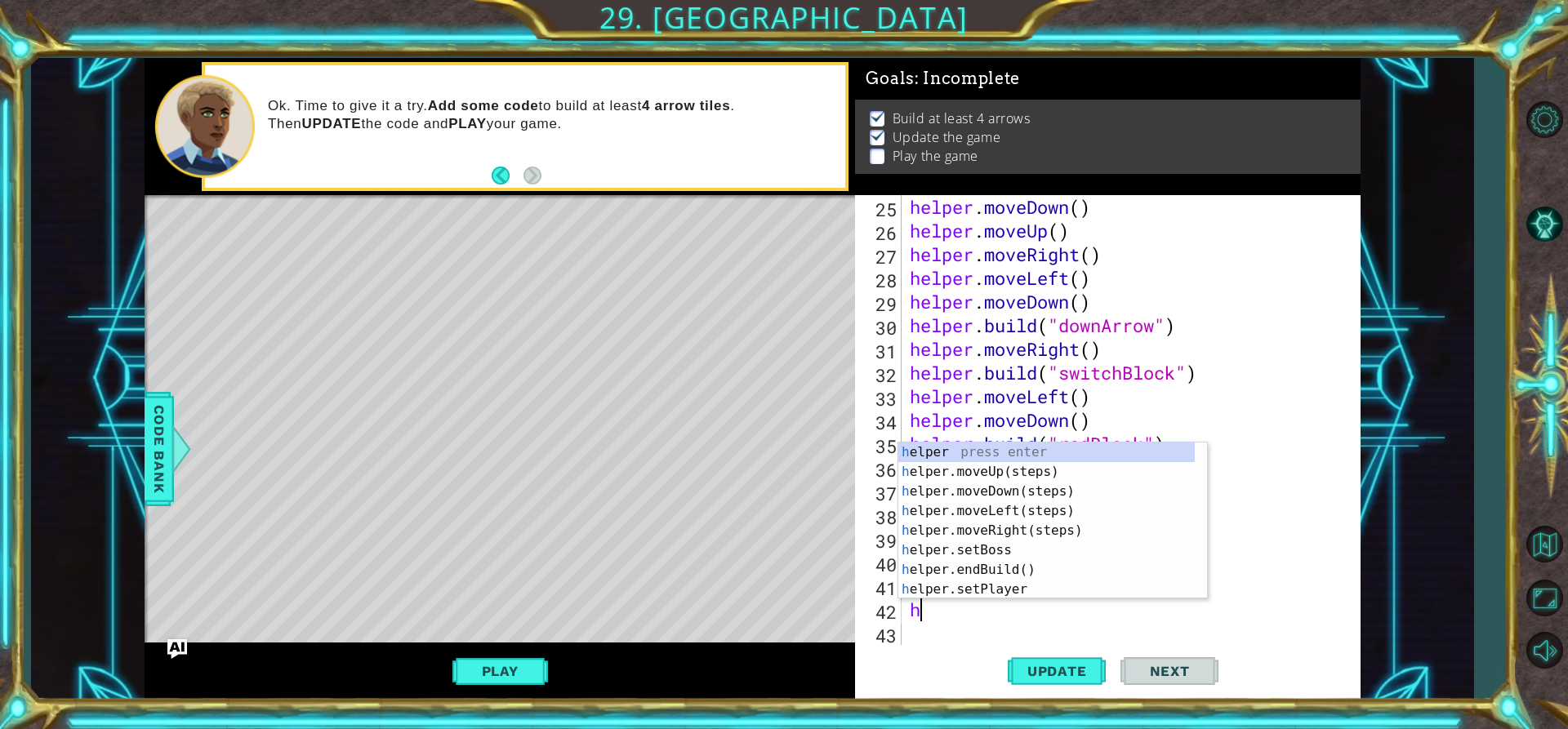
type textarea "he"
click at [949, 488] on div "he lper press enter he lper.moveUp(steps) press enter he lper.moveDown(steps) p…" at bounding box center [1047, 540] width 296 height 196
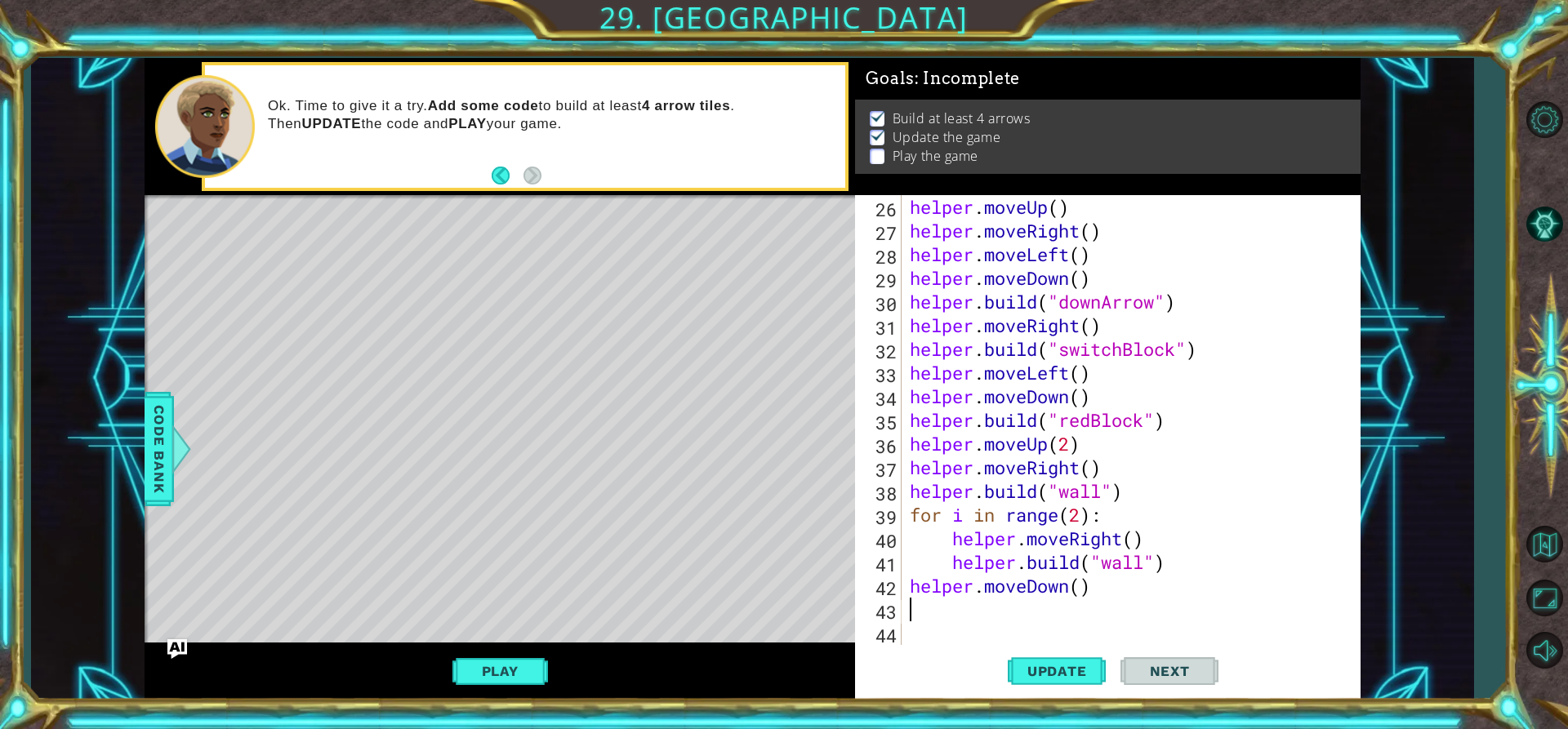
scroll to position [639, 0]
click at [1079, 589] on div "helper . moveUp ( ) helper . moveRight ( ) helper . moveLeft ( ) helper . moveD…" at bounding box center [1129, 444] width 445 height 497
type textarea "helper.moveDown(2)"
click at [937, 611] on div "helper . moveUp ( ) helper . moveRight ( ) helper . moveLeft ( ) helper . moveD…" at bounding box center [1129, 444] width 445 height 497
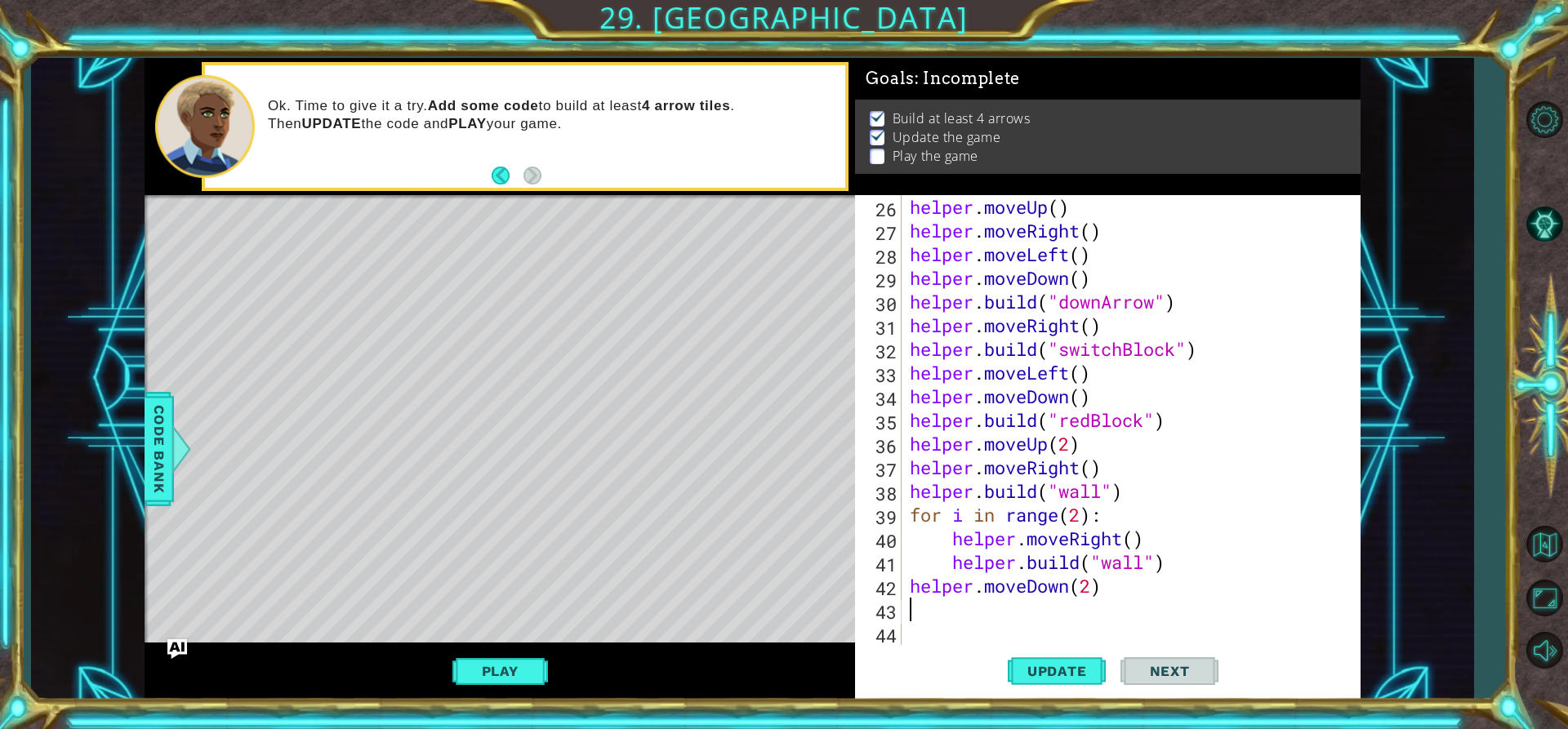
scroll to position [0, 0]
type textarea "he"
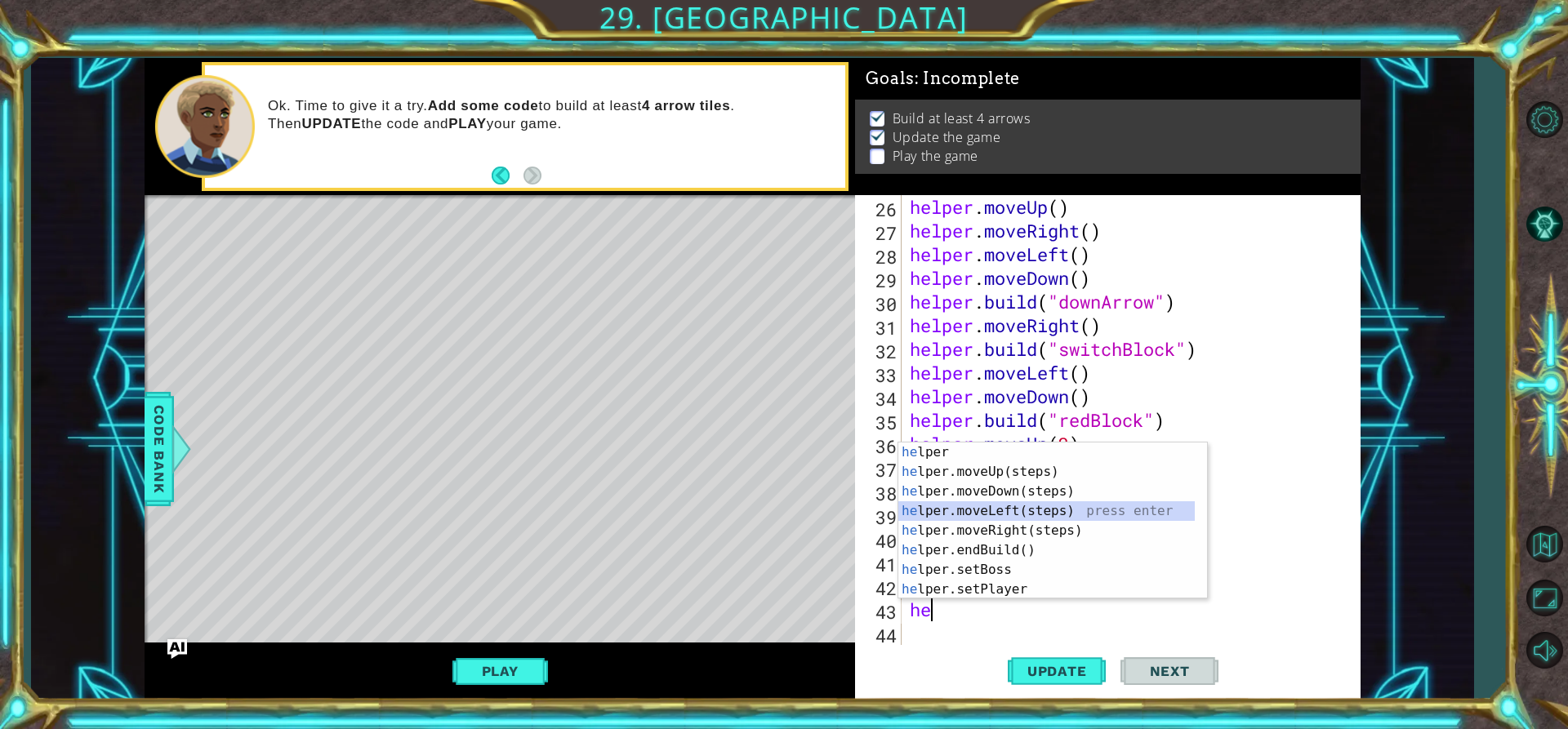
click at [968, 512] on div "he lper press enter he lper.moveUp(steps) press enter he lper.moveDown(steps) p…" at bounding box center [1047, 540] width 296 height 196
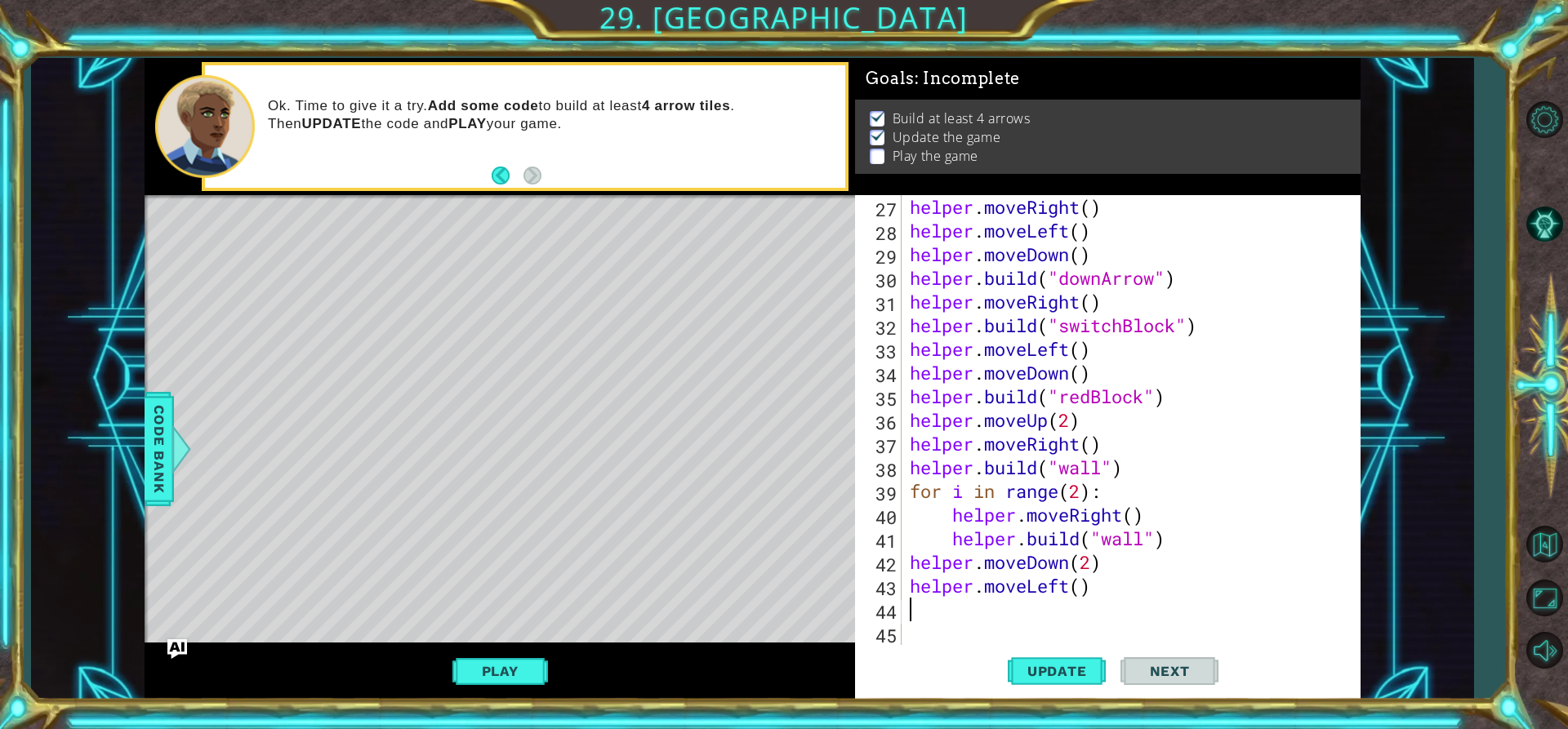
scroll to position [663, 0]
click at [1085, 586] on div "helper . moveRight ( ) helper . moveLeft ( ) helper . moveDown ( ) helper . bui…" at bounding box center [1129, 444] width 445 height 497
type textarea "helper.moveLeft(2)"
click at [944, 615] on div "helper . moveRight ( ) helper . moveLeft ( ) helper . moveDown ( ) helper . bui…" at bounding box center [1129, 444] width 445 height 497
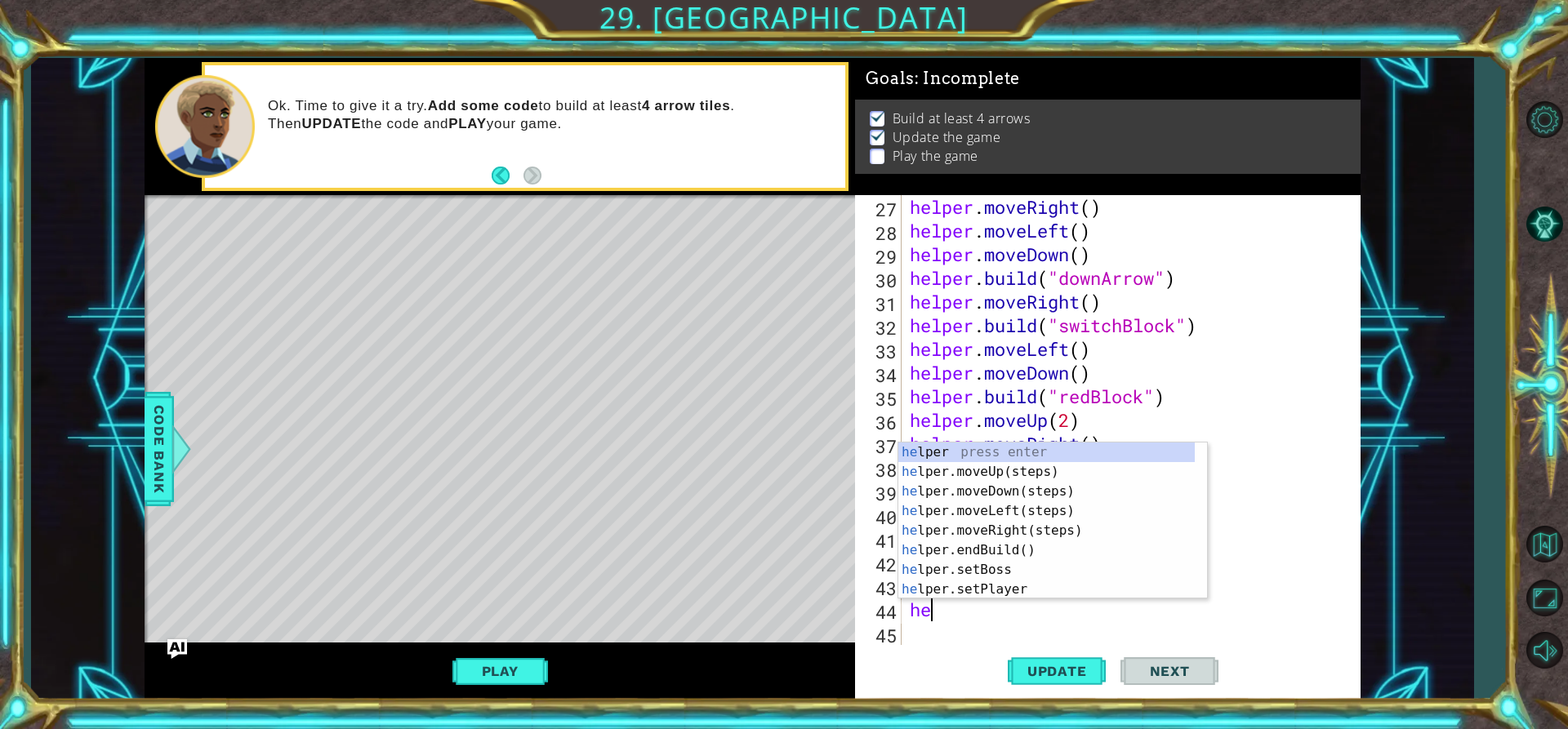
scroll to position [0, 1]
click at [1009, 592] on div "help er press enter help er.moveUp(steps) press enter help er.moveDown(steps) p…" at bounding box center [1047, 540] width 296 height 196
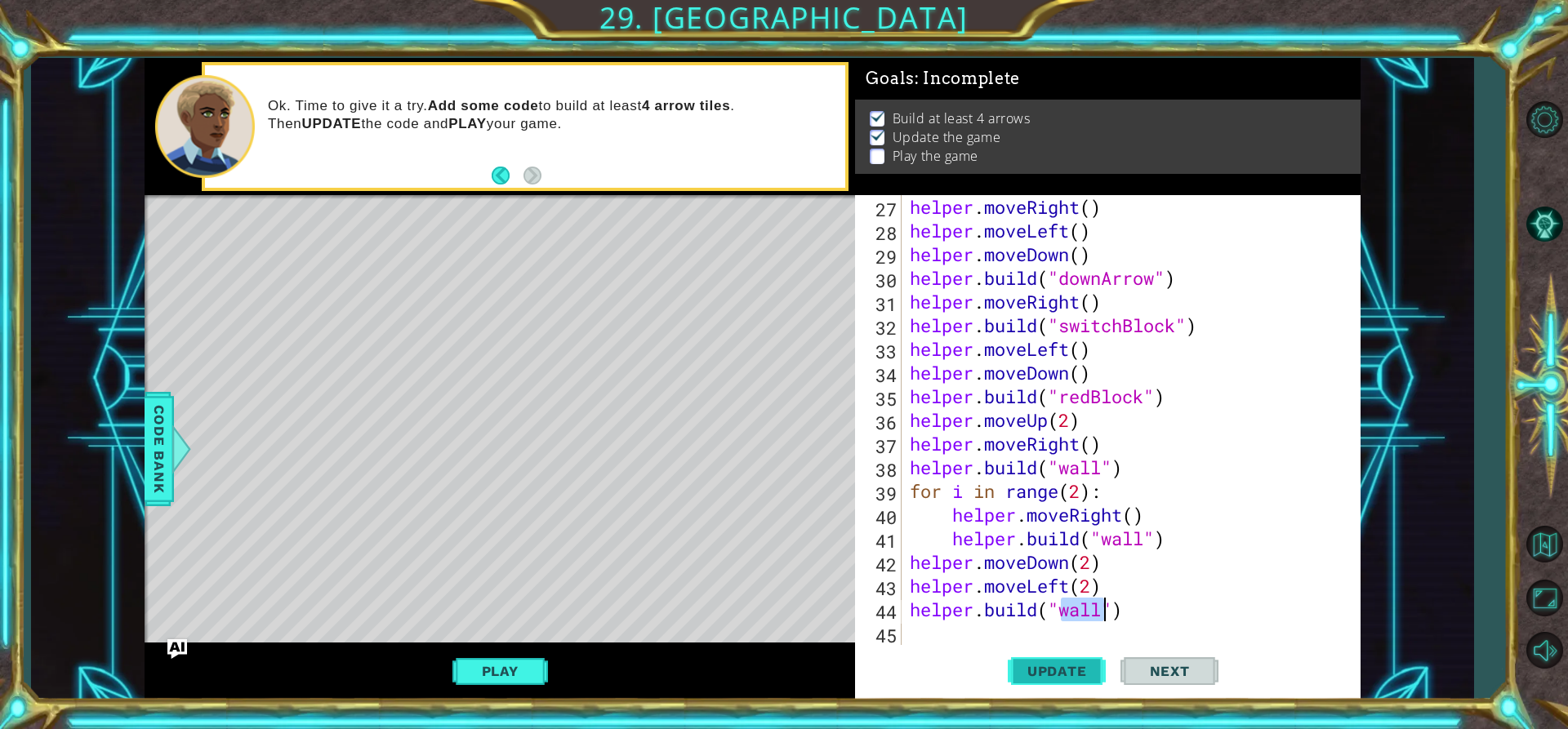
type textarea "[DOMAIN_NAME]("wall")"
click at [1038, 660] on button "Update" at bounding box center [1057, 671] width 98 height 51
click at [536, 666] on button "Play" at bounding box center [500, 671] width 96 height 31
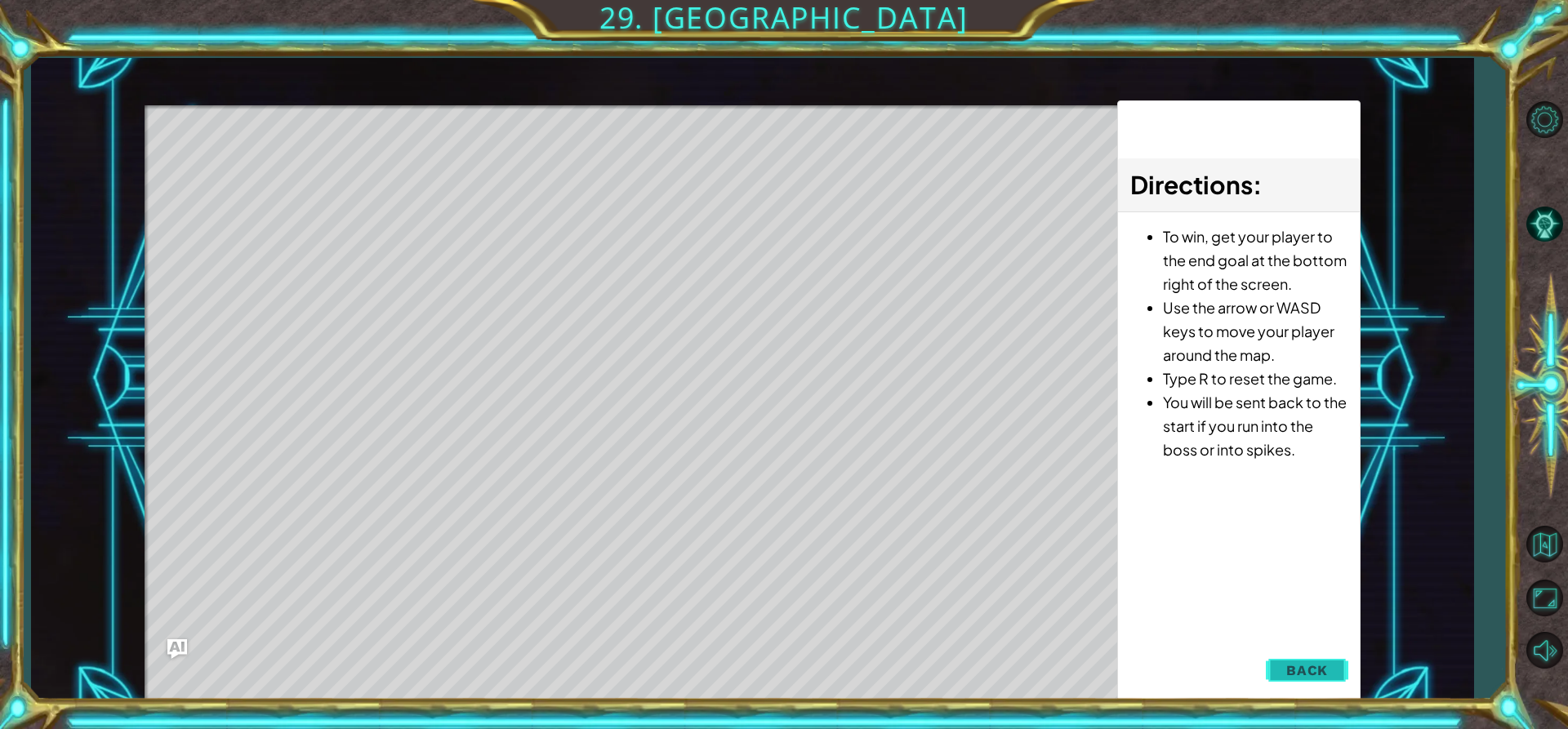
click at [1304, 675] on span "Back" at bounding box center [1307, 670] width 41 height 16
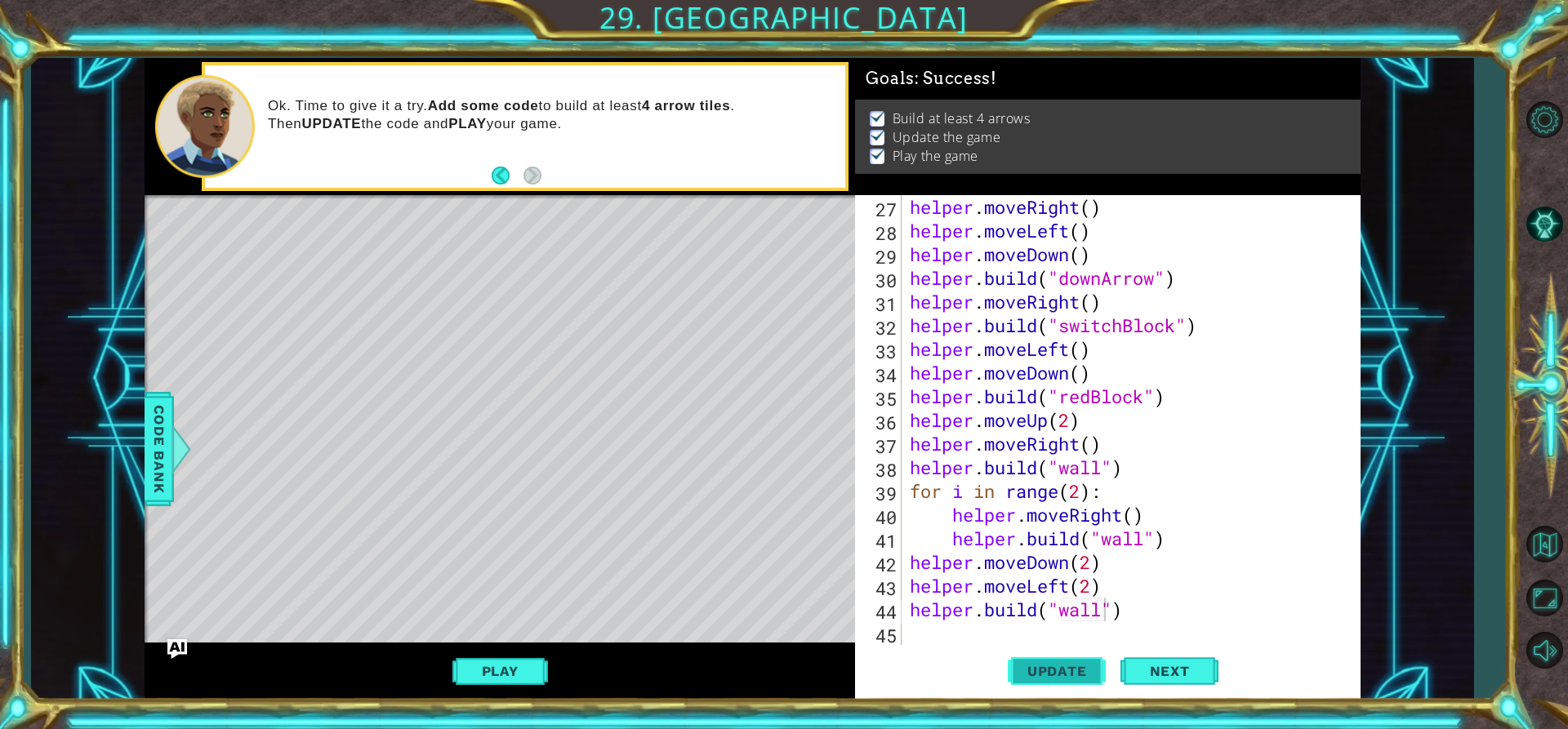
click at [1040, 665] on span "Update" at bounding box center [1057, 671] width 92 height 16
click at [1158, 626] on div "helper . moveRight ( ) helper . moveLeft ( ) helper . moveDown ( ) helper . bui…" at bounding box center [1129, 444] width 445 height 497
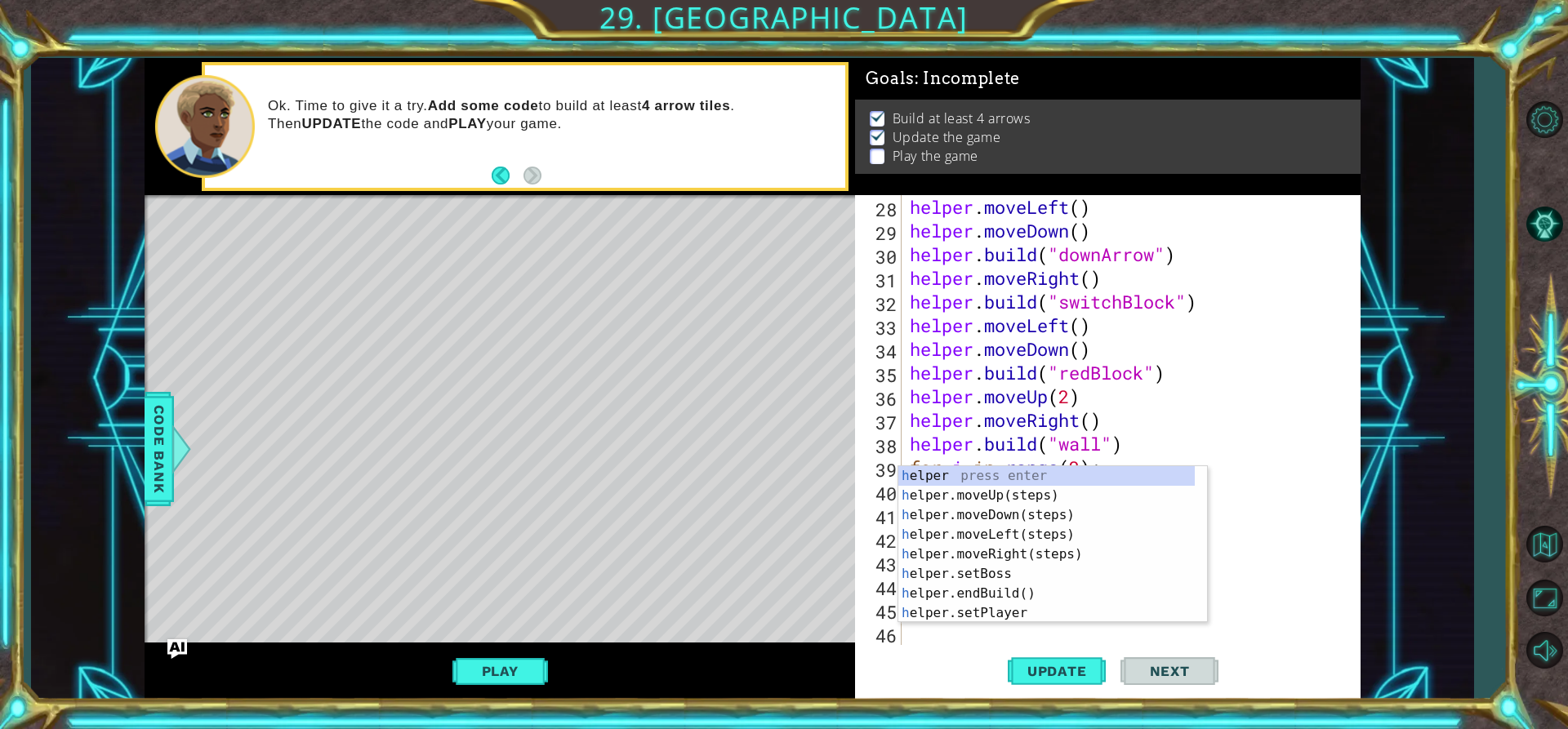
scroll to position [687, 0]
type textarea "he"
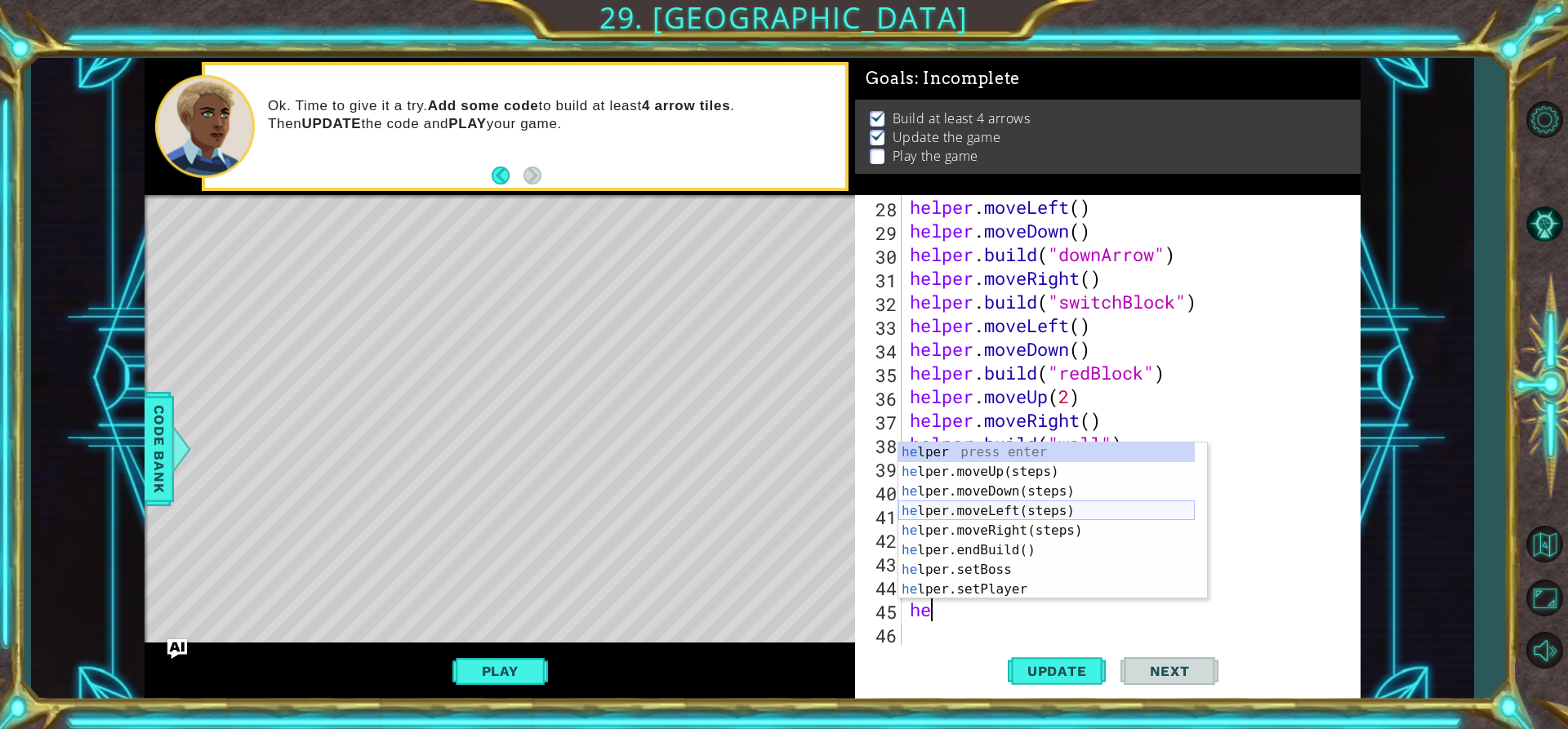
click at [1034, 511] on div "he lper press enter he lper.moveUp(steps) press enter he lper.moveDown(steps) p…" at bounding box center [1047, 540] width 296 height 196
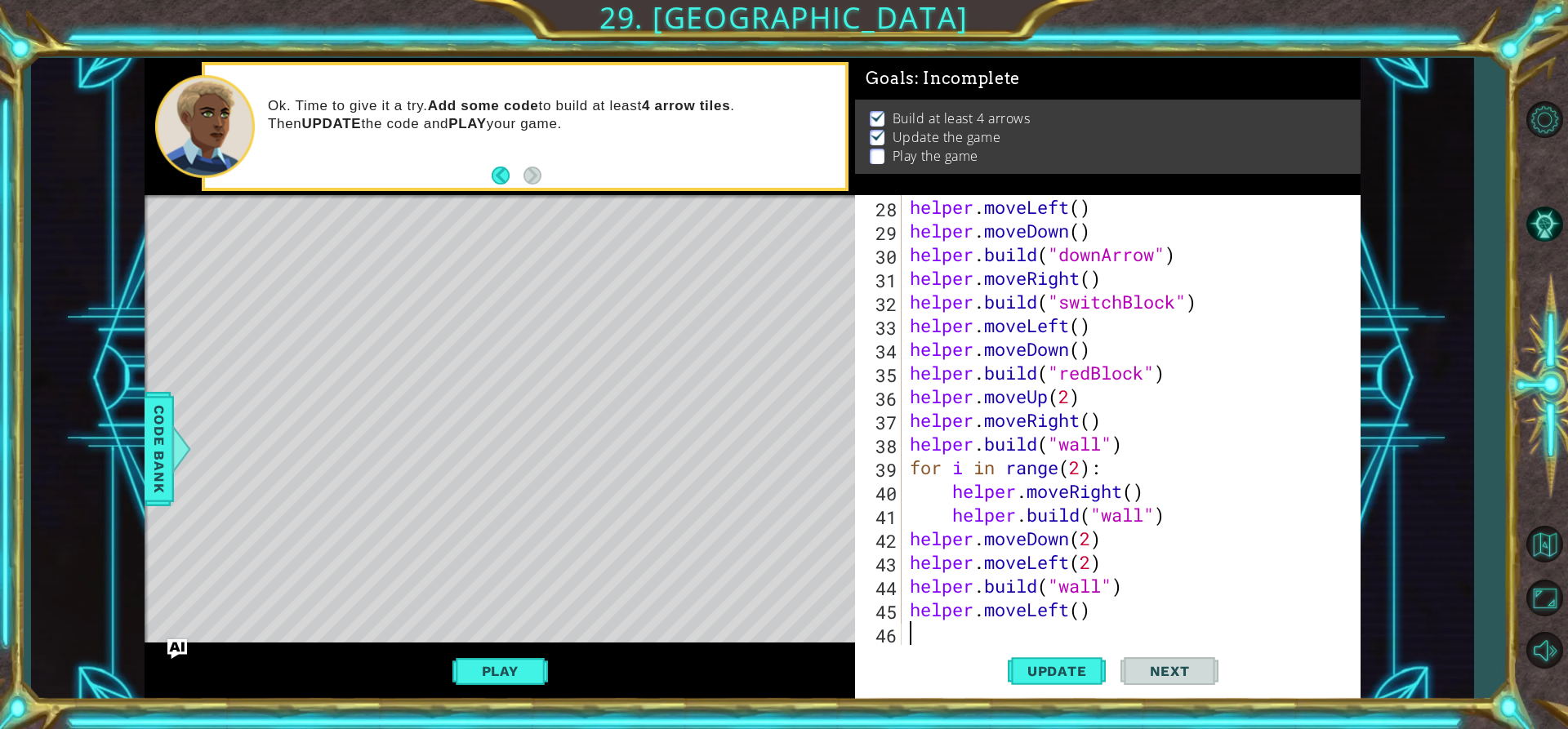
scroll to position [710, 0]
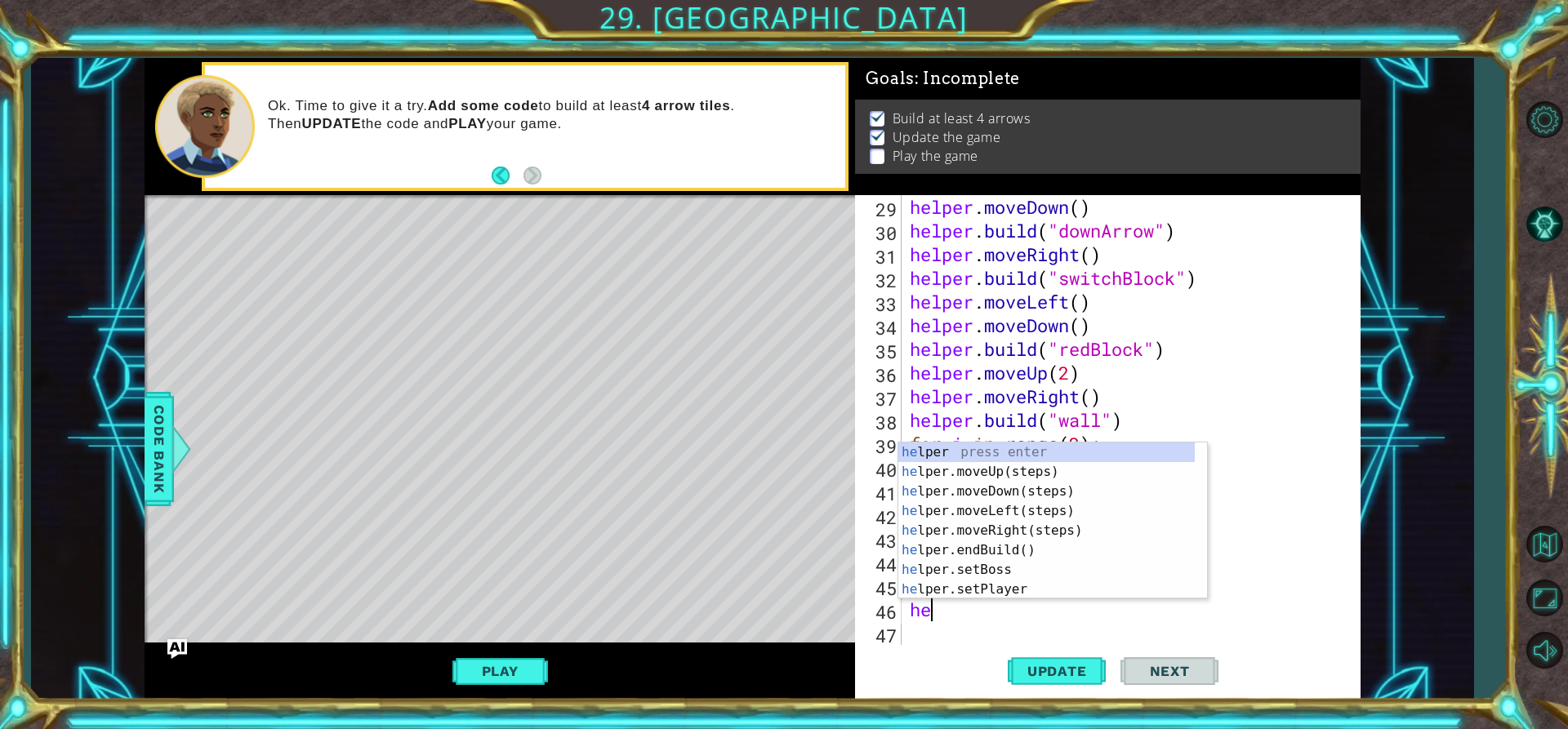
type textarea "h"
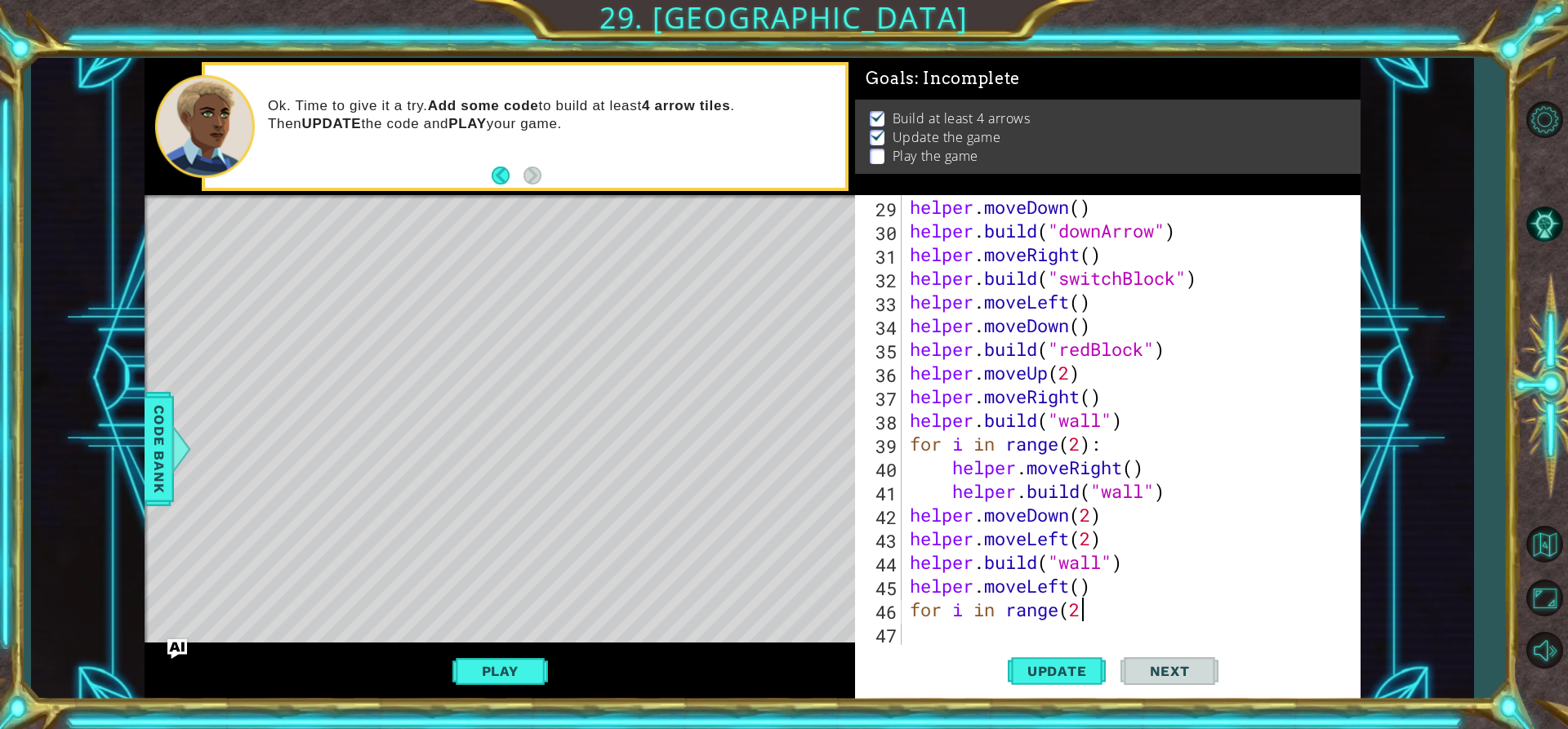
scroll to position [0, 8]
type textarea "for i in range(2)"
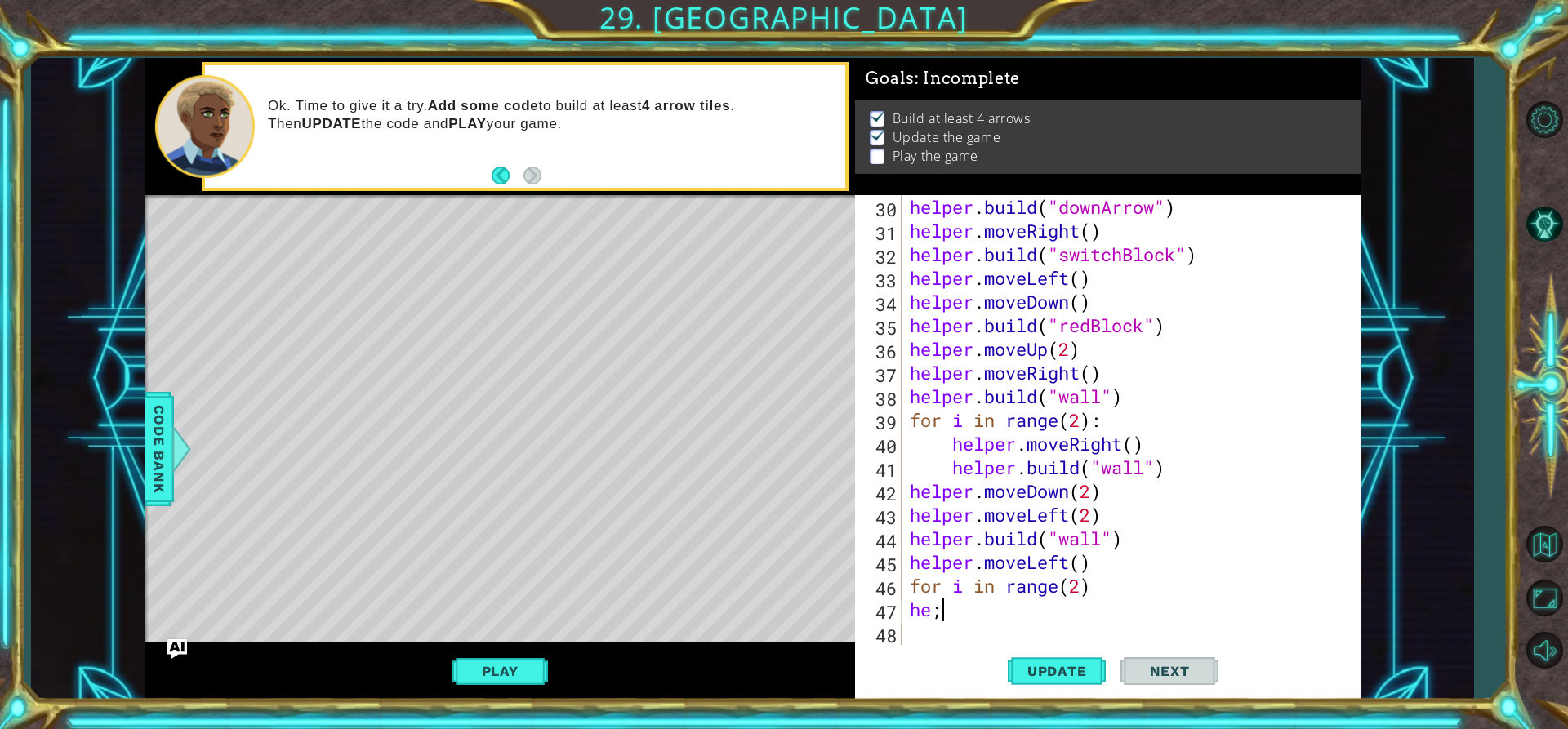
scroll to position [0, 0]
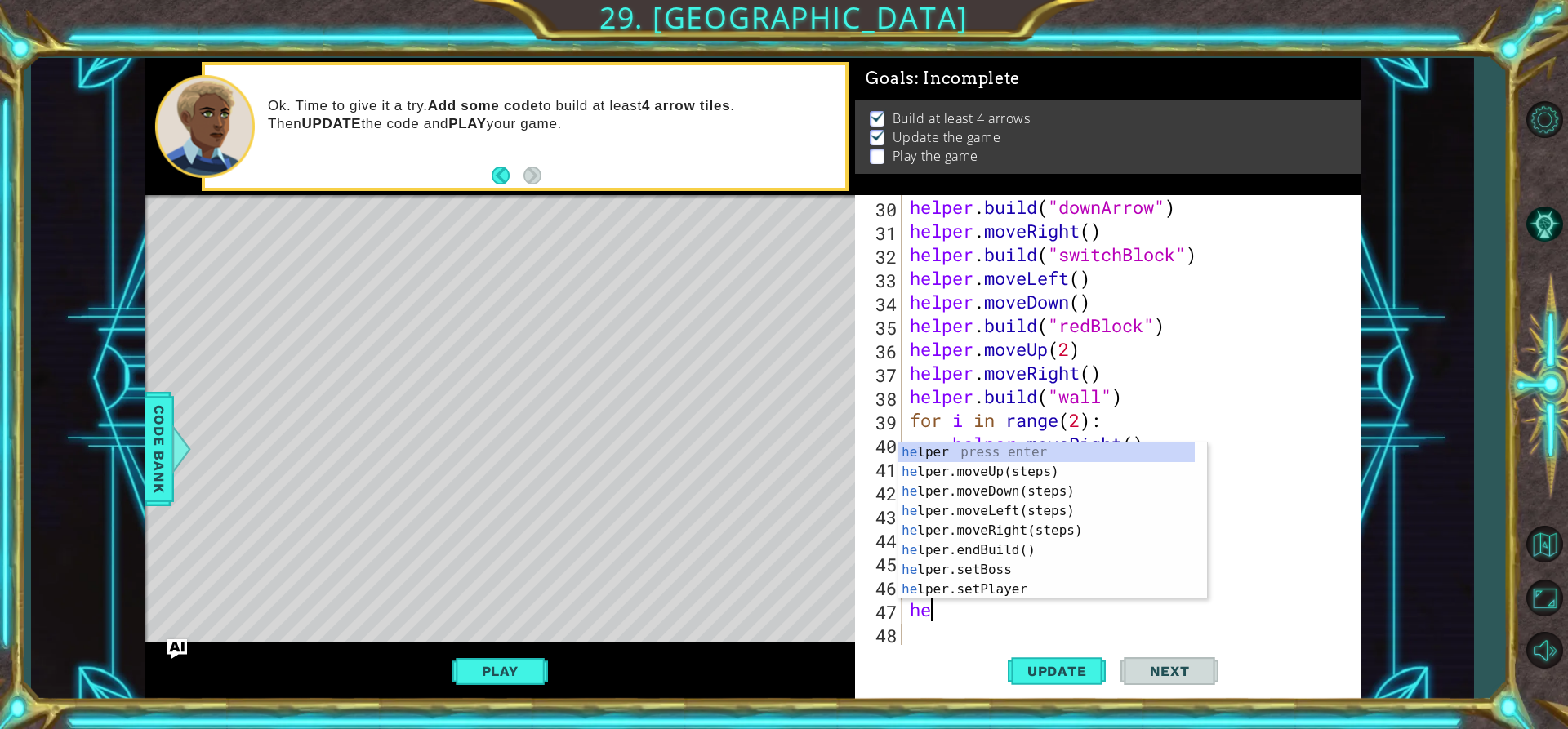
type textarea "h"
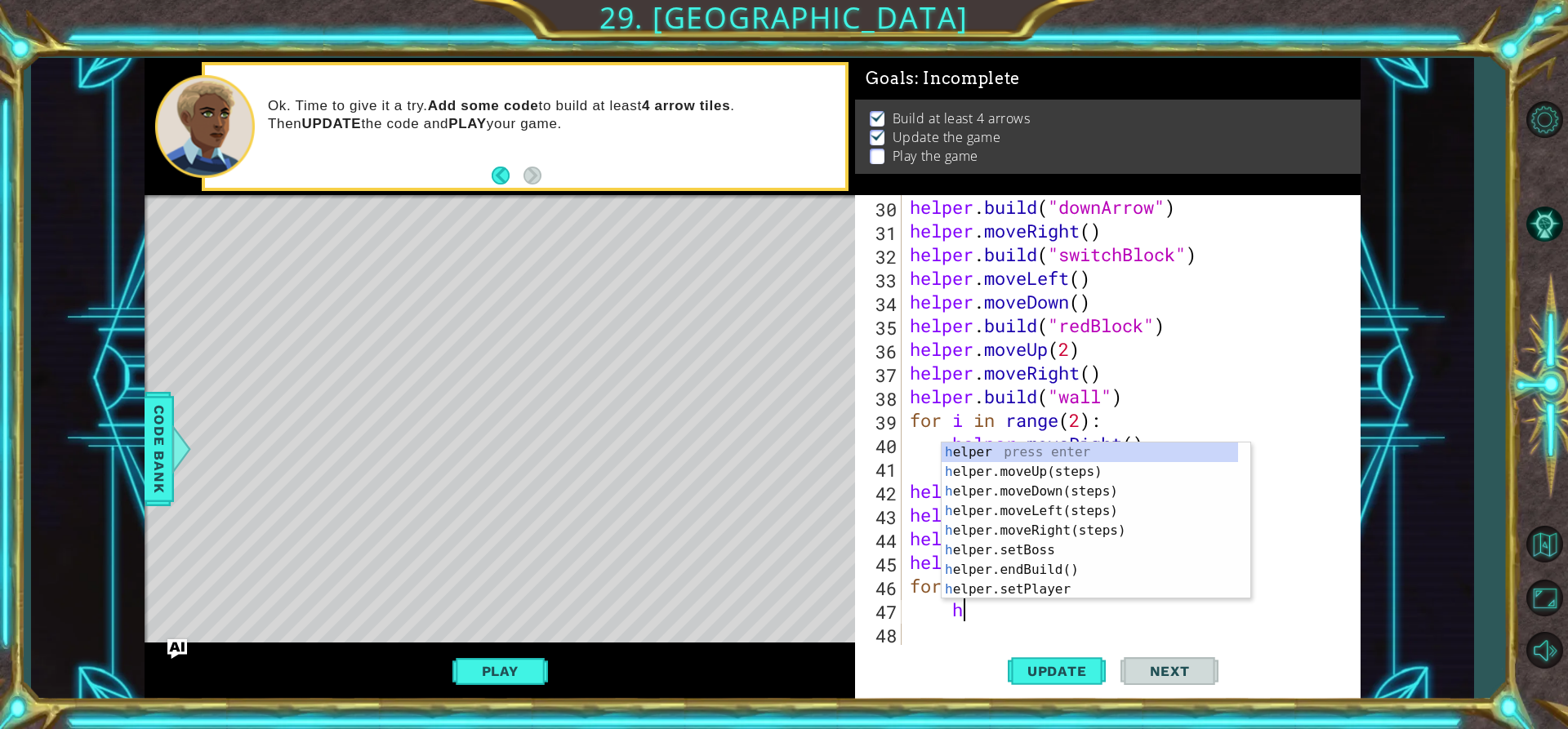
scroll to position [0, 3]
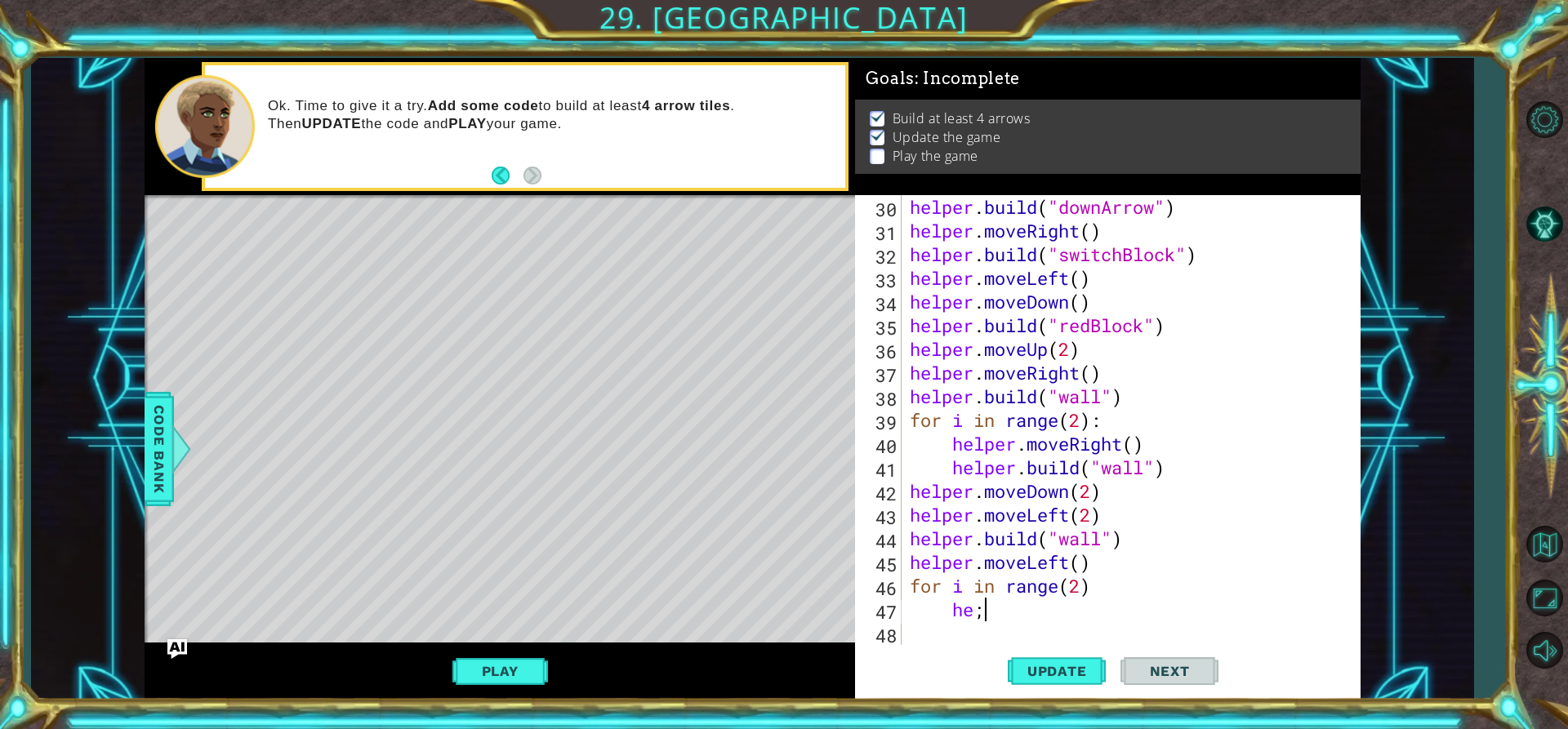
type textarea "he"
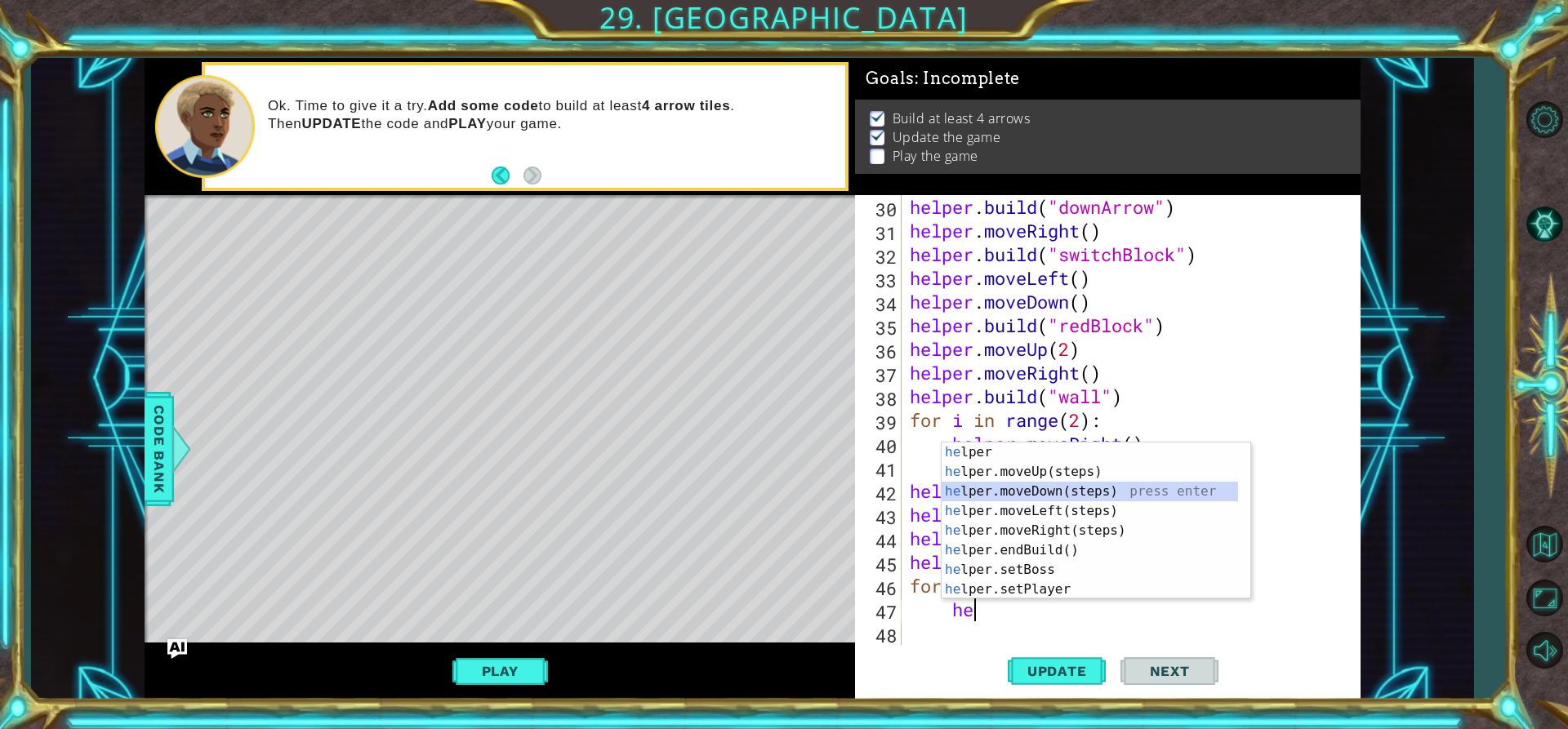
click at [1006, 496] on div "he lper press enter he lper.moveUp(steps) press enter he lper.moveDown(steps) p…" at bounding box center [1090, 540] width 296 height 196
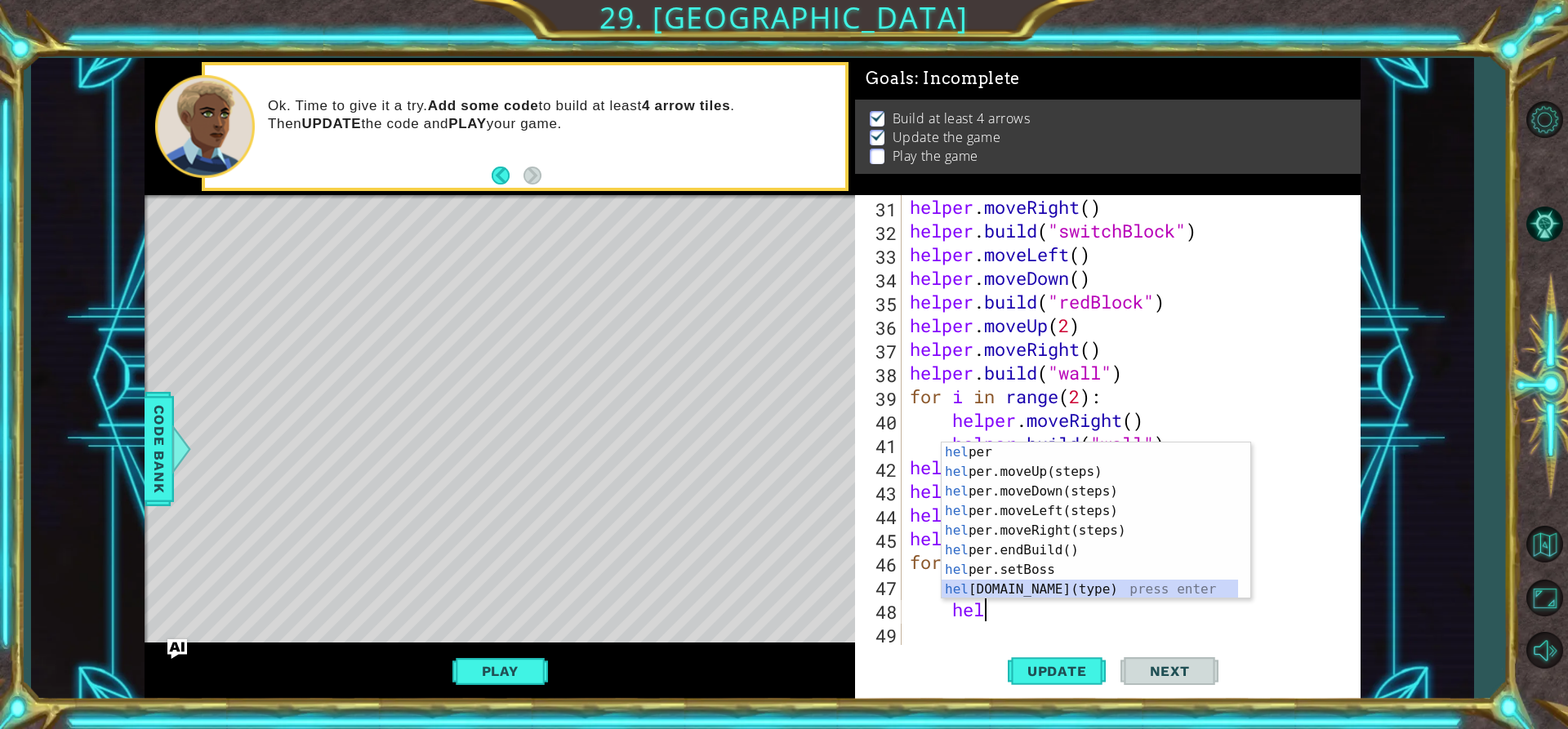
click at [1091, 588] on div "hel per press enter hel per.moveUp(steps) press enter hel per.moveDown(steps) p…" at bounding box center [1090, 540] width 296 height 196
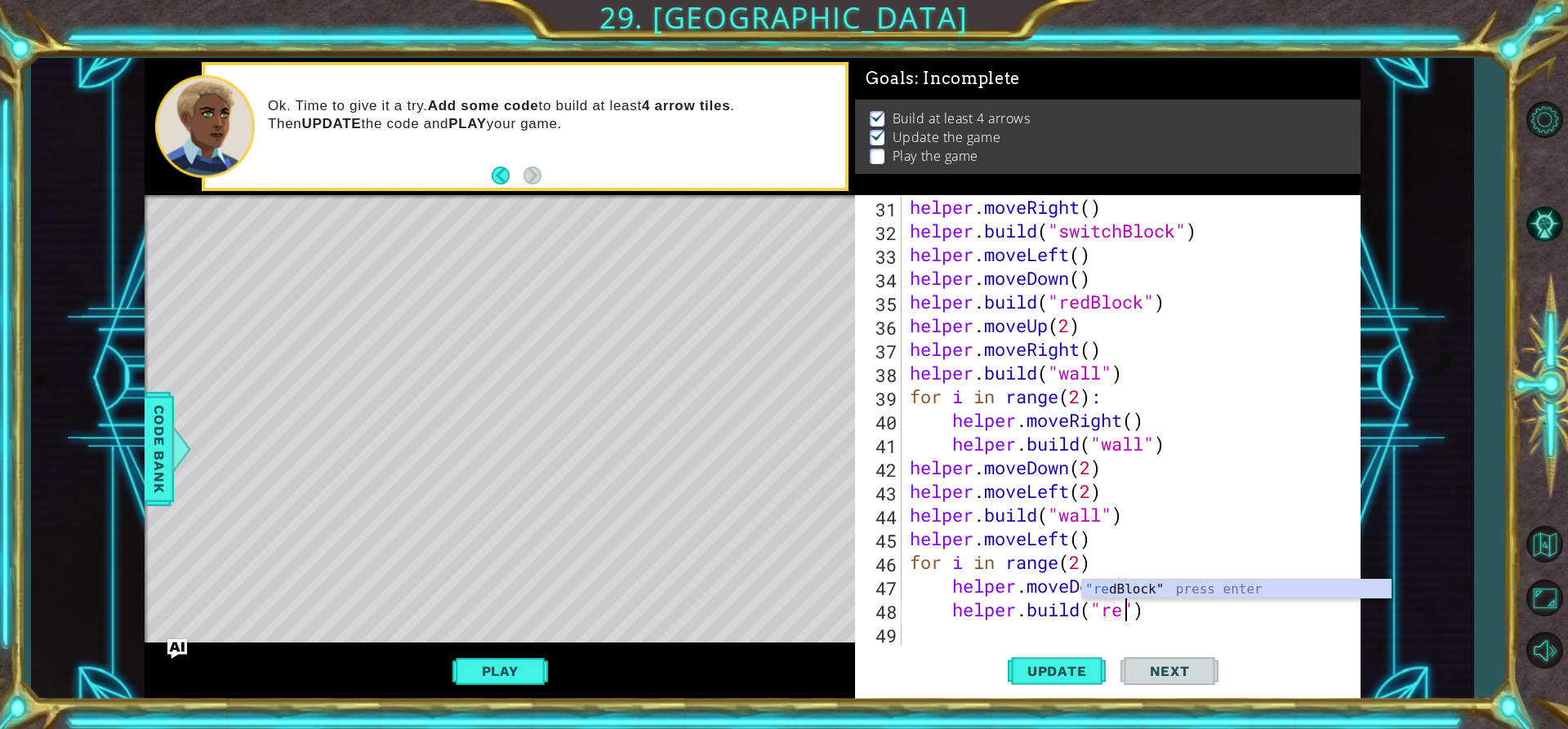
scroll to position [0, 11]
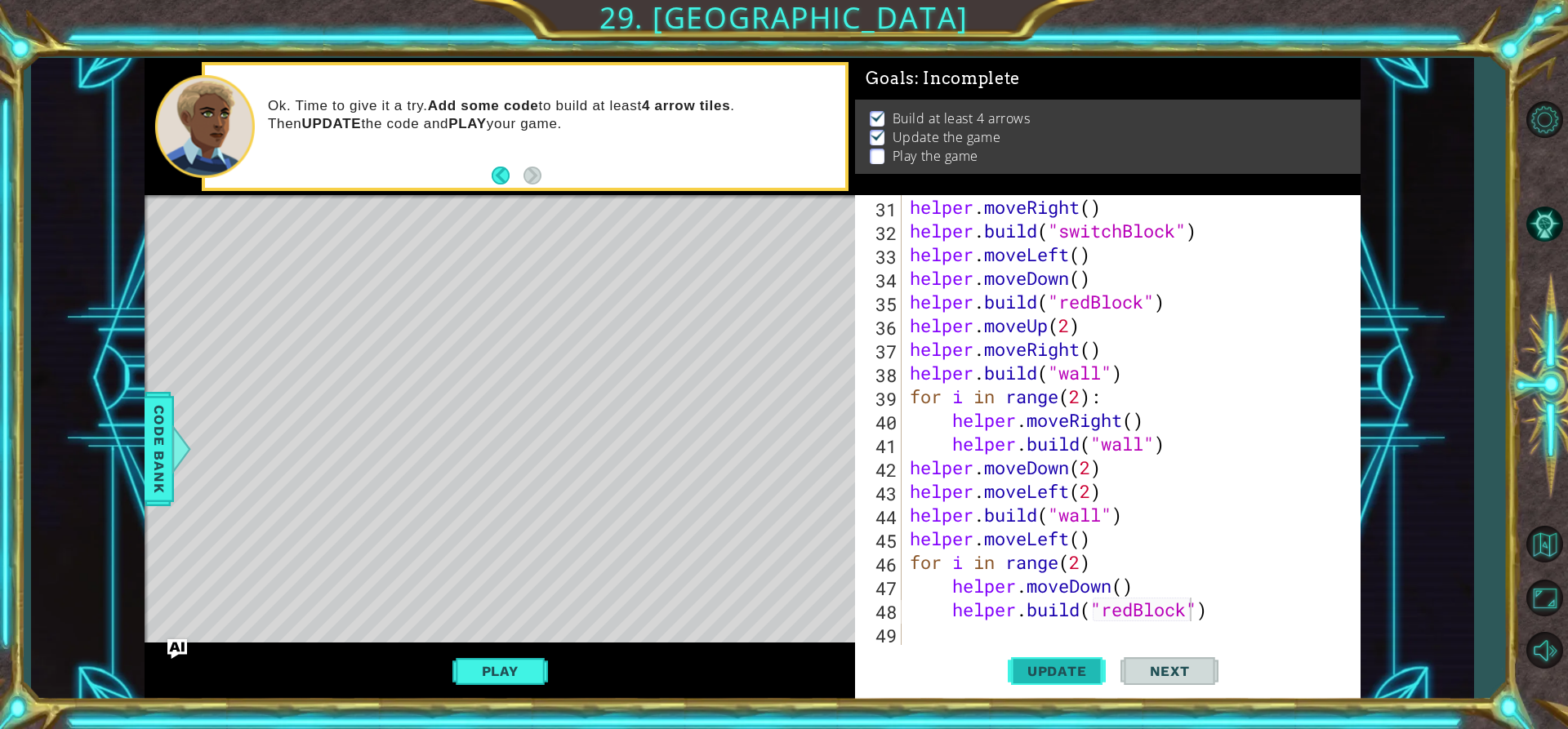
click at [1051, 660] on button "Update" at bounding box center [1057, 671] width 98 height 51
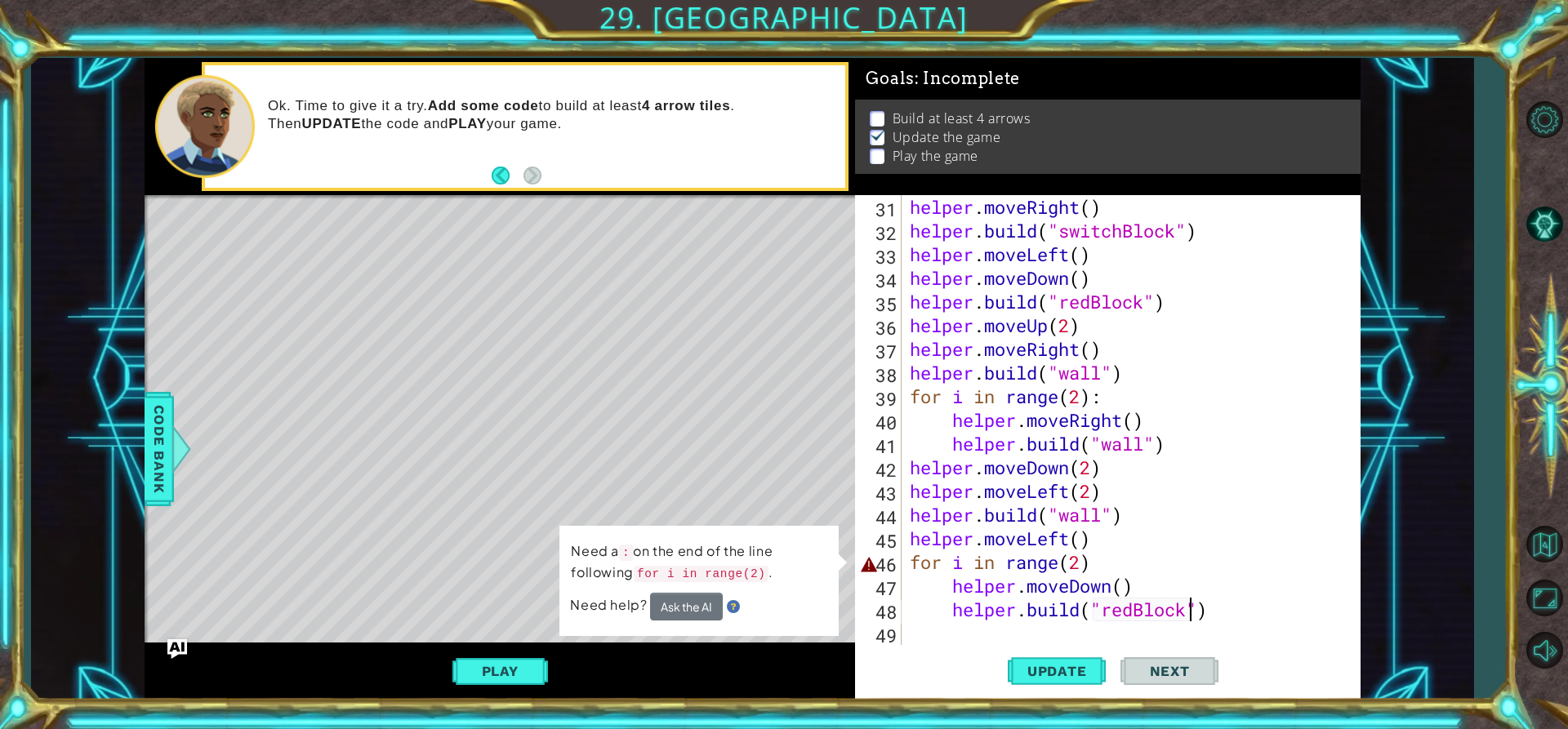
click at [1087, 565] on div "helper . moveRight ( ) helper . build ( "switchBlock" ) helper . moveLeft ( ) h…" at bounding box center [1129, 444] width 445 height 497
click at [1090, 565] on div "helper . moveRight ( ) helper . build ( "switchBlock" ) helper . moveLeft ( ) h…" at bounding box center [1129, 444] width 445 height 497
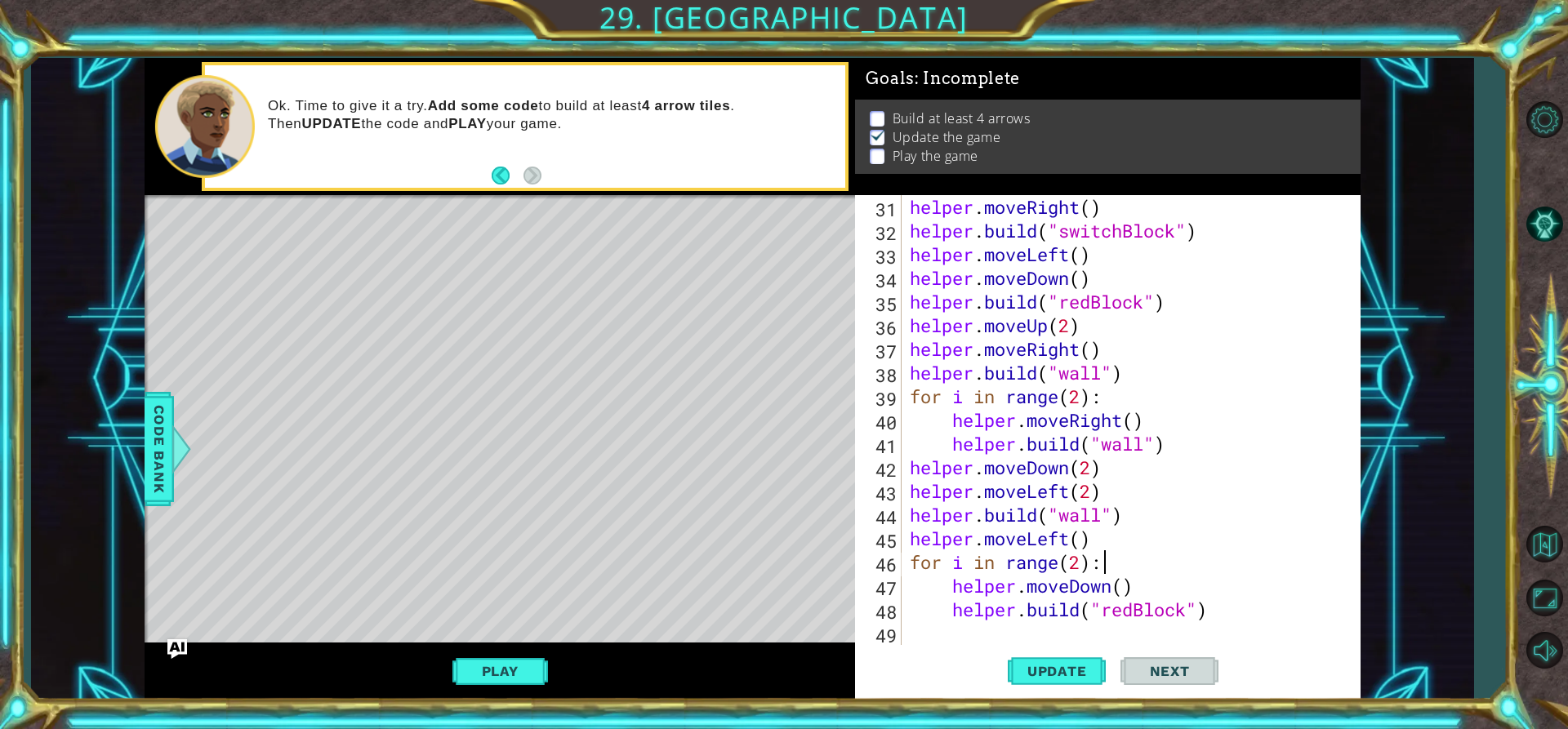
scroll to position [0, 8]
click at [1066, 673] on span "Update" at bounding box center [1057, 671] width 92 height 16
click at [492, 659] on button "Play" at bounding box center [500, 671] width 96 height 31
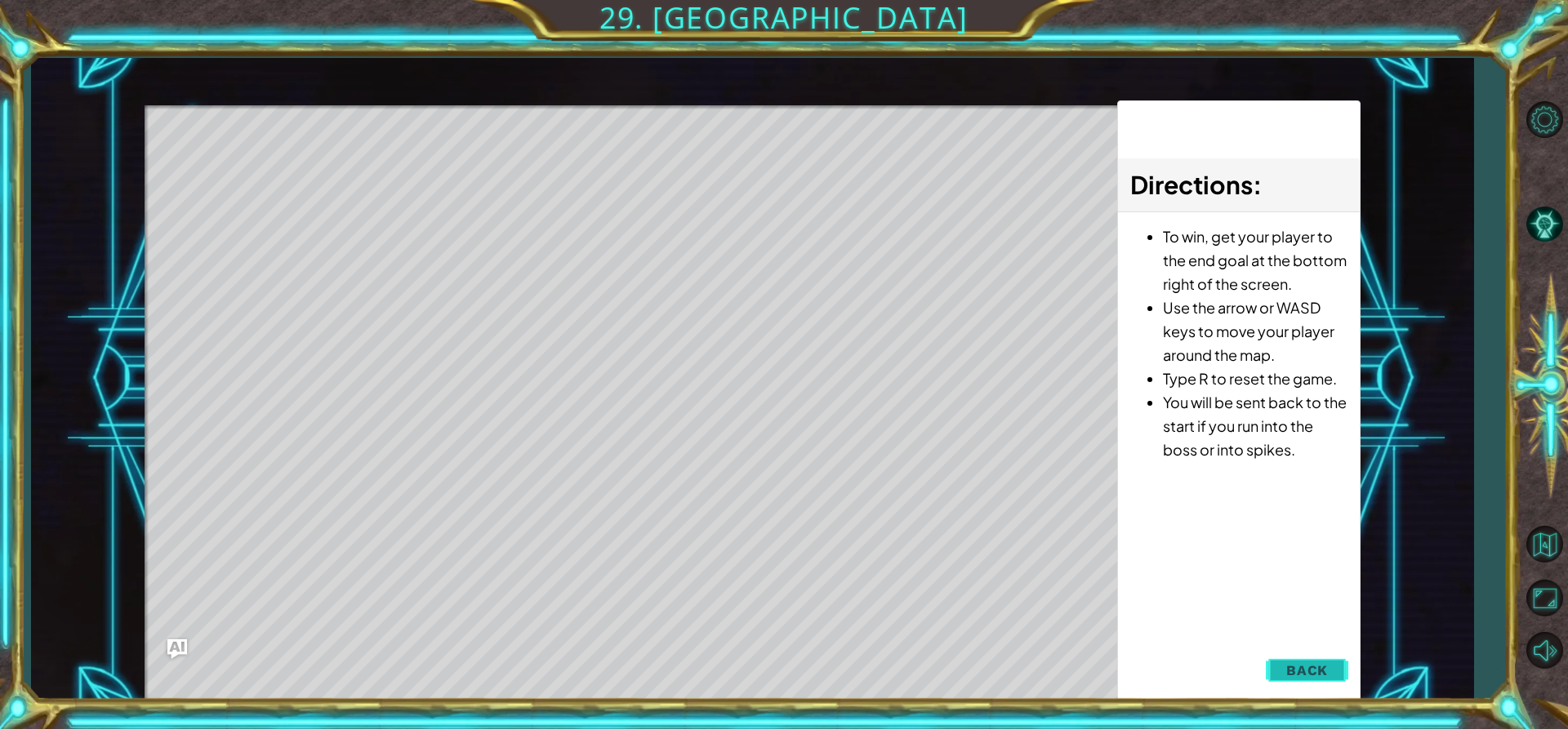
click at [1314, 665] on span "Back" at bounding box center [1307, 670] width 41 height 16
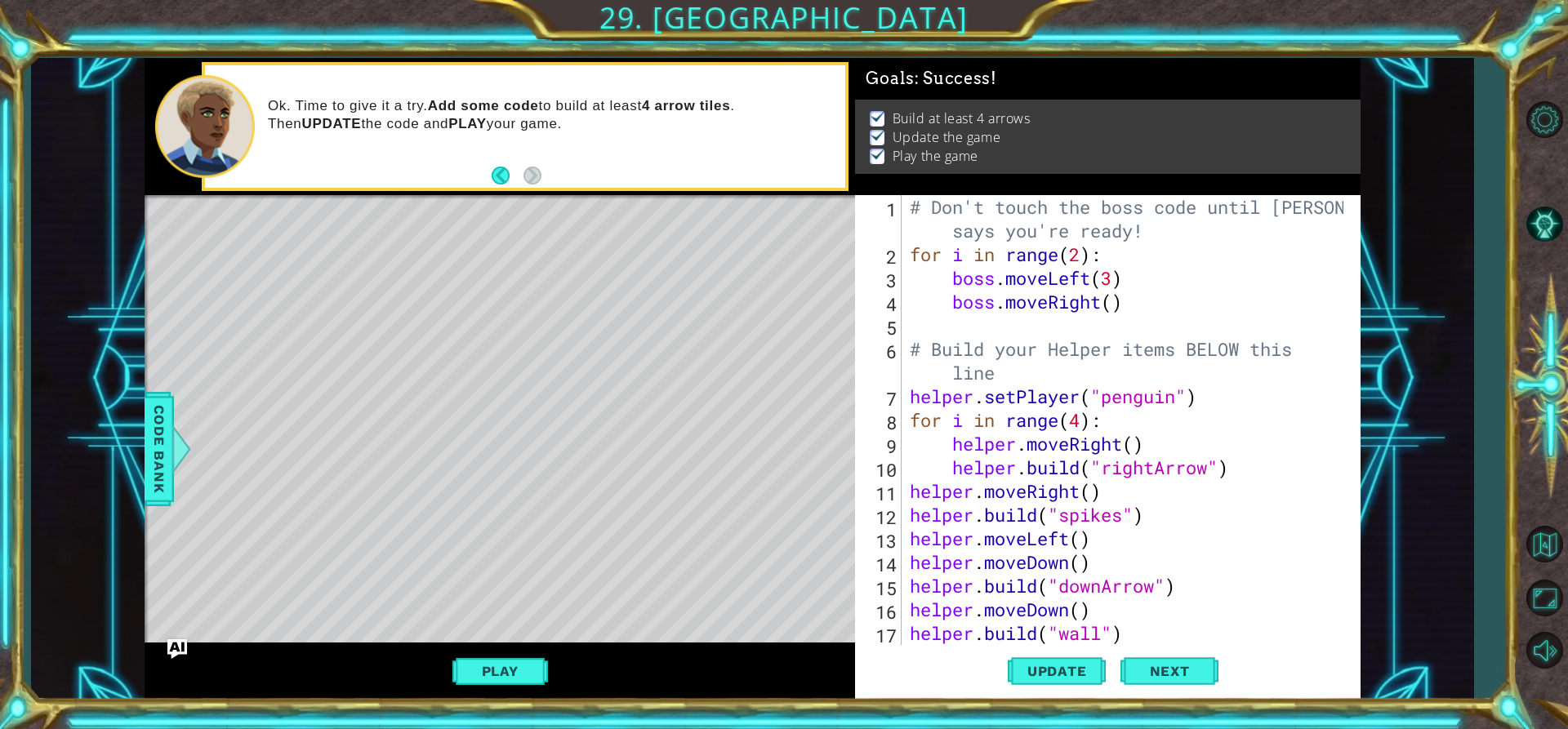
scroll to position [0, 0]
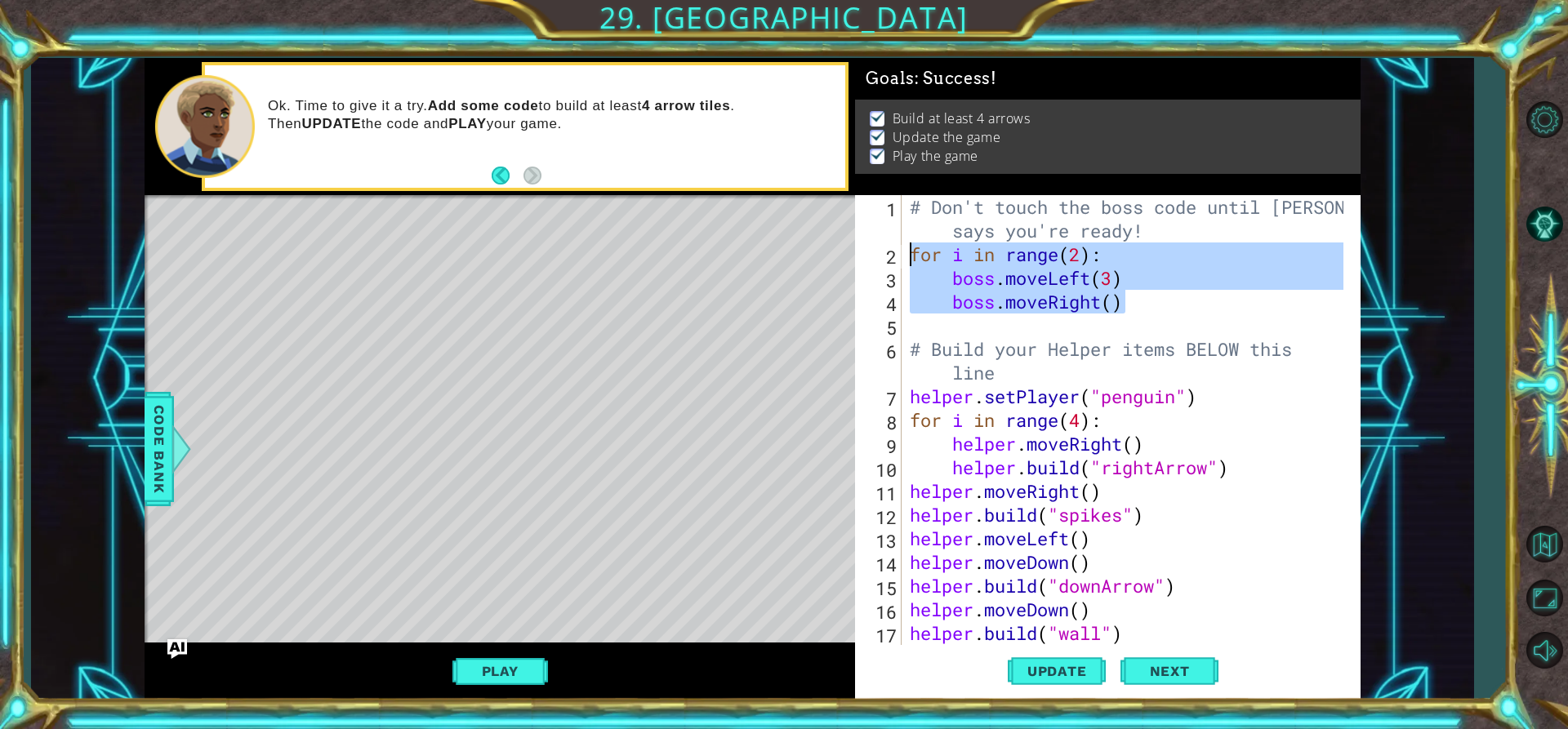
drag, startPoint x: 1142, startPoint y: 305, endPoint x: 897, endPoint y: 257, distance: 249.7
click at [897, 257] on div "boss.moveRight() 1 2 3 4 5 6 7 8 9 10 11 12 13 14 15 16 17 18 # Don't touch the…" at bounding box center [1106, 420] width 501 height 450
type textarea "for i in range(2): boss.moveLeft(3)"
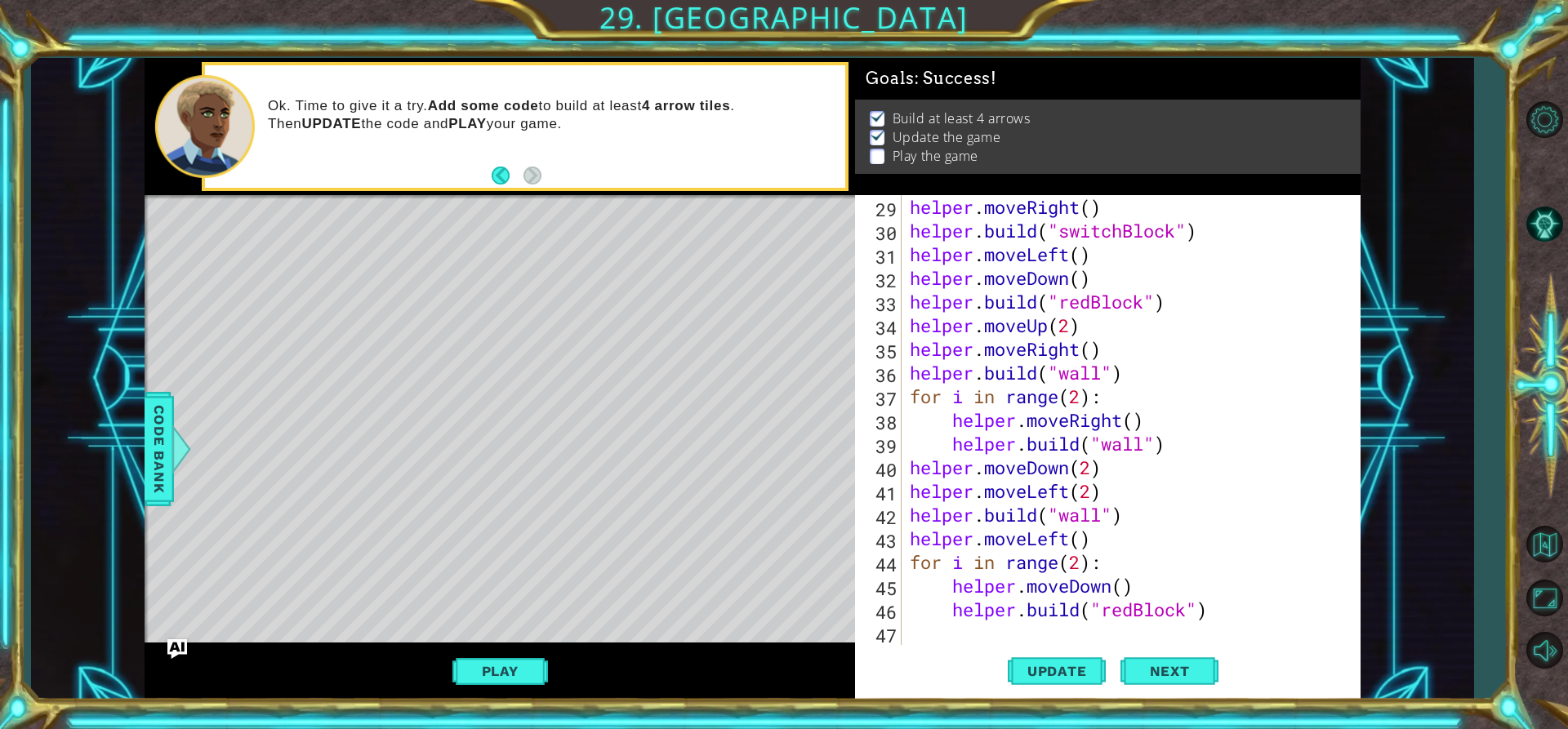
scroll to position [710, 0]
type textarea "[DOMAIN_NAME]("switchBlock")"
click at [919, 636] on div "helper . moveRight ( ) helper . build ( "switchBlock" ) helper . moveLeft ( ) h…" at bounding box center [1129, 444] width 445 height 497
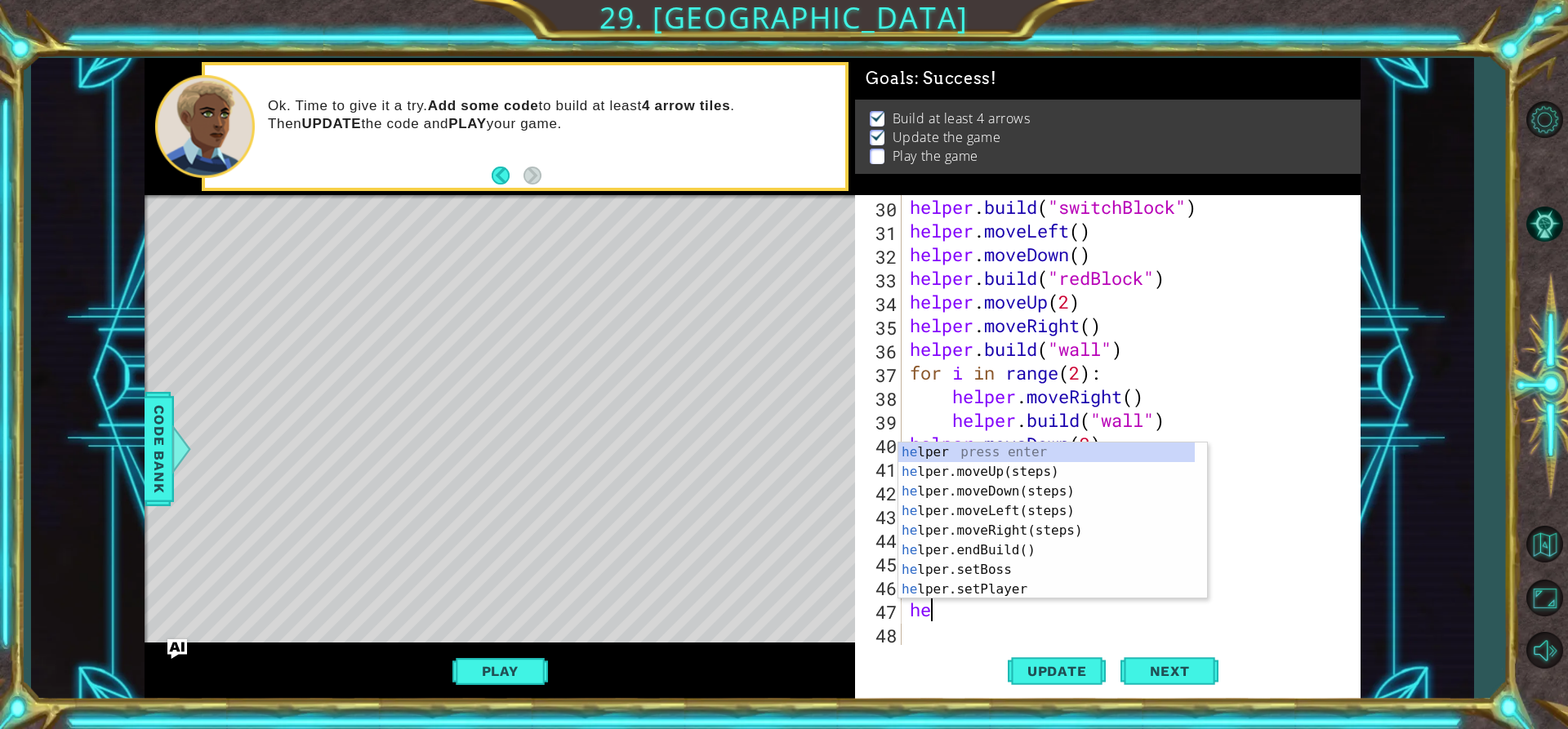
scroll to position [0, 1]
type textarea "help"
click at [943, 474] on div "help er press enter help er.moveUp(steps) press enter help er.moveDown(steps) p…" at bounding box center [1047, 540] width 296 height 196
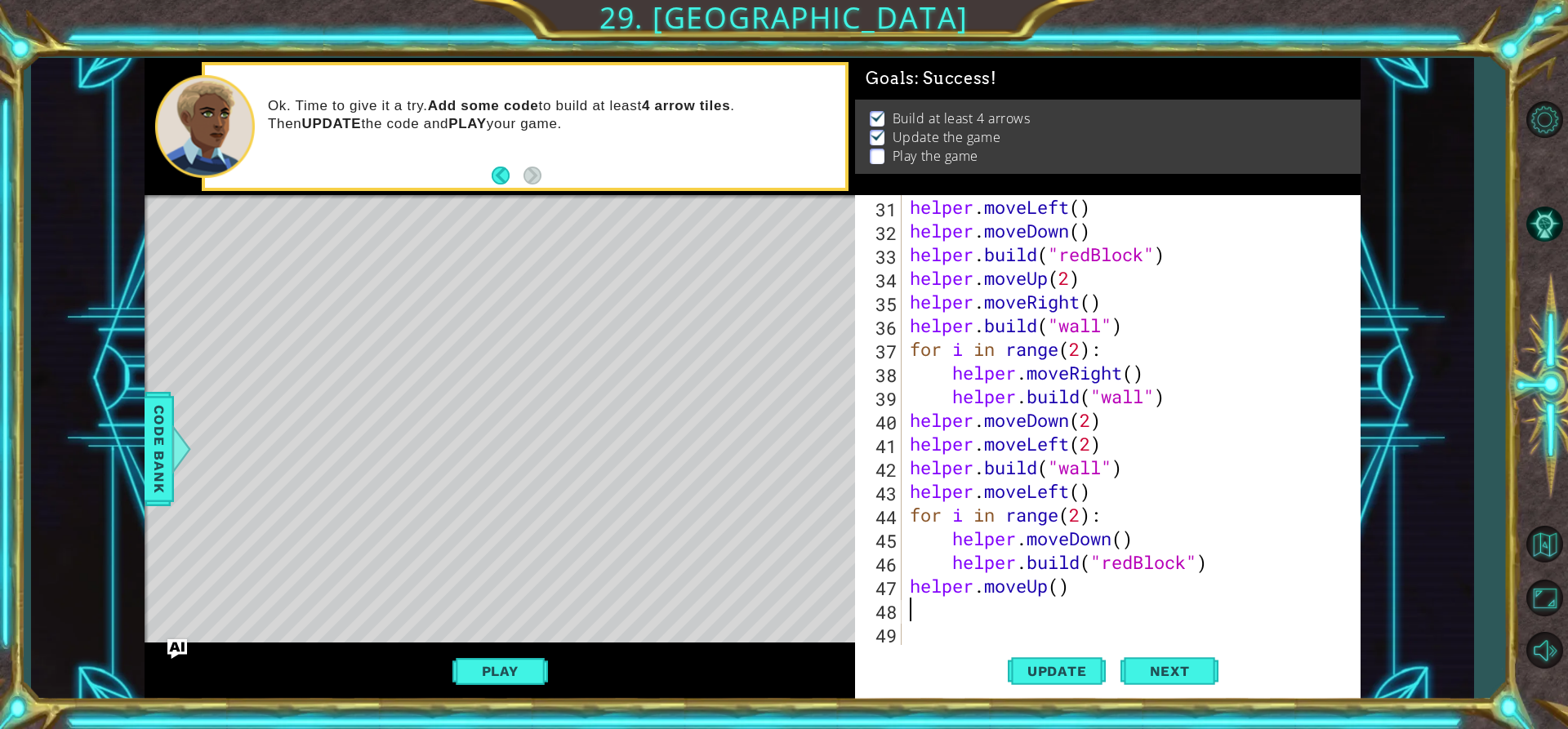
scroll to position [758, 0]
type textarea "h"
type textarea "for i in range(3):"
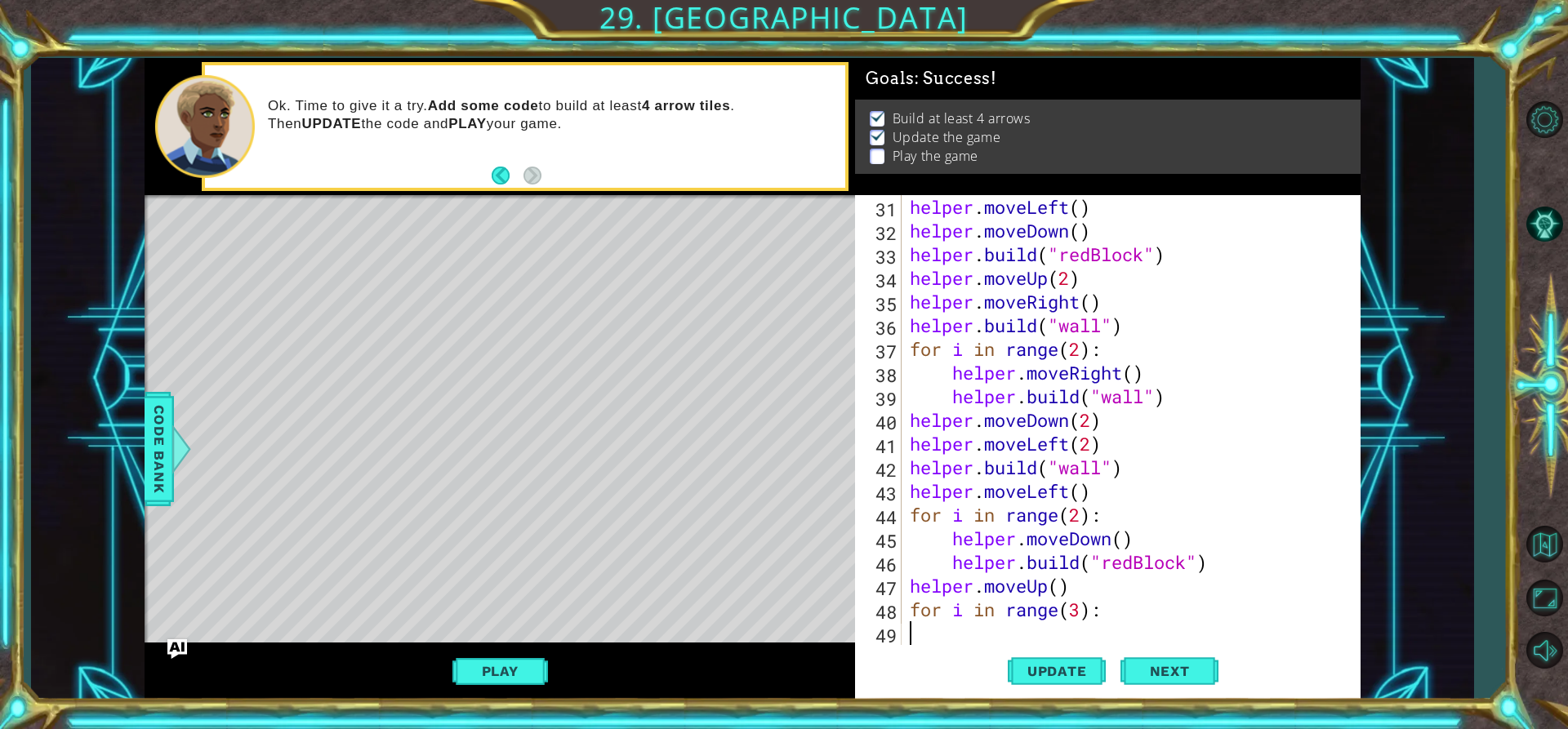
click at [921, 639] on div "helper . moveLeft ( ) helper . moveDown ( ) helper . build ( "redBlock" ) helpe…" at bounding box center [1129, 444] width 445 height 497
type textarea "m"
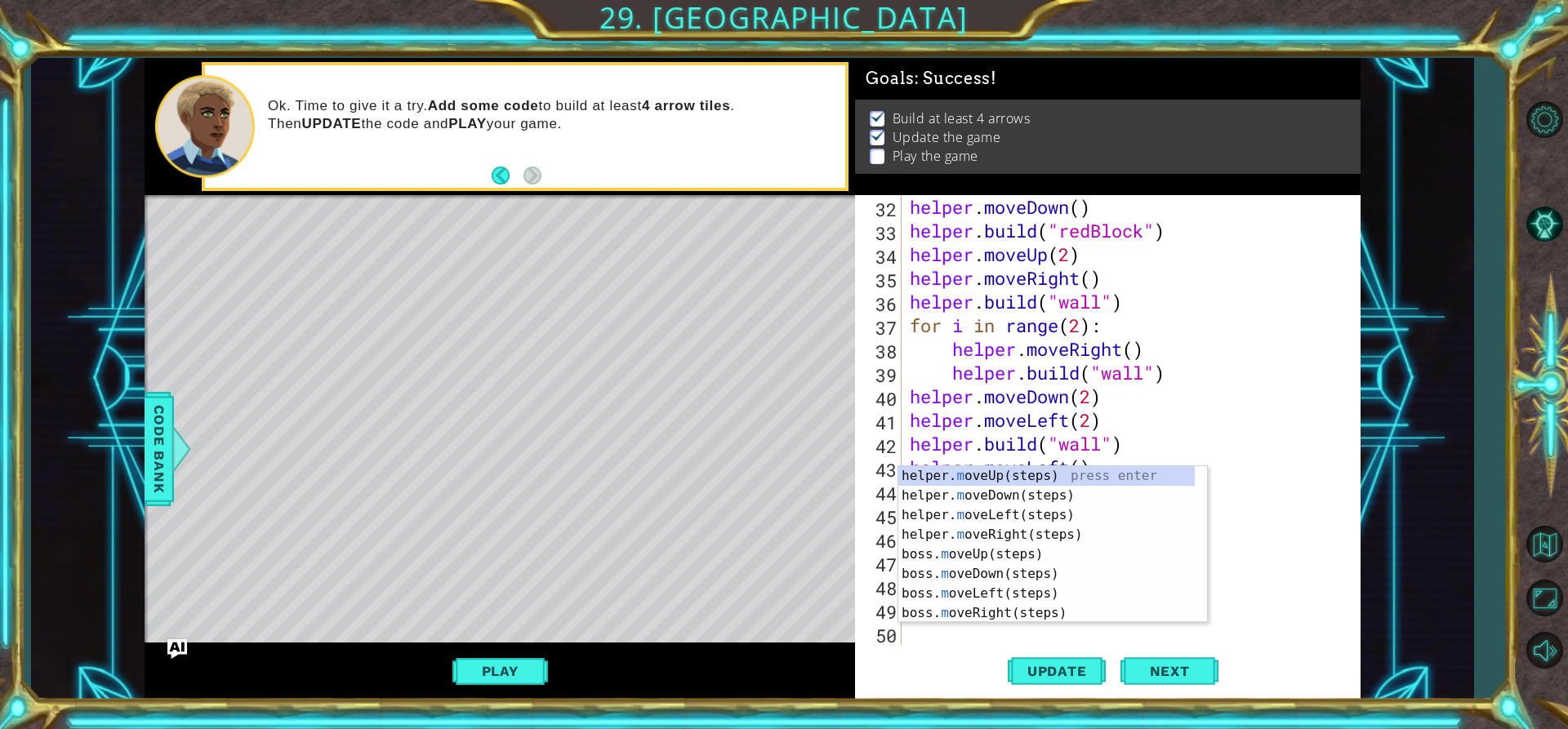
scroll to position [781, 0]
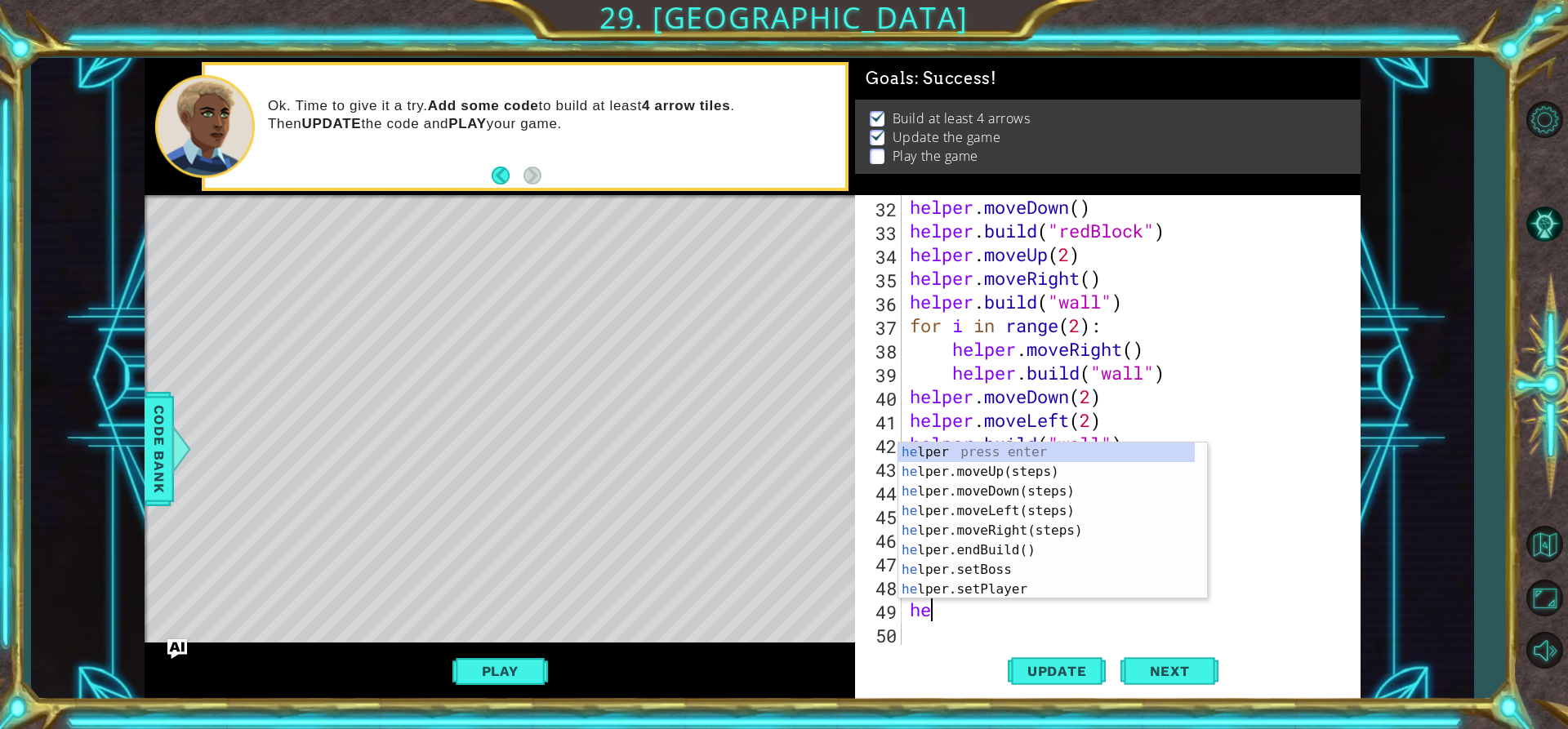
type textarea "hel"
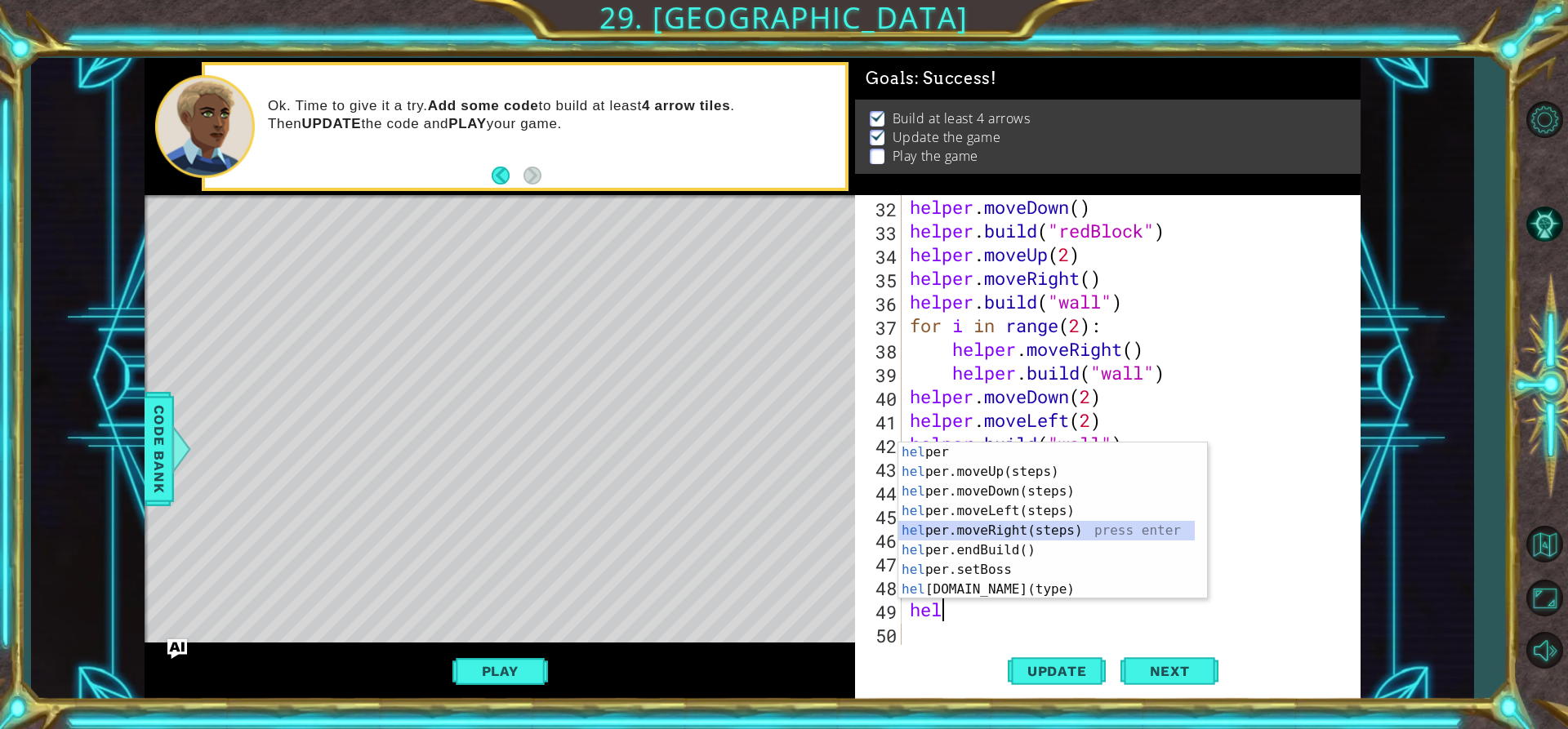
click at [1004, 529] on div "hel per press enter hel per.moveUp(steps) press enter hel per.moveDown(steps) p…" at bounding box center [1047, 540] width 296 height 196
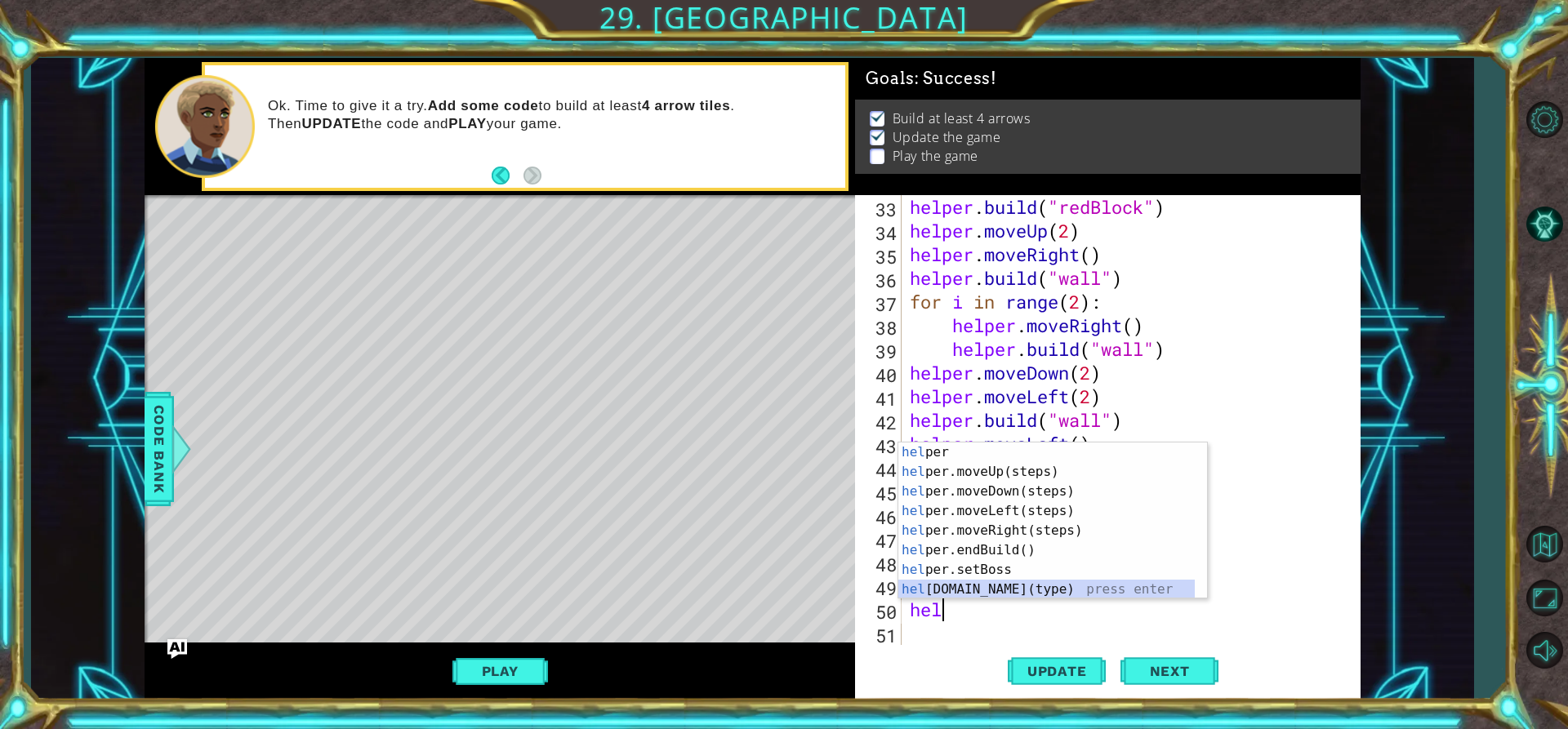
click at [1043, 587] on div "hel per press enter hel per.moveUp(steps) press enter hel per.moveDown(steps) p…" at bounding box center [1047, 540] width 296 height 196
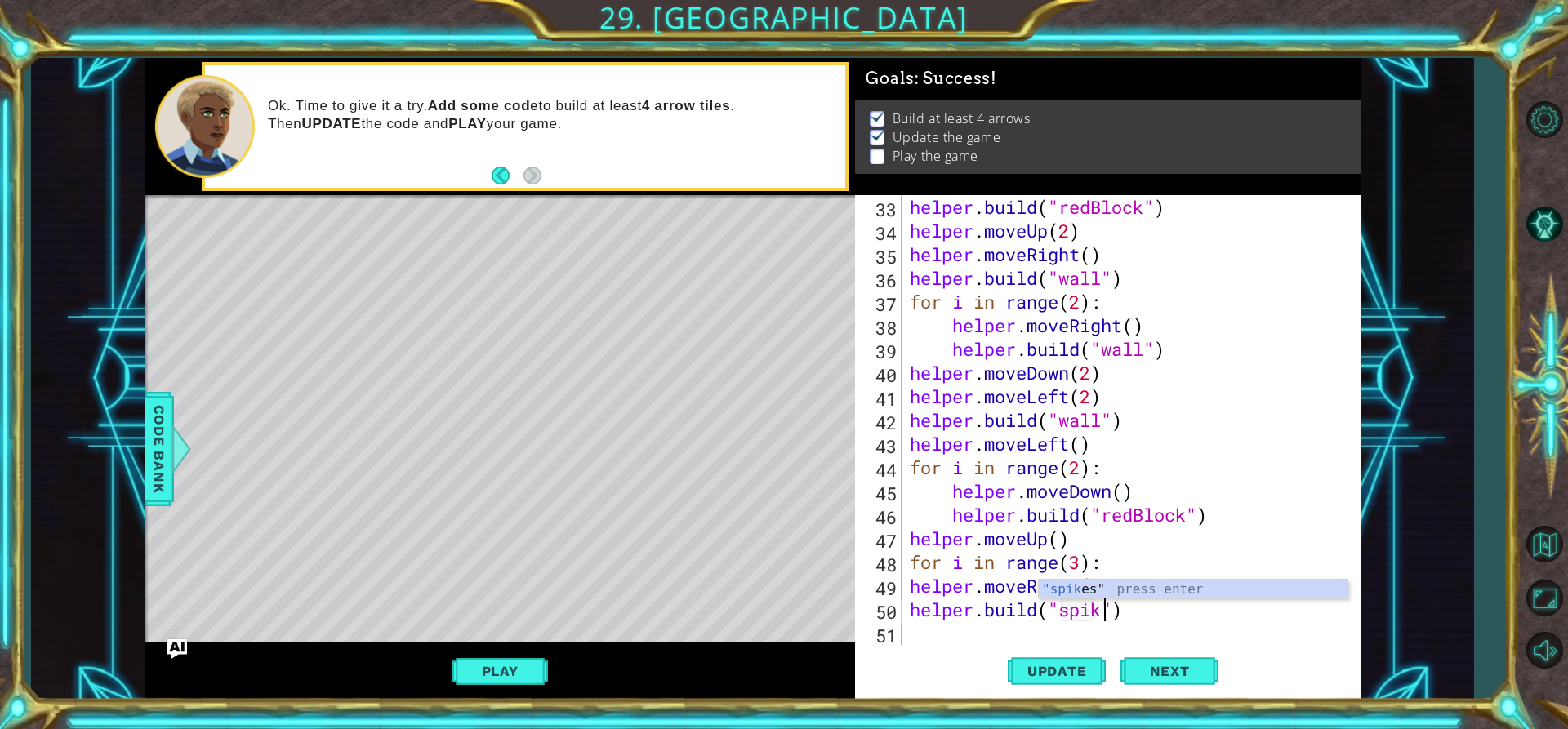
scroll to position [0, 10]
click at [1042, 673] on span "Update" at bounding box center [1057, 671] width 92 height 16
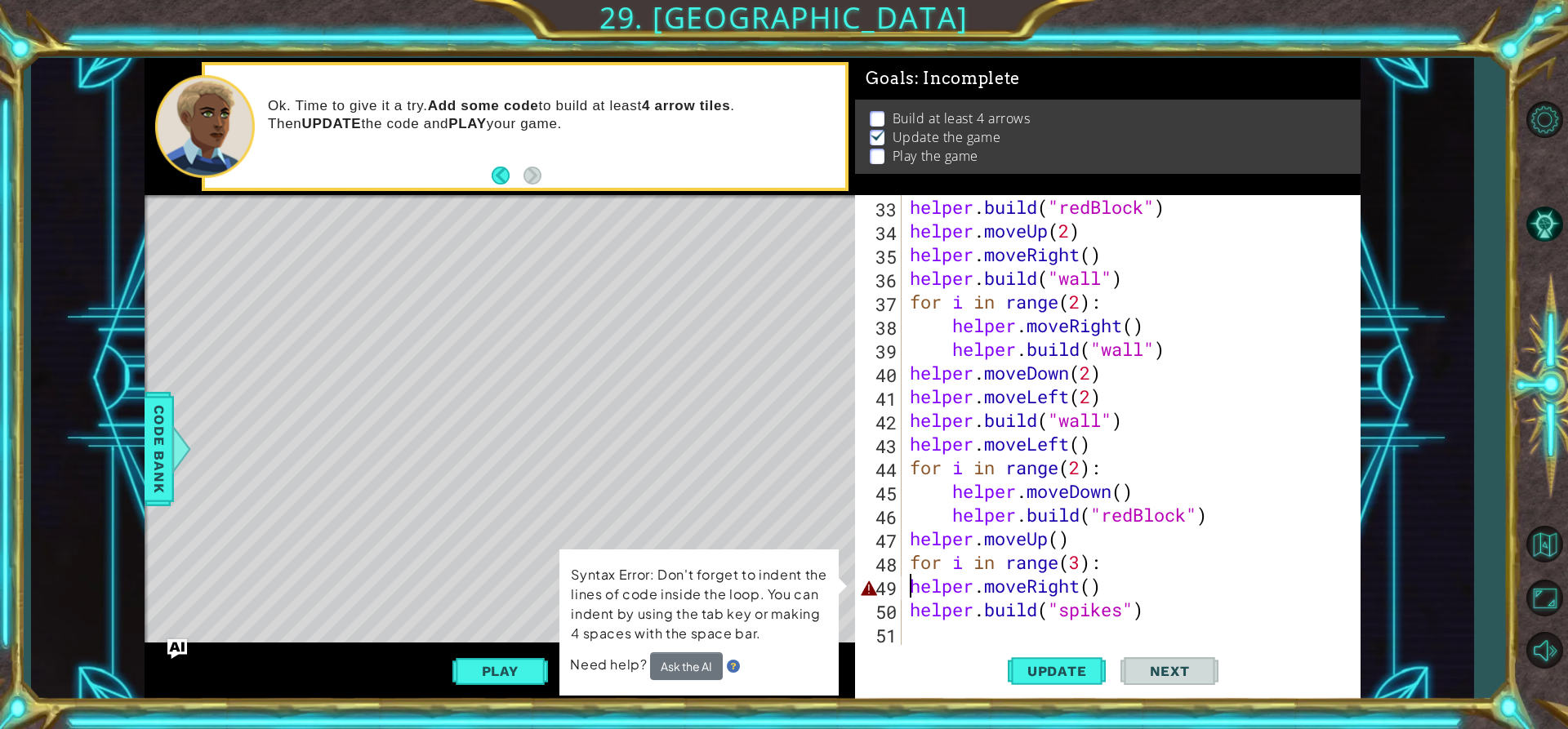
click at [908, 585] on div "helper . build ( "redBlock" ) helper . moveUp ( 2 ) helper . moveRight ( ) help…" at bounding box center [1129, 444] width 445 height 497
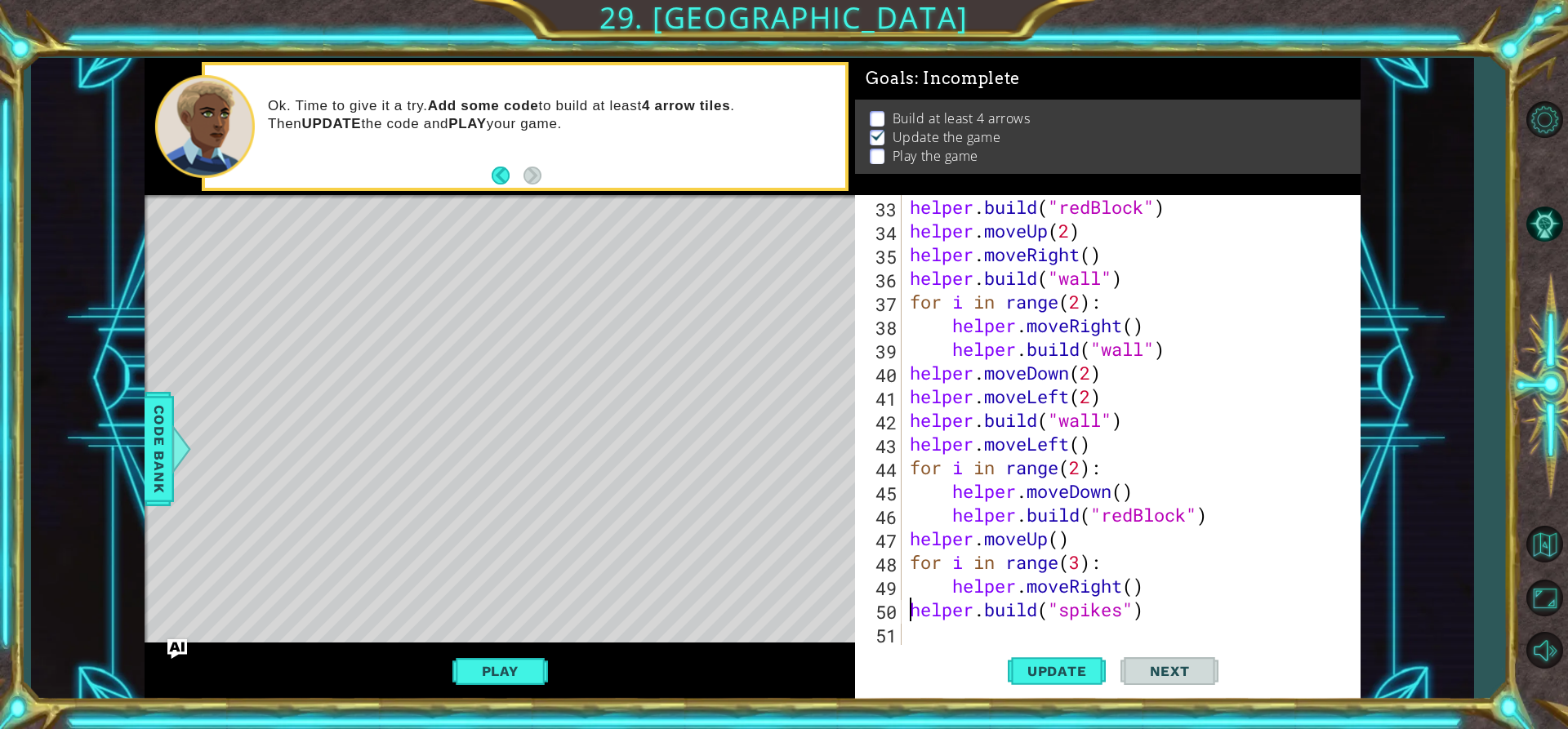
click at [911, 616] on div "helper . build ( "redBlock" ) helper . moveUp ( 2 ) helper . moveRight ( ) help…" at bounding box center [1129, 444] width 445 height 497
type textarea "[DOMAIN_NAME]("spikes")"
click at [1048, 675] on span "Update" at bounding box center [1057, 671] width 92 height 16
click at [1023, 670] on span "Update" at bounding box center [1057, 671] width 92 height 16
click at [503, 671] on button "Play" at bounding box center [500, 671] width 96 height 31
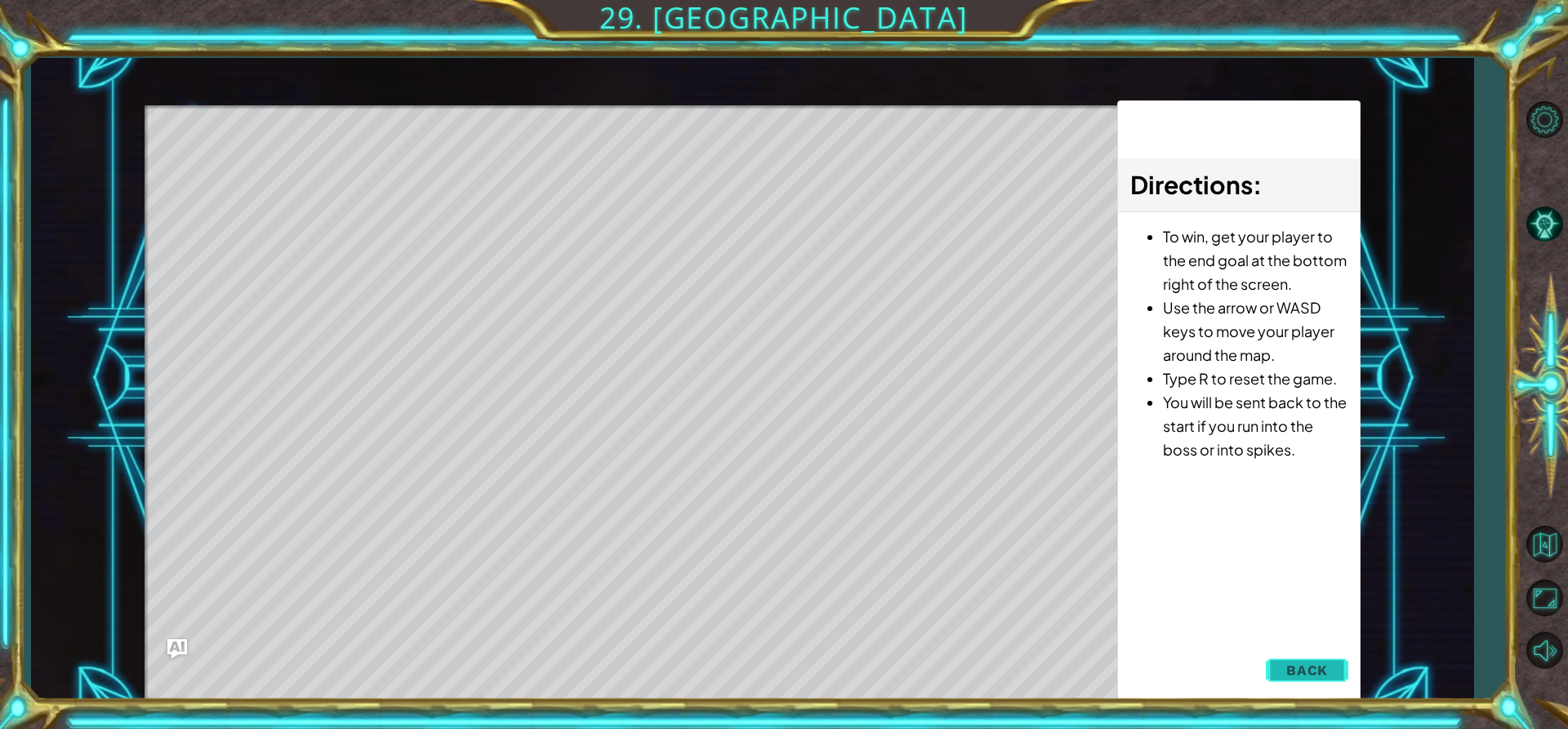
click at [1290, 662] on span "Back" at bounding box center [1307, 670] width 41 height 16
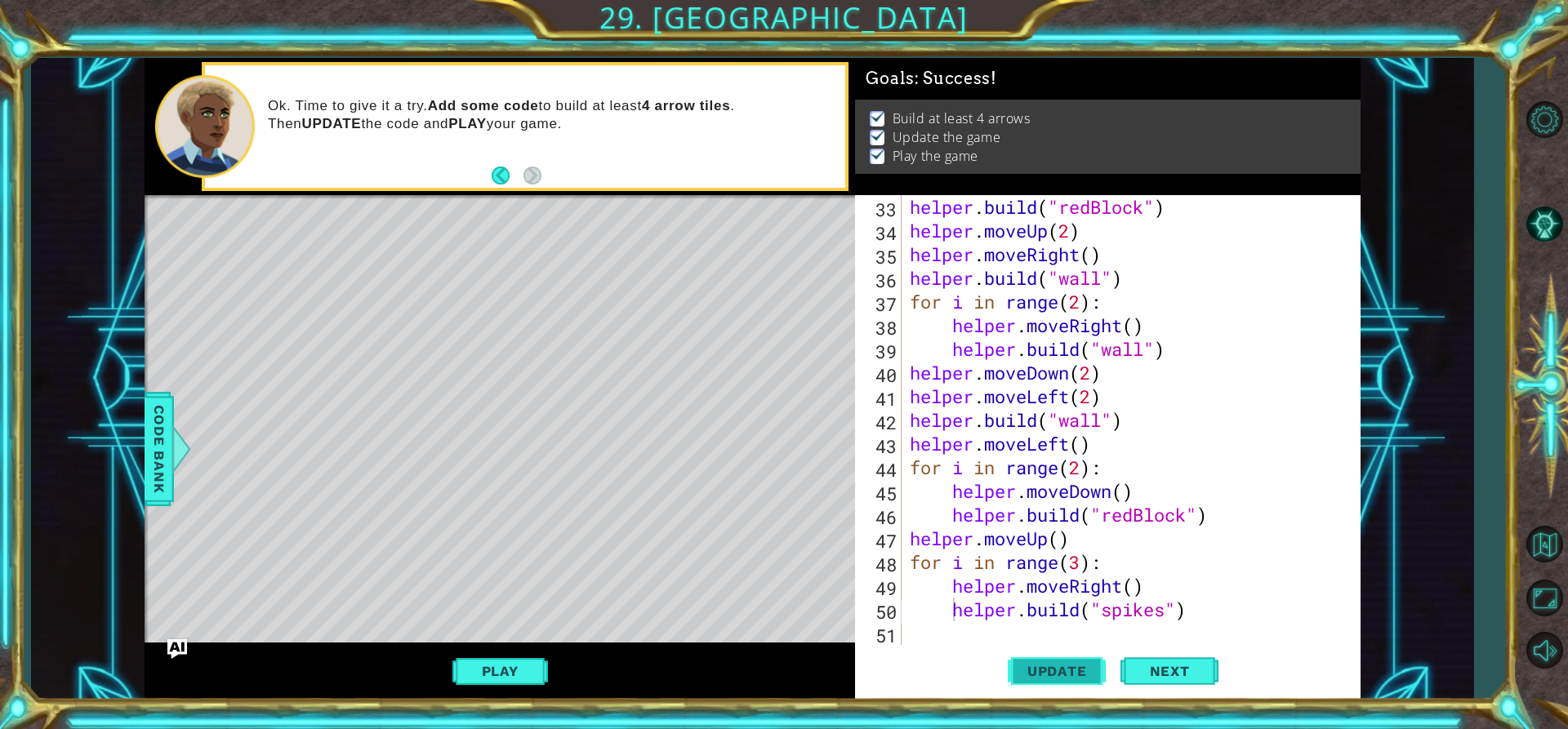
click at [1071, 671] on span "Update" at bounding box center [1057, 671] width 92 height 16
click at [942, 636] on div "helper . build ( "redBlock" ) helper . moveUp ( 2 ) helper . moveRight ( ) help…" at bounding box center [1129, 444] width 445 height 497
type textarea "h"
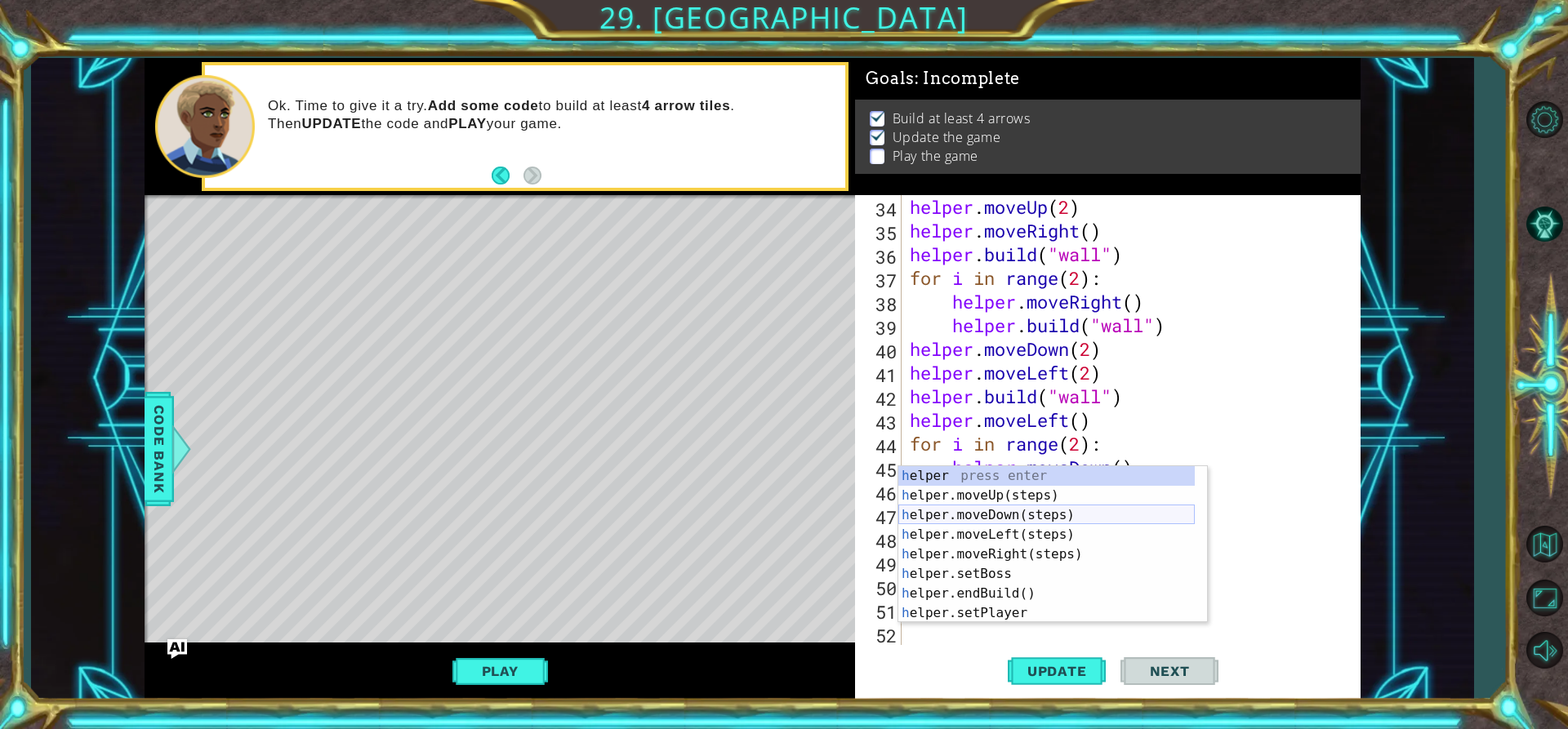
click at [1003, 507] on div "h elper press enter h elper.moveUp(steps) press enter h elper.moveDown(steps) p…" at bounding box center [1047, 564] width 296 height 196
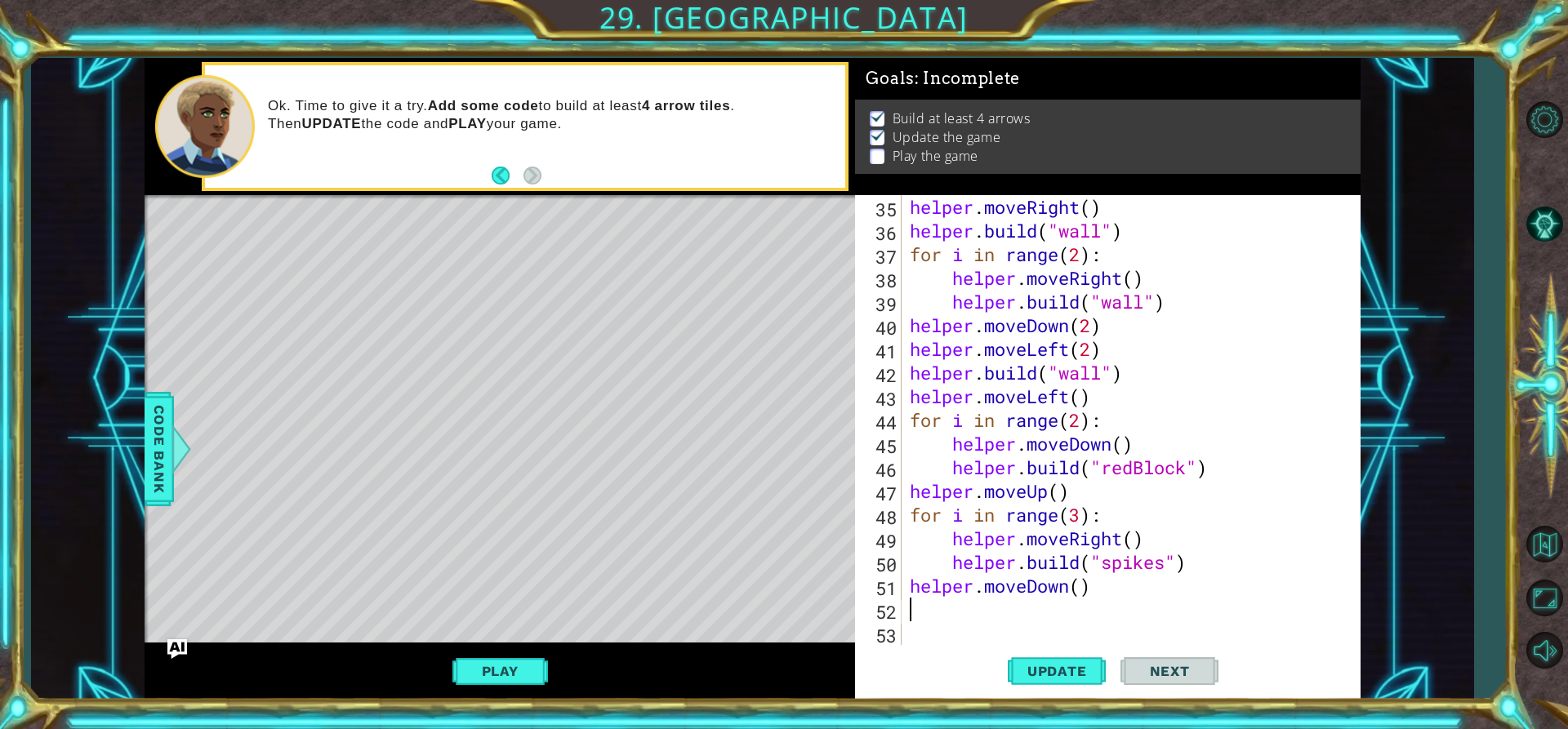
scroll to position [852, 0]
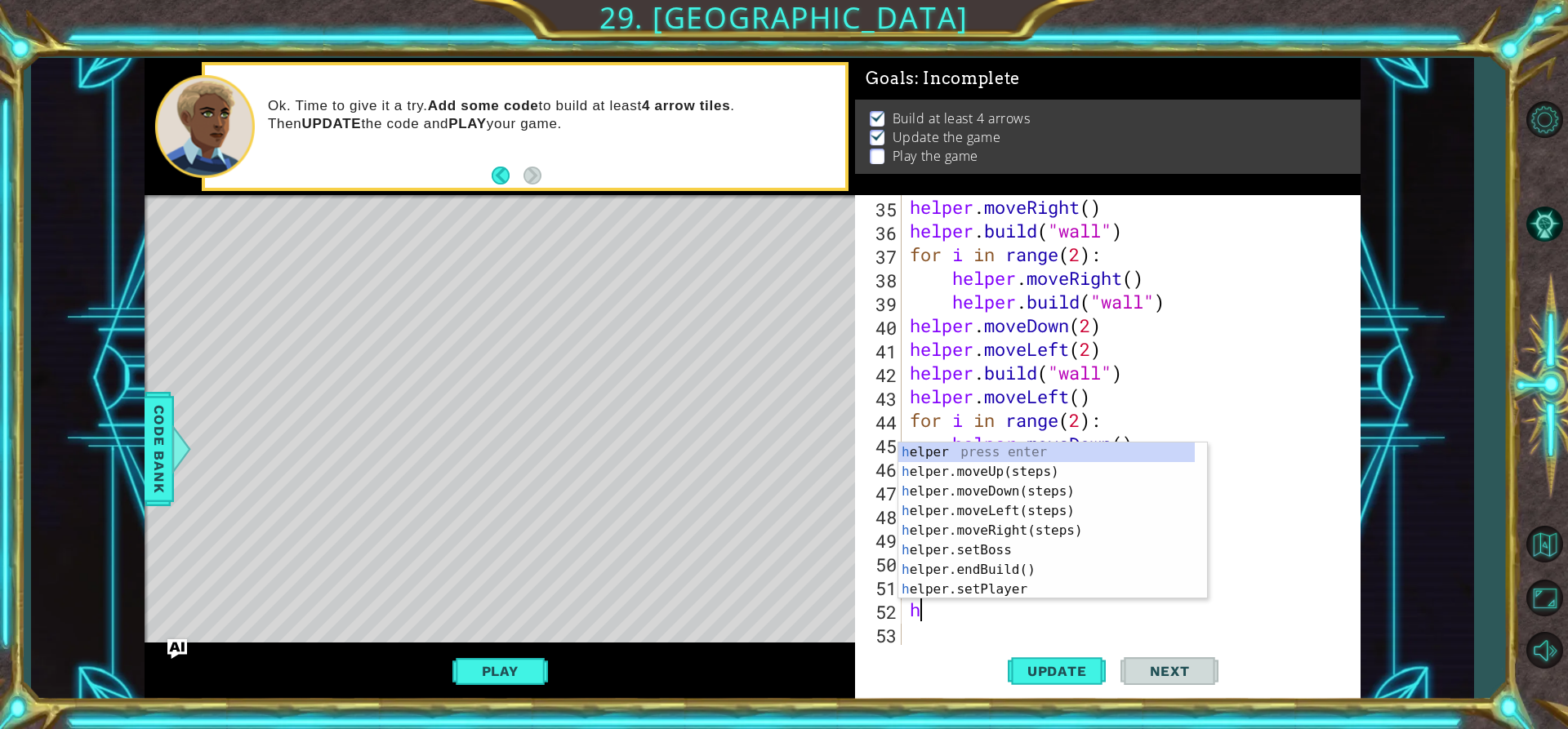
type textarea "he"
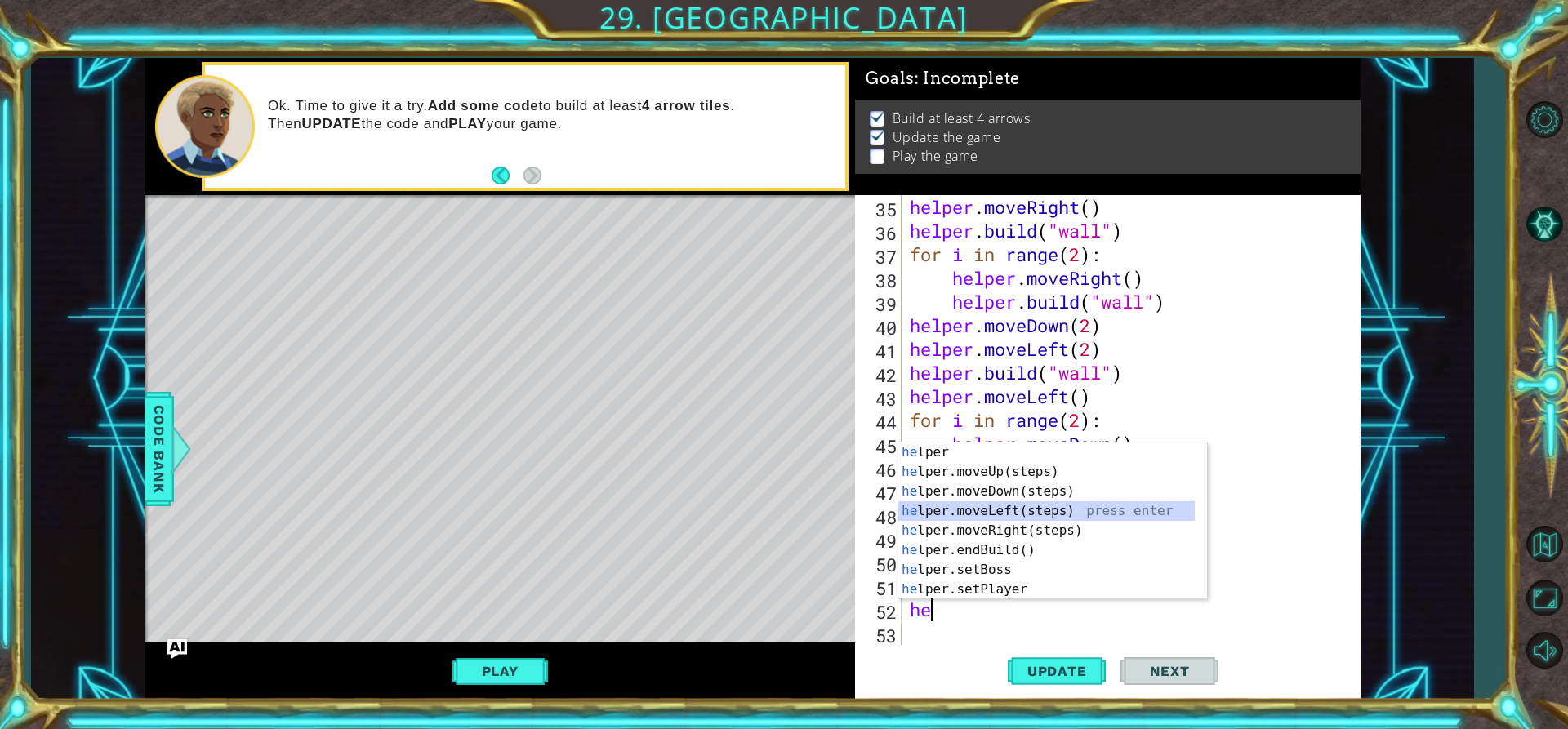
click at [1021, 511] on div "he lper press enter he lper.moveUp(steps) press enter he lper.moveDown(steps) p…" at bounding box center [1047, 540] width 296 height 196
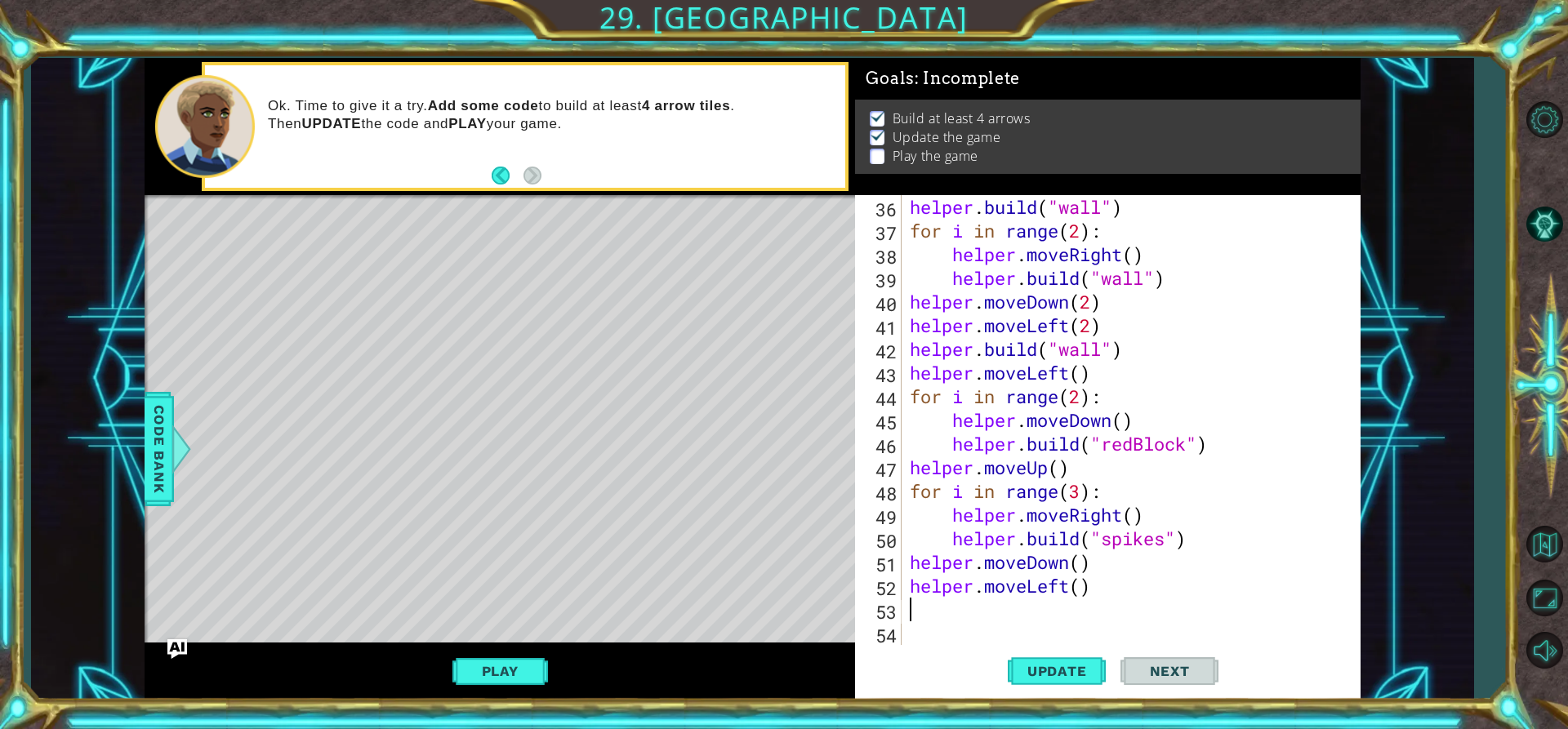
scroll to position [876, 0]
click at [1076, 590] on div "helper . build ( "wall" ) for i in range ( 2 ) : helper . moveRight ( ) helper …" at bounding box center [1129, 444] width 445 height 497
click at [1078, 590] on div "helper . build ( "wall" ) for i in range ( 2 ) : helper . moveRight ( ) helper …" at bounding box center [1129, 444] width 445 height 497
type textarea "helper.moveLeft(2)"
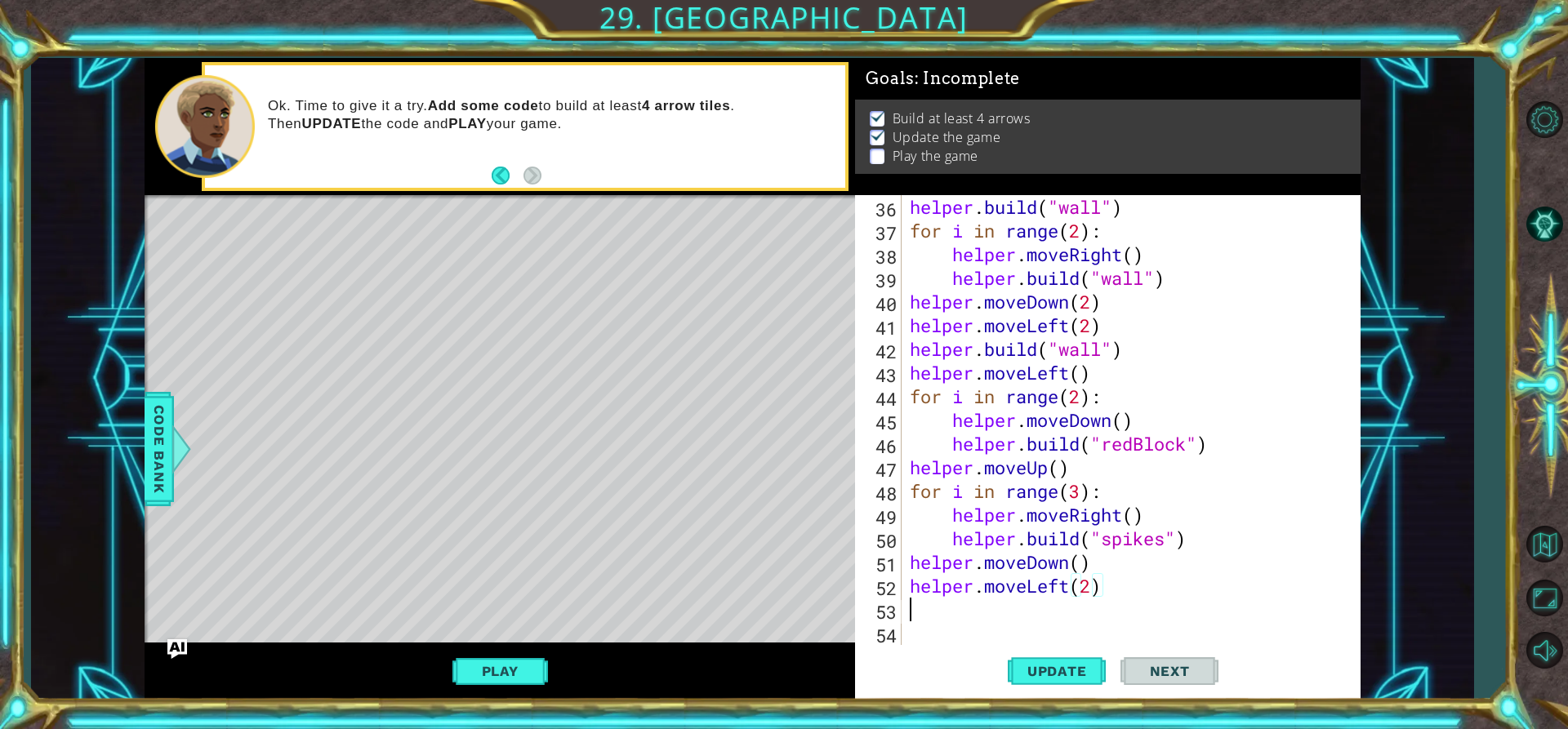
click at [911, 610] on div "helper . build ( "wall" ) for i in range ( 2 ) : helper . moveRight ( ) helper …" at bounding box center [1129, 444] width 445 height 497
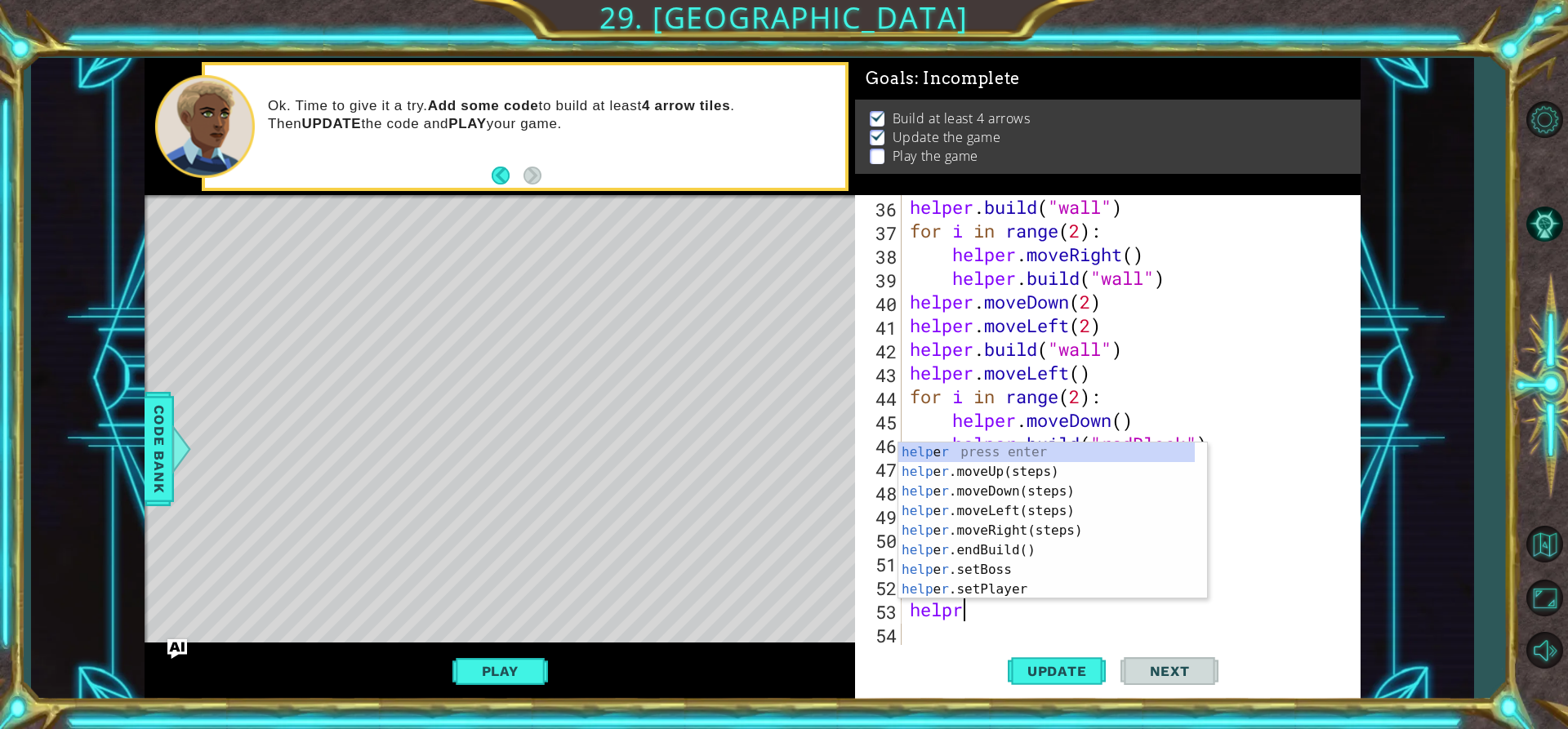
scroll to position [0, 1]
click at [1008, 586] on div "help er press enter help er.moveUp(steps) press enter help er.moveDown(steps) p…" at bounding box center [1047, 540] width 296 height 196
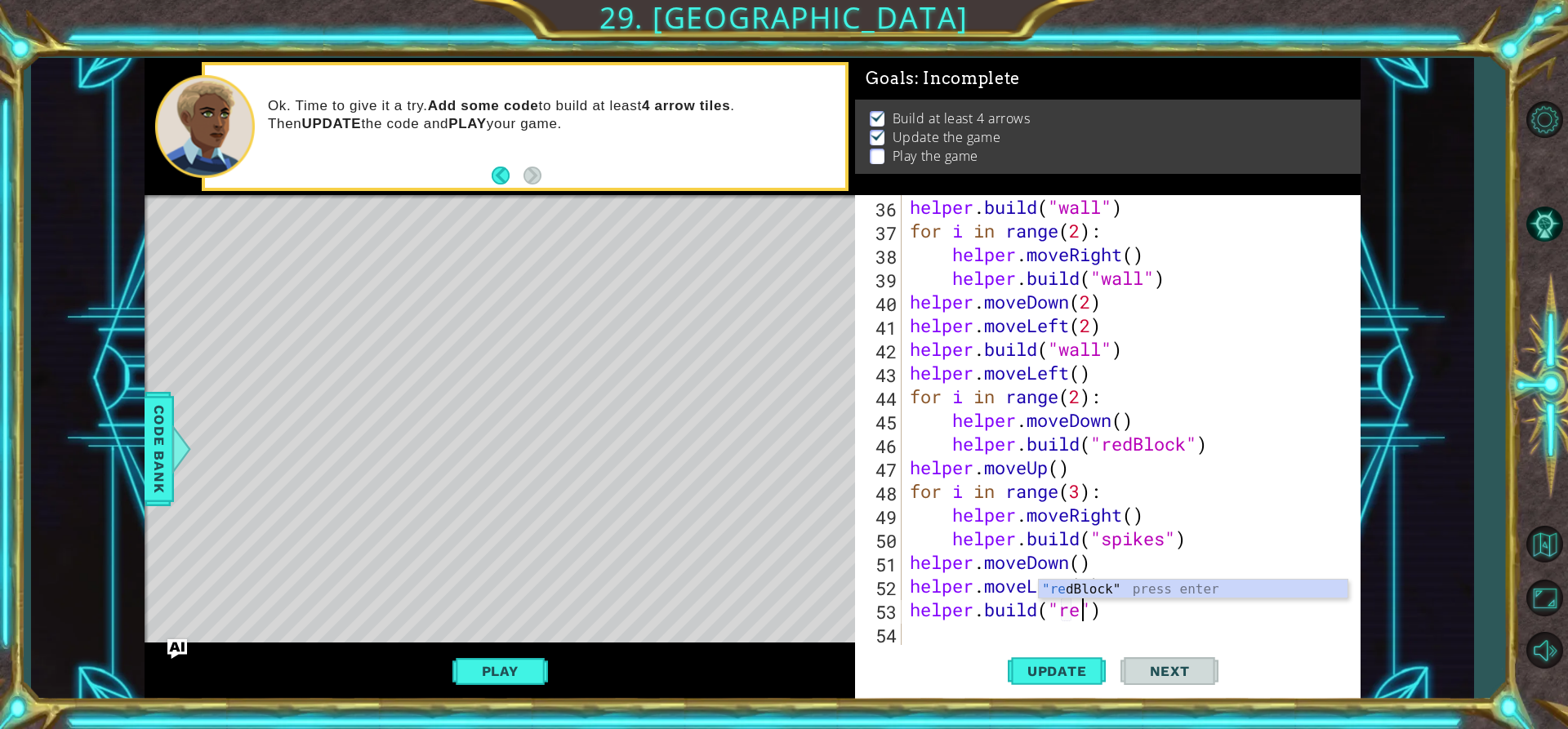
scroll to position [0, 8]
click at [1090, 660] on button "Update" at bounding box center [1057, 671] width 98 height 51
type textarea "[DOMAIN_NAME]("redBlock")"
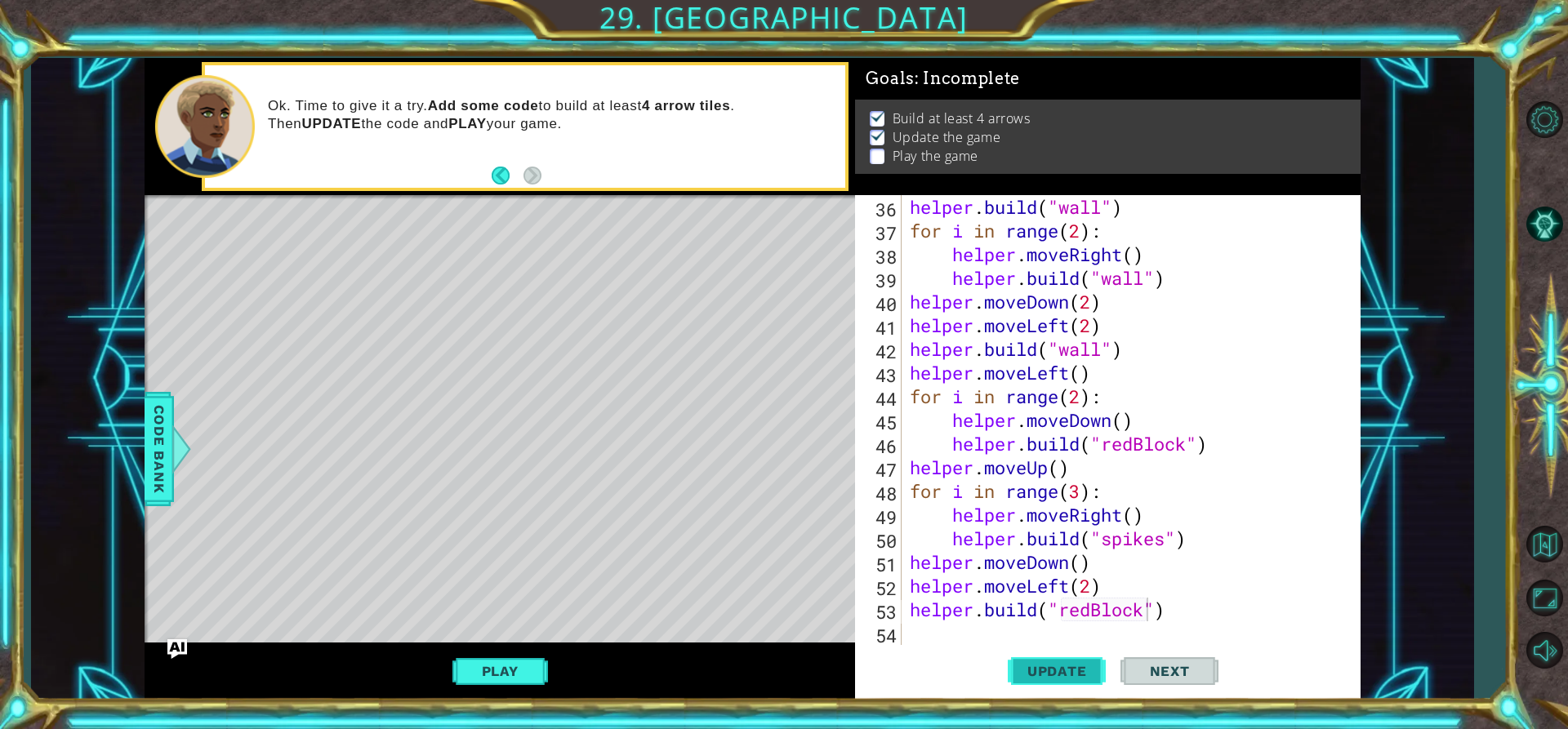
click at [1079, 671] on span "Update" at bounding box center [1057, 671] width 92 height 16
click at [527, 657] on button "Play" at bounding box center [500, 671] width 96 height 31
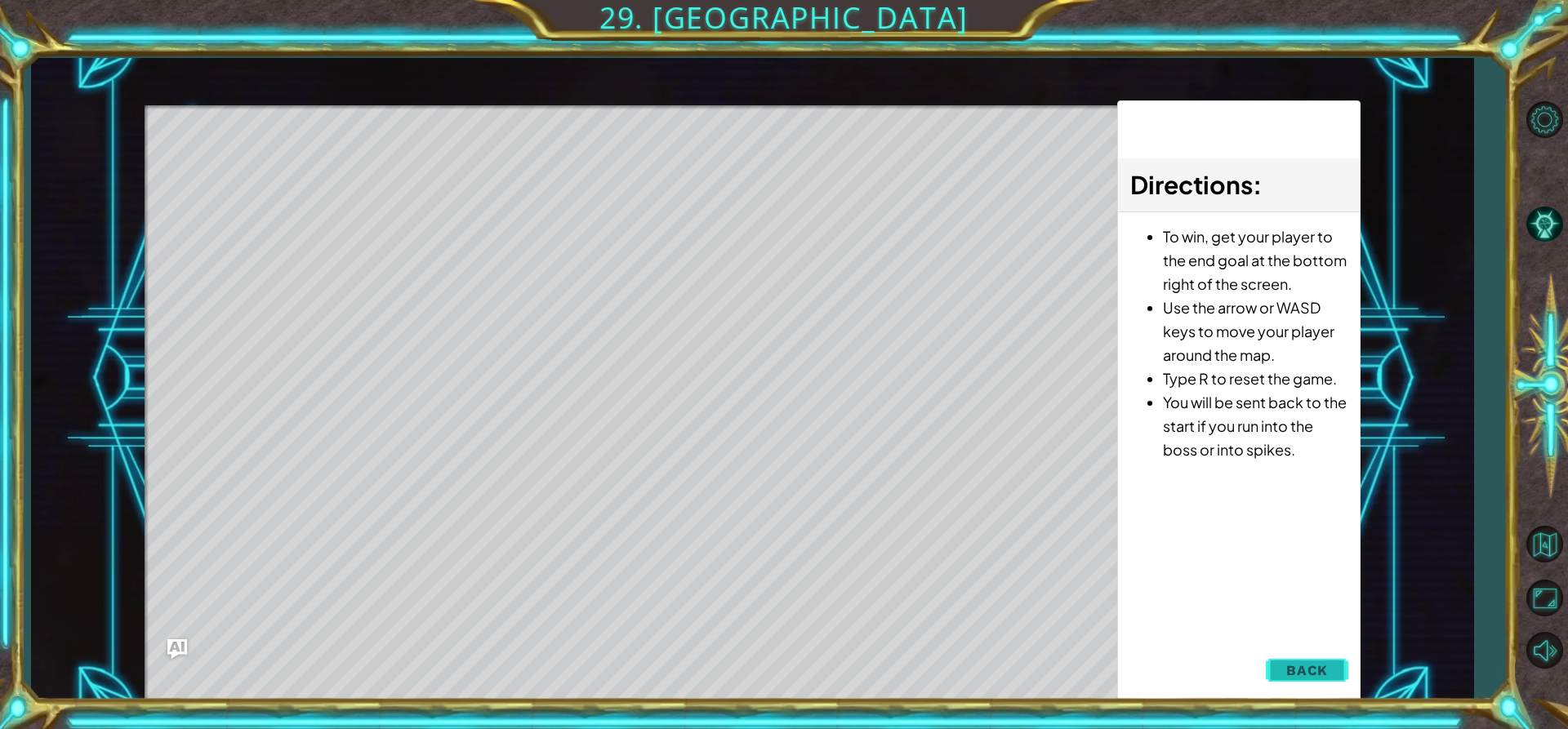
click at [1318, 677] on span "Back" at bounding box center [1307, 670] width 41 height 16
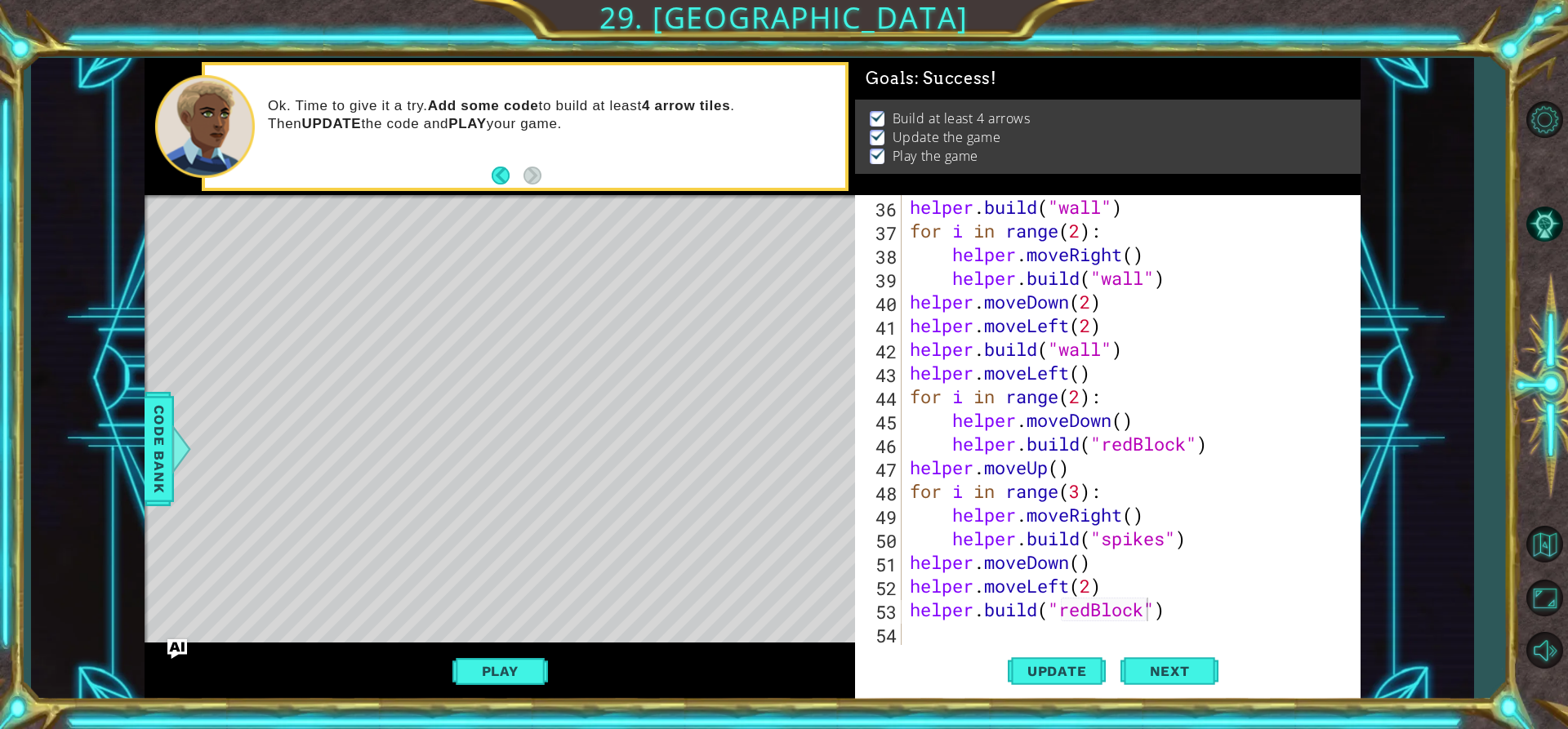
click at [930, 636] on div "helper . build ( "wall" ) for i in range ( 2 ) : helper . moveRight ( ) helper …" at bounding box center [1129, 444] width 445 height 497
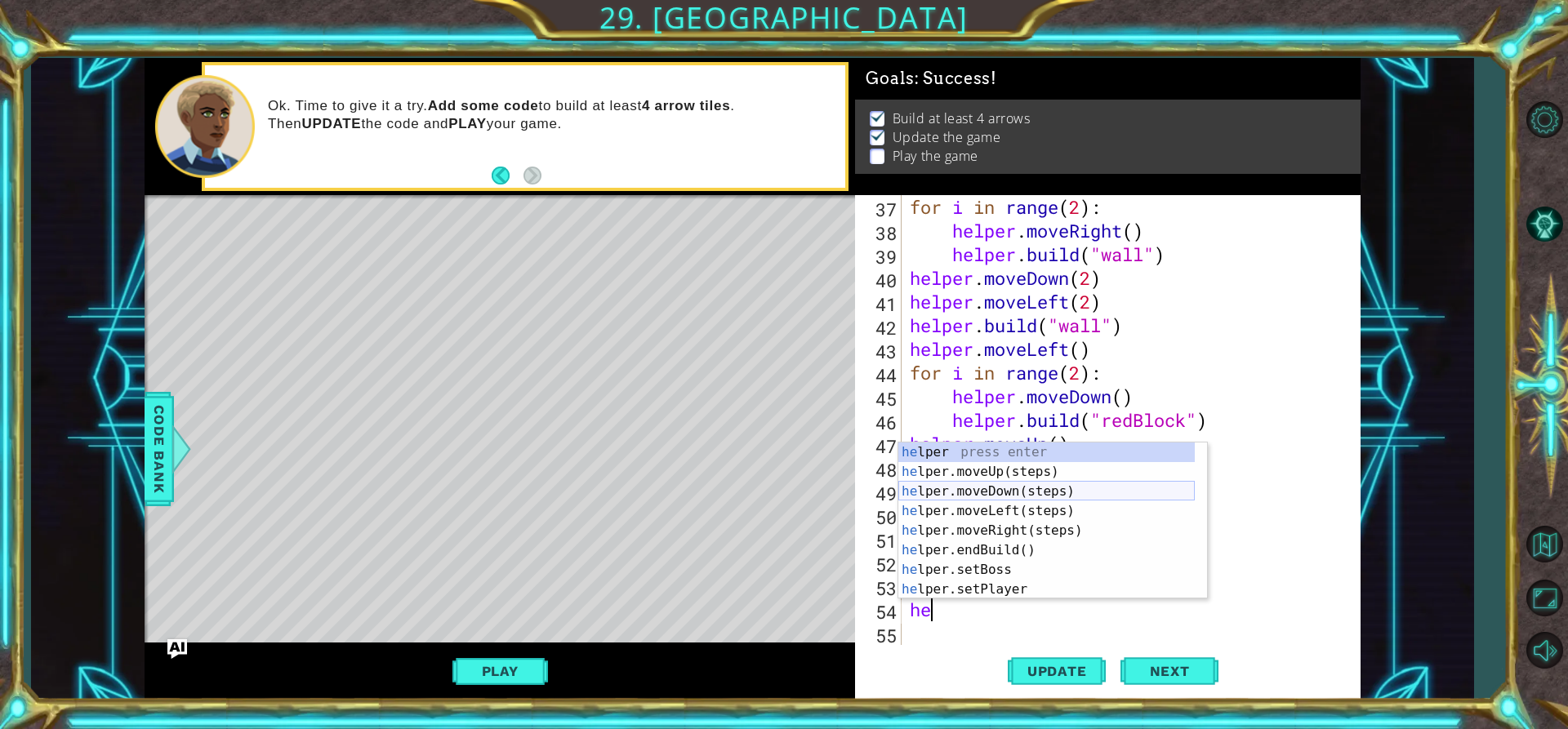
scroll to position [0, 1]
type textarea "help"
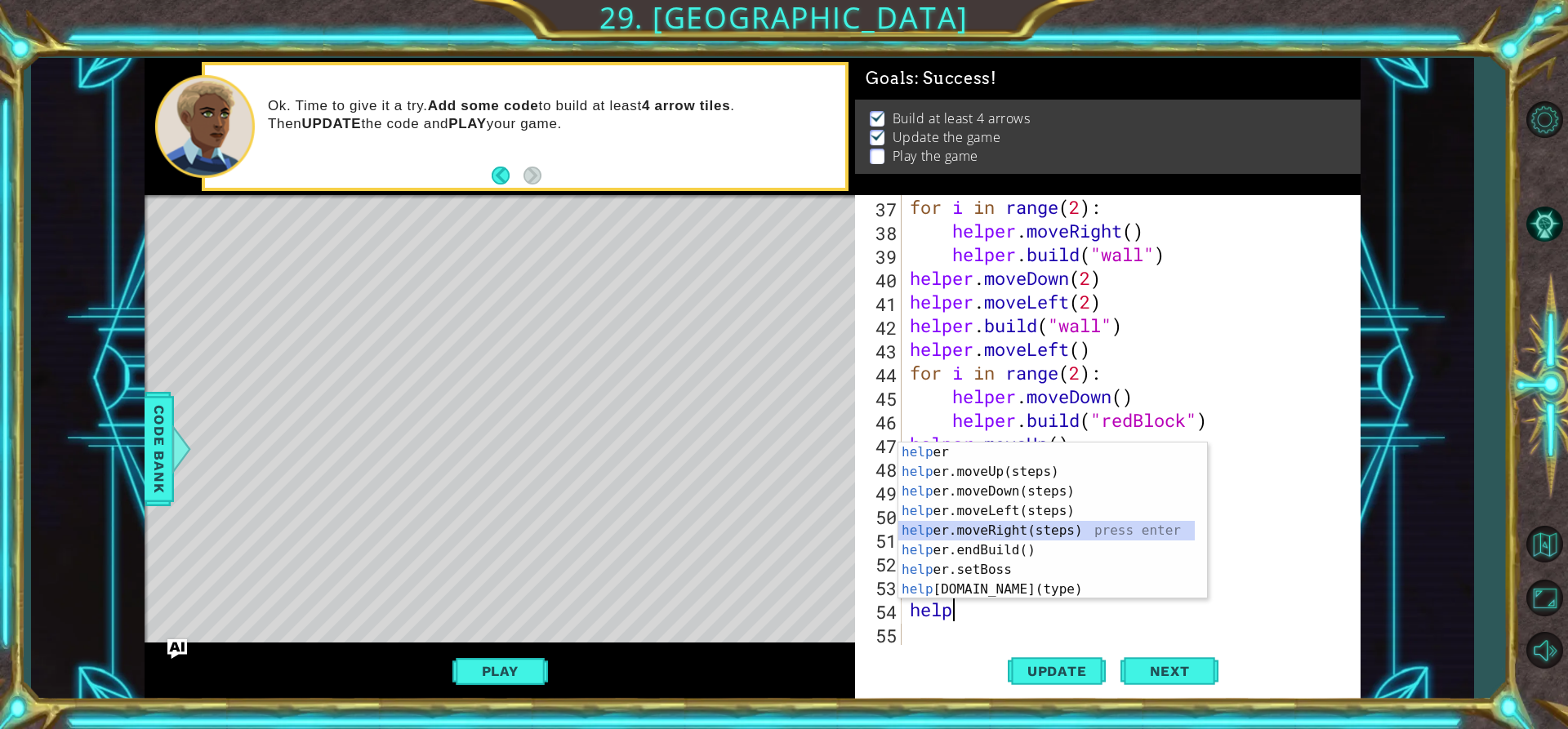
click at [1059, 523] on div "help er press enter help er.moveUp(steps) press enter help er.moveDown(steps) p…" at bounding box center [1047, 540] width 296 height 196
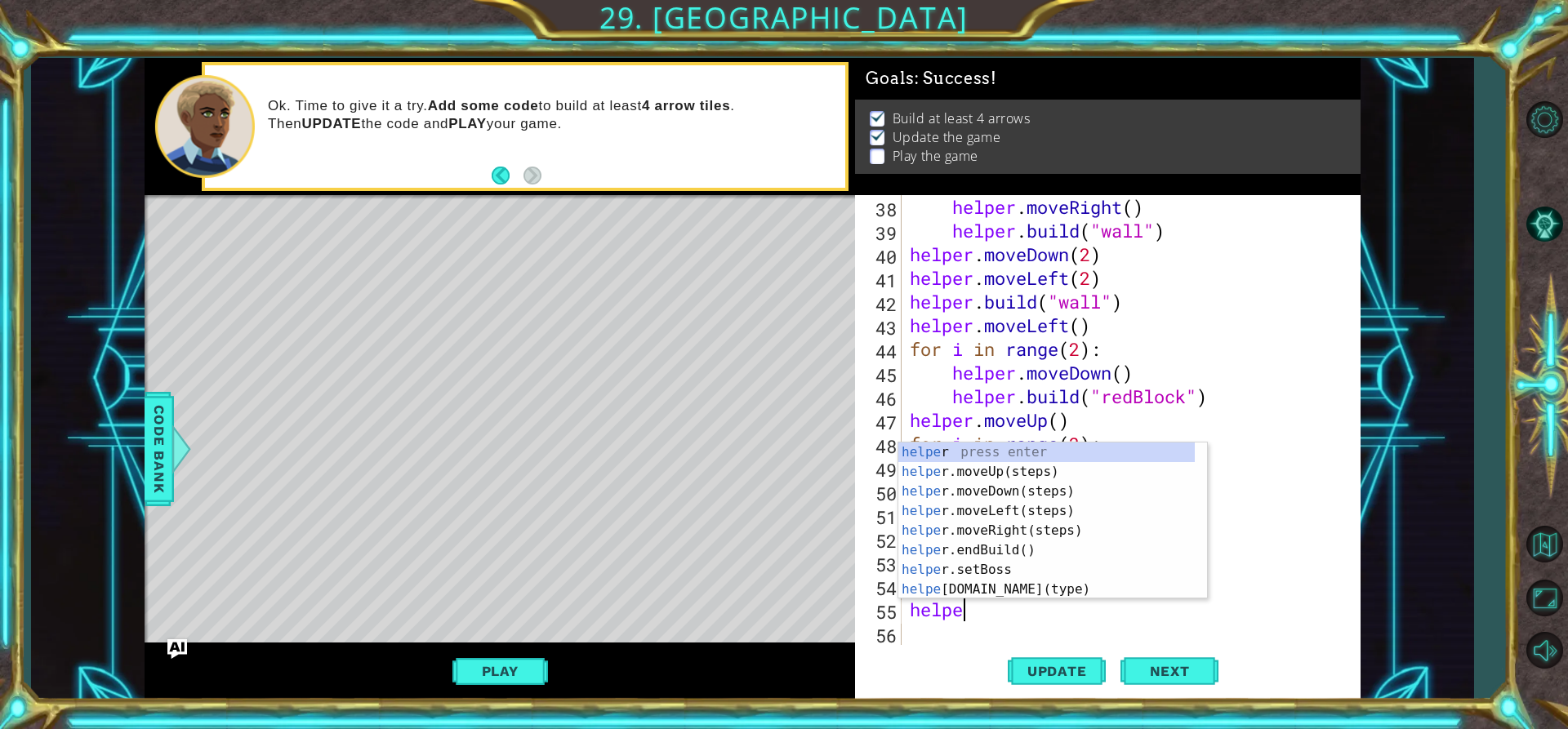
scroll to position [0, 3]
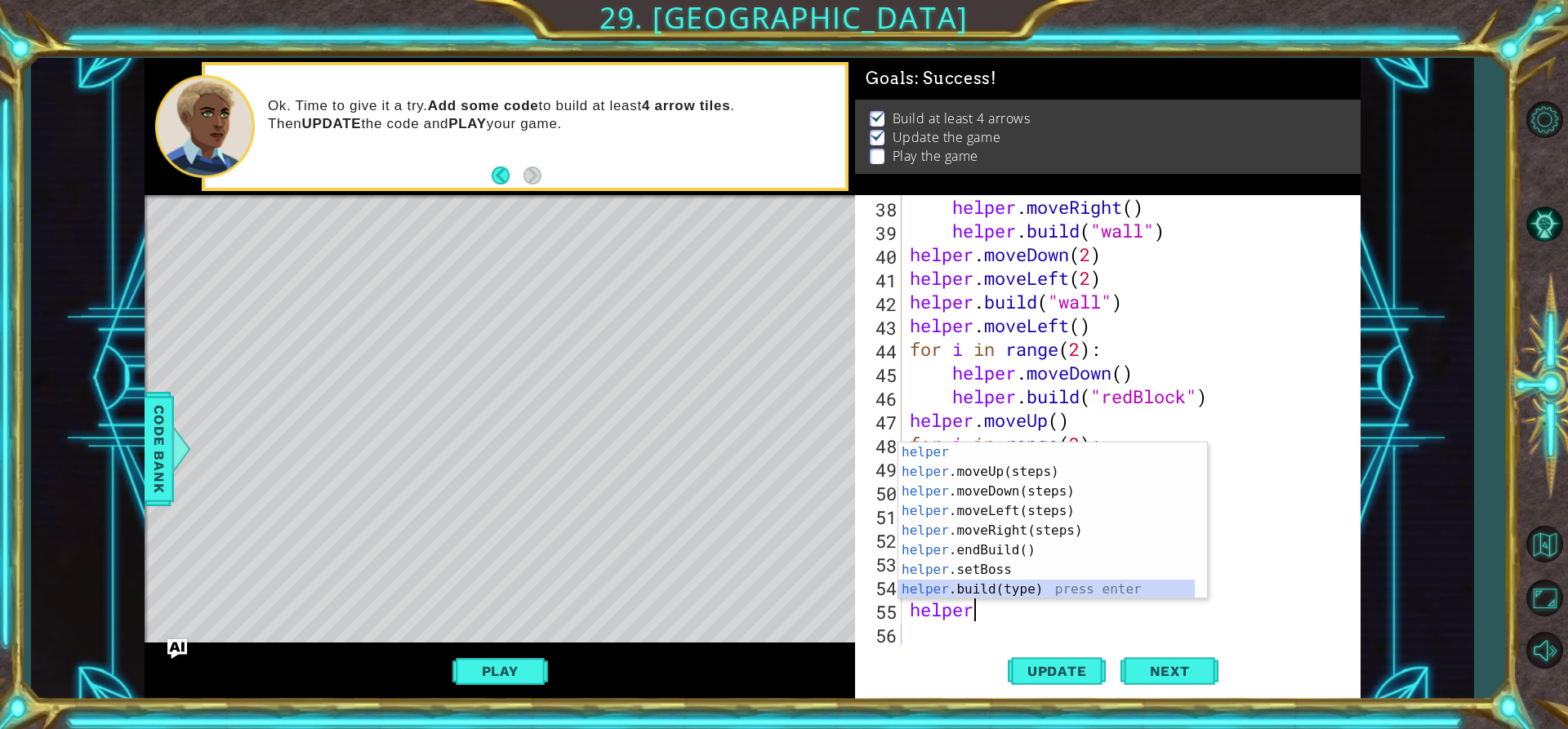
click at [1016, 591] on div "helper press enter helper .moveUp(steps) press enter helper .moveDown(steps) pr…" at bounding box center [1047, 540] width 296 height 196
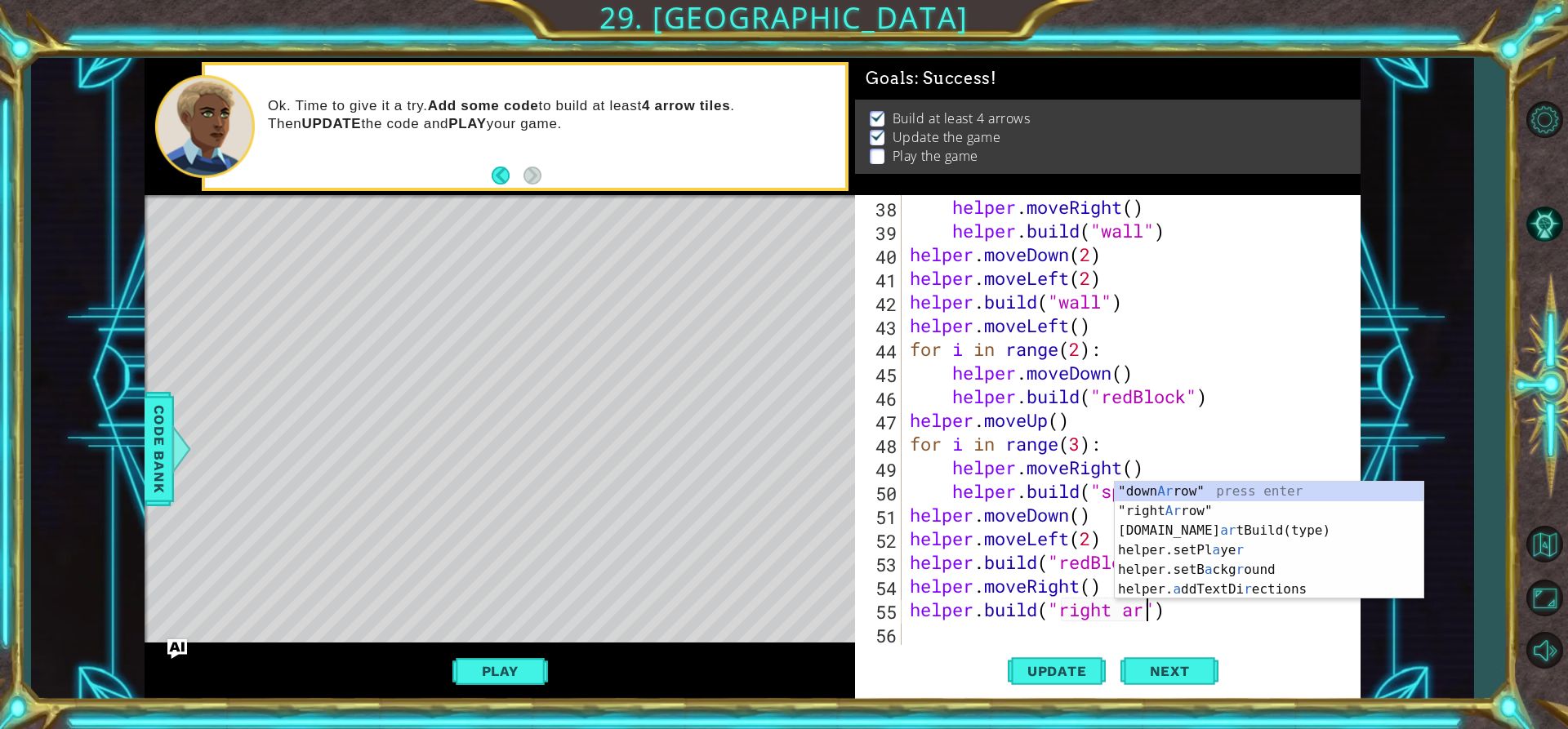
scroll to position [0, 12]
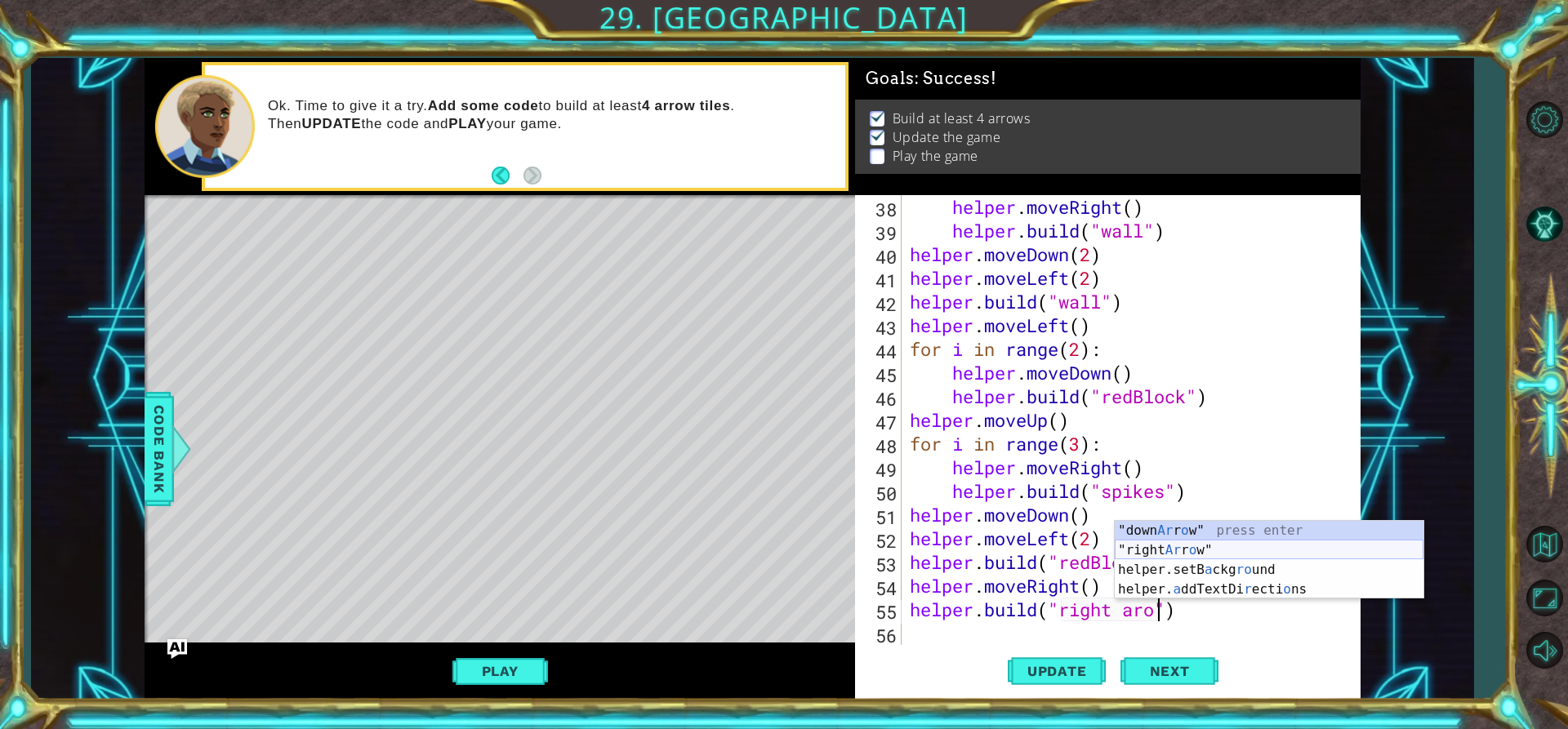
click at [1178, 545] on div ""down Ar r o w" press enter "right Ar r o w" press enter helper.setB a ckg ro u…" at bounding box center [1269, 579] width 309 height 118
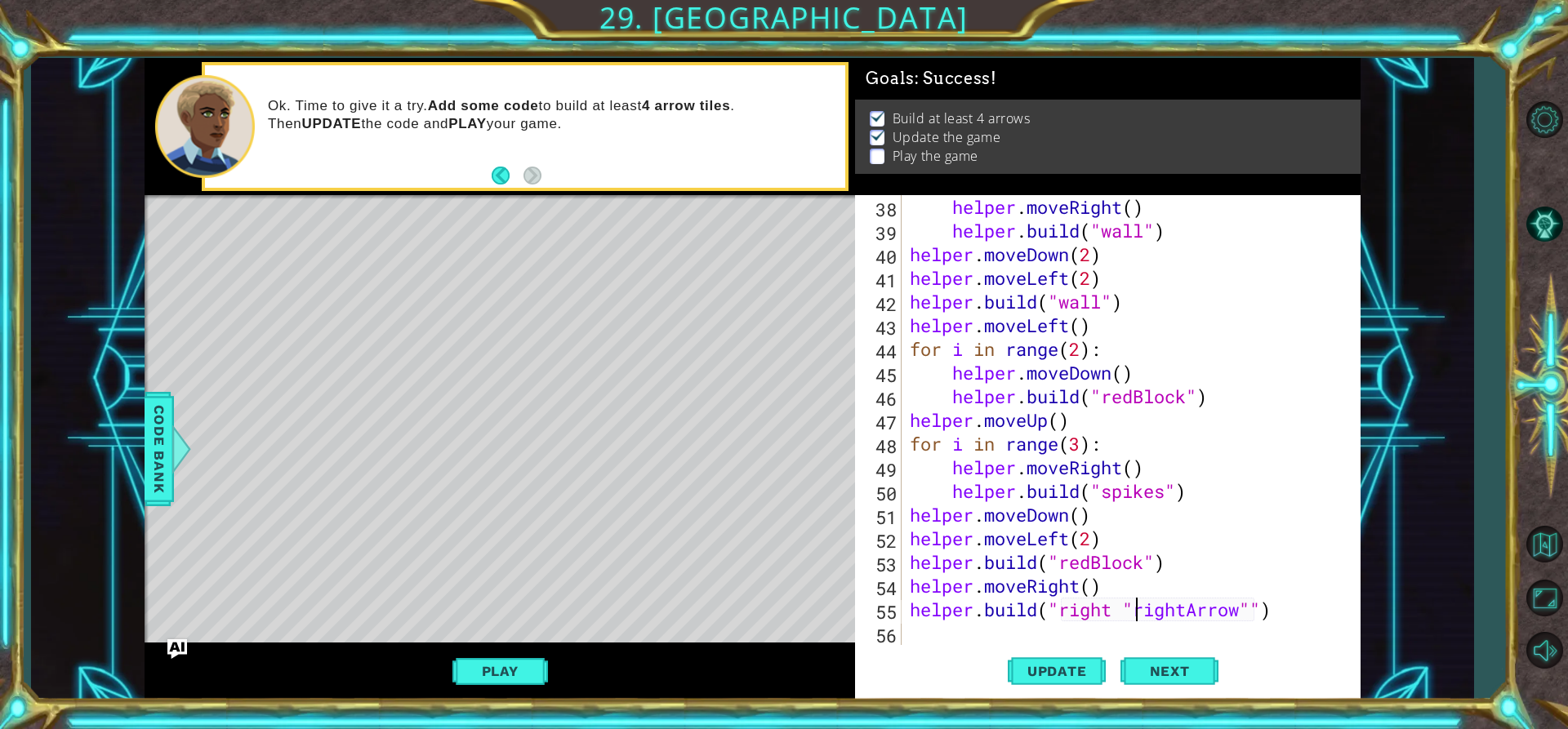
click at [1139, 609] on div "helper . moveRight ( ) helper . build ( "wall" ) helper . moveDown ( 2 ) helper…" at bounding box center [1129, 444] width 445 height 497
click at [1114, 610] on div "helper . moveRight ( ) helper . build ( "wall" ) helper . moveDown ( 2 ) helper…" at bounding box center [1129, 444] width 445 height 497
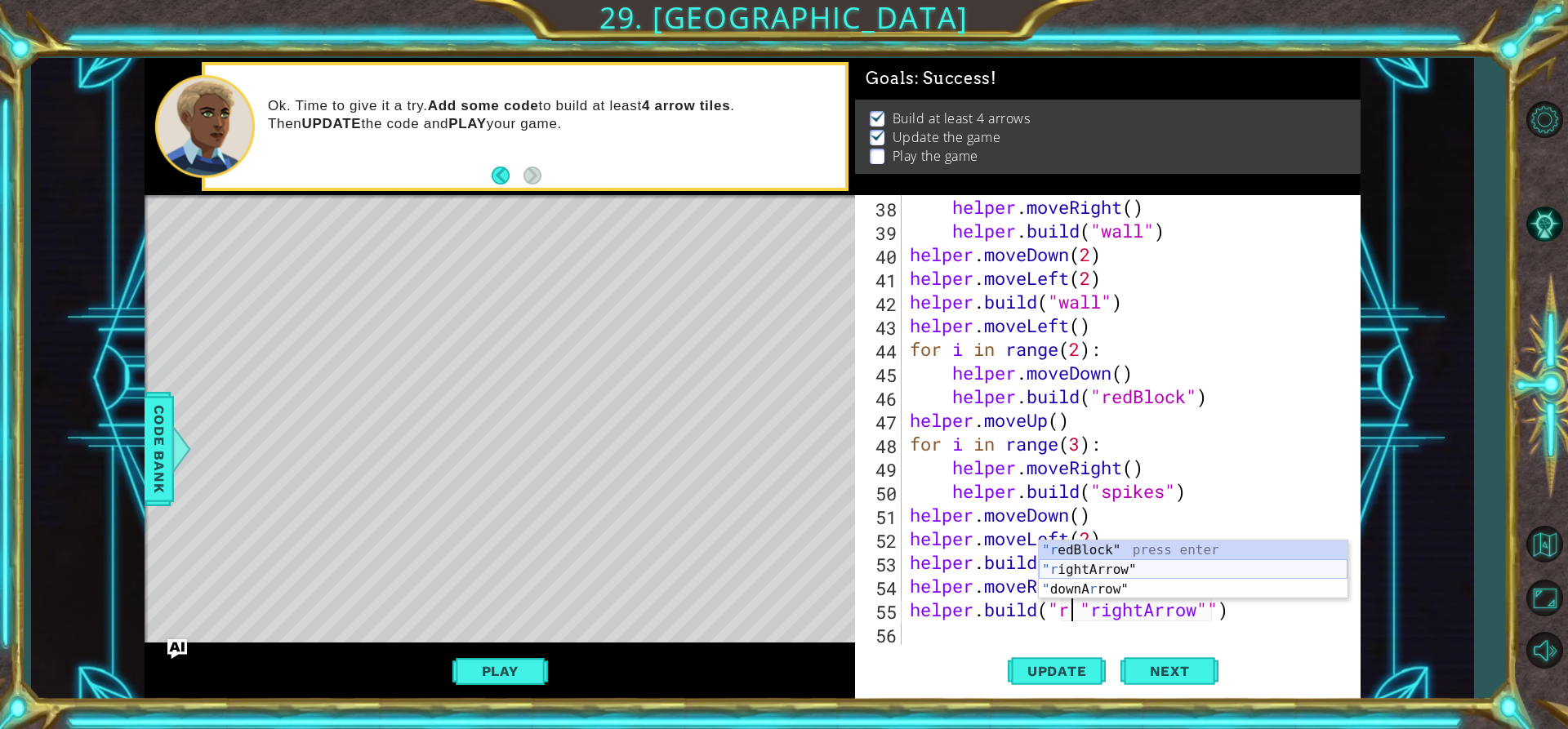
click at [1114, 563] on div ""r edBlock" press enter "r ightArrow" press enter " downA r row" press enter" at bounding box center [1193, 589] width 309 height 98
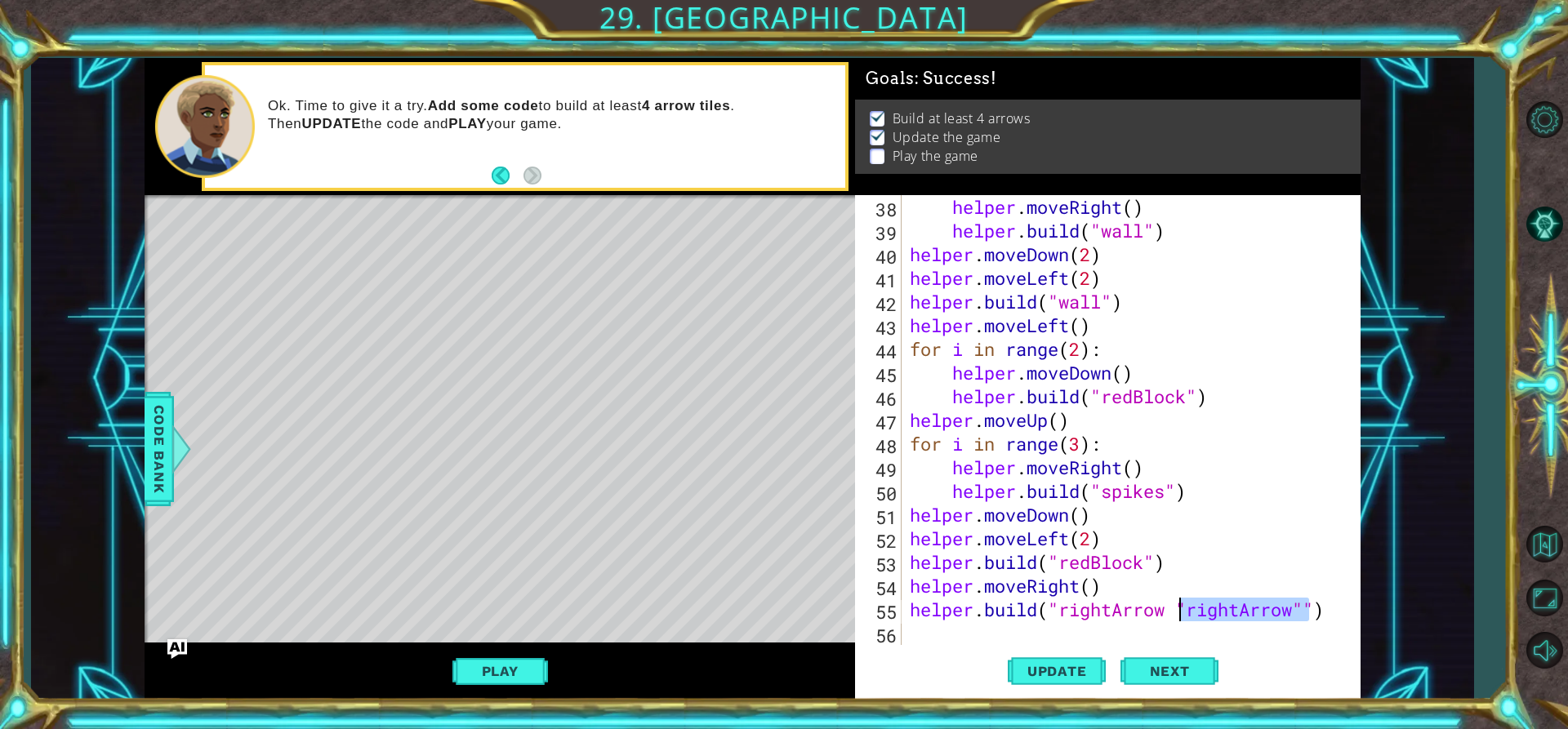
drag, startPoint x: 1306, startPoint y: 609, endPoint x: 1180, endPoint y: 609, distance: 126.0
click at [1180, 609] on div "helper . moveRight ( ) helper . build ( "wall" ) helper . moveDown ( 2 ) helper…" at bounding box center [1129, 444] width 445 height 497
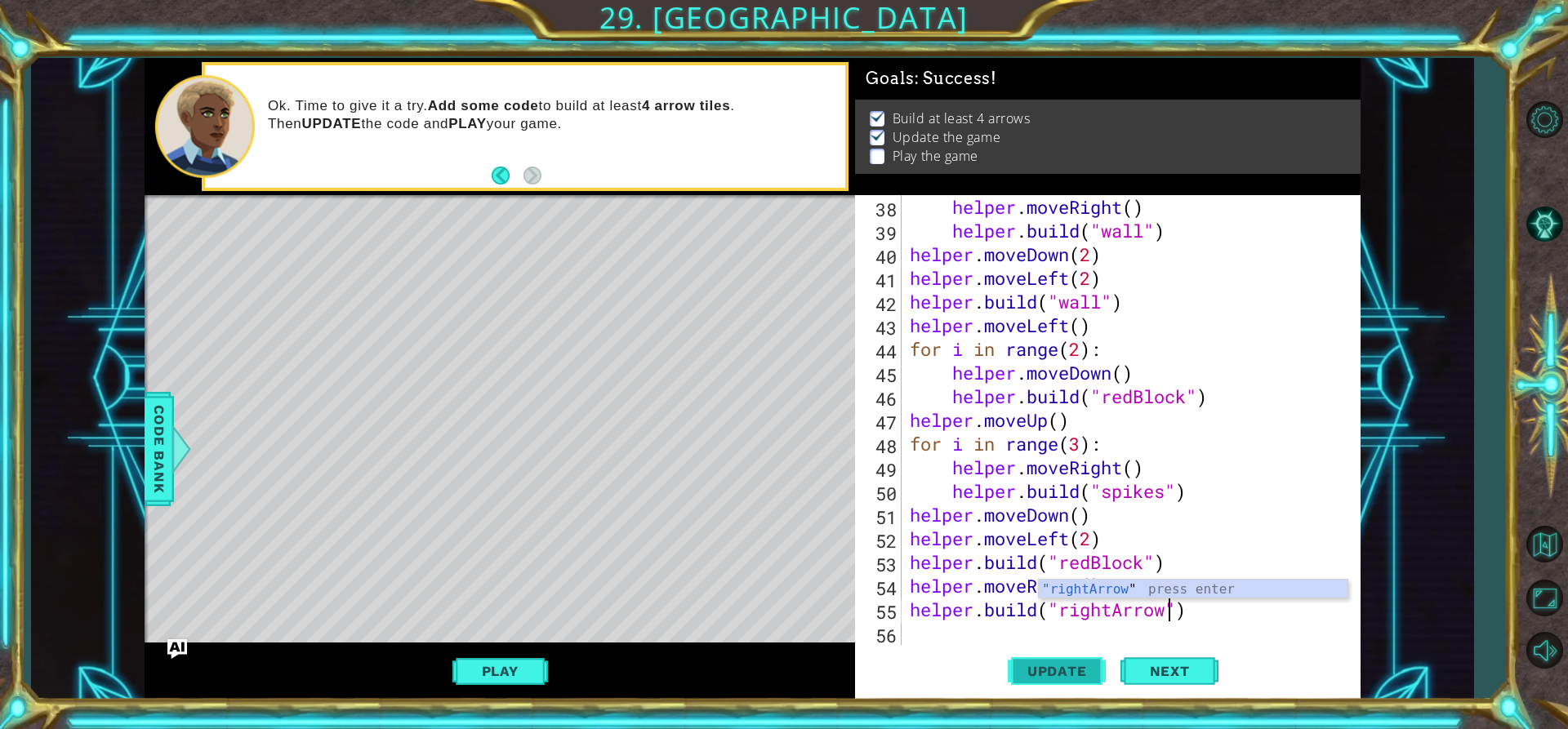
click at [1077, 651] on button "Update" at bounding box center [1057, 671] width 98 height 51
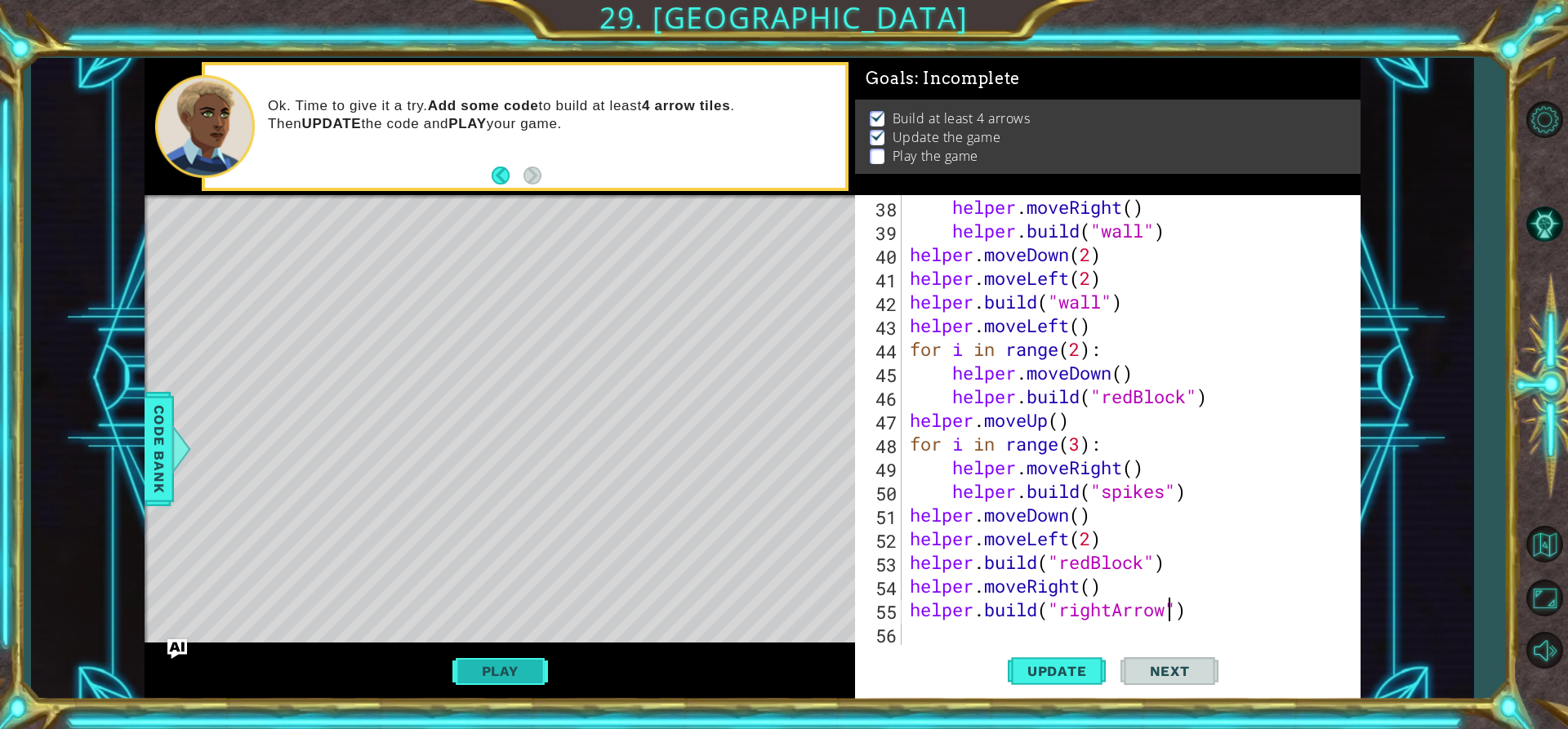
click at [481, 677] on button "Play" at bounding box center [500, 671] width 96 height 31
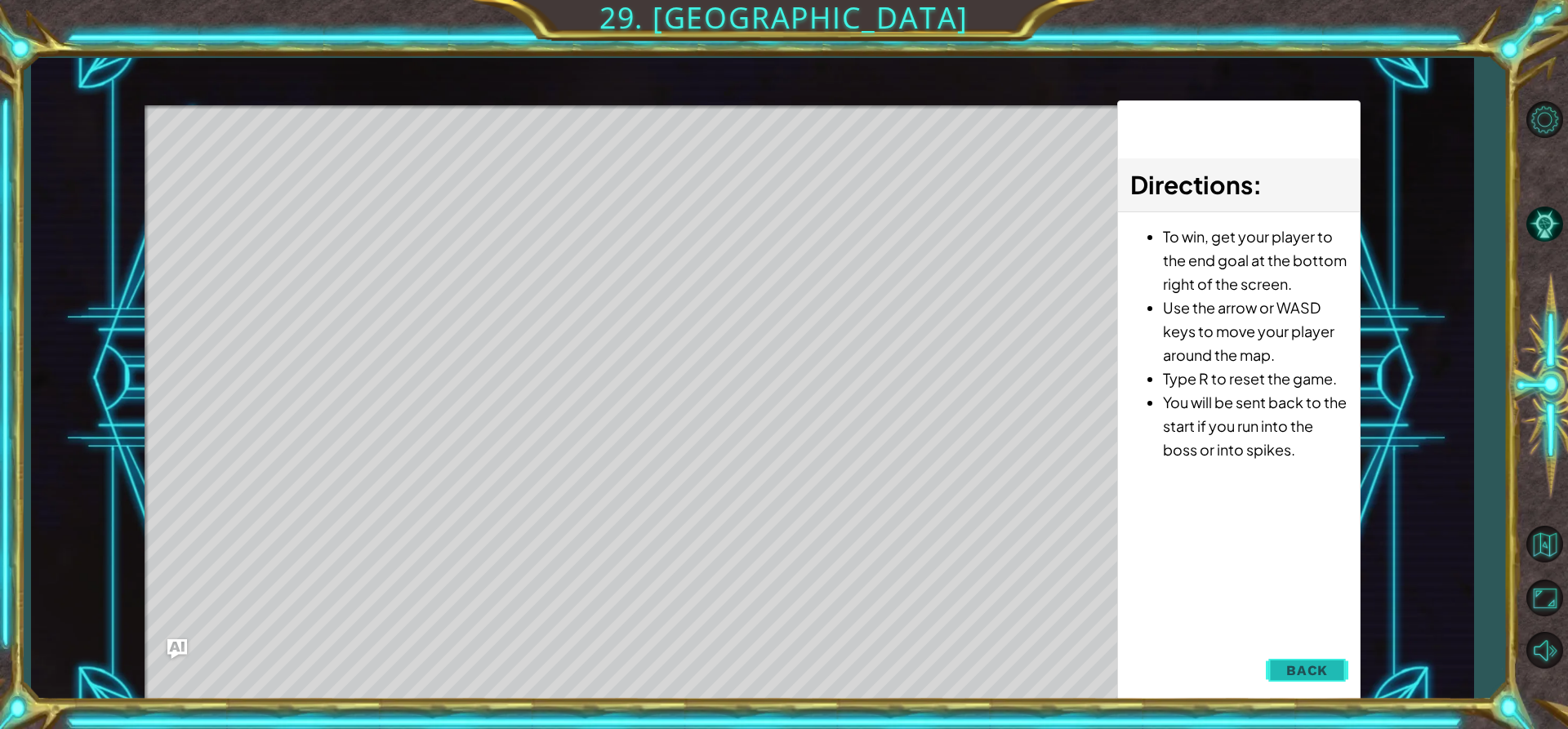
click at [1337, 671] on button "Back" at bounding box center [1307, 670] width 82 height 33
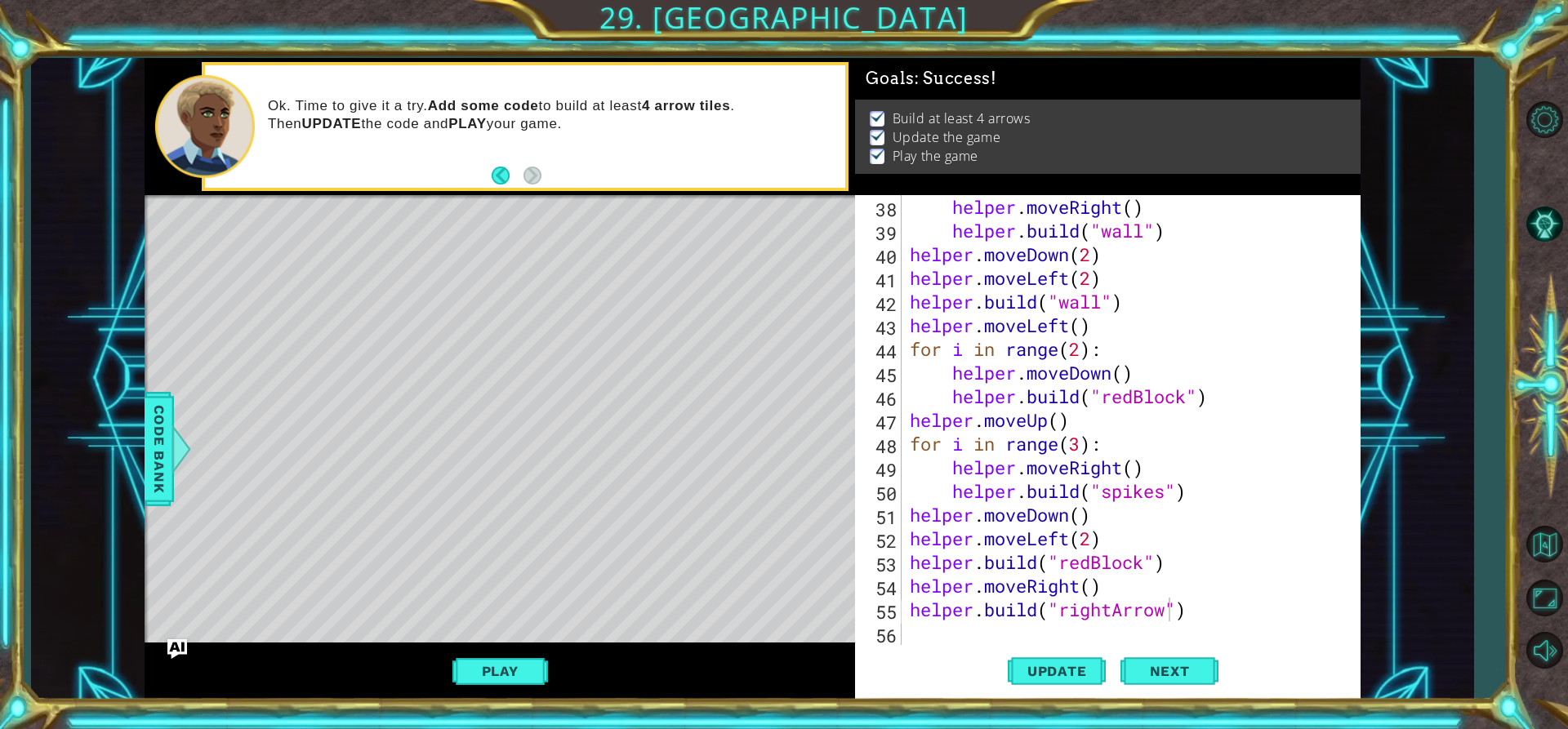
type textarea "helper.moveRight()"
click at [912, 576] on div "helper . moveRight ( ) helper . build ( "wall" ) helper . moveDown ( 2 ) helper…" at bounding box center [1129, 444] width 445 height 497
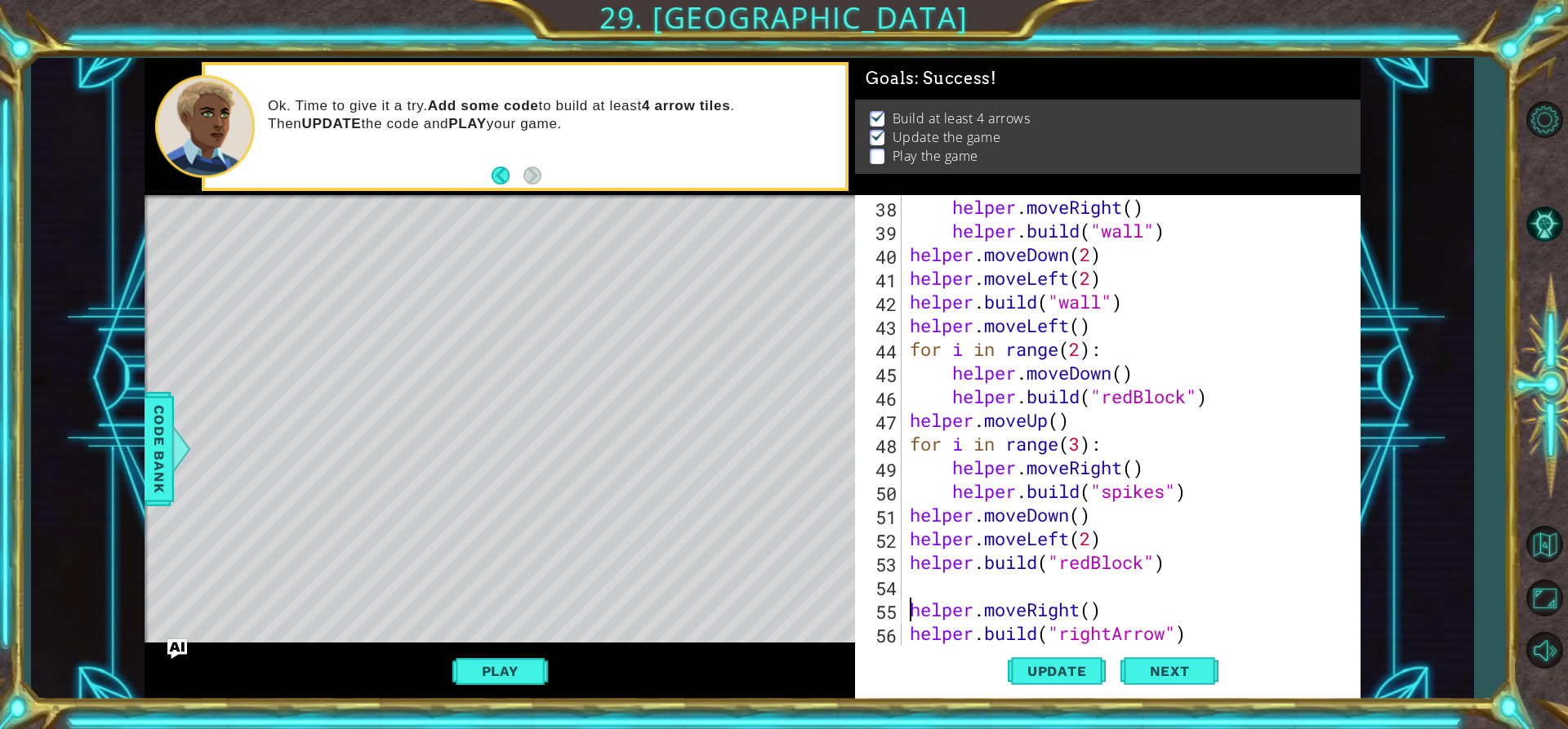
click at [920, 584] on div "helper . moveRight ( ) helper . build ( "wall" ) helper . moveDown ( 2 ) helper…" at bounding box center [1129, 444] width 445 height 497
type textarea "f"
click at [911, 609] on div "helper . moveRight ( ) helper . build ( "wall" ) helper . moveDown ( 2 ) helper…" at bounding box center [1129, 444] width 445 height 497
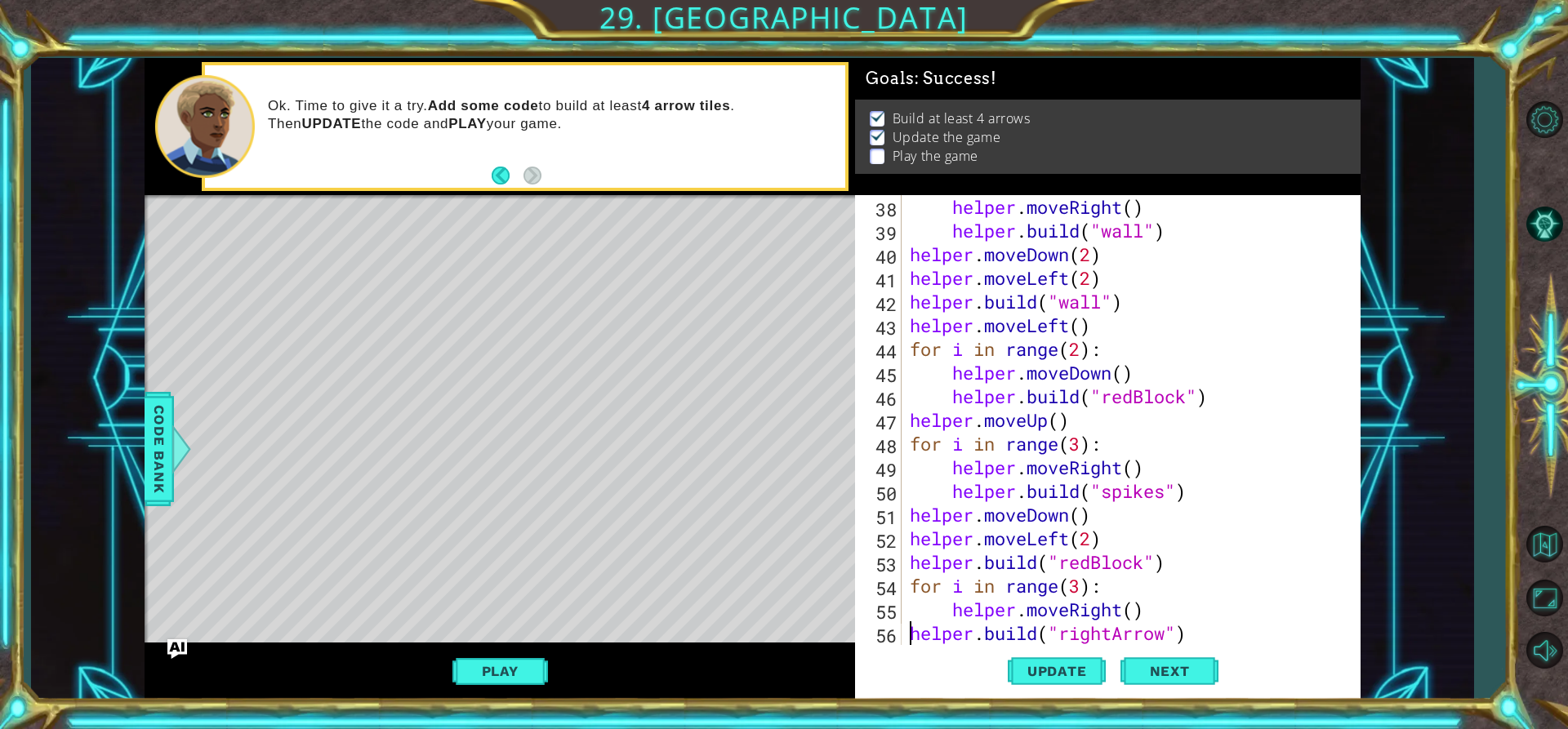
click at [910, 630] on div "helper . moveRight ( ) helper . build ( "wall" ) helper . moveDown ( 2 ) helper…" at bounding box center [1129, 444] width 445 height 497
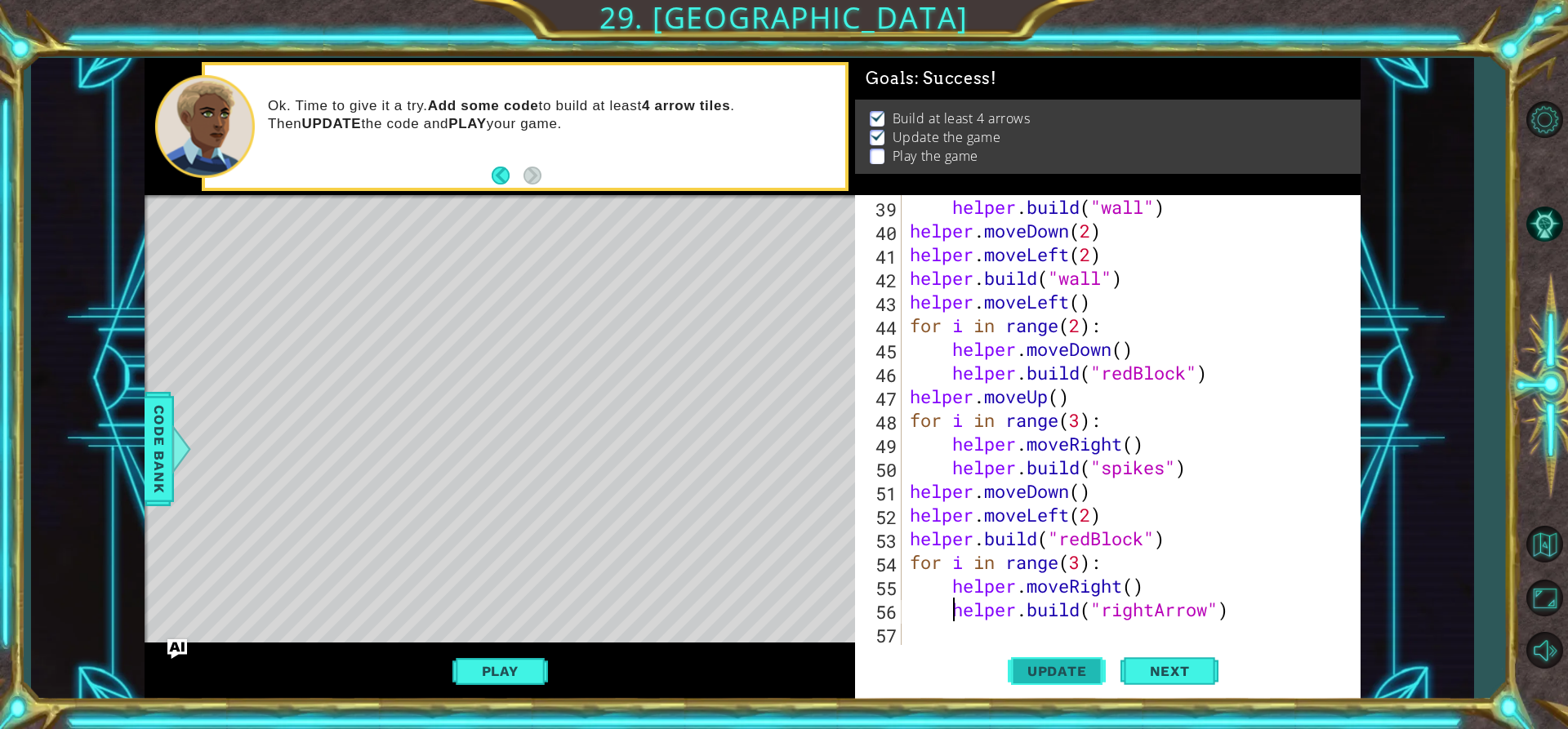
click at [1067, 670] on span "Update" at bounding box center [1057, 671] width 92 height 16
click at [1077, 562] on div "helper . build ( "wall" ) helper . moveDown ( 2 ) helper . moveLeft ( 2 ) helpe…" at bounding box center [1129, 444] width 445 height 497
click at [1078, 558] on div "helper . build ( "wall" ) helper . moveDown ( 2 ) helper . moveLeft ( 2 ) helpe…" at bounding box center [1129, 444] width 445 height 497
type textarea "for i in range(4):"
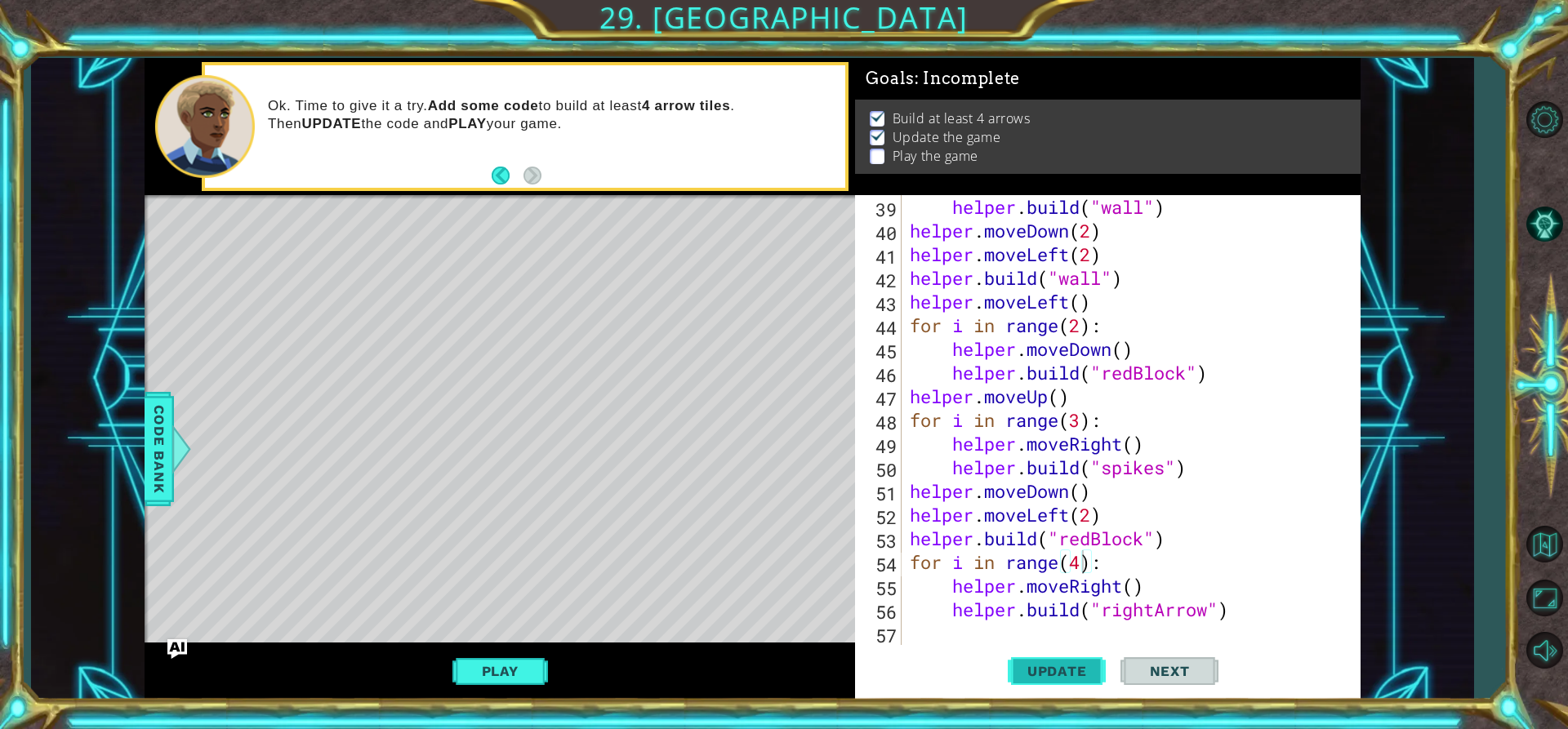
click at [1062, 671] on span "Update" at bounding box center [1057, 671] width 92 height 16
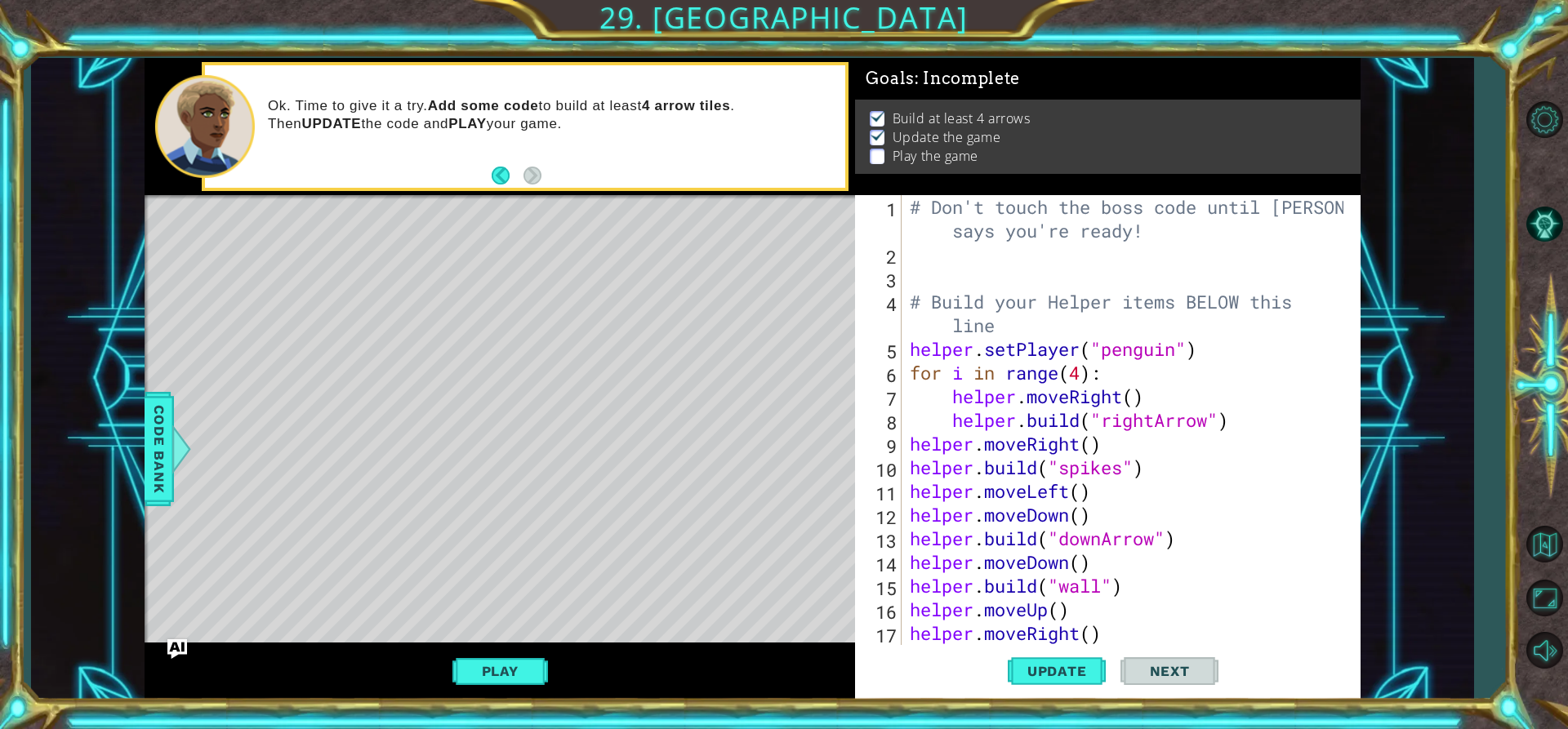
scroll to position [0, 0]
click at [951, 250] on div "# Don't touch the boss code until [PERSON_NAME] says you're ready! # Build your…" at bounding box center [1129, 456] width 445 height 521
type textarea "for i in range(500)"
click at [944, 274] on div "# Don't touch the boss code until [PERSON_NAME] says you're ready! for i in ran…" at bounding box center [1129, 456] width 445 height 521
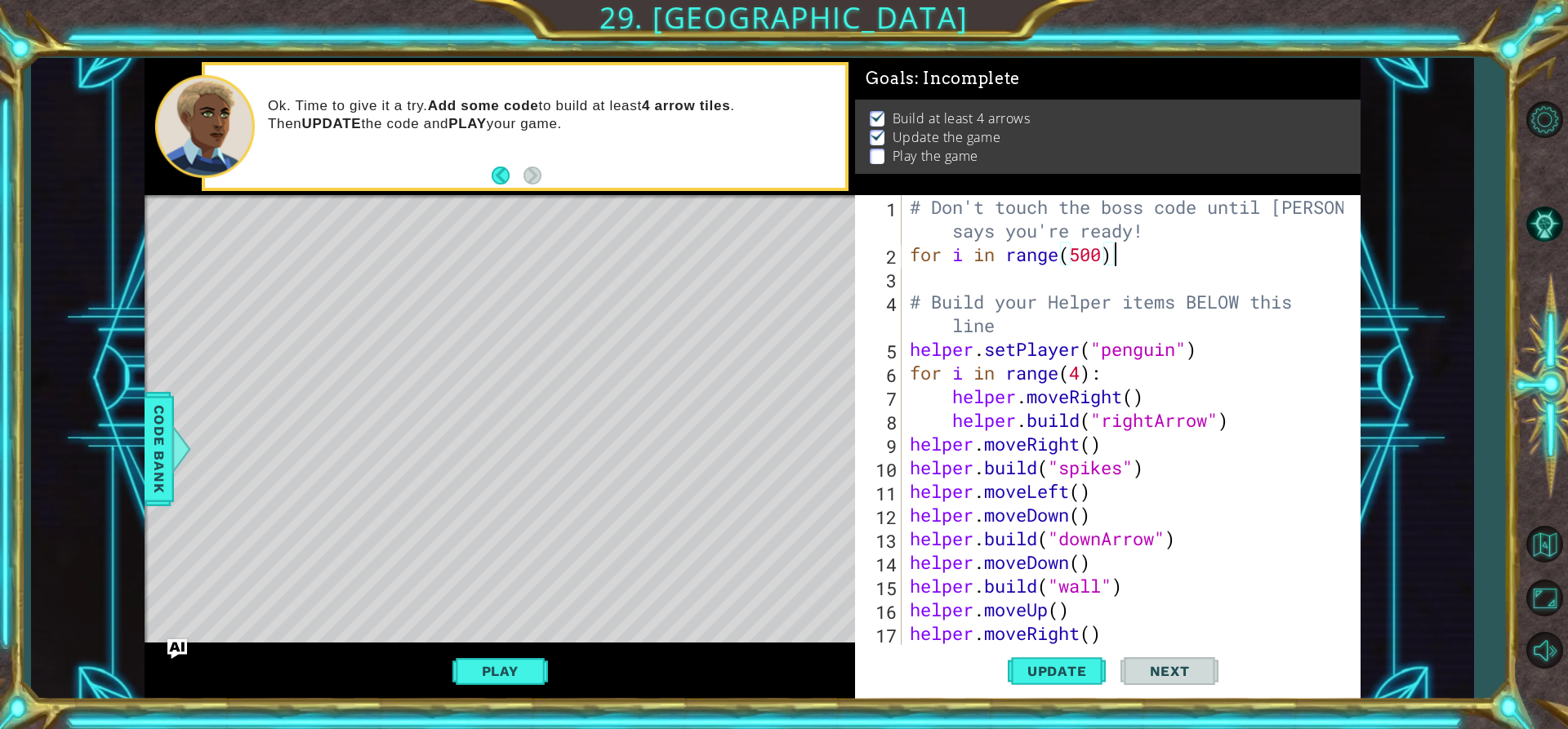
scroll to position [0, 0]
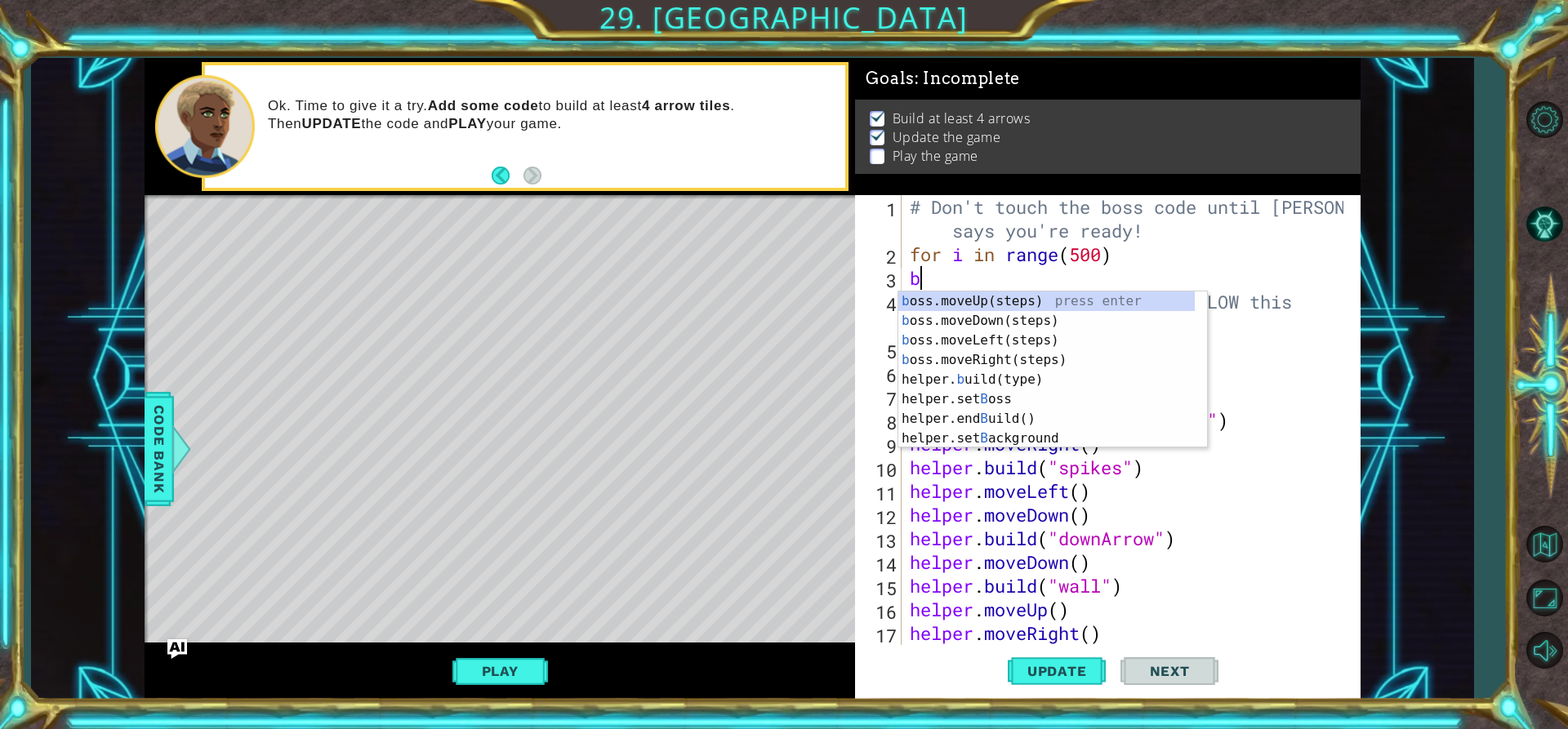
type textarea "bp"
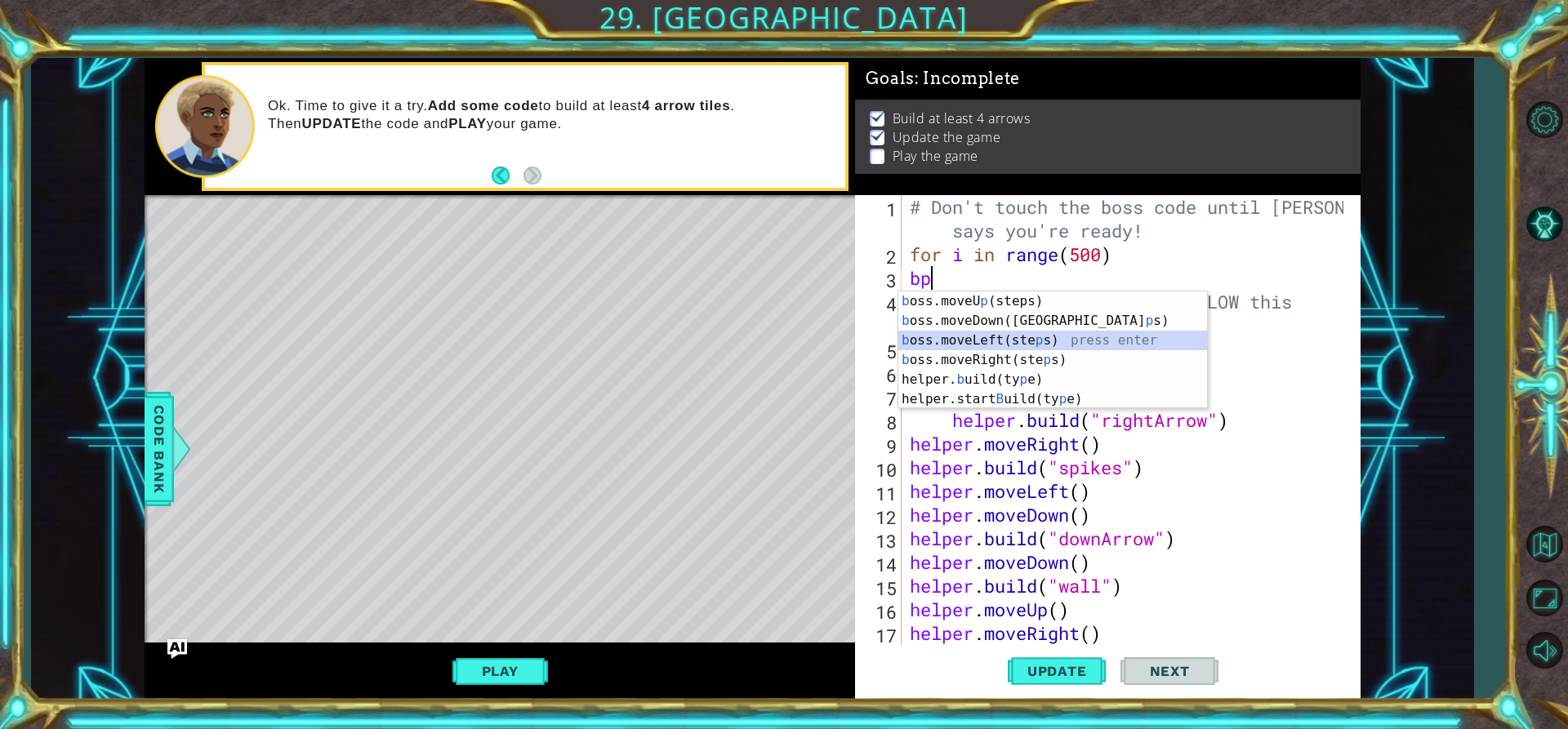
click at [975, 343] on div "b oss.moveU p (steps) press enter b oss.moveDown(ste p s) press enter b oss.mov…" at bounding box center [1053, 370] width 309 height 156
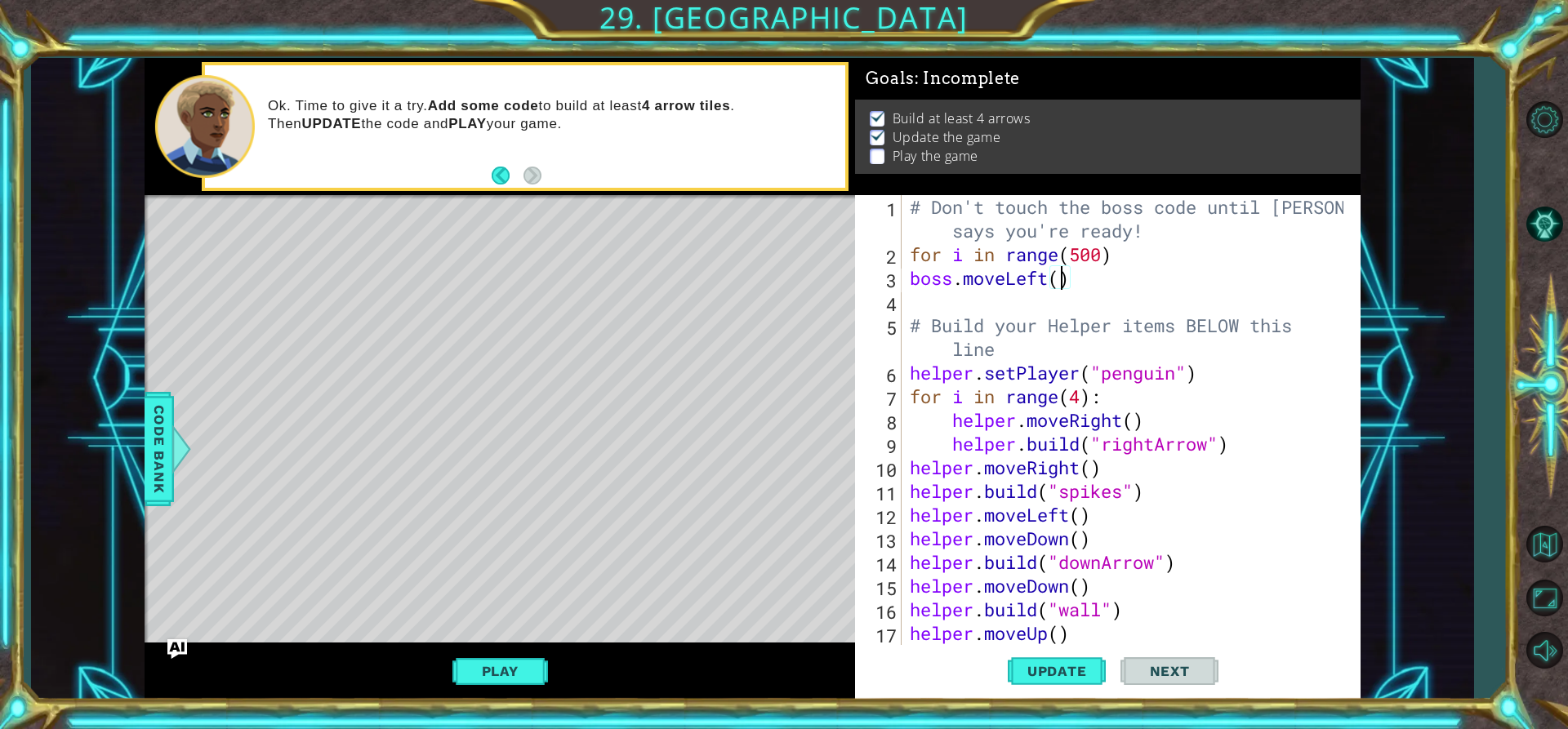
click at [1064, 282] on div "# Don't touch the boss code until [PERSON_NAME] says you're ready! for i in ran…" at bounding box center [1129, 456] width 445 height 521
type textarea "boss.moveLeft(3)"
click at [920, 300] on div "# Don't touch the boss code until [PERSON_NAME] says you're ready! for i in ran…" at bounding box center [1129, 456] width 445 height 521
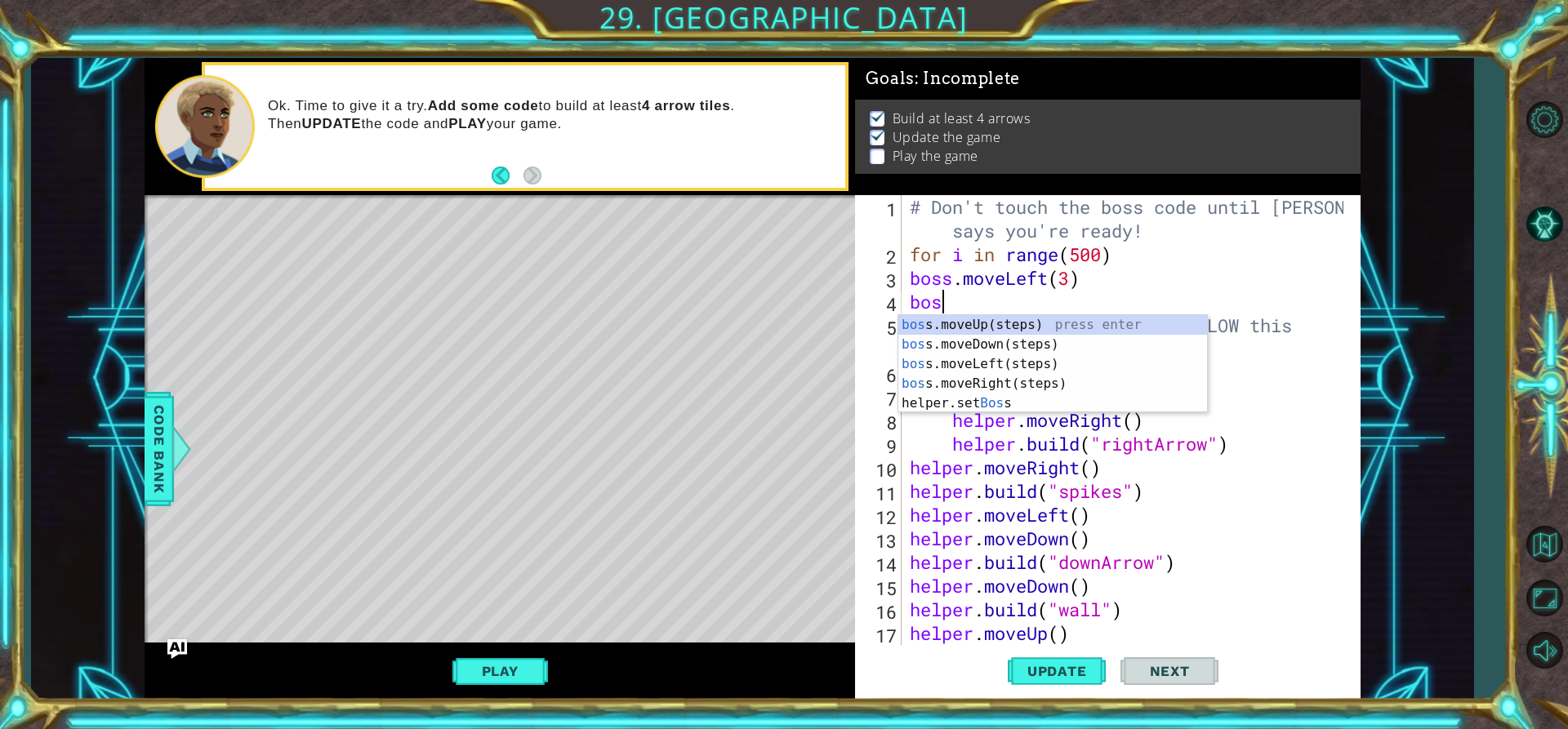
scroll to position [0, 1]
type textarea "boss"
click at [1055, 326] on div "boss .moveUp(steps) press enter boss .moveDown(steps) press enter boss .moveLef…" at bounding box center [1053, 384] width 309 height 137
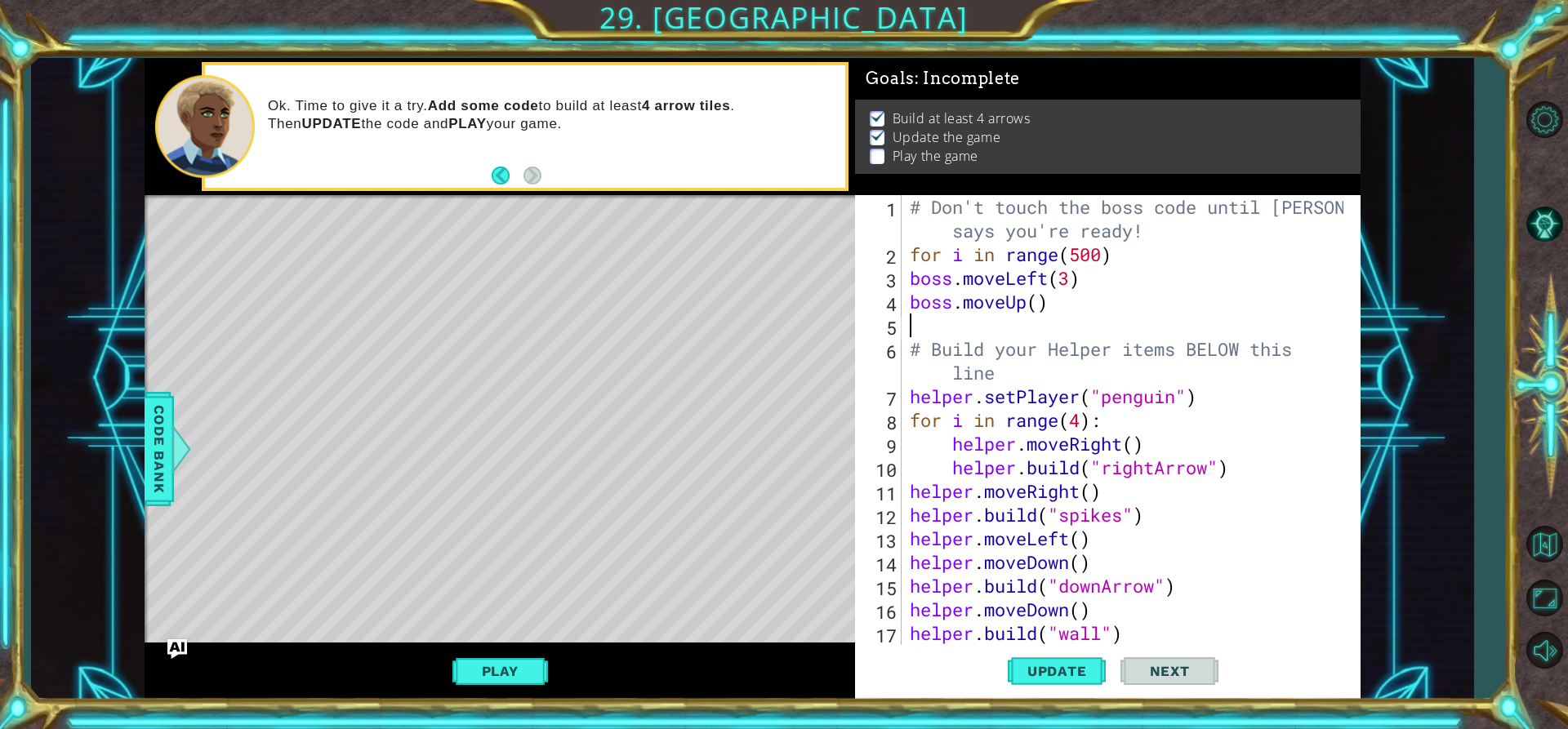
click at [1042, 310] on div "# Don't touch the boss code until [PERSON_NAME] says you're ready! for i in ran…" at bounding box center [1129, 456] width 445 height 521
type textarea "boss.moveUp(3)"
click at [941, 330] on div "# Don't touch the boss code until [PERSON_NAME] says you're ready! for i in ran…" at bounding box center [1129, 456] width 445 height 521
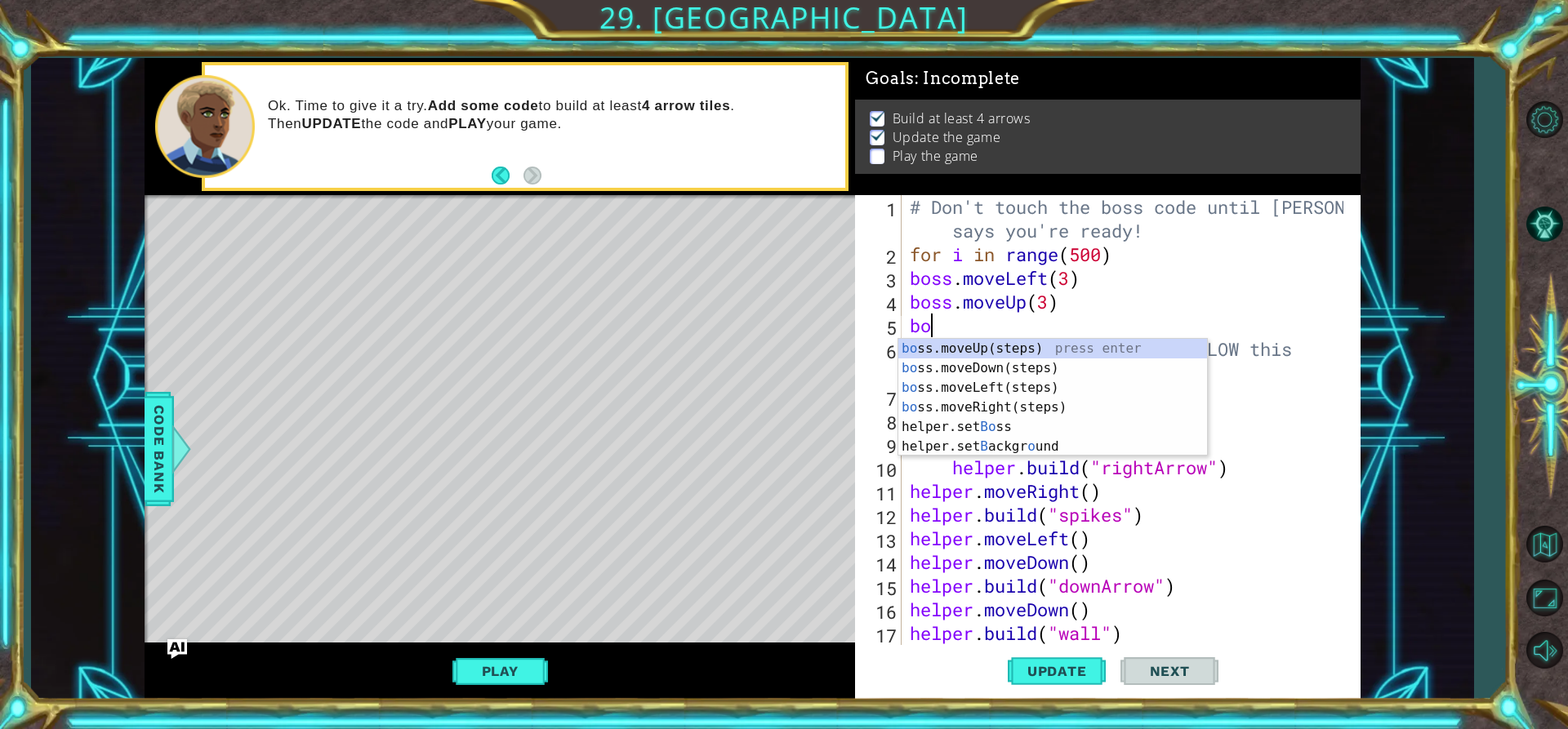
scroll to position [0, 1]
type textarea "boss"
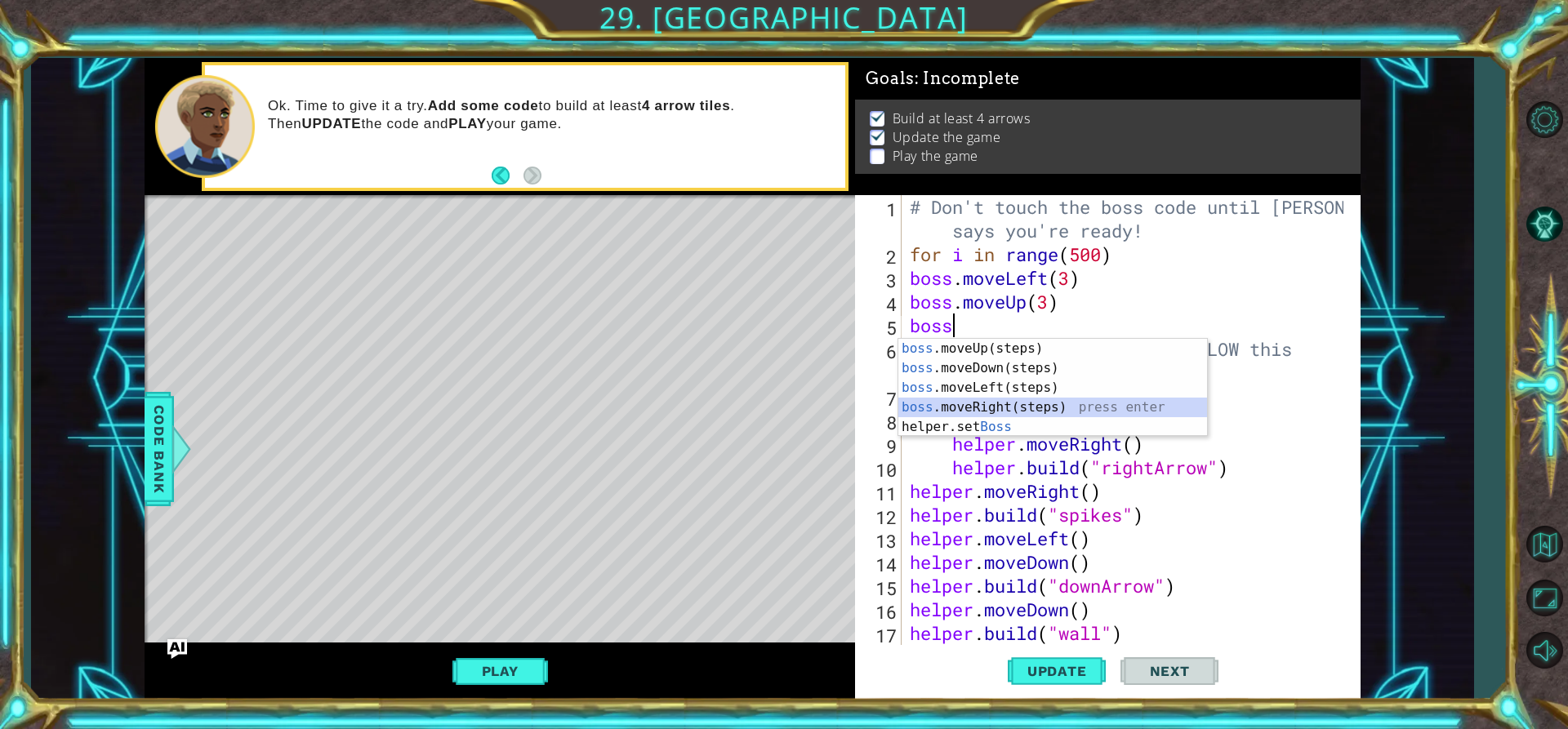
click at [976, 404] on div "boss .moveUp(steps) press enter boss .moveDown(steps) press enter boss .moveLef…" at bounding box center [1053, 408] width 309 height 137
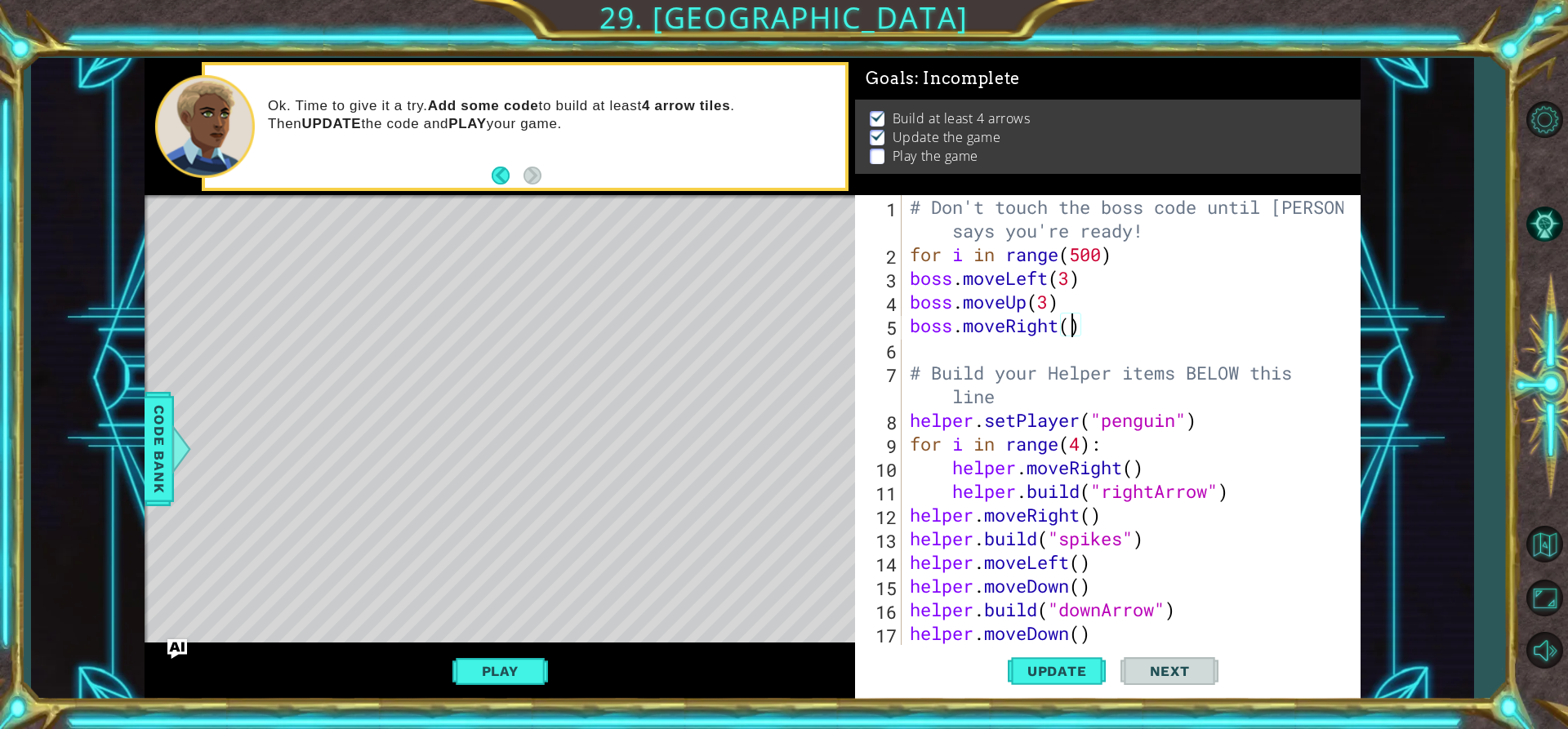
click at [1070, 330] on div "# Don't touch the boss code until [PERSON_NAME] says you're ready! for i in ran…" at bounding box center [1129, 456] width 445 height 521
type textarea "boss.moveRight(3)"
click at [928, 351] on div "# Don't touch the boss code until [PERSON_NAME] says you're ready! for i in ran…" at bounding box center [1129, 456] width 445 height 521
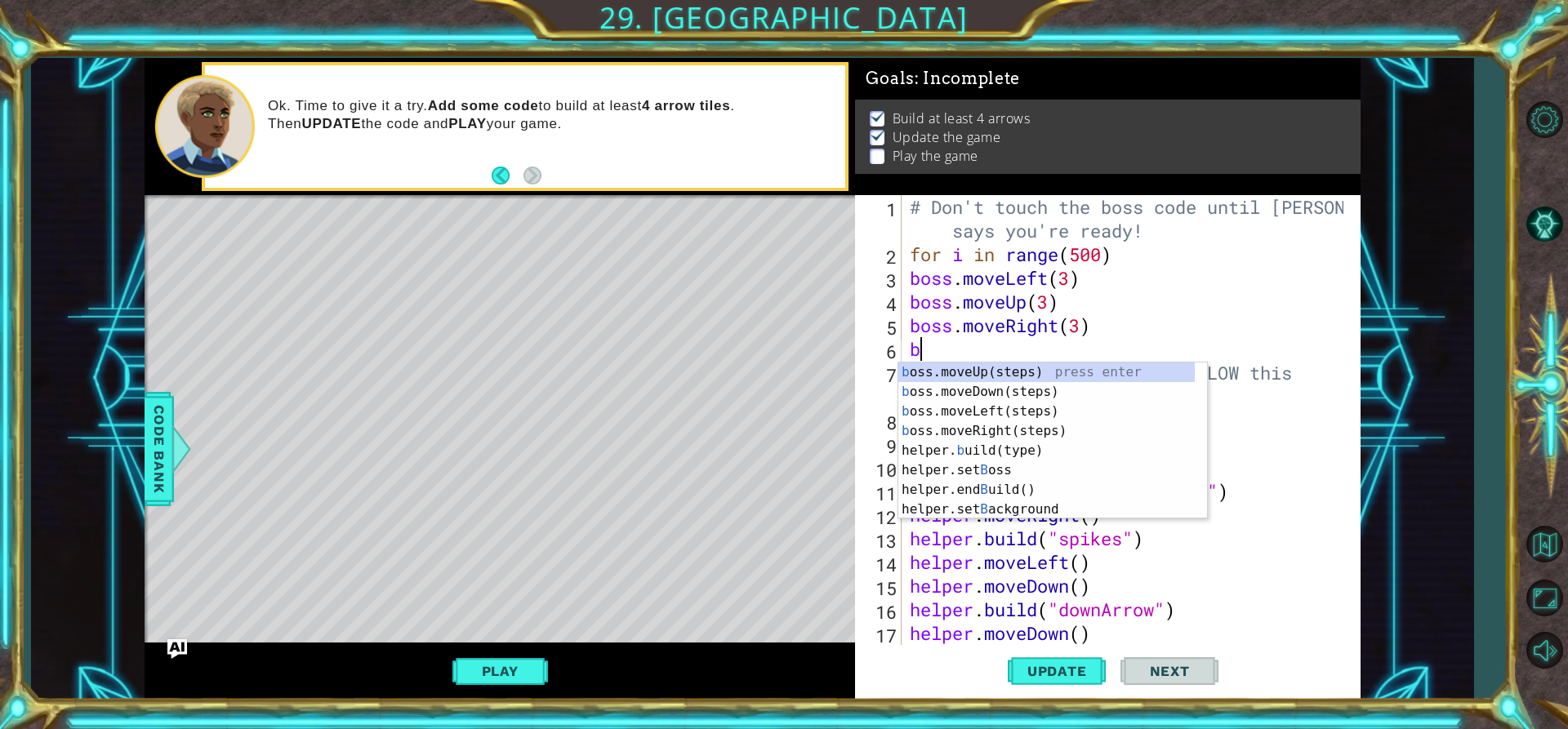
type textarea "bp"
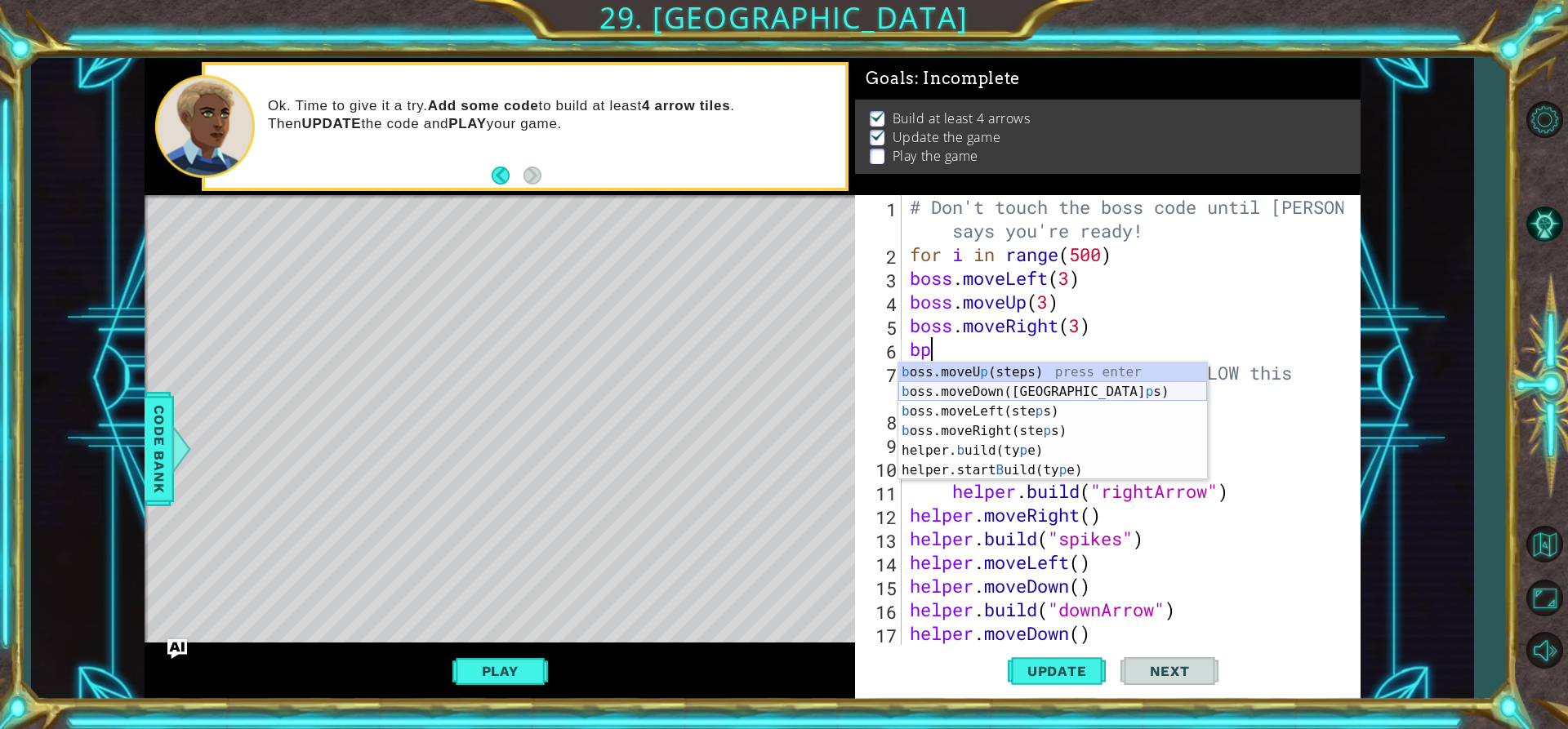
click at [975, 394] on div "b oss.moveU p (steps) press enter b oss.moveDown(ste p s) press enter b oss.mov…" at bounding box center [1053, 441] width 309 height 156
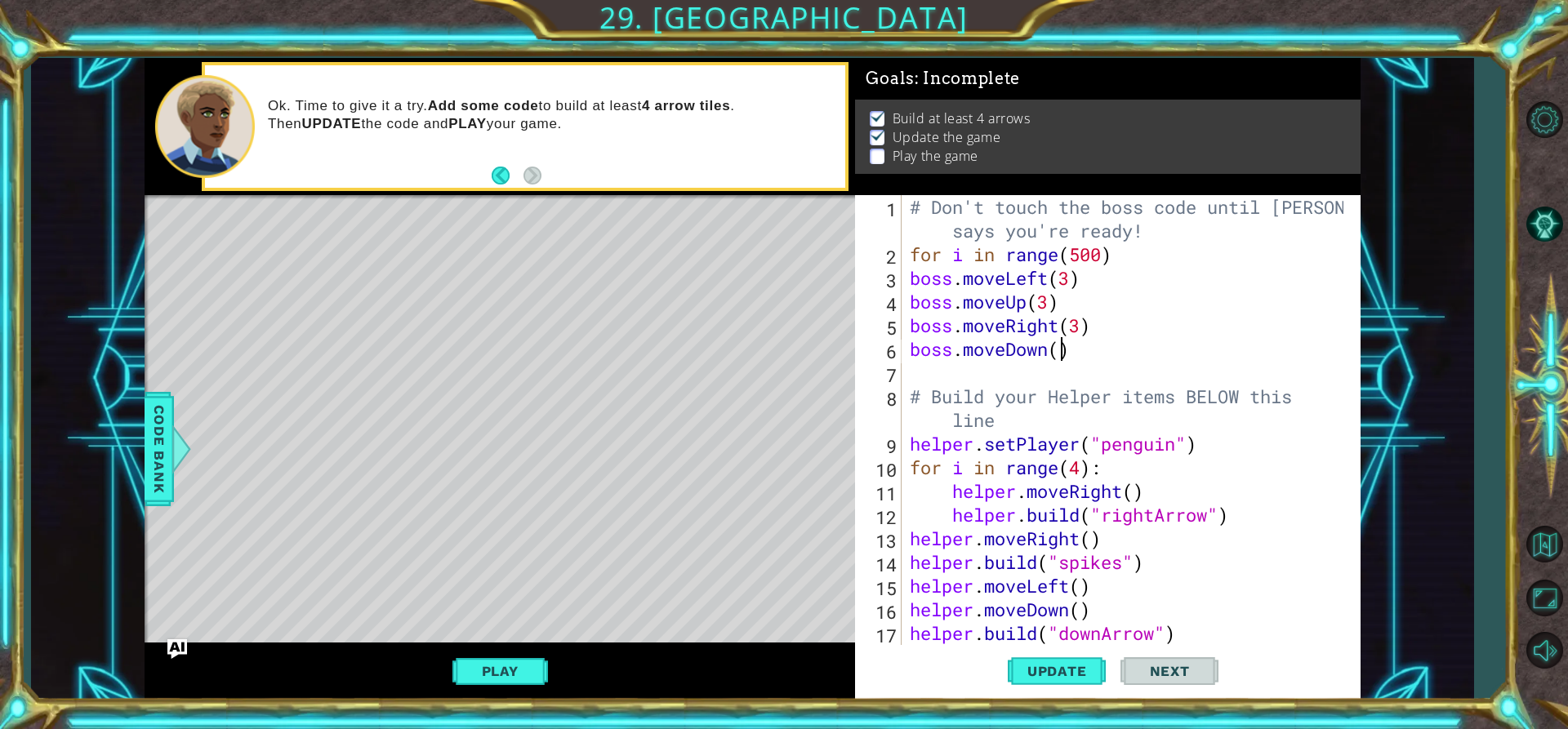
click at [1058, 352] on div "# Don't touch the boss code until [PERSON_NAME] says you're ready! for i in ran…" at bounding box center [1129, 456] width 445 height 521
click at [1062, 660] on button "Update" at bounding box center [1057, 671] width 98 height 51
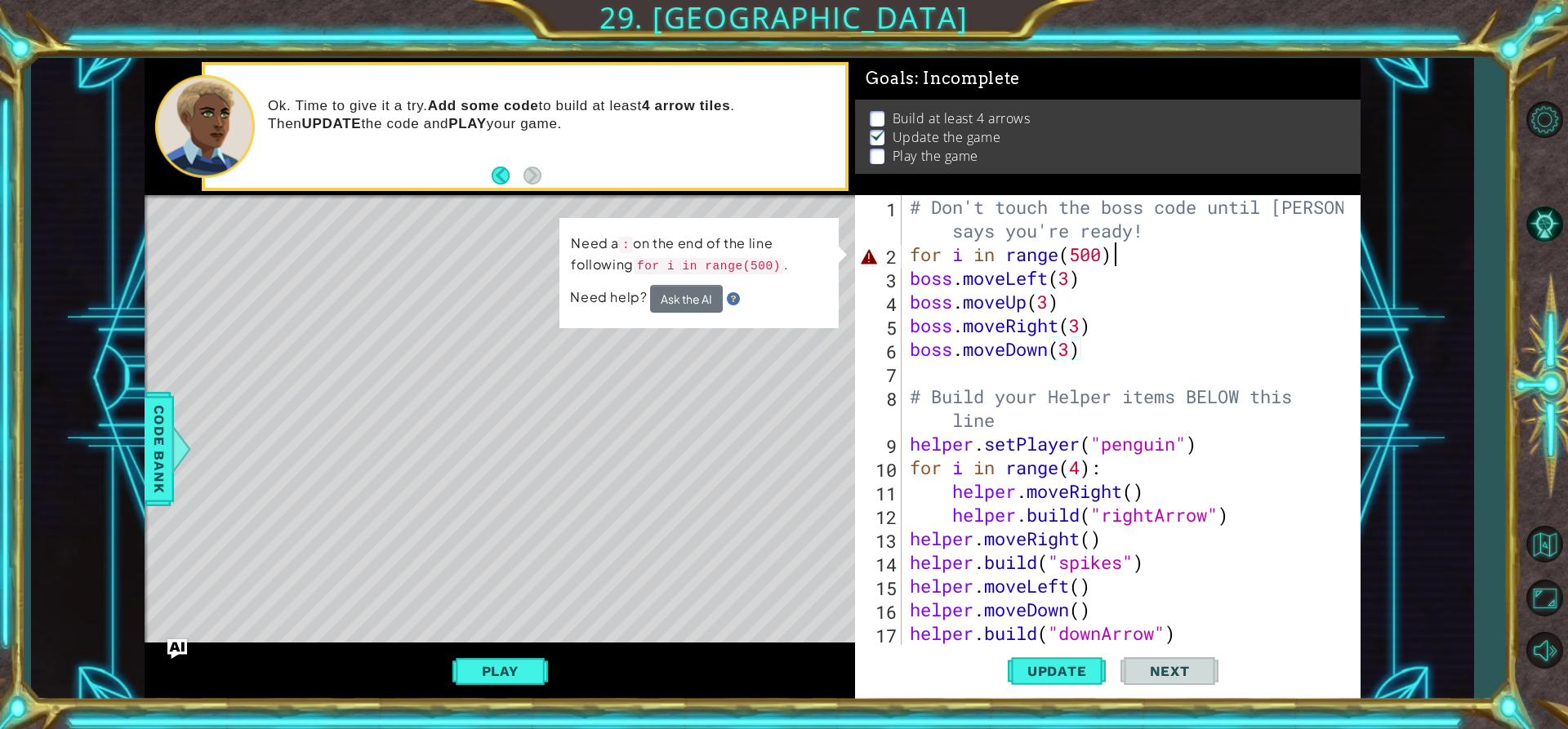
click at [1116, 260] on div "# Don't touch the boss code until [PERSON_NAME] says you're ready! for i in ran…" at bounding box center [1129, 456] width 445 height 521
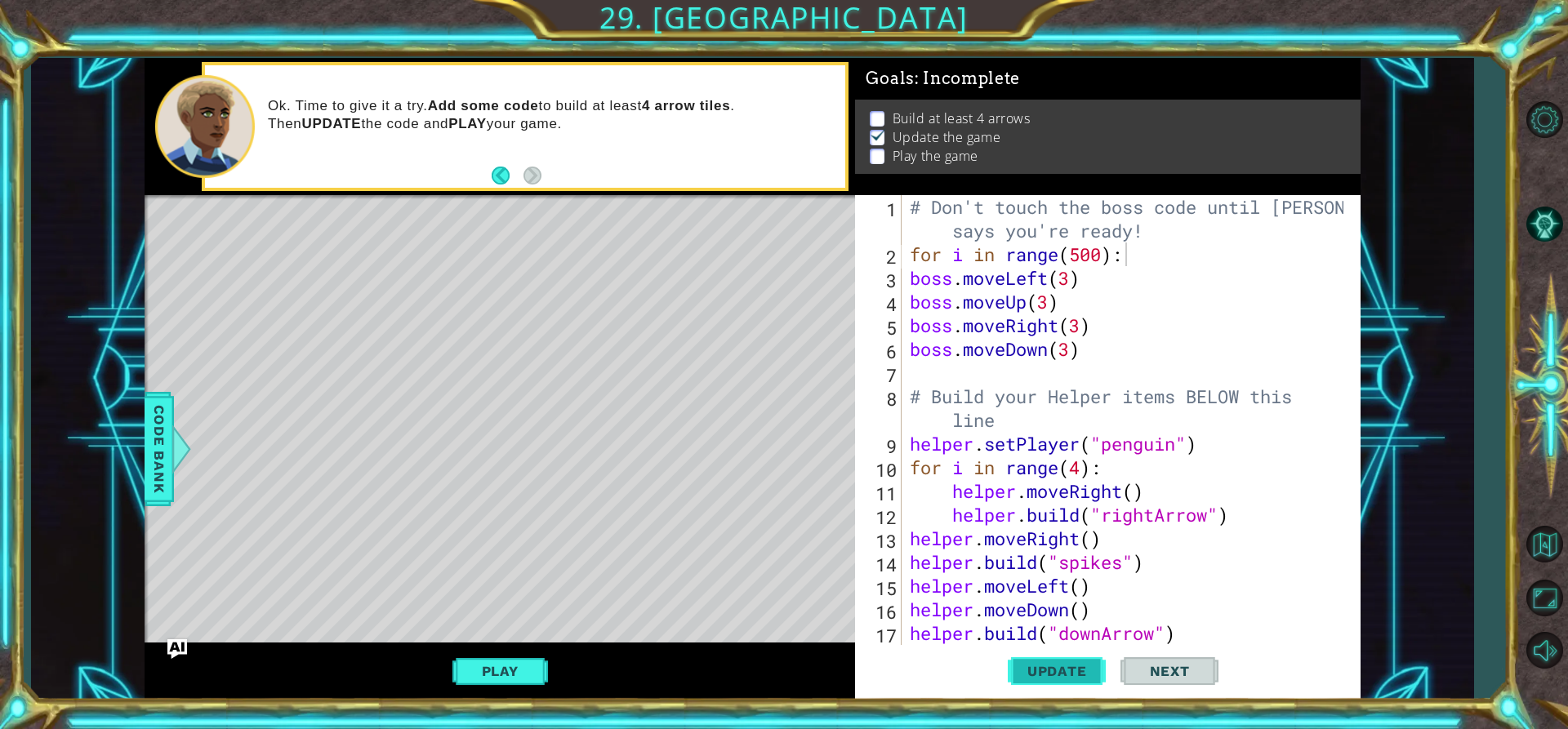
click at [1060, 655] on button "Update" at bounding box center [1057, 671] width 98 height 51
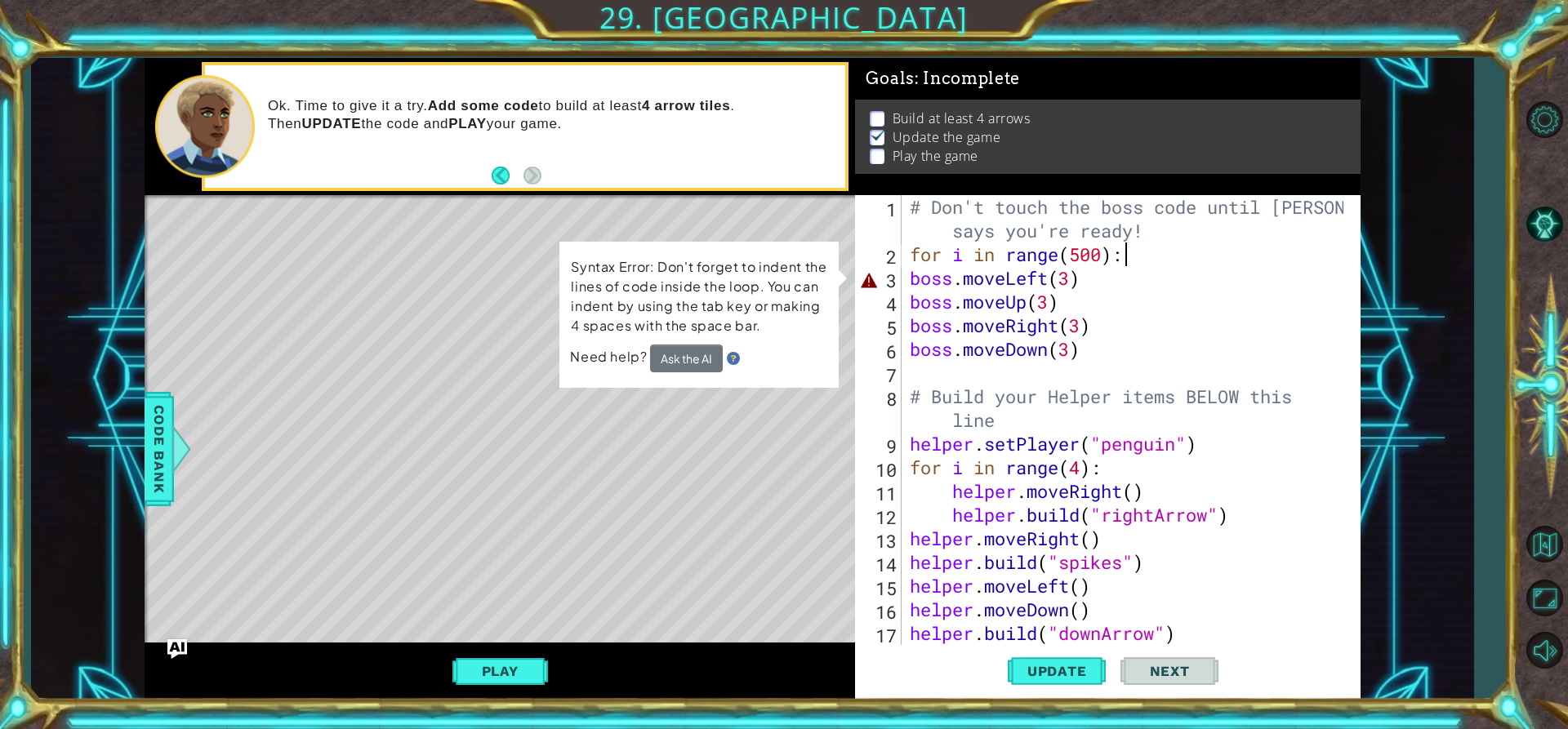
click at [910, 279] on div "# Don't touch the boss code until [PERSON_NAME] says you're ready! for i in ran…" at bounding box center [1129, 456] width 445 height 521
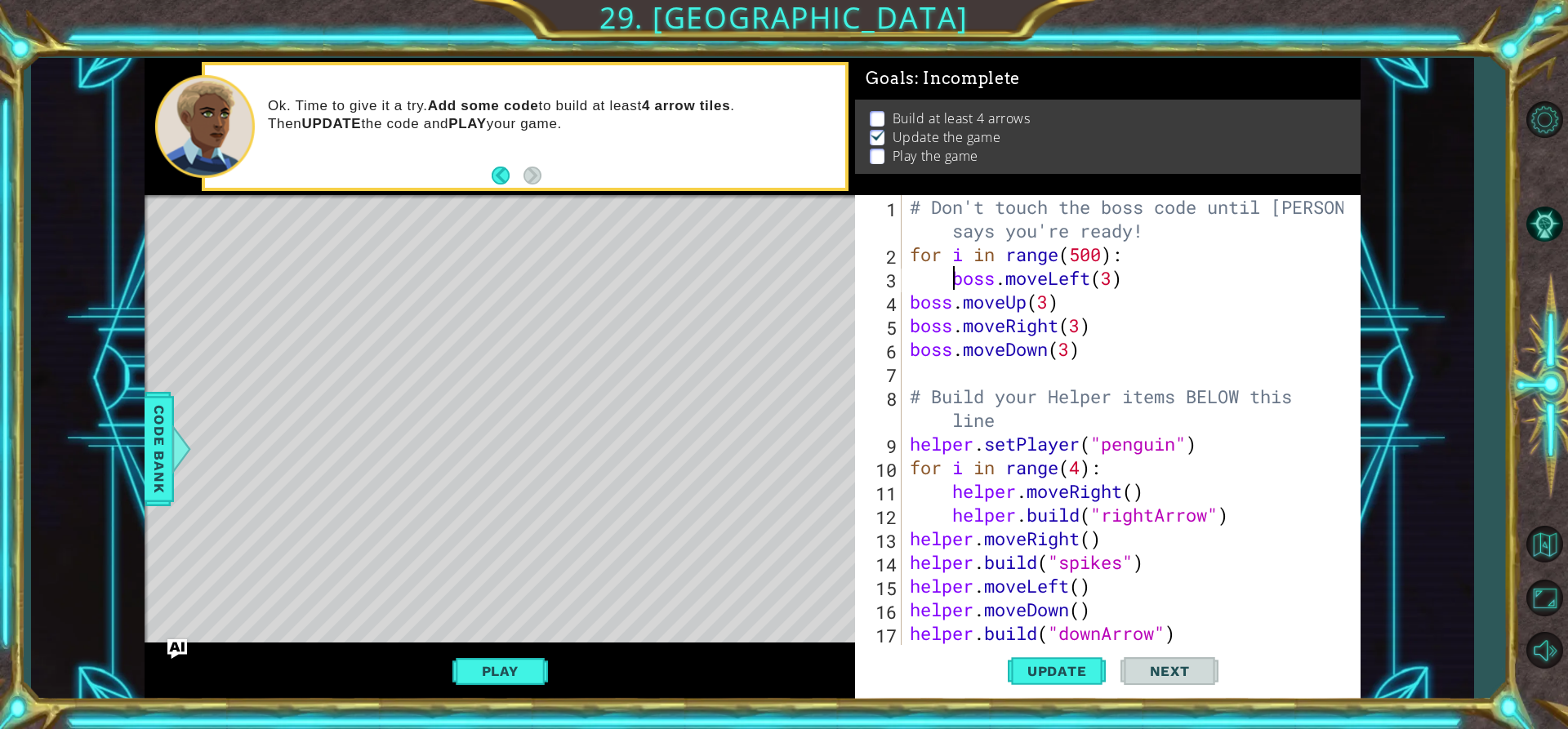
click at [909, 305] on div "# Don't touch the boss code until [PERSON_NAME] says you're ready! for i in ran…" at bounding box center [1129, 456] width 445 height 521
click at [908, 326] on div "# Don't touch the boss code until [PERSON_NAME] says you're ready! for i in ran…" at bounding box center [1129, 456] width 445 height 521
click at [906, 345] on div "# Don't touch the boss code until [PERSON_NAME] says you're ready! for i in ran…" at bounding box center [1129, 456] width 445 height 521
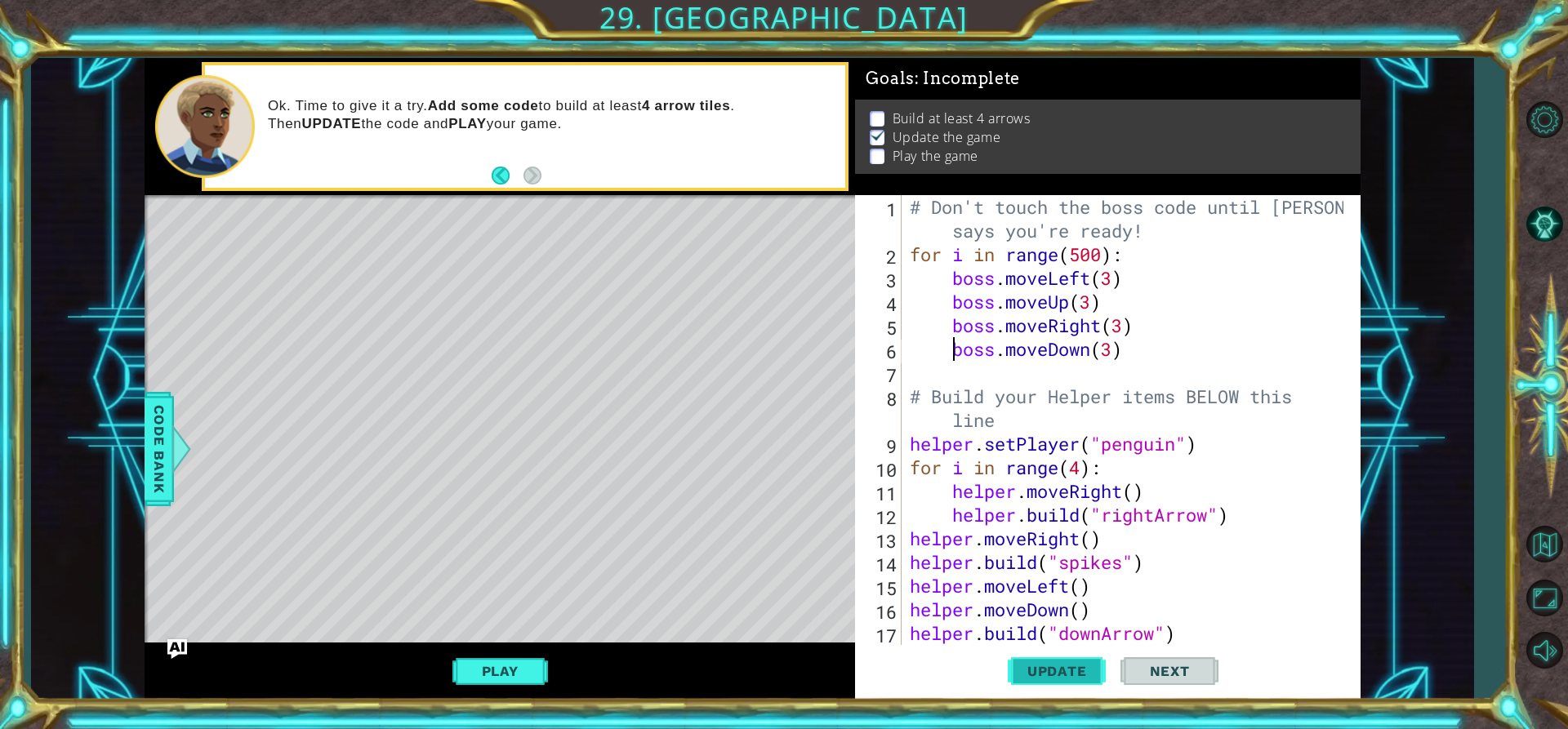
click at [1076, 679] on span "Update" at bounding box center [1057, 671] width 92 height 16
click at [518, 660] on button "Play" at bounding box center [500, 671] width 96 height 31
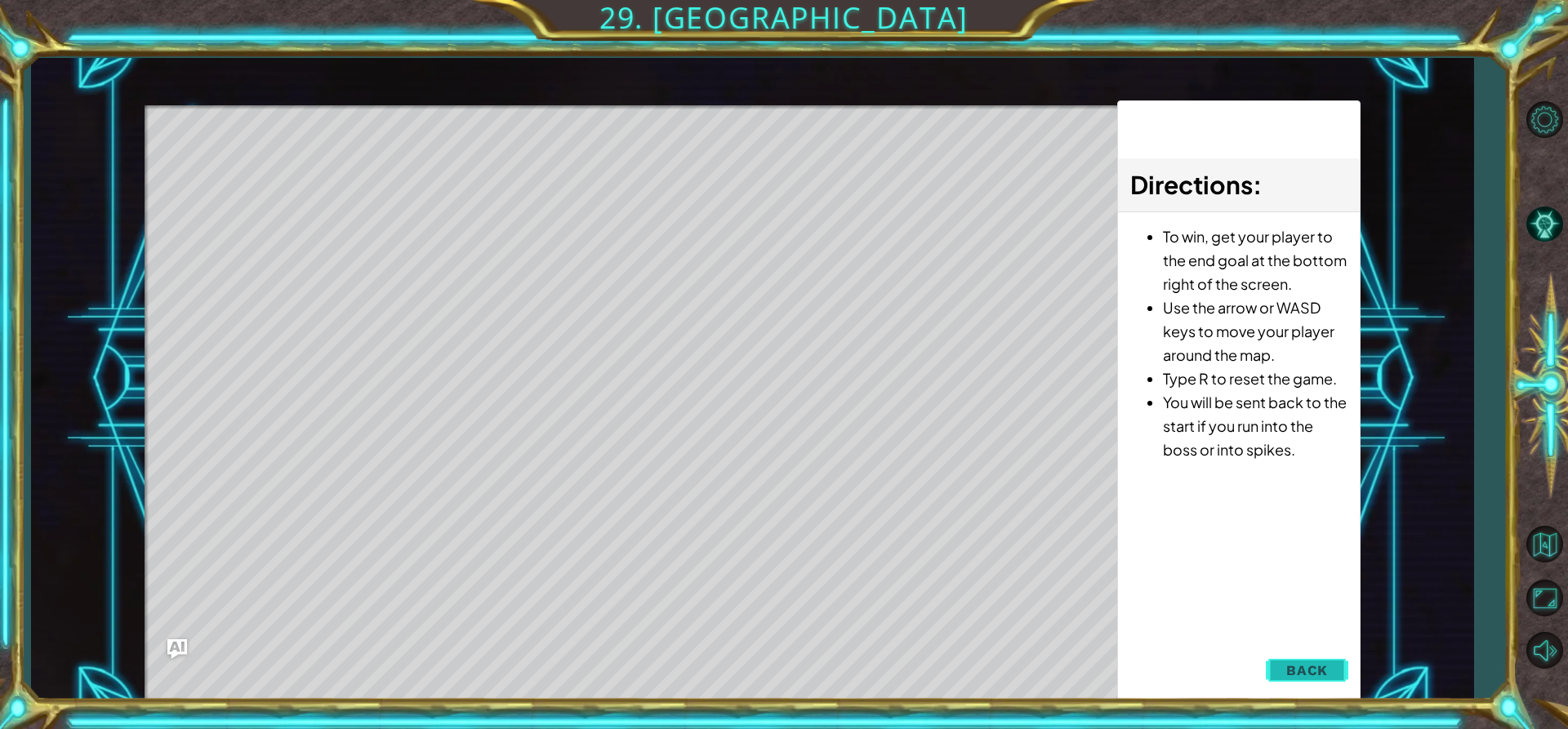
click at [1334, 660] on button "Back" at bounding box center [1307, 670] width 82 height 33
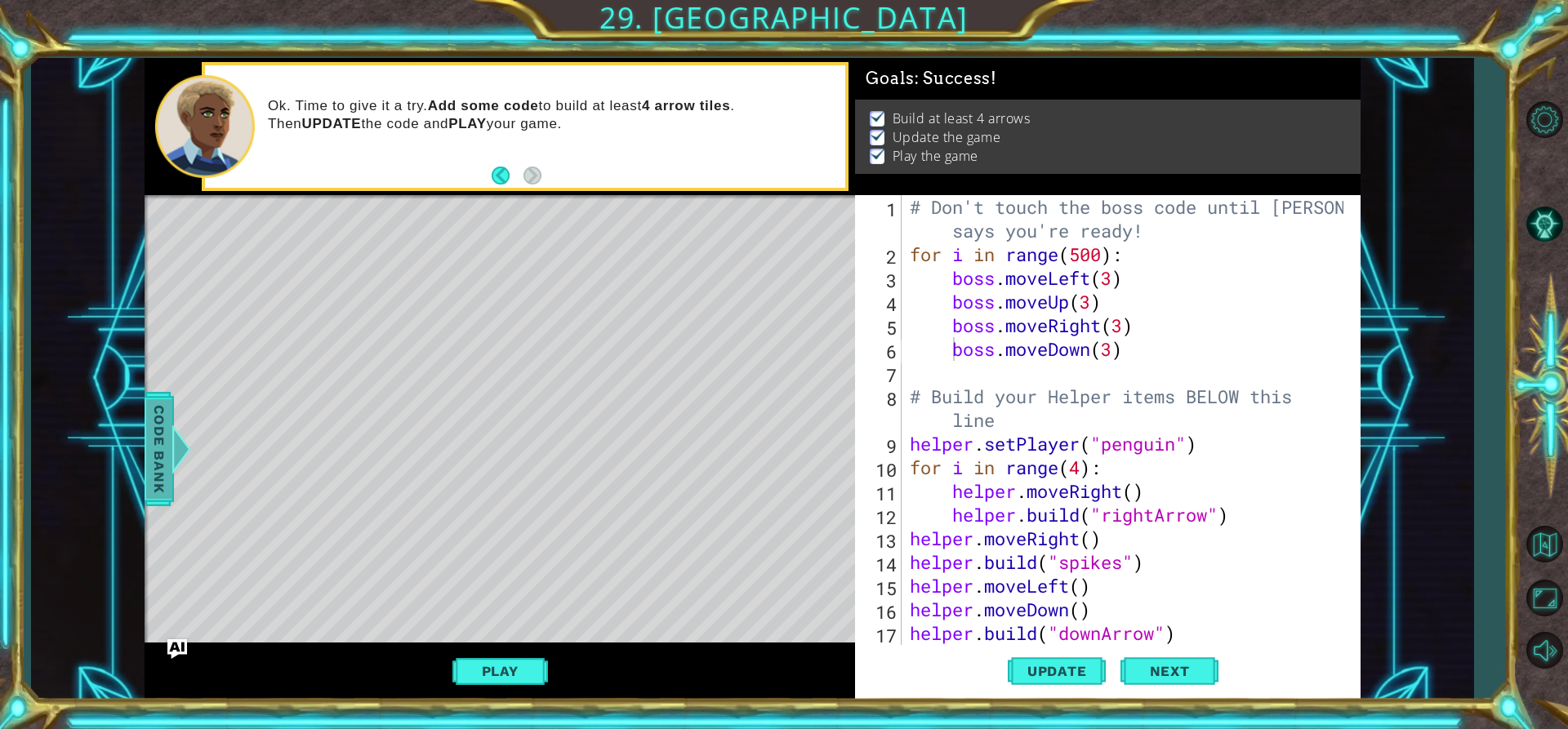
click at [157, 461] on span "Code Bank" at bounding box center [159, 449] width 26 height 100
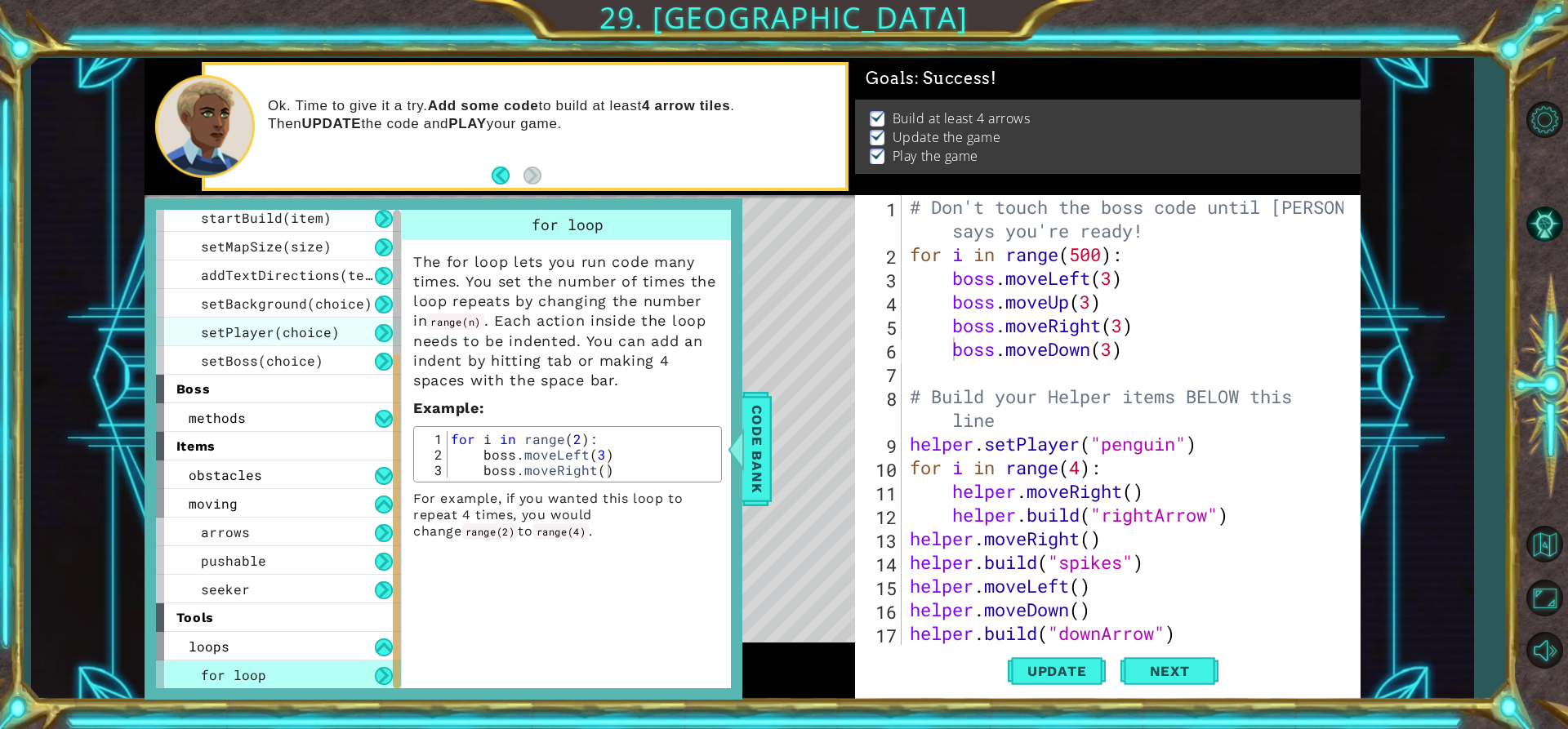
click at [291, 331] on span "setPlayer(choice)" at bounding box center [270, 332] width 139 height 17
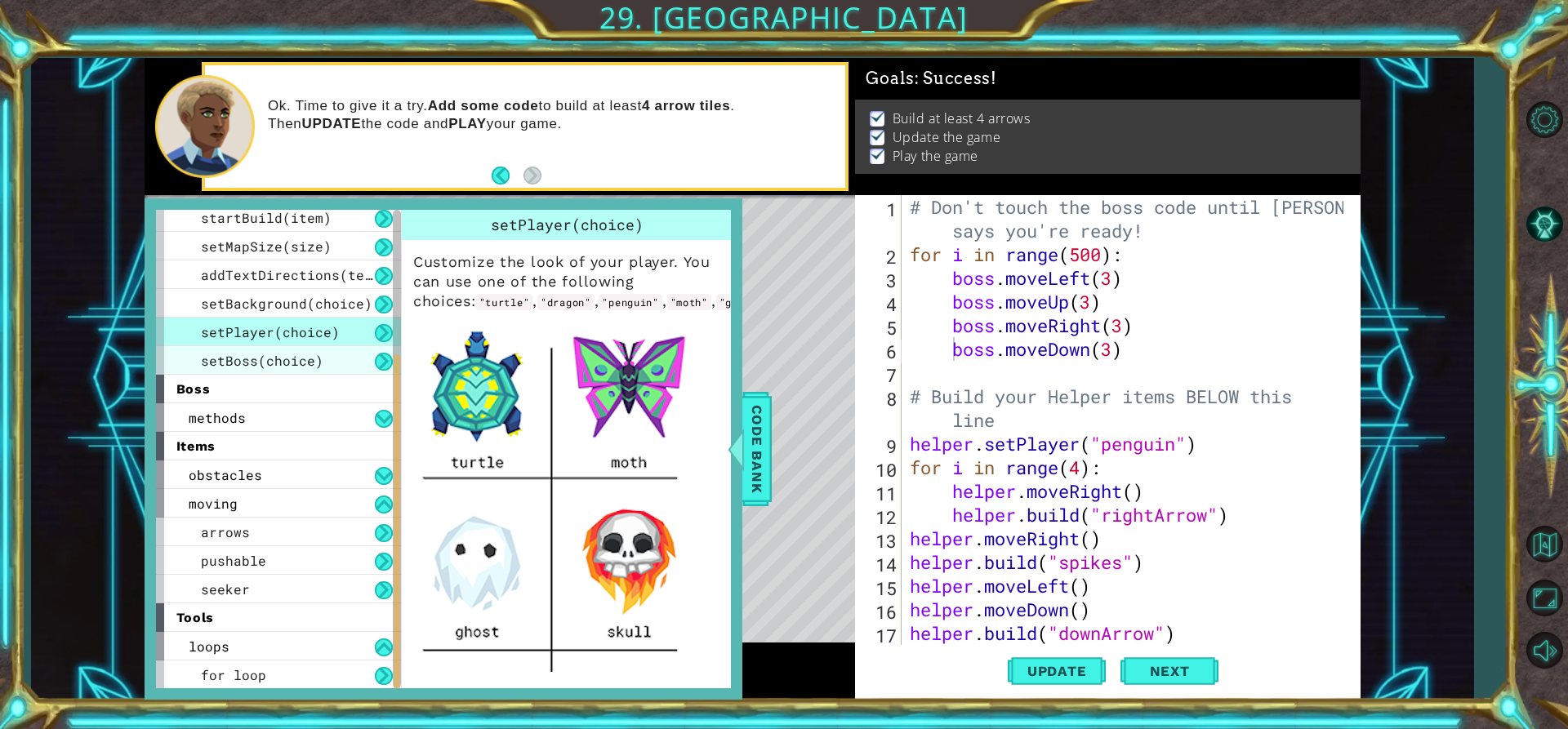
click at [292, 362] on span "setBoss(choice)" at bounding box center [261, 360] width 123 height 17
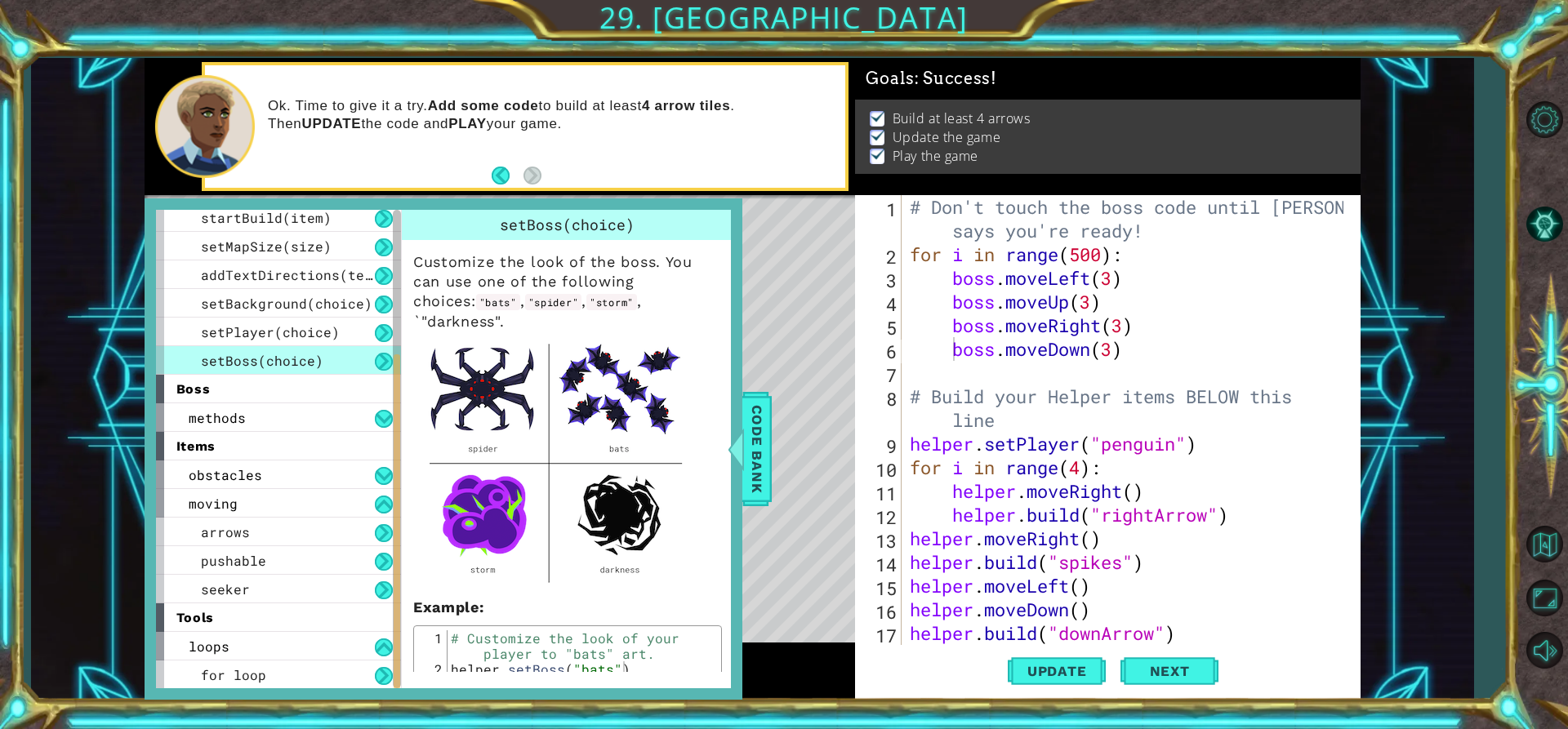
click at [950, 266] on div "# Don't touch the boss code until [PERSON_NAME] says you're ready! for i in ran…" at bounding box center [1129, 456] width 445 height 521
click at [965, 260] on div "# Don't touch the boss code until [PERSON_NAME] says you're ready! for i in ran…" at bounding box center [1129, 456] width 445 height 521
click at [947, 278] on div "# Don't touch the boss code until [PERSON_NAME] says you're ready! for i in ran…" at bounding box center [1129, 456] width 445 height 521
type textarea "boss.moveLeft(3)"
click at [969, 376] on div "# Don't touch the boss code until [PERSON_NAME] says you're ready! for i in ran…" at bounding box center [1129, 456] width 445 height 521
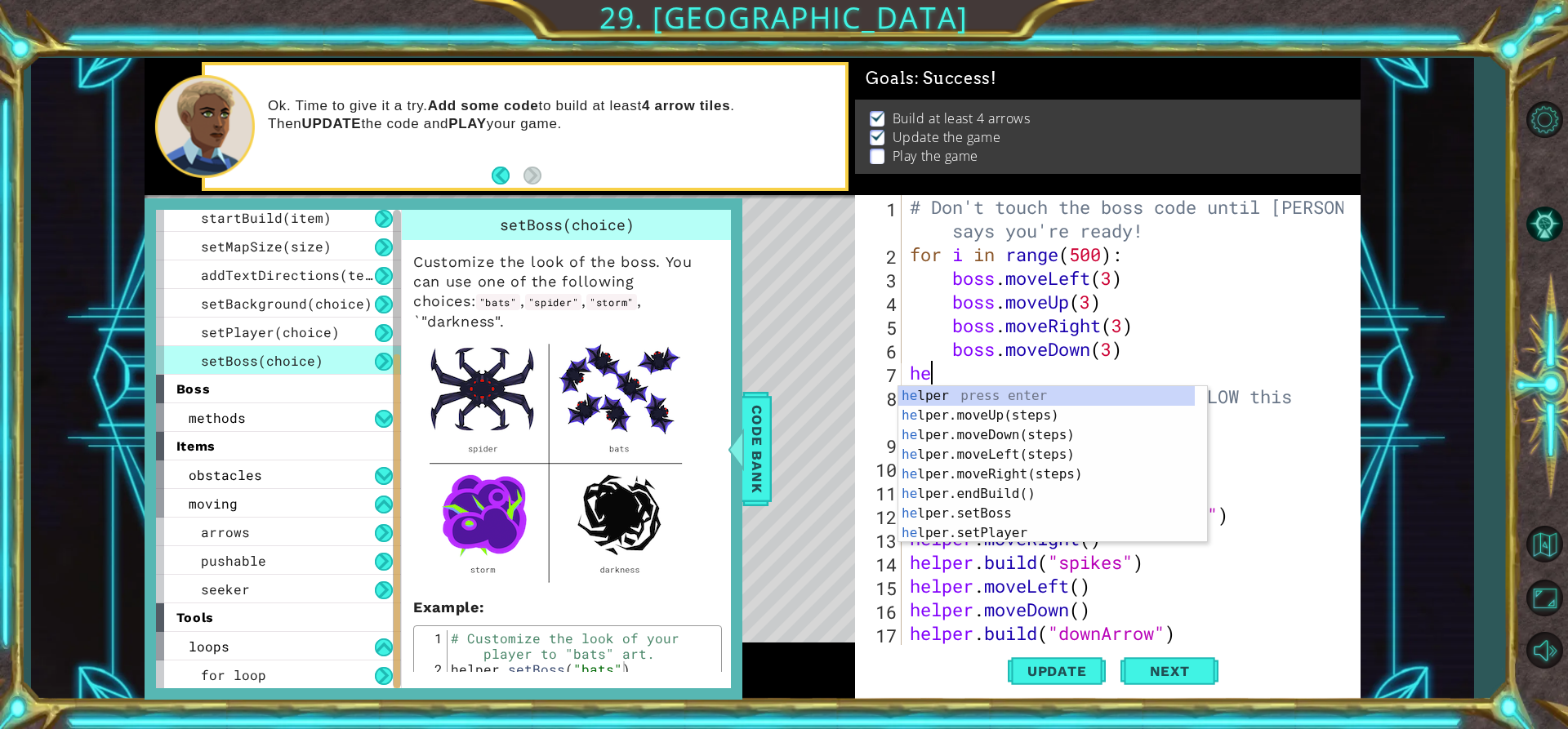
scroll to position [0, 0]
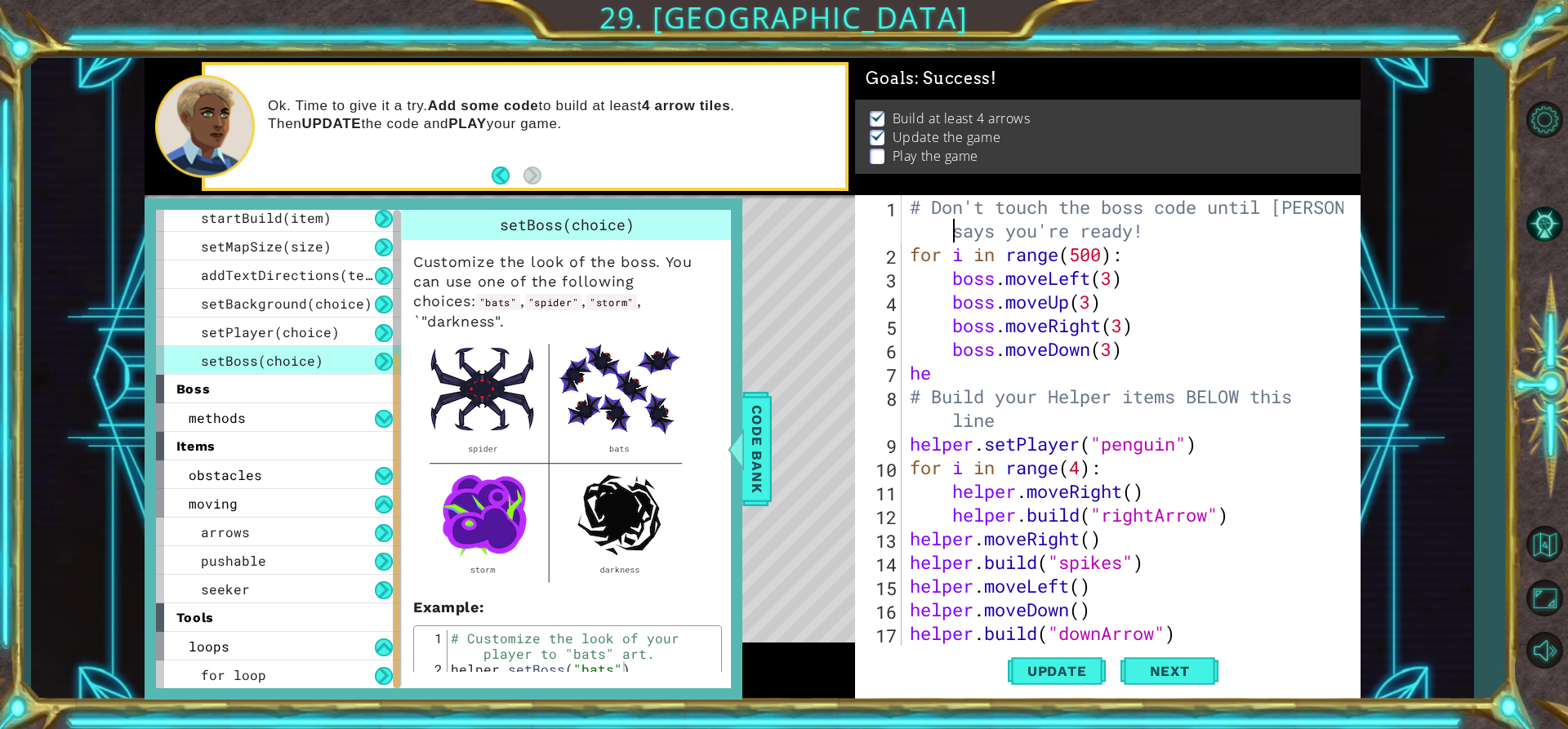
click at [927, 239] on div "# Don't touch the boss code until [PERSON_NAME] says you're ready! for i in ran…" at bounding box center [1129, 456] width 445 height 521
click at [916, 245] on div "# Don't touch the boss code until [PERSON_NAME] says you're ready! for i in ran…" at bounding box center [1129, 456] width 445 height 521
type textarea "for i in range(500):"
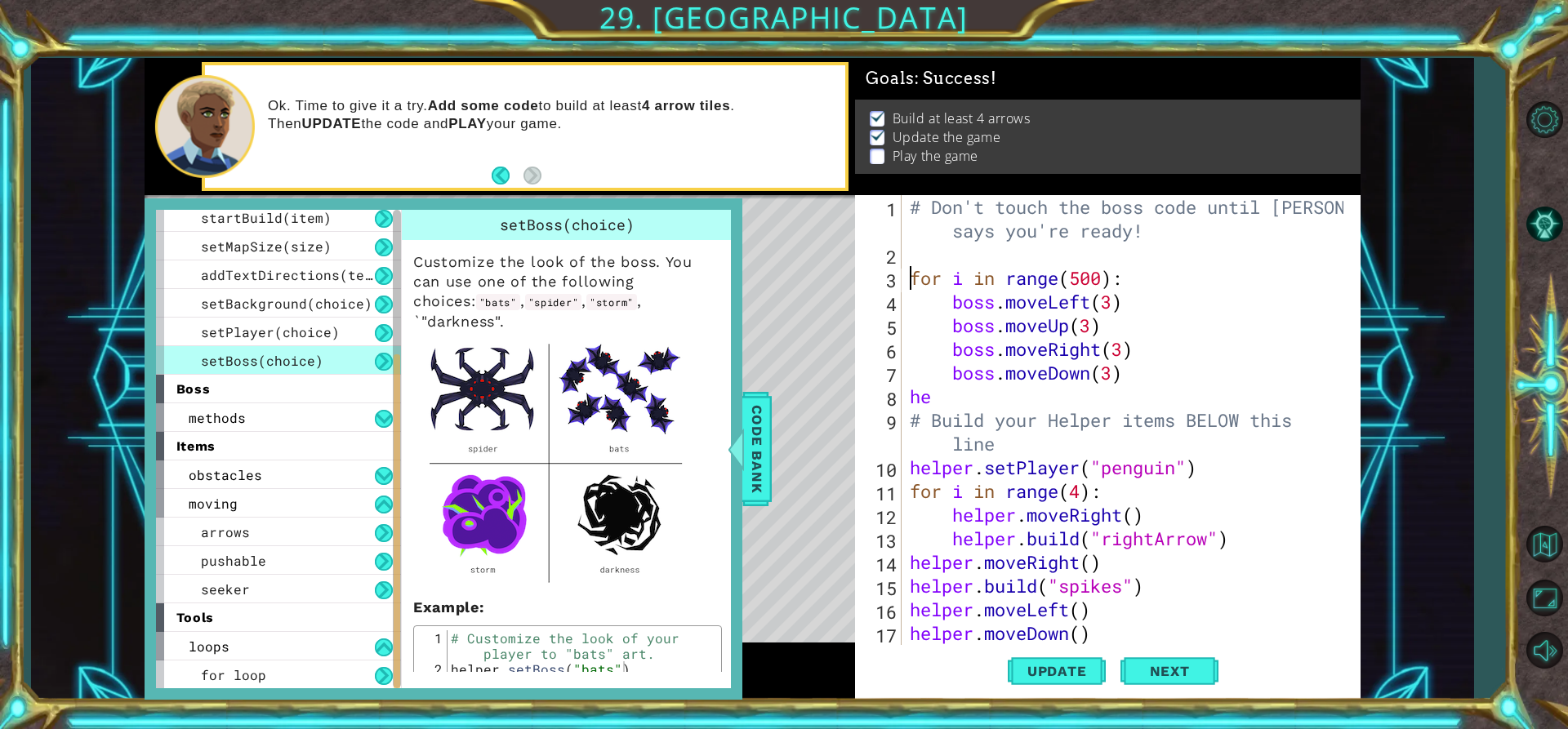
click at [916, 244] on div "# Don't touch the boss code until [PERSON_NAME] says you're ready! for i in ran…" at bounding box center [1129, 456] width 445 height 521
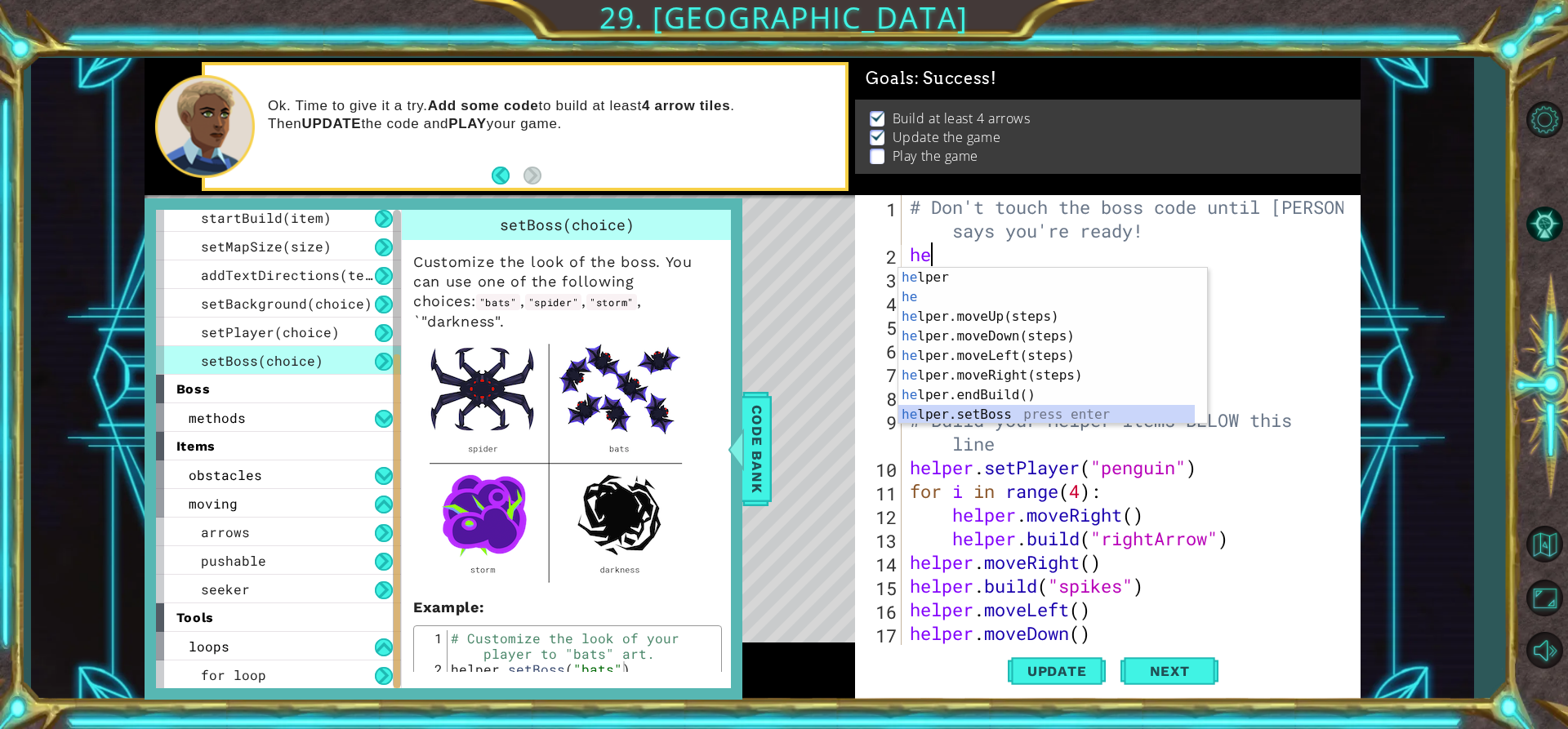
click at [1009, 413] on div "he lper press enter he press enter he lper.moveUp(steps) press enter he lper.mo…" at bounding box center [1047, 366] width 296 height 196
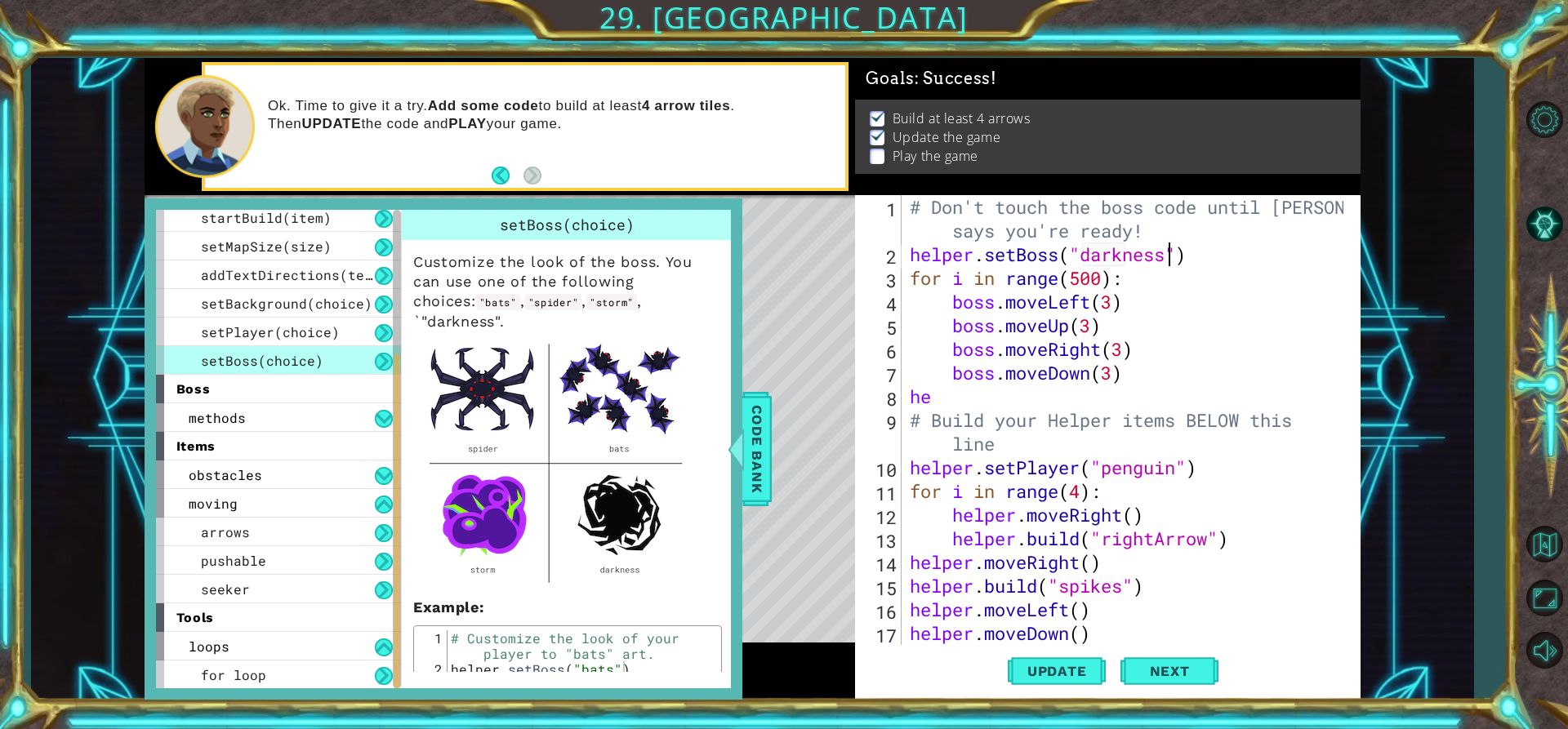
scroll to position [0, 12]
click at [1078, 676] on span "Update" at bounding box center [1057, 671] width 92 height 16
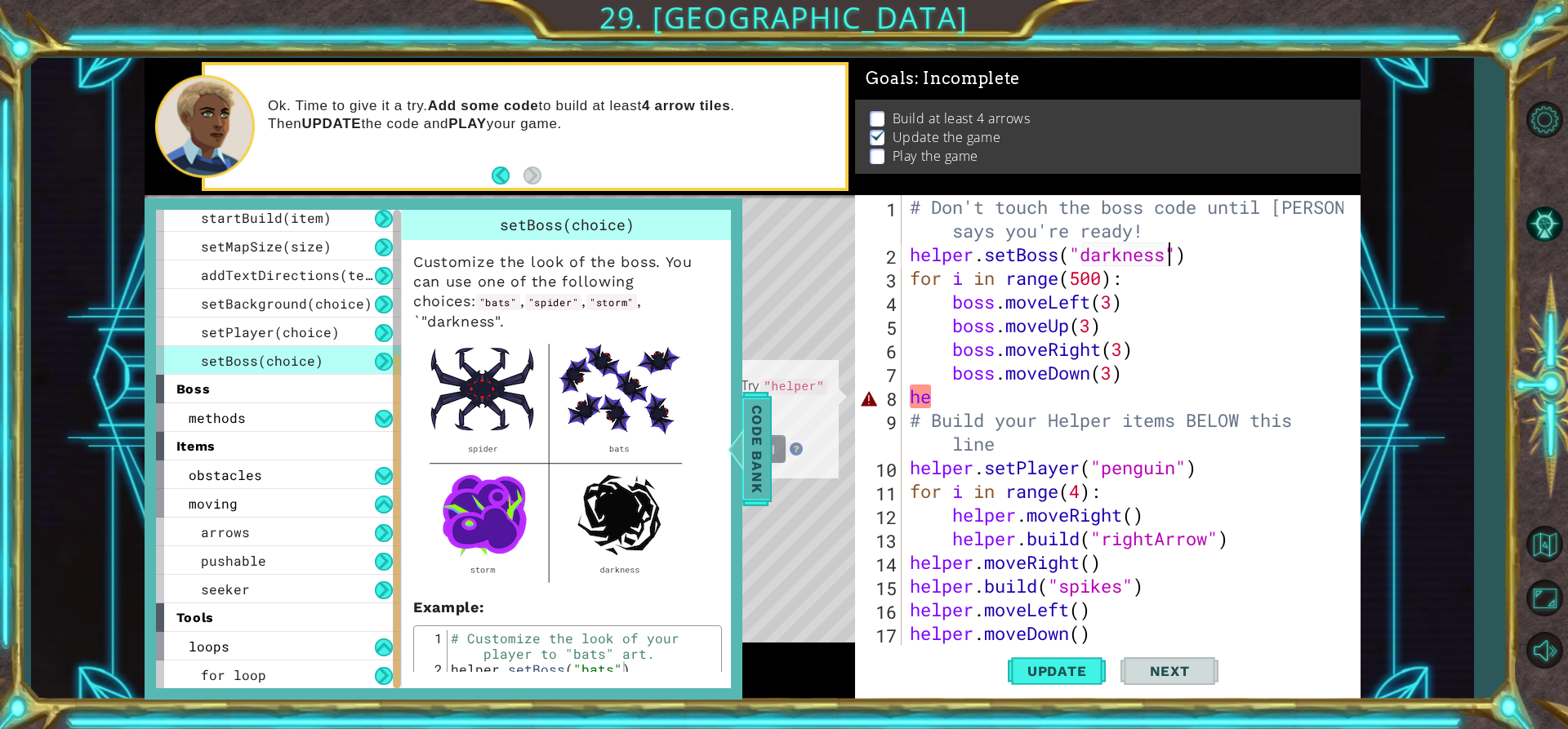
click at [754, 448] on span "Code Bank" at bounding box center [756, 449] width 26 height 100
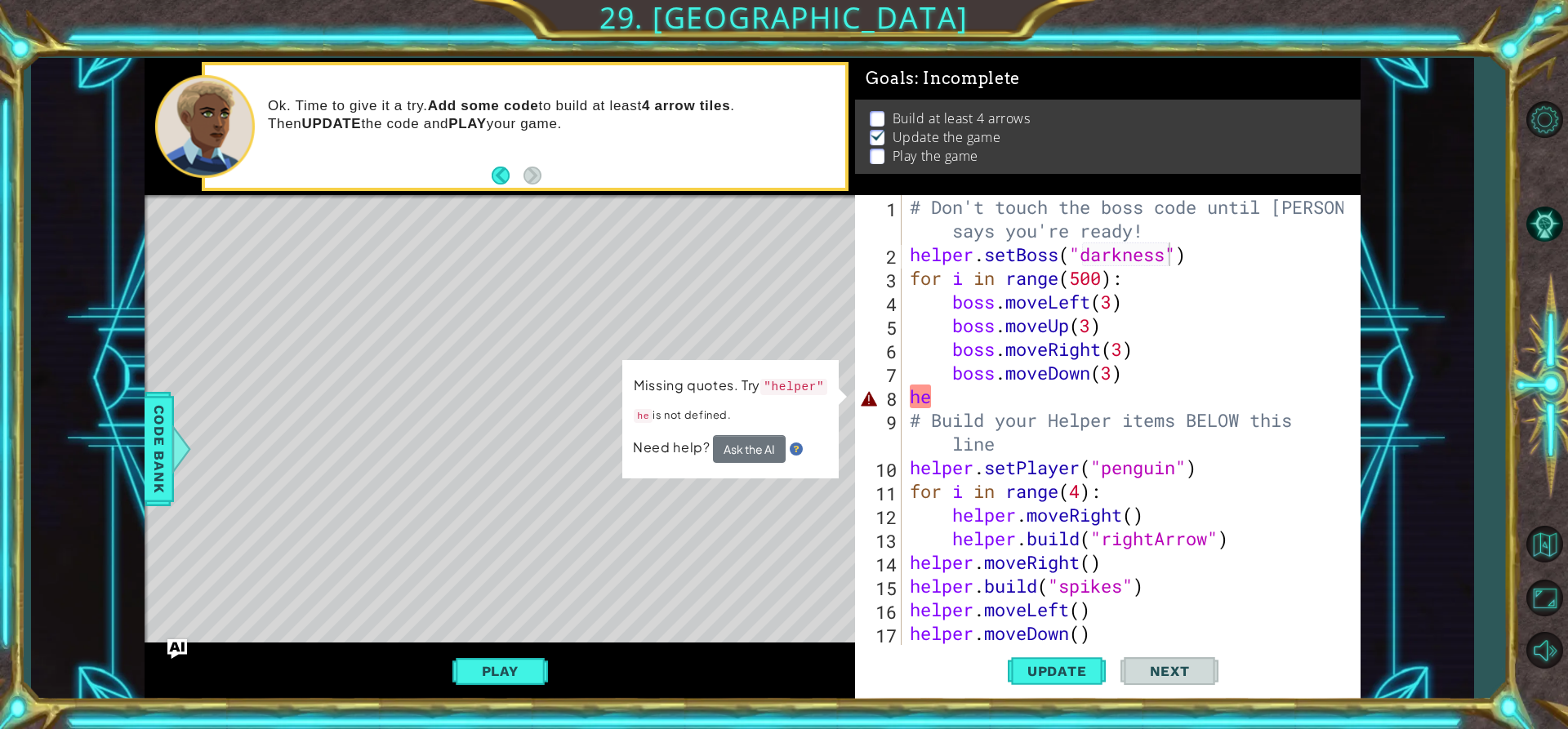
type textarea "he"
click at [944, 405] on div "# Don't touch the boss code until [PERSON_NAME] says you're ready! helper . set…" at bounding box center [1129, 456] width 445 height 521
drag, startPoint x: 944, startPoint y: 405, endPoint x: 876, endPoint y: 403, distance: 68.0
click at [876, 403] on div "he 1 2 3 4 5 6 7 8 9 10 11 12 13 14 15 16 17 18 # Don't touch the boss code unt…" at bounding box center [1106, 420] width 501 height 450
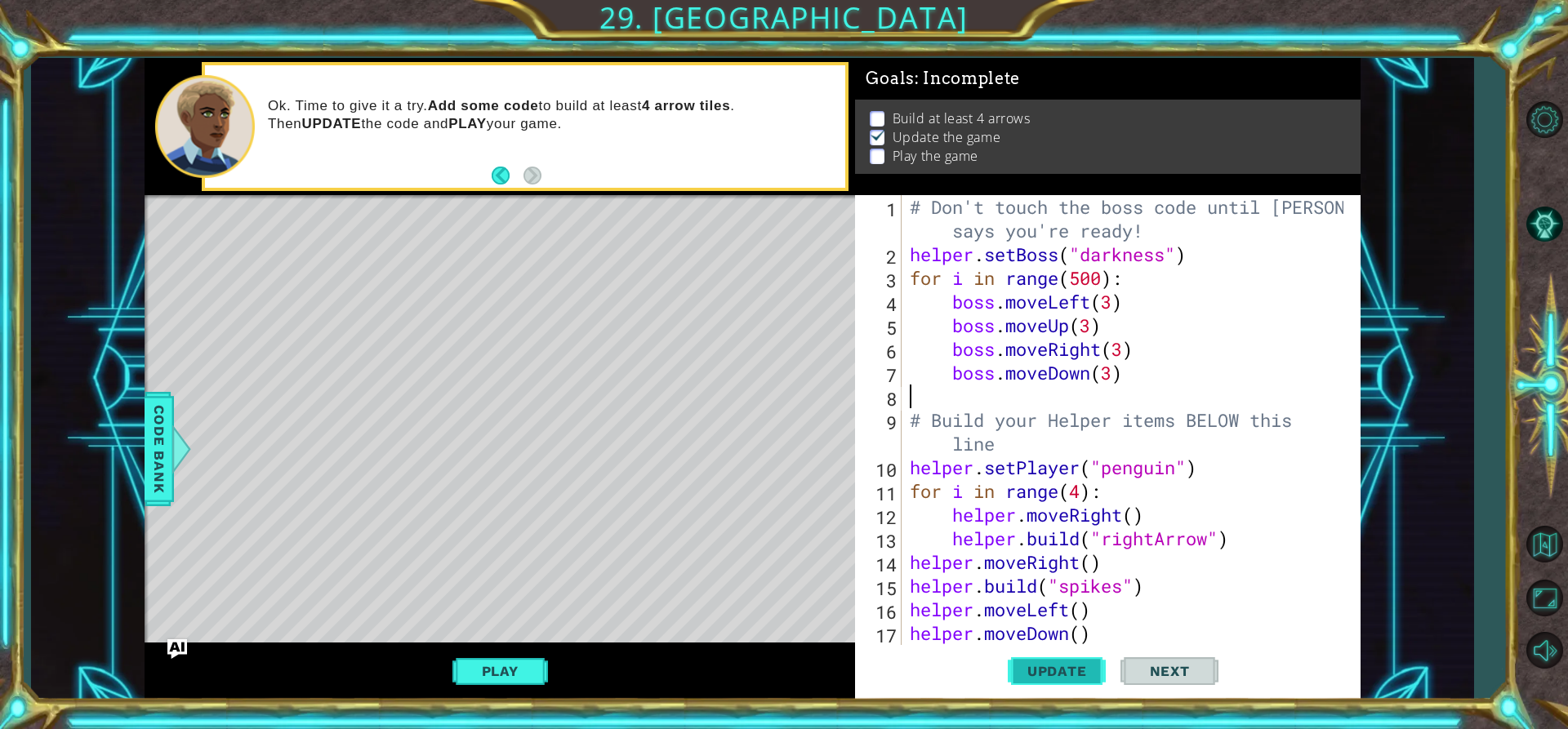
click at [1070, 680] on button "Update" at bounding box center [1057, 671] width 98 height 51
click at [516, 663] on button "Play" at bounding box center [500, 671] width 96 height 31
click at [1079, 671] on span "Update" at bounding box center [1057, 671] width 92 height 16
click at [1078, 660] on button "Update" at bounding box center [1057, 671] width 98 height 51
click at [1155, 672] on span "Next" at bounding box center [1170, 675] width 73 height 16
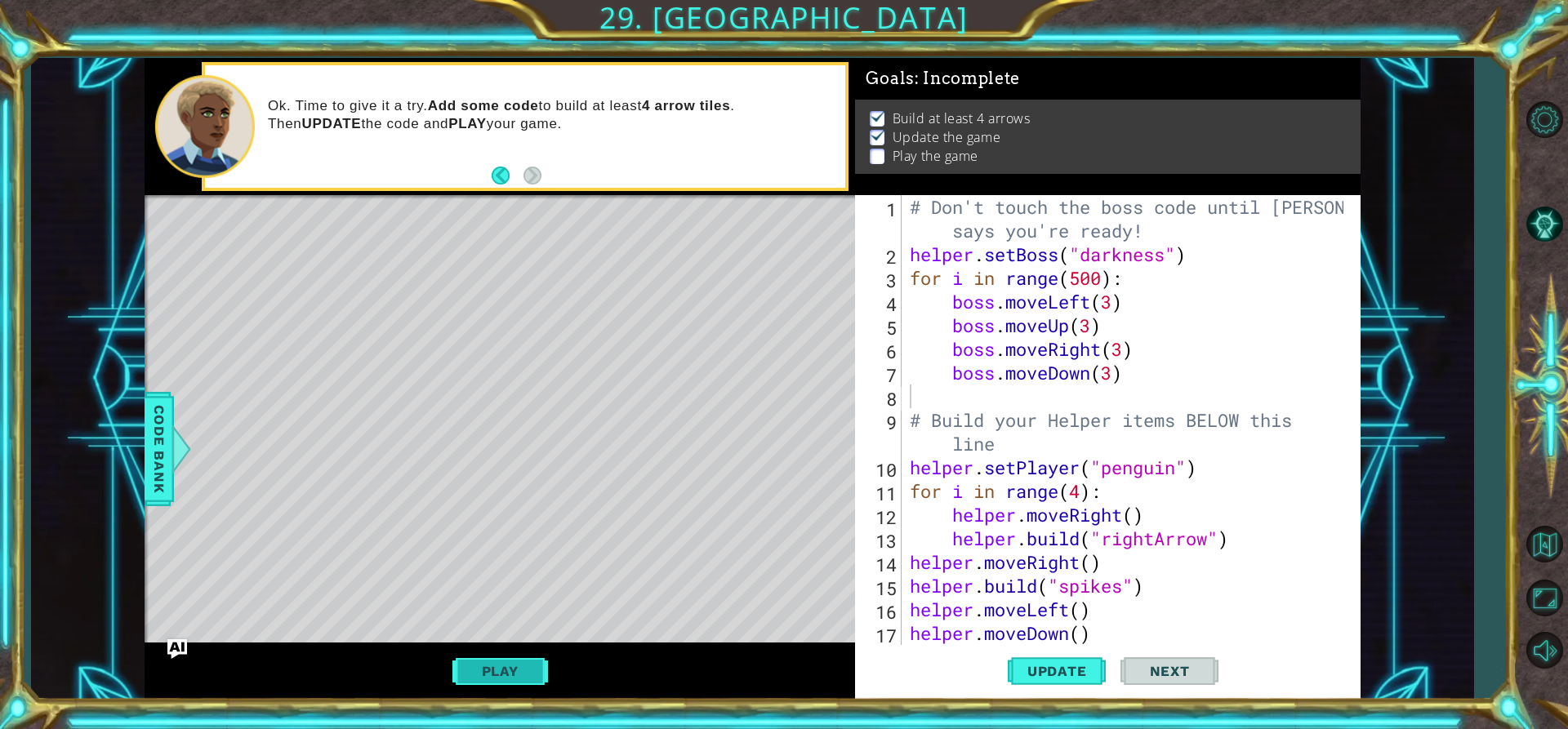
click at [520, 666] on button "Play" at bounding box center [500, 671] width 96 height 31
click at [1146, 675] on span "Next" at bounding box center [1170, 669] width 73 height 16
